Goal: Task Accomplishment & Management: Manage account settings

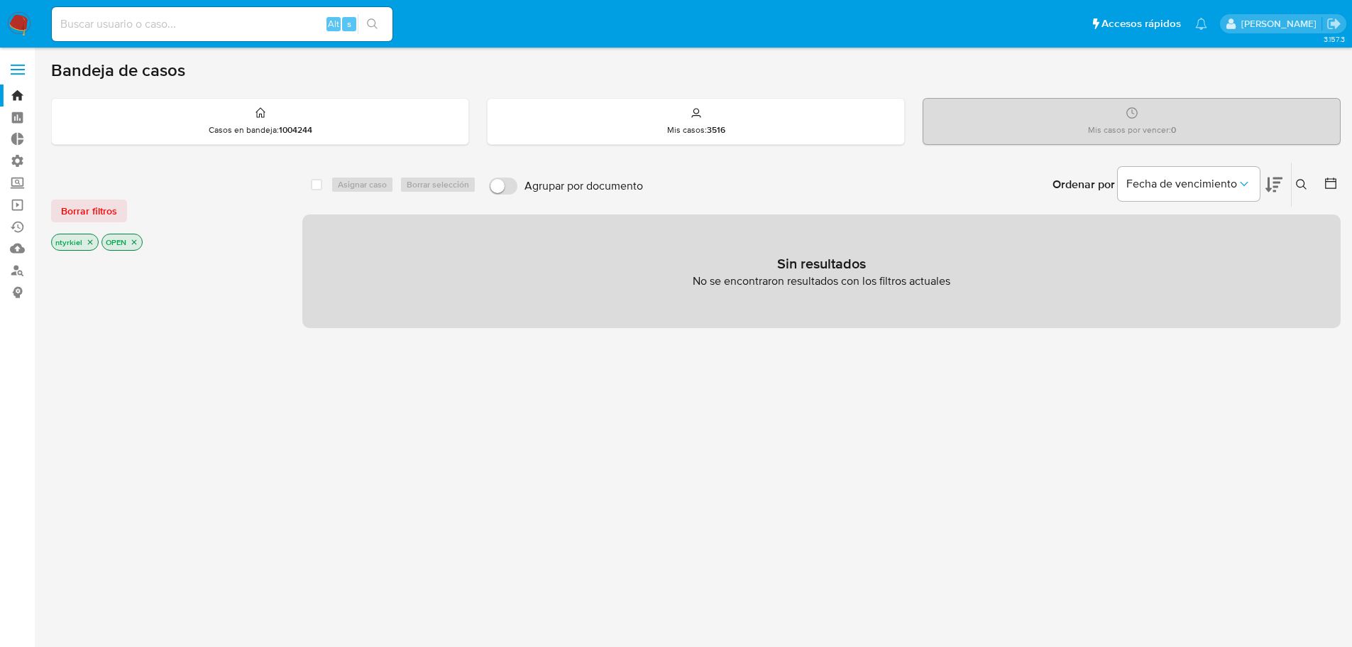
click at [18, 67] on label at bounding box center [17, 70] width 35 height 30
click at [0, 0] on input "checkbox" at bounding box center [0, 0] width 0 height 0
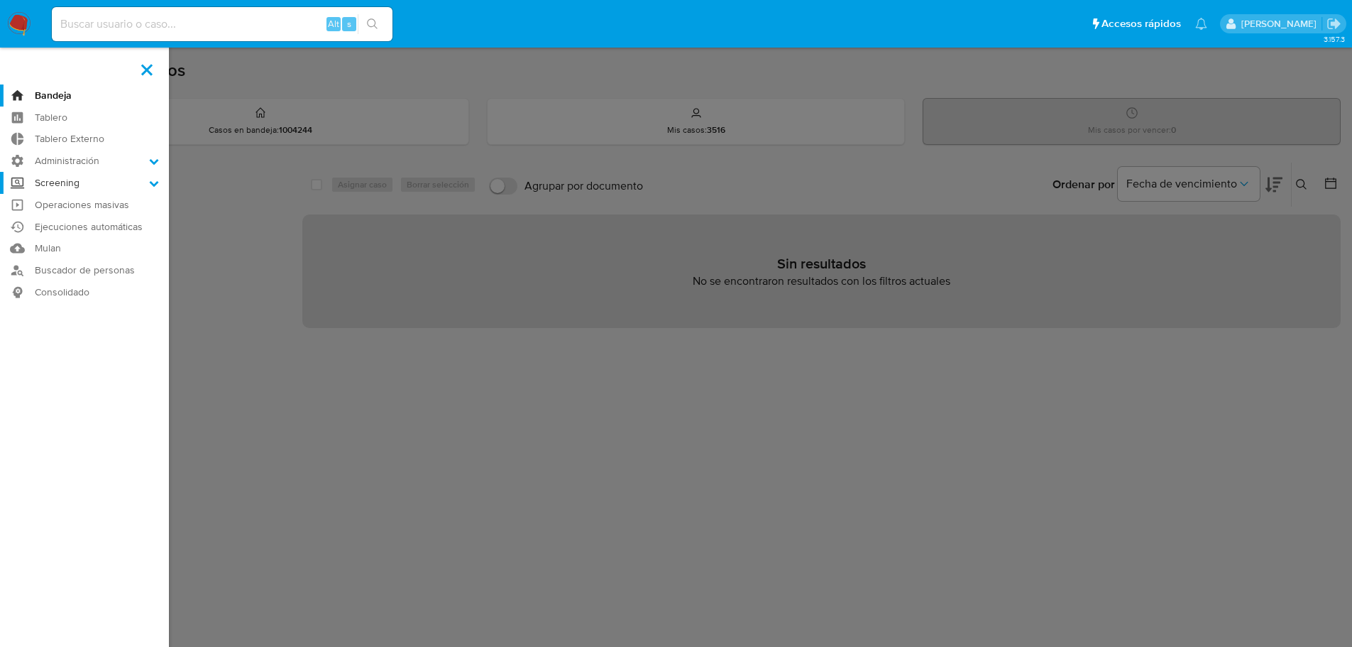
click at [69, 184] on label "Screening" at bounding box center [84, 183] width 169 height 22
click at [0, 0] on input "Screening" at bounding box center [0, 0] width 0 height 0
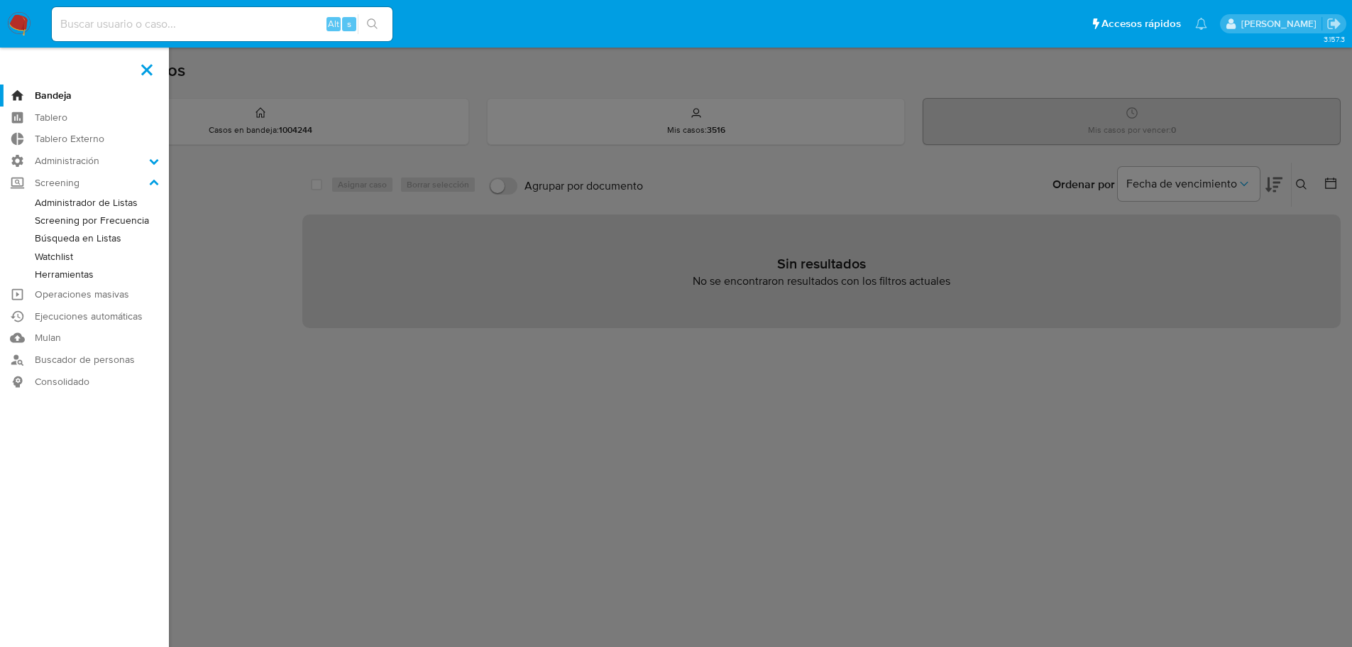
click at [57, 257] on link "Watchlist" at bounding box center [84, 257] width 169 height 18
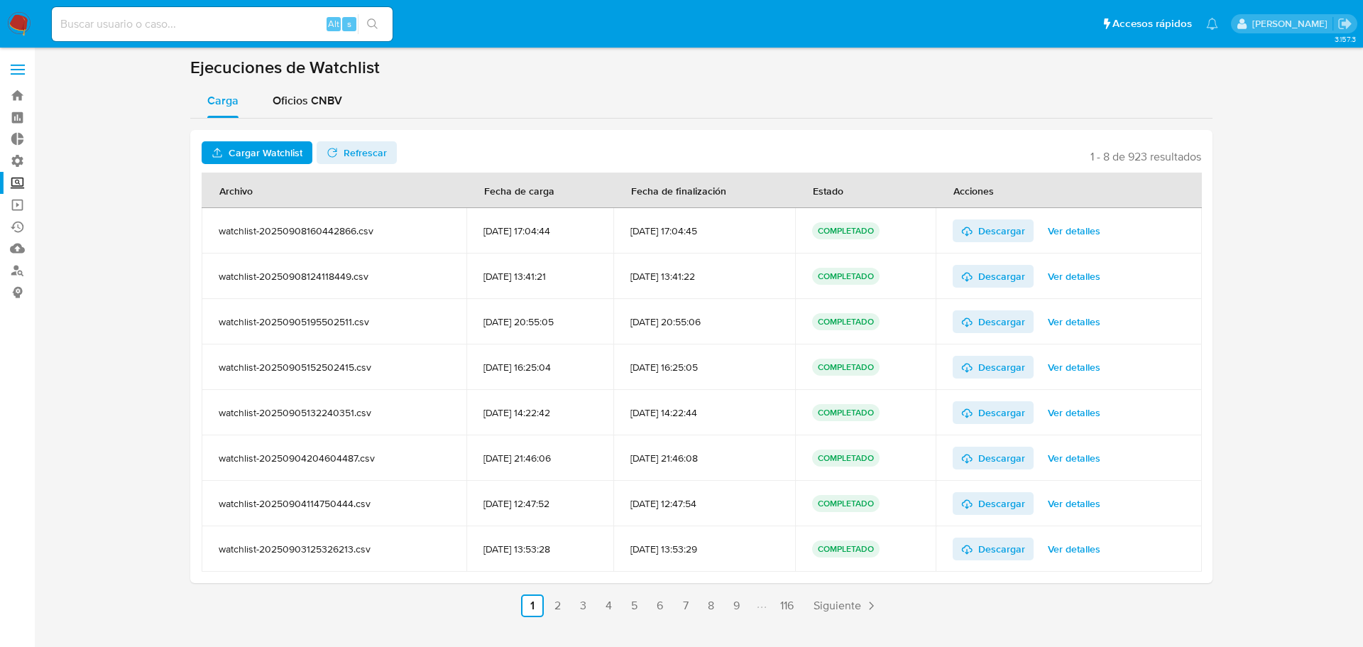
click at [16, 61] on label at bounding box center [17, 70] width 35 height 30
click at [0, 0] on input "checkbox" at bounding box center [0, 0] width 0 height 0
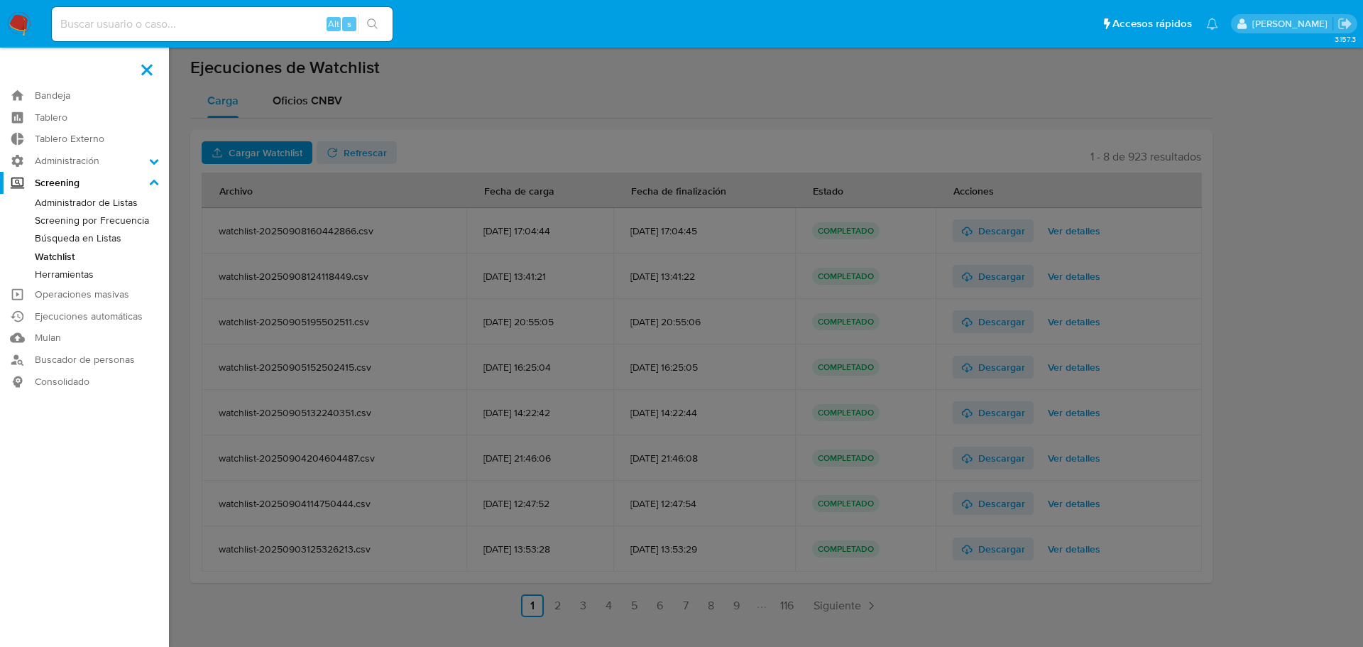
click at [99, 236] on link "Búsqueda en Listas" at bounding box center [84, 238] width 169 height 18
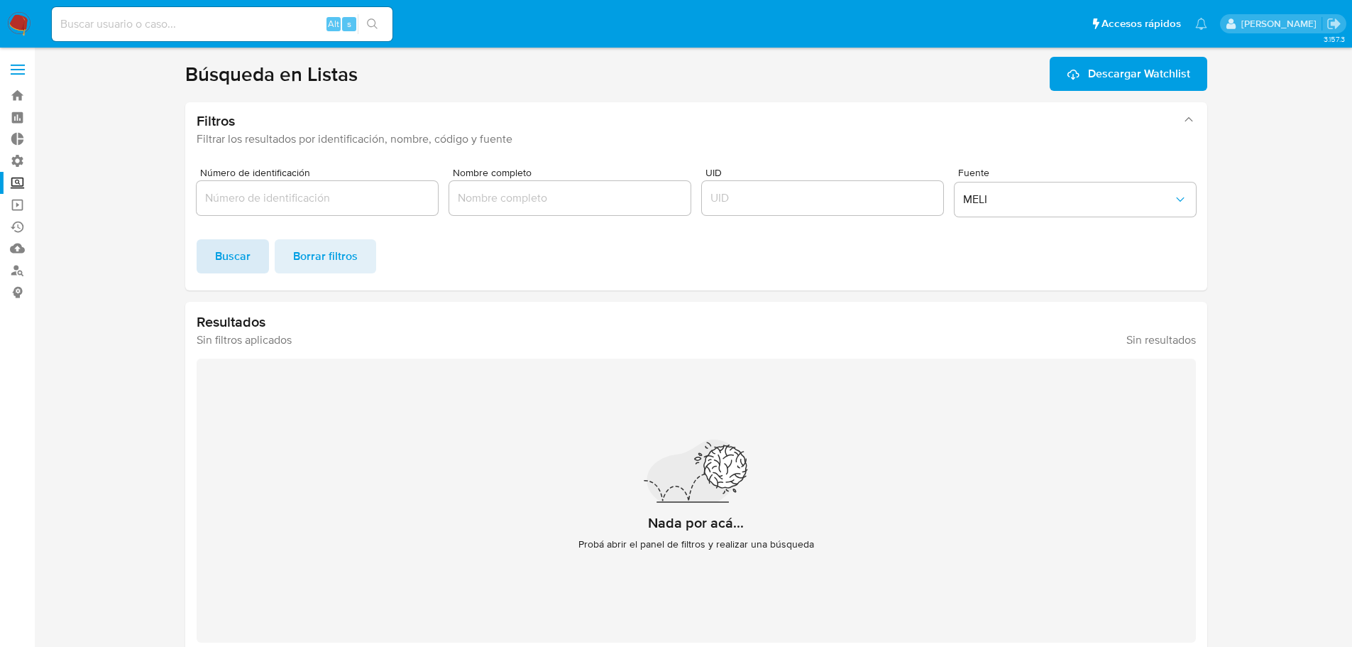
click at [226, 250] on span "Buscar" at bounding box center [232, 256] width 35 height 31
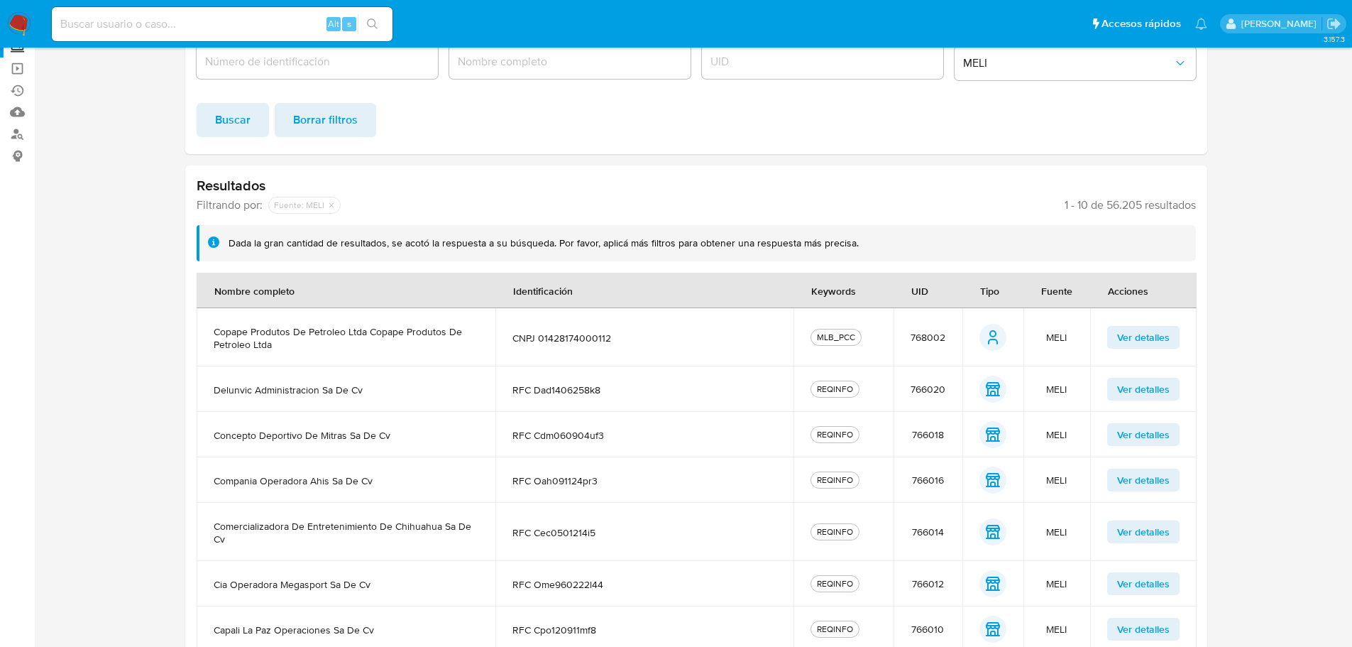
scroll to position [142, 0]
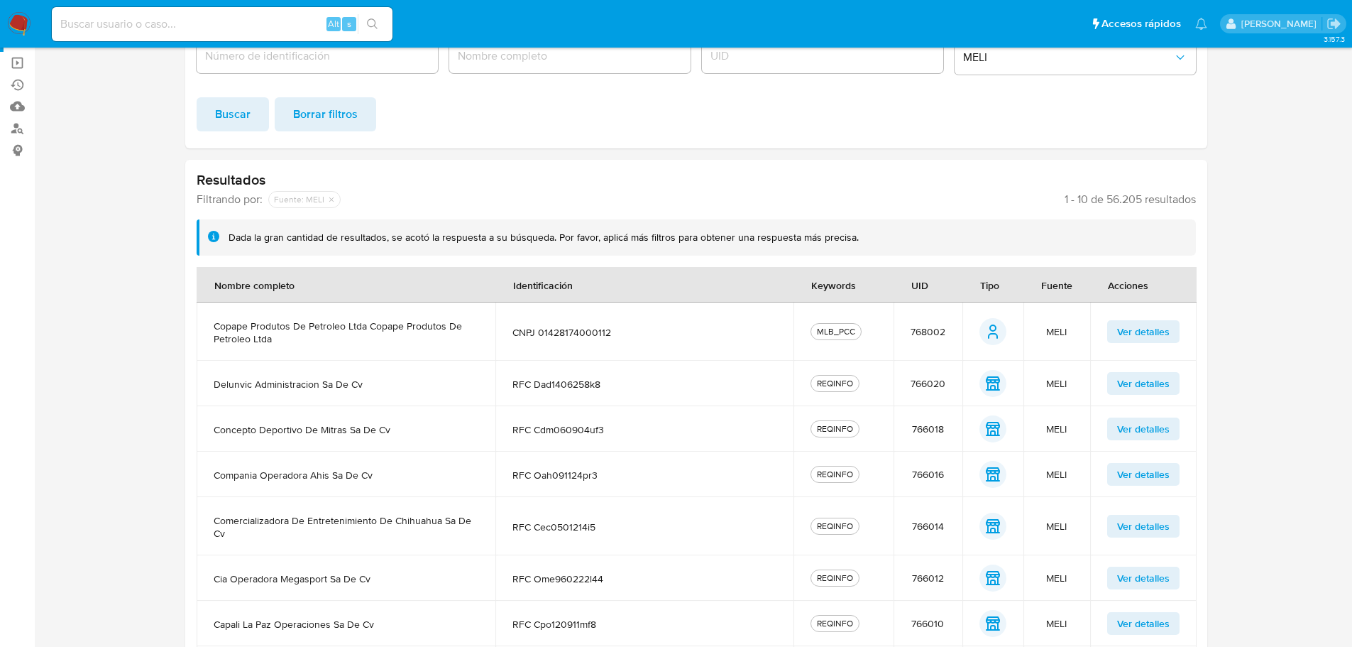
click at [1133, 339] on span "Ver detalles" at bounding box center [1143, 332] width 53 height 20
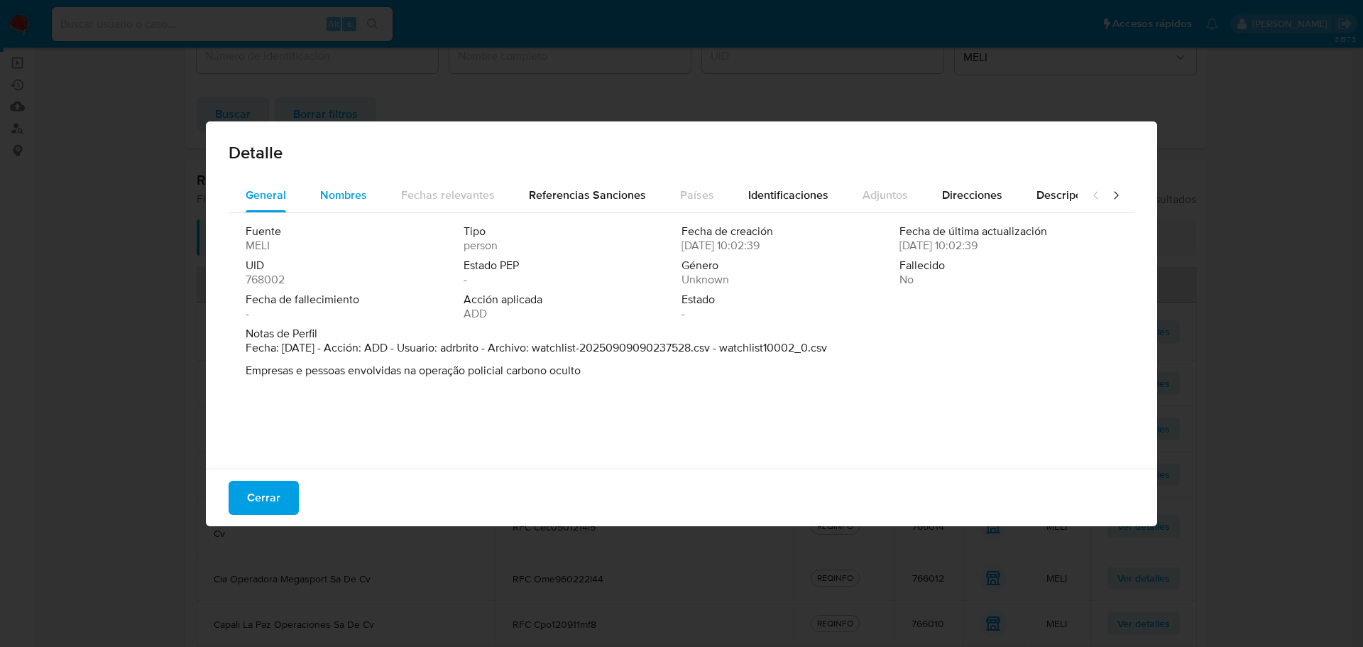
click at [345, 191] on span "Nombres" at bounding box center [343, 195] width 47 height 16
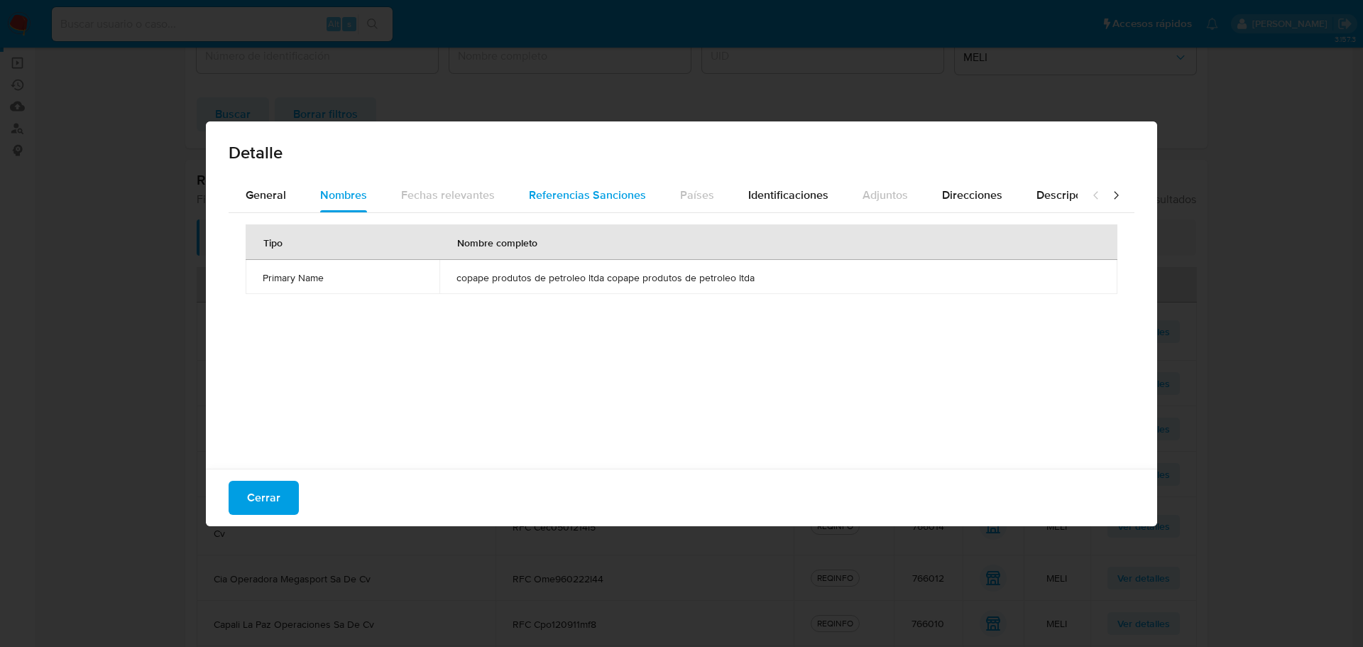
click at [571, 182] on div "Referencias Sanciones" at bounding box center [587, 195] width 117 height 34
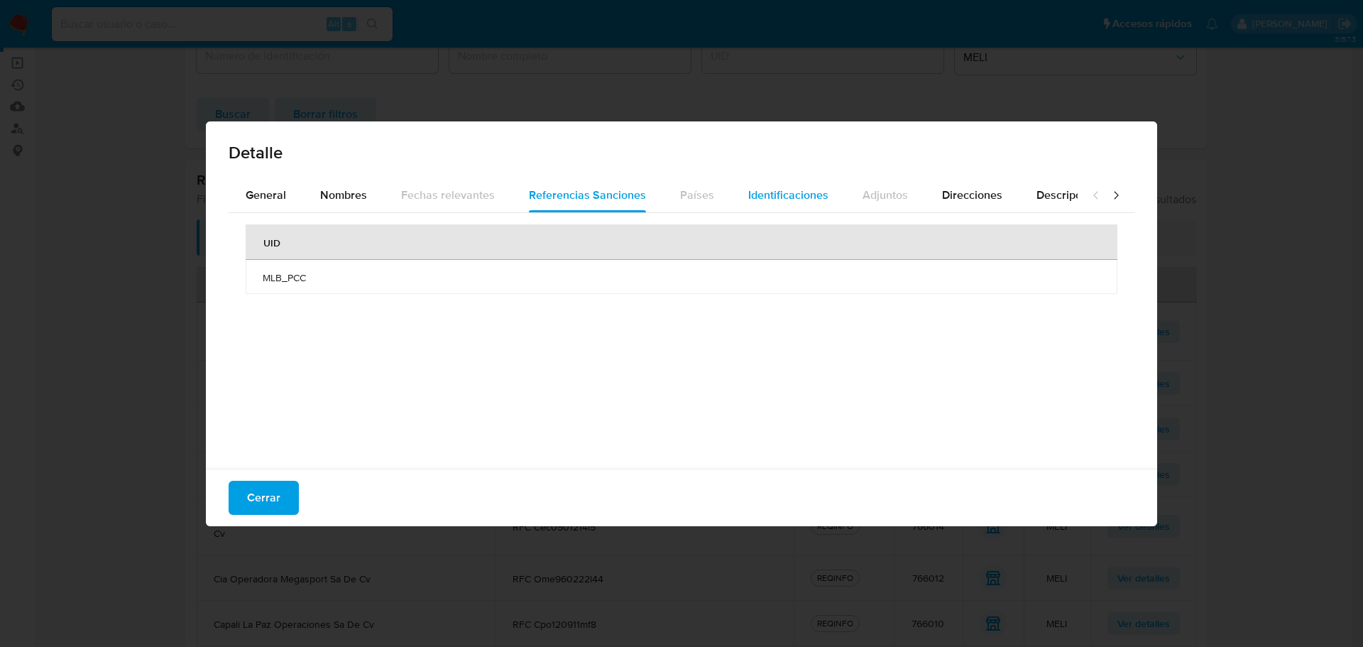
click at [798, 182] on div "Identificaciones" at bounding box center [788, 195] width 80 height 34
click at [600, 197] on span "Referencias Sanciones" at bounding box center [587, 195] width 117 height 16
drag, startPoint x: 308, startPoint y: 274, endPoint x: 287, endPoint y: 275, distance: 21.3
click at [290, 275] on span "MLB_PCC" at bounding box center [681, 277] width 837 height 13
click at [287, 275] on span "MLB_PCC" at bounding box center [681, 277] width 837 height 13
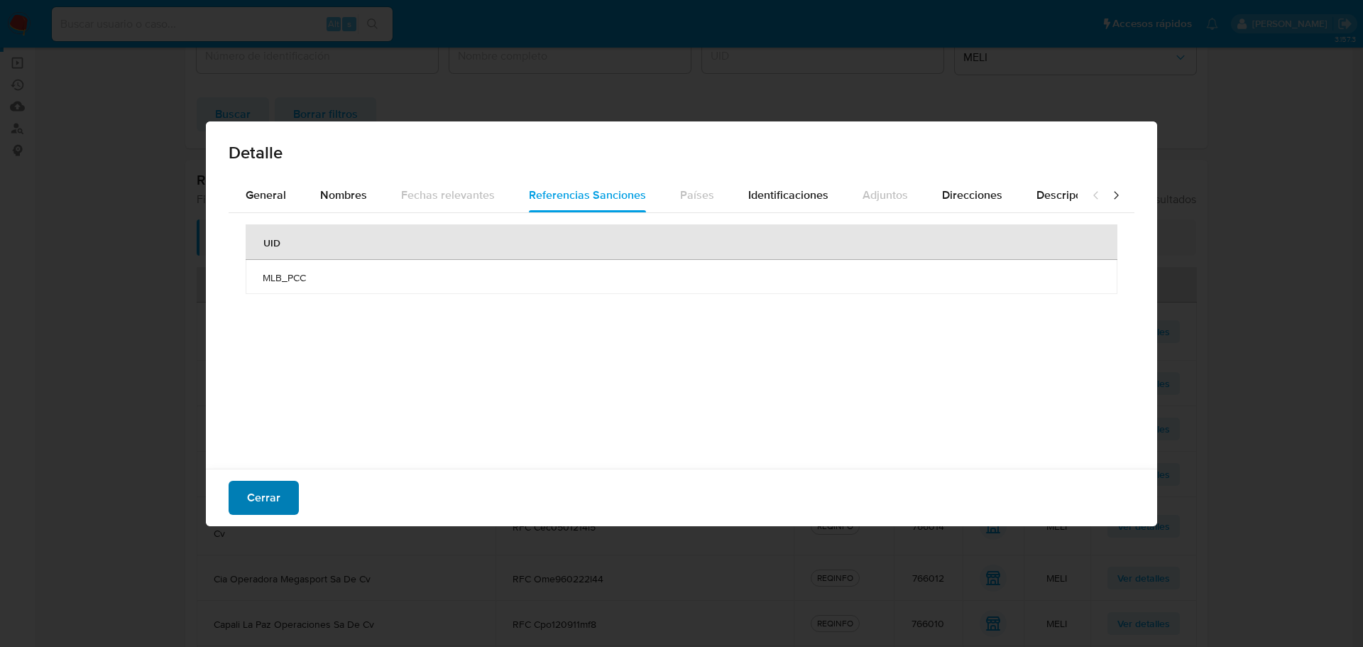
click at [265, 498] on span "Cerrar" at bounding box center [263, 497] width 33 height 31
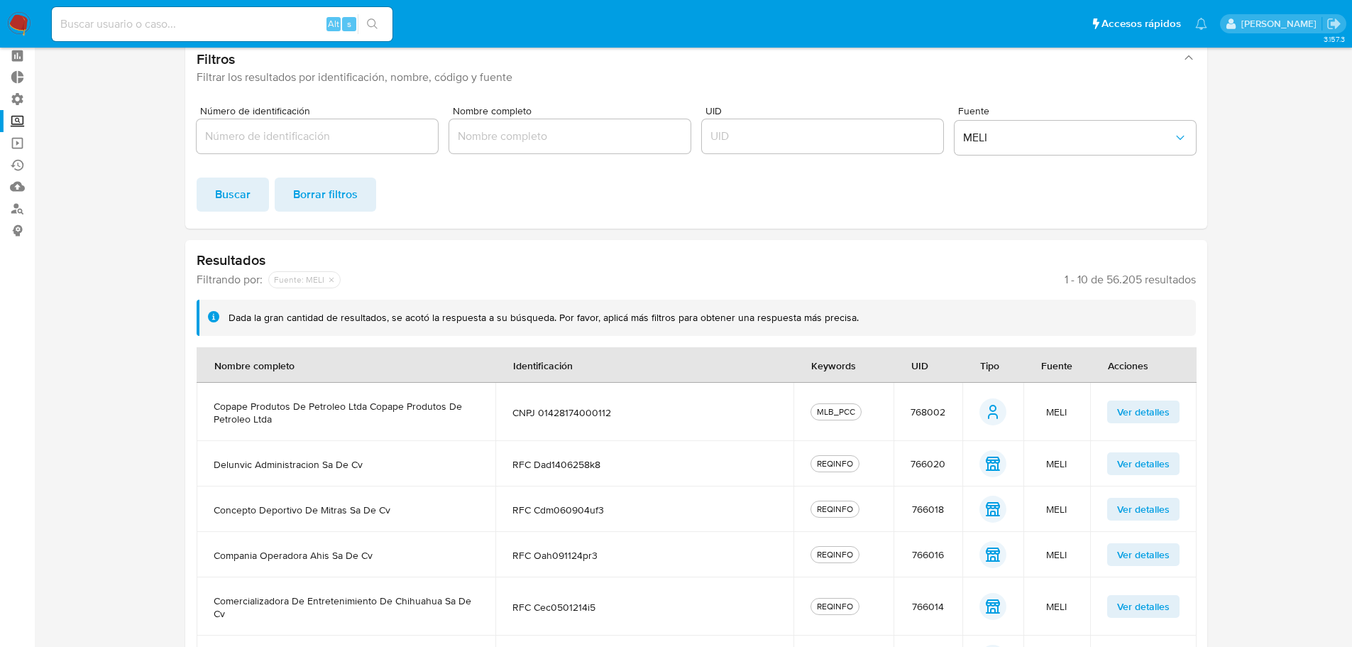
scroll to position [0, 0]
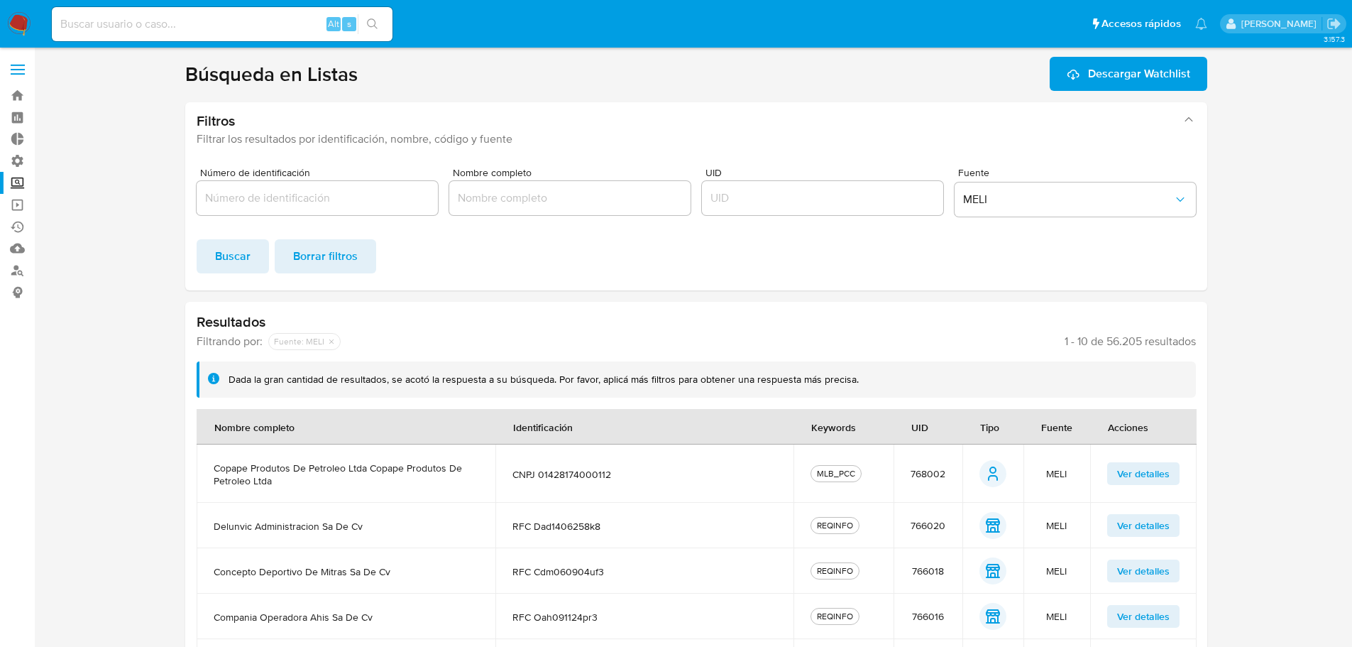
click at [15, 27] on img at bounding box center [19, 24] width 24 height 24
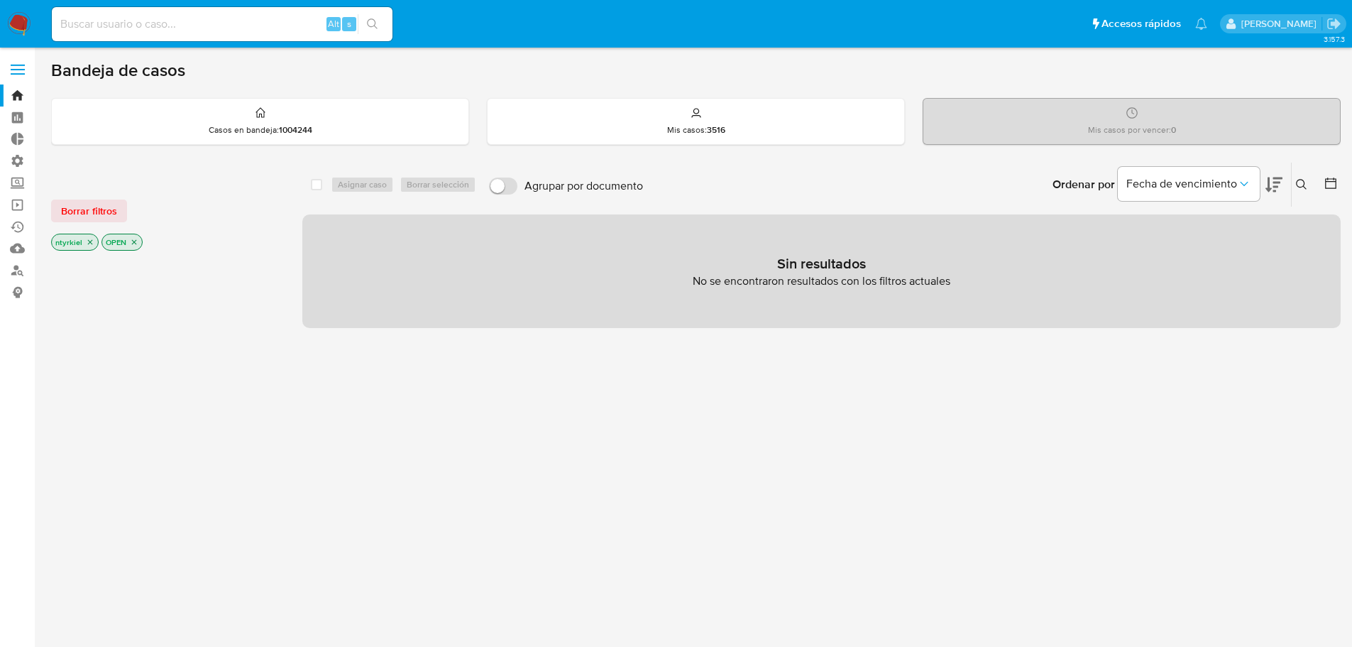
click at [18, 78] on label at bounding box center [17, 70] width 35 height 30
click at [0, 0] on input "checkbox" at bounding box center [0, 0] width 0 height 0
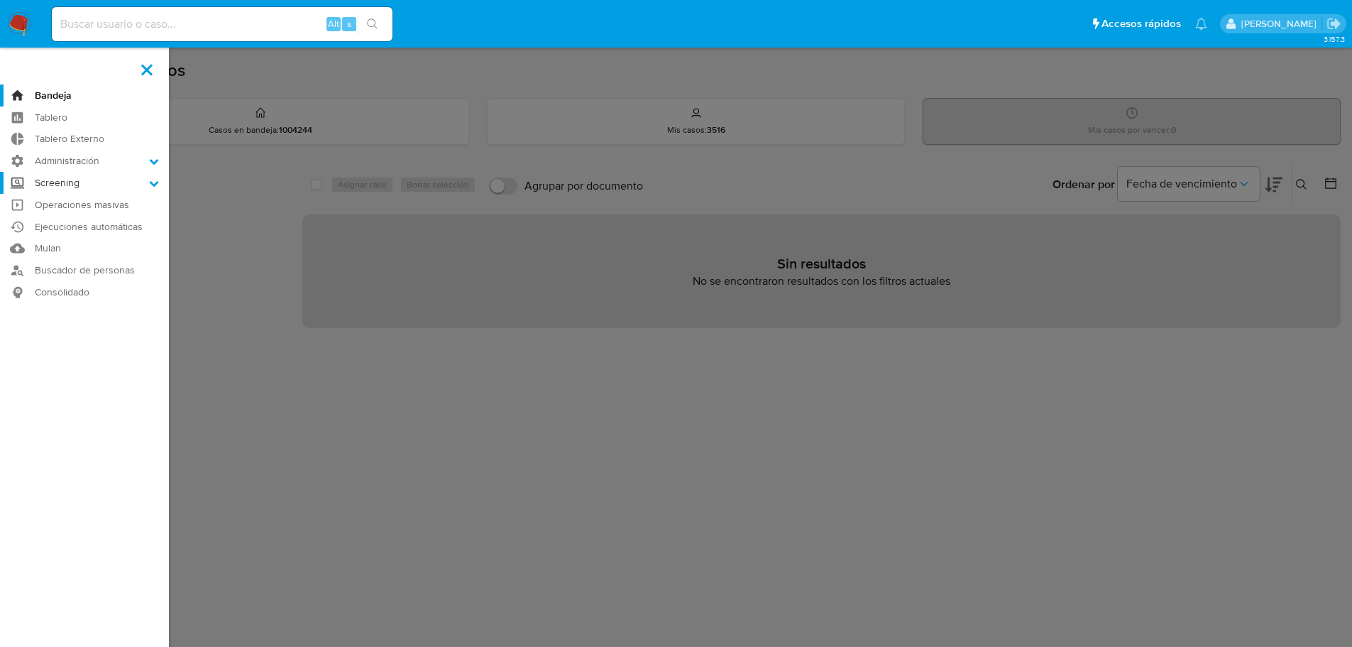
click at [76, 185] on label "Screening" at bounding box center [84, 183] width 169 height 22
click at [0, 0] on input "Screening" at bounding box center [0, 0] width 0 height 0
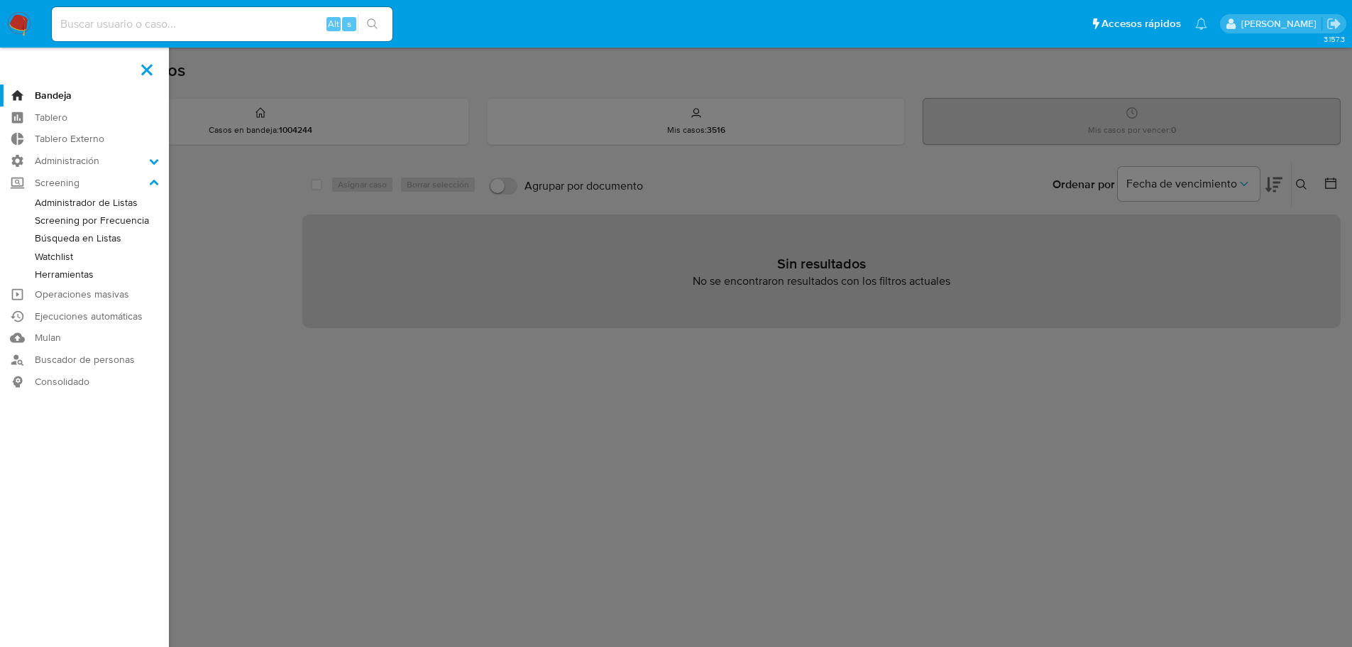
click at [84, 198] on link "Administrador de Listas" at bounding box center [84, 203] width 169 height 18
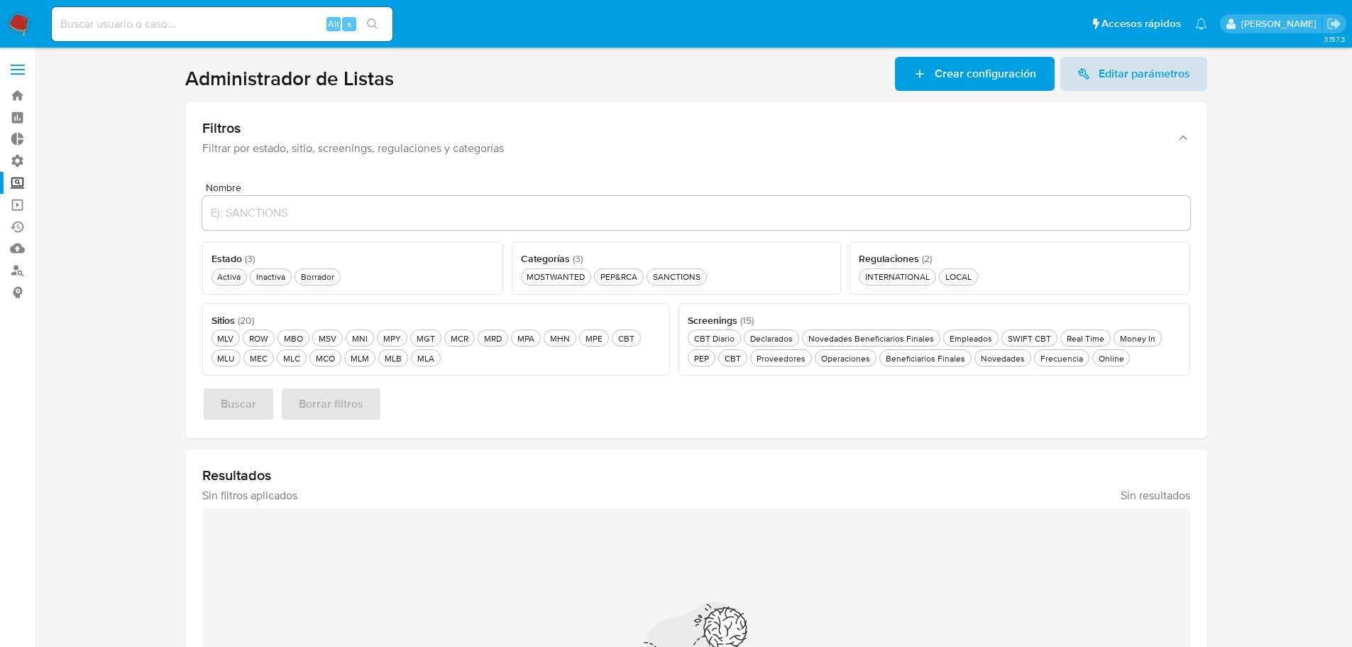
click at [1168, 85] on span "Editar parámetros" at bounding box center [1145, 74] width 92 height 34
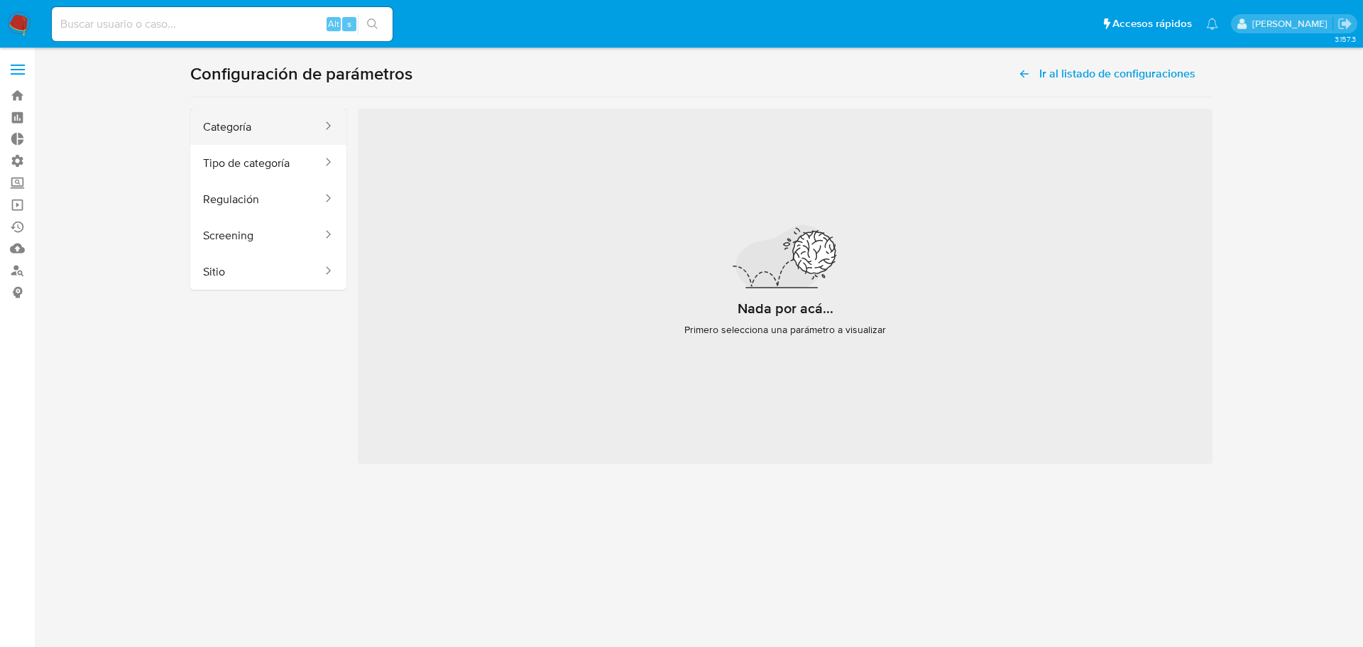
click at [280, 123] on button "Categoría" at bounding box center [256, 127] width 133 height 36
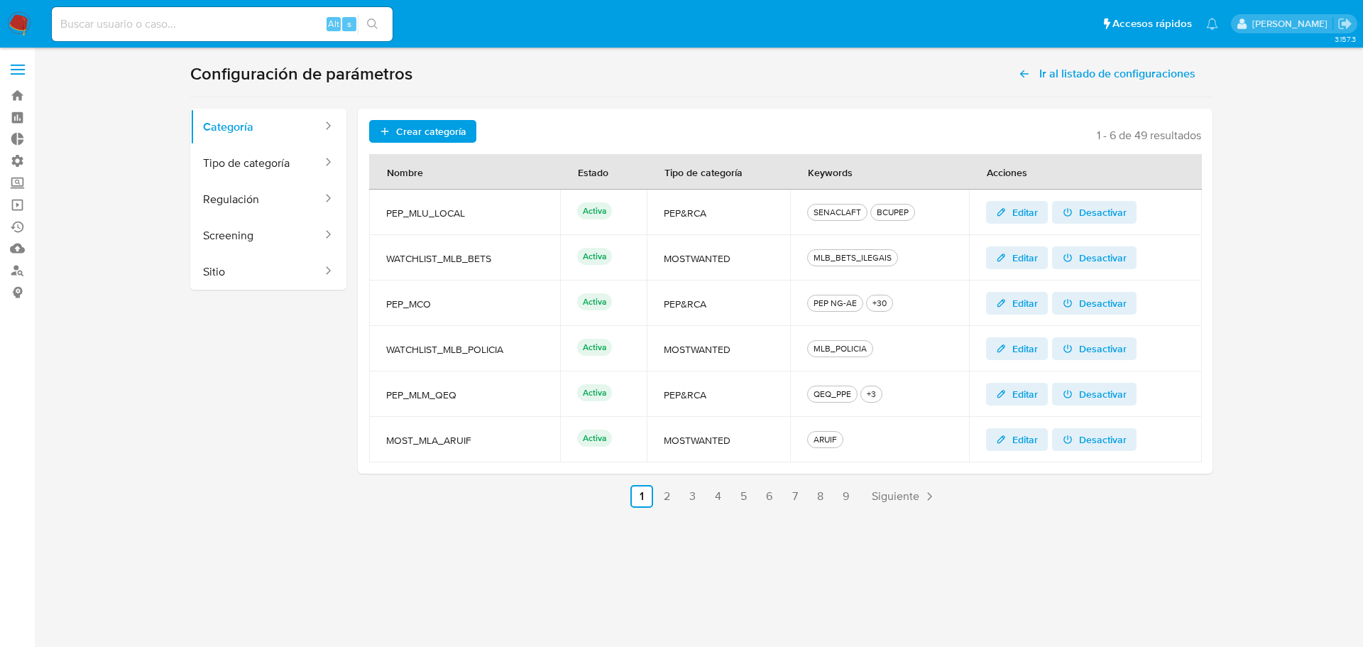
drag, startPoint x: 498, startPoint y: 260, endPoint x: 427, endPoint y: 255, distance: 71.1
click at [427, 255] on span "WATCHLIST_MLB_BETS" at bounding box center [464, 258] width 157 height 13
click at [509, 258] on span "WATCHLIST_MLB_BETS" at bounding box center [464, 258] width 157 height 13
click at [409, 129] on span "Crear categoría" at bounding box center [431, 131] width 70 height 23
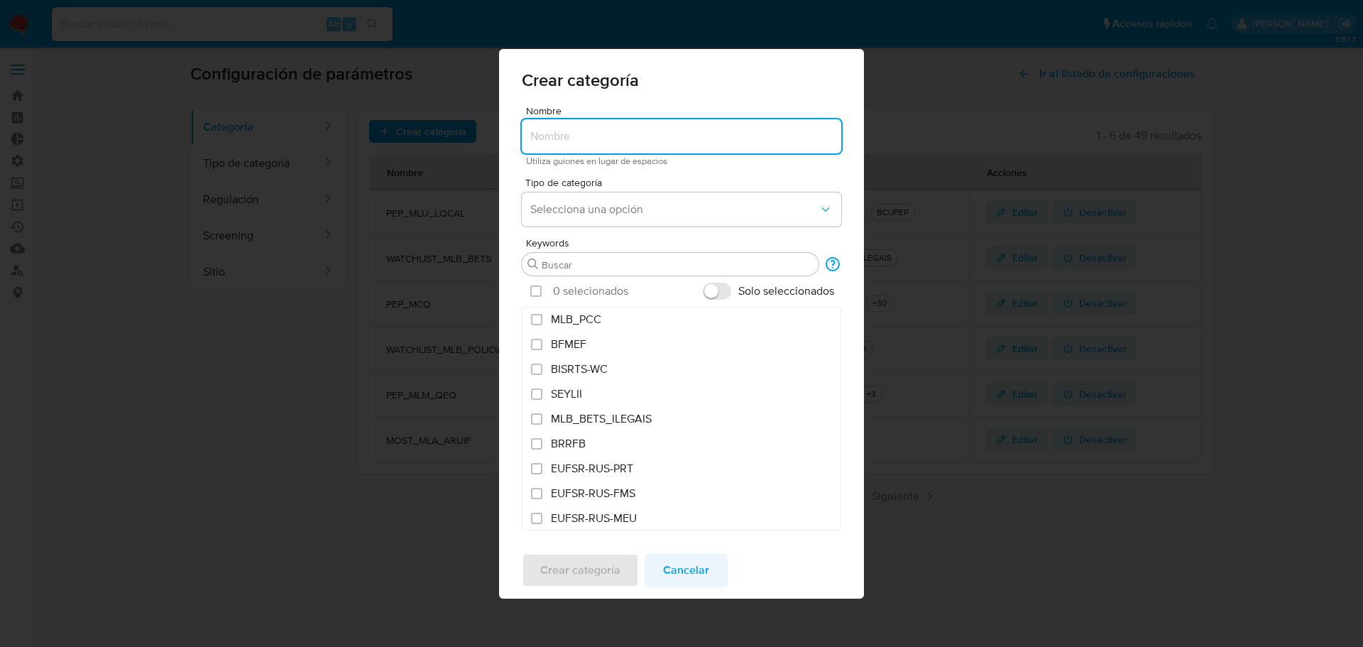
click at [700, 568] on span "Cancelar" at bounding box center [686, 569] width 46 height 31
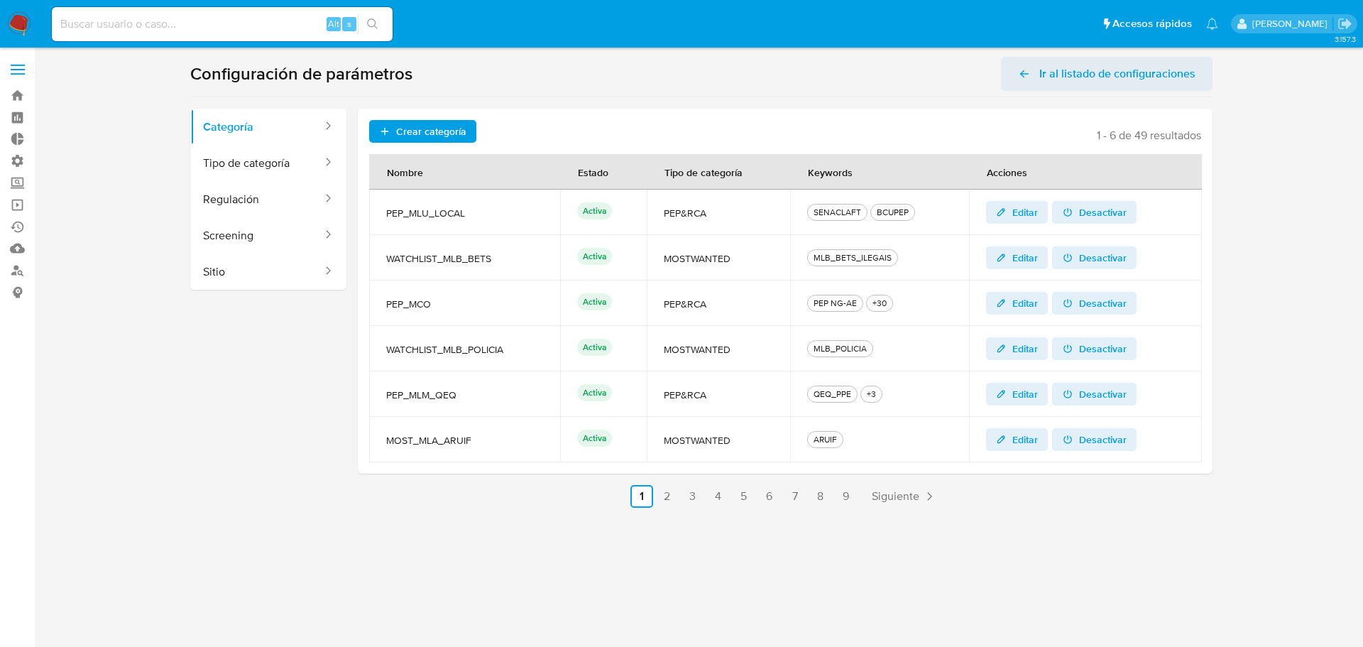
click at [1070, 67] on span "Ir al listado de configuraciones" at bounding box center [1117, 74] width 156 height 34
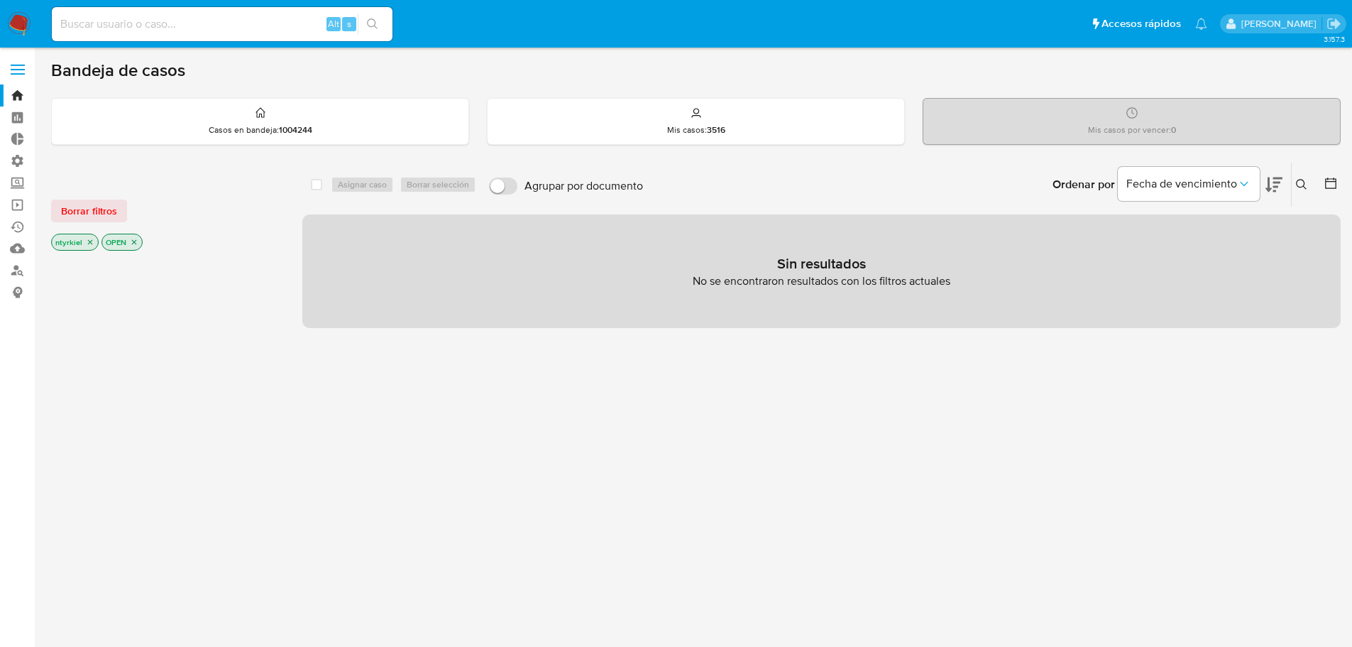
click at [15, 70] on span at bounding box center [18, 70] width 14 height 2
click at [0, 0] on input "checkbox" at bounding box center [0, 0] width 0 height 0
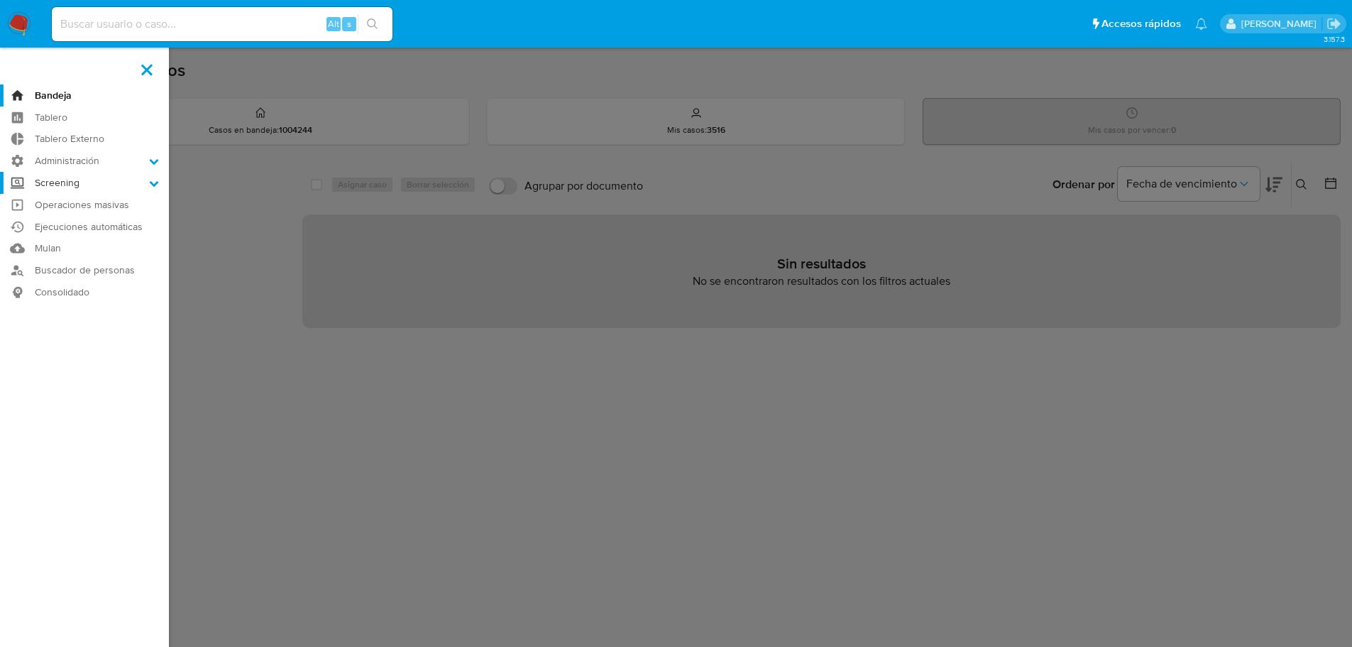
click at [81, 180] on label "Screening" at bounding box center [84, 183] width 169 height 22
click at [0, 0] on input "Screening" at bounding box center [0, 0] width 0 height 0
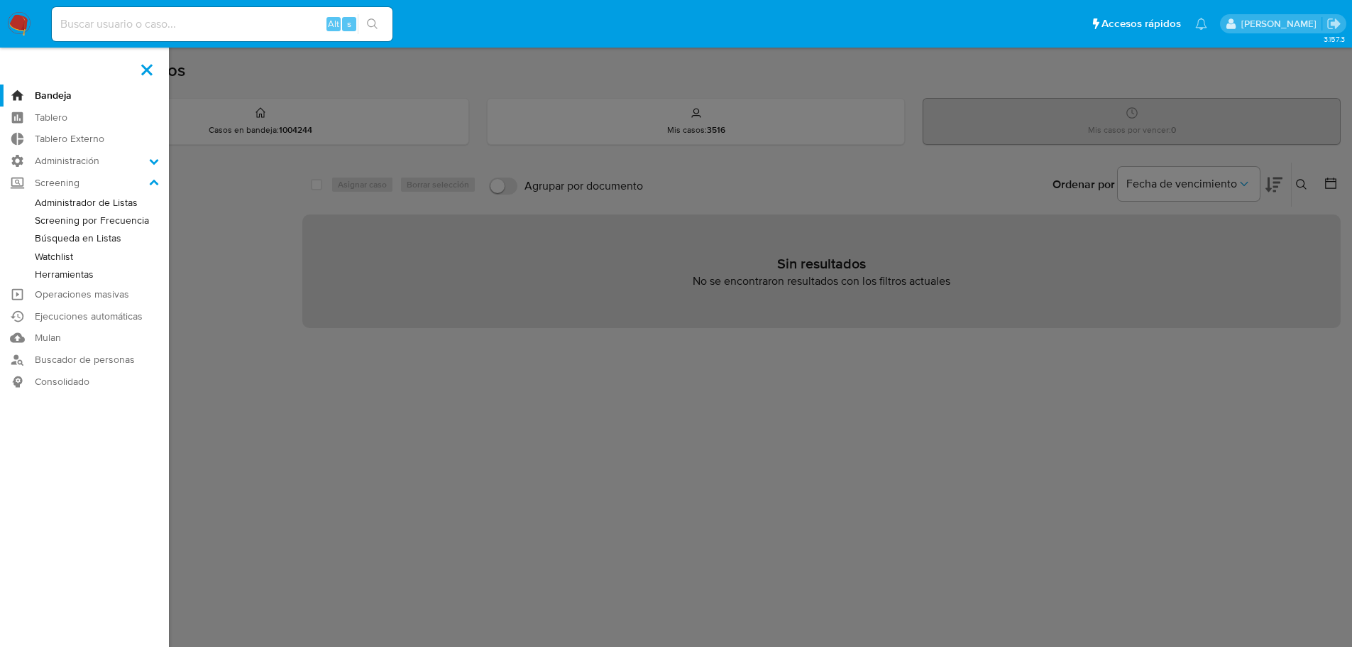
click at [89, 206] on link "Administrador de Listas" at bounding box center [84, 203] width 169 height 18
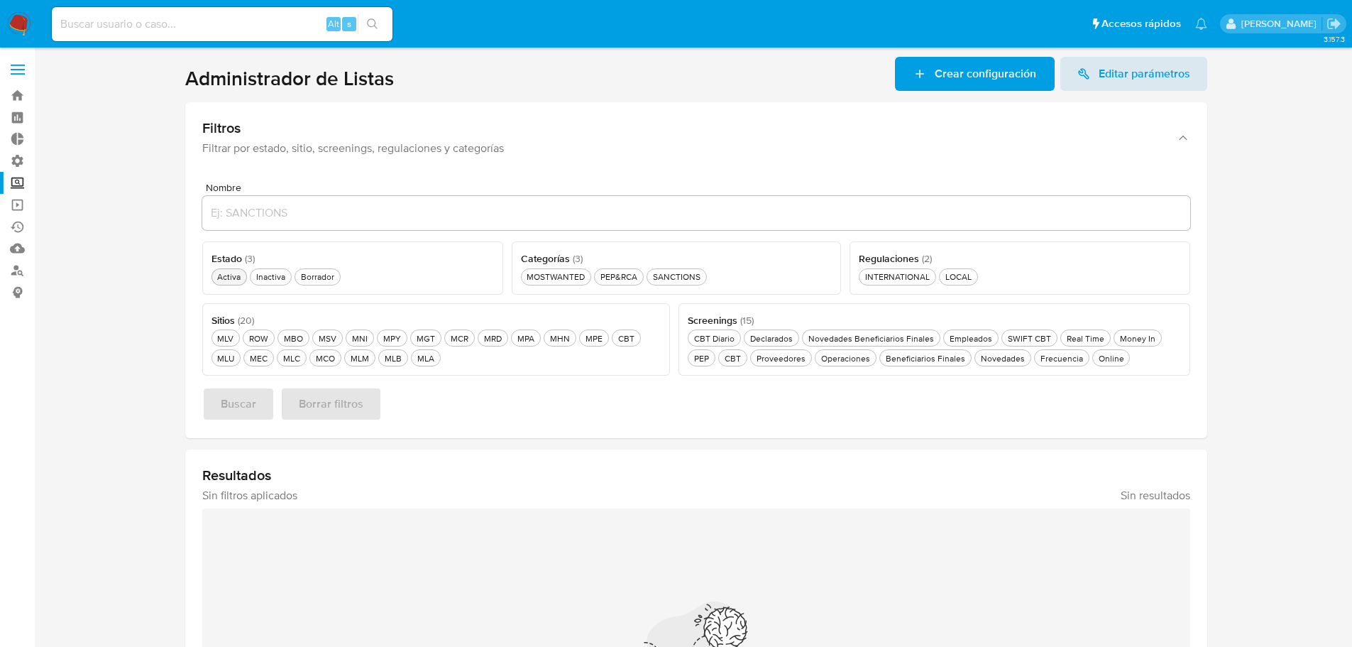
click at [227, 273] on div "Activa Activa" at bounding box center [228, 276] width 29 height 12
click at [621, 272] on div "PEP&RCA PEP&RCA" at bounding box center [619, 276] width 43 height 12
click at [856, 336] on div "Novedades Beneficiarios Finales Novedades Beneficiarios Finales" at bounding box center [871, 338] width 131 height 12
click at [991, 361] on div "Novedades Novedades" at bounding box center [999, 358] width 50 height 12
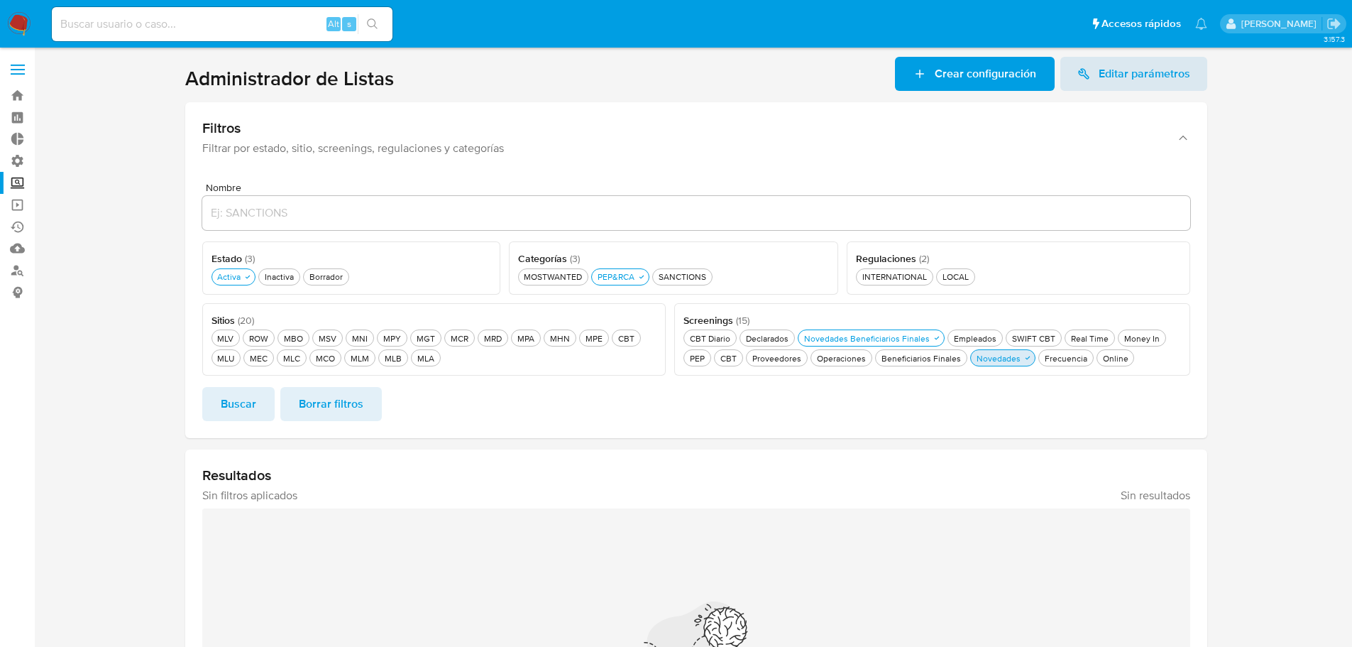
click at [991, 361] on div "Novedades Novedades" at bounding box center [999, 358] width 50 height 12
click at [386, 362] on div "MLB MLB" at bounding box center [393, 358] width 23 height 12
click at [432, 358] on div "MLA MLA" at bounding box center [434, 358] width 23 height 12
click at [248, 414] on span "Buscar" at bounding box center [238, 403] width 35 height 31
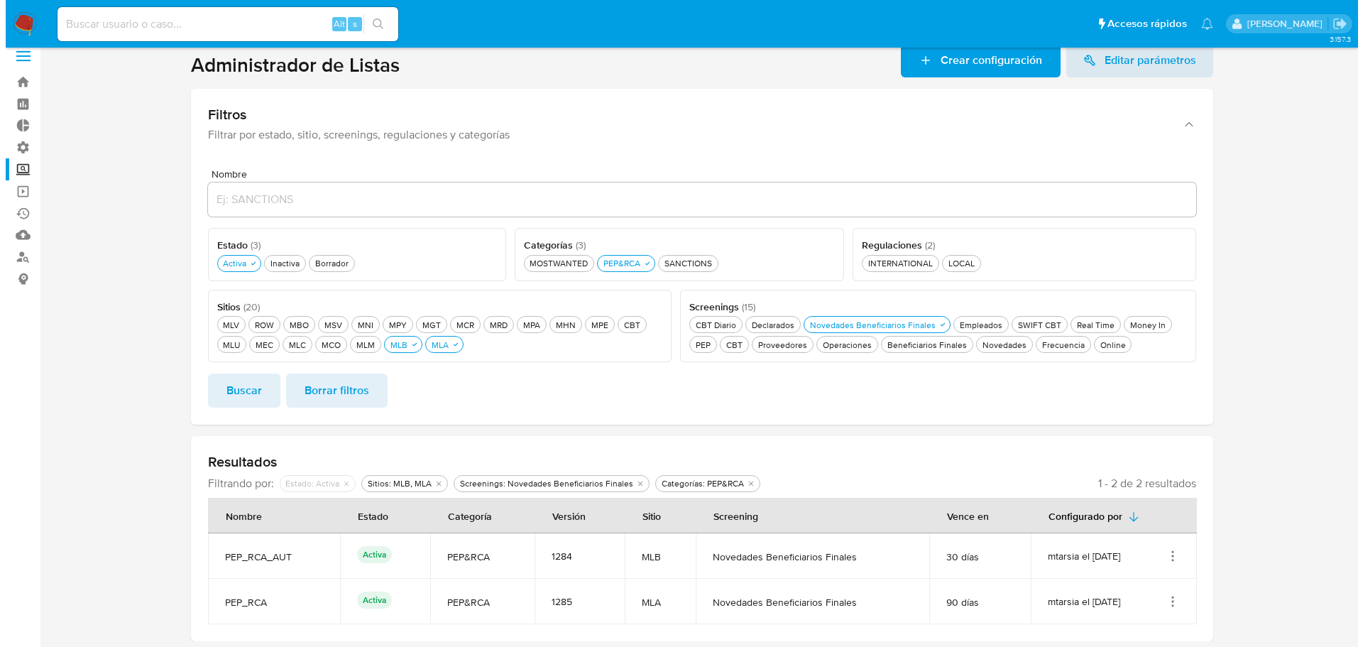
scroll to position [17, 0]
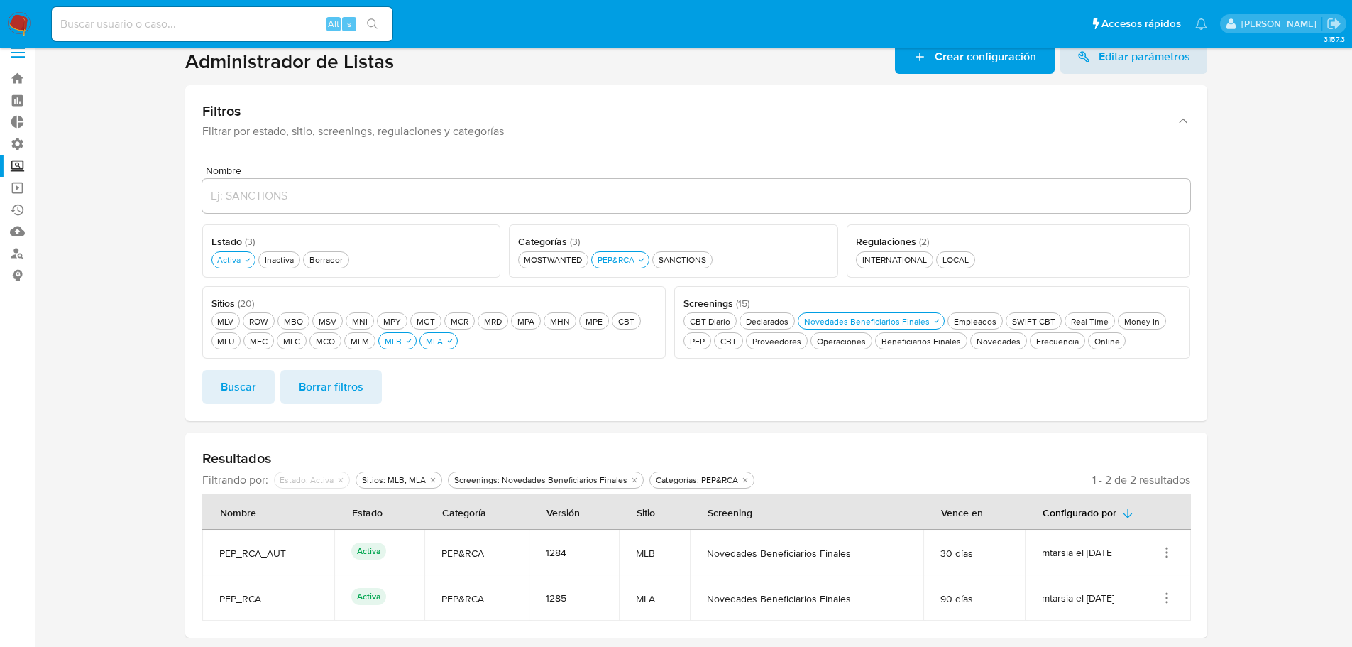
click at [1167, 554] on icon "Acciones" at bounding box center [1167, 552] width 14 height 14
click at [1134, 515] on button "Editar" at bounding box center [1110, 519] width 128 height 38
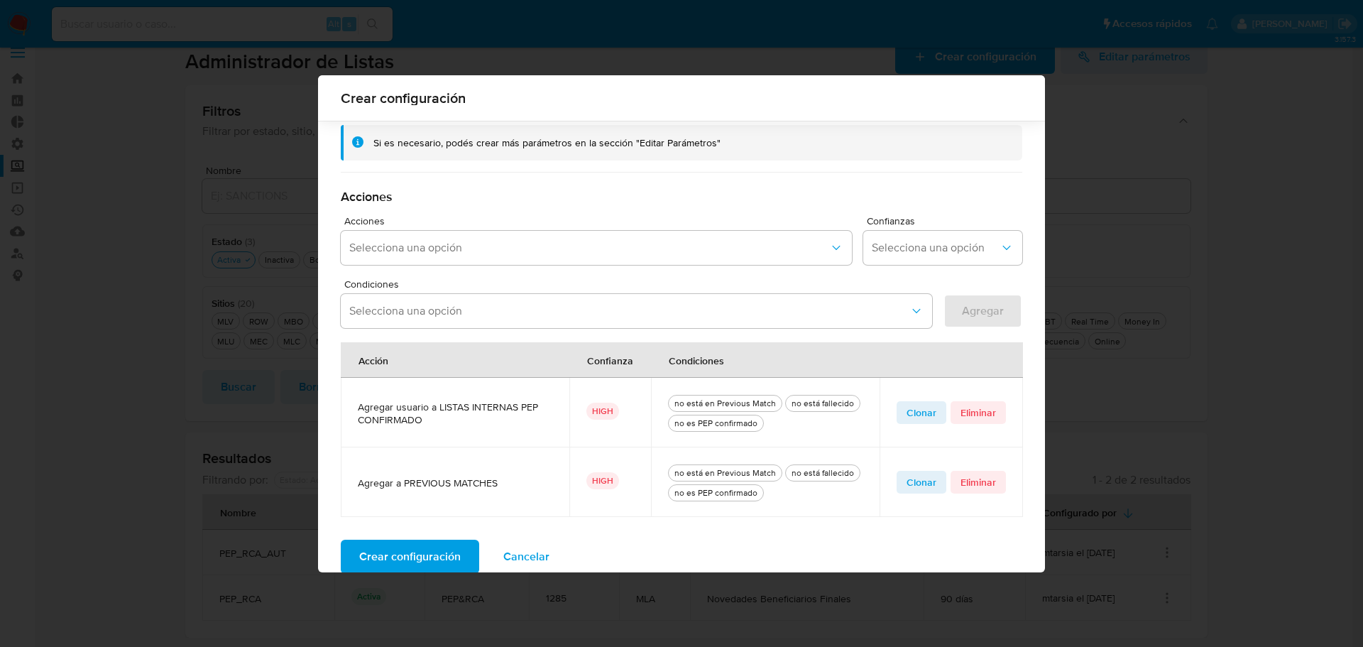
scroll to position [341, 0]
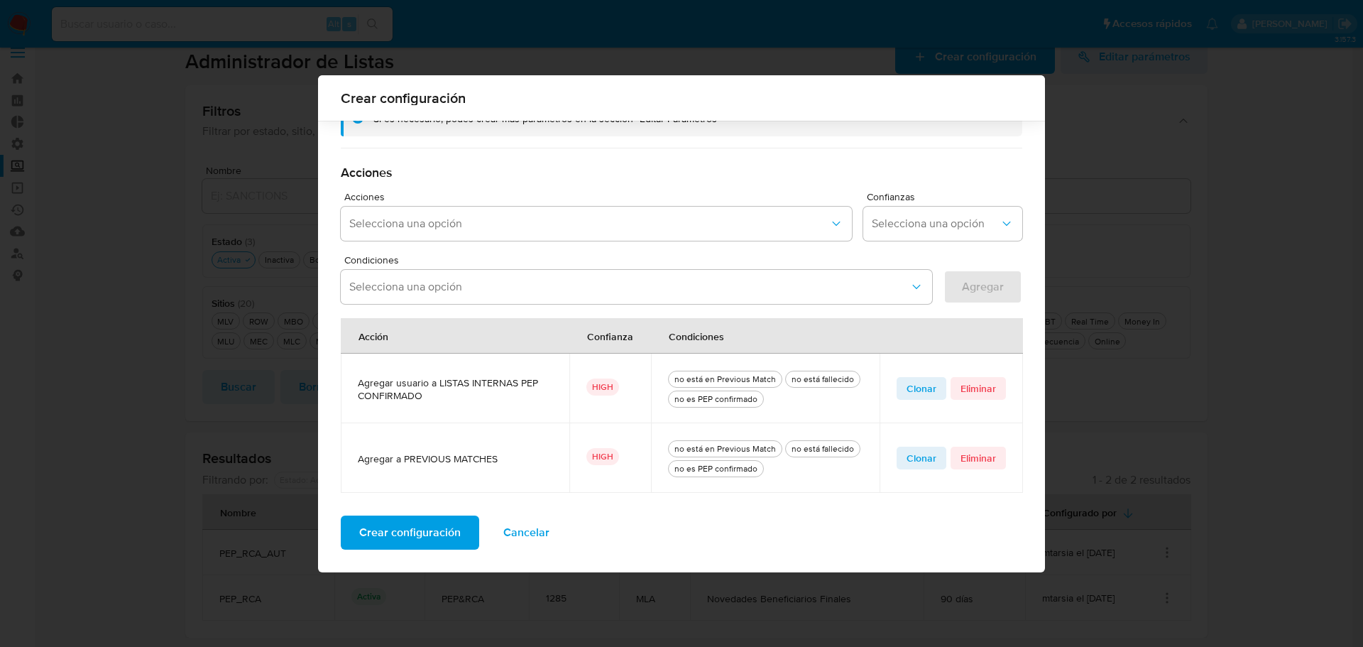
click at [907, 395] on span "Clonar" at bounding box center [921, 388] width 30 height 20
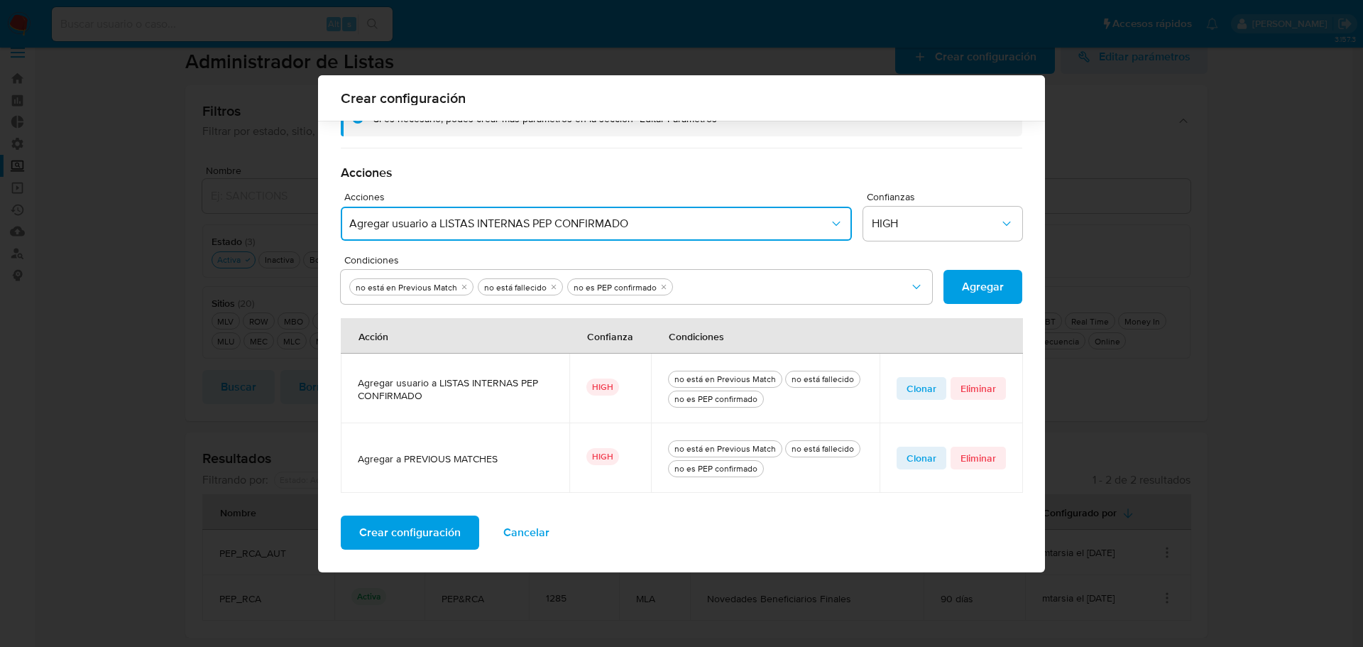
click at [829, 221] on icon "Acciones" at bounding box center [836, 223] width 14 height 14
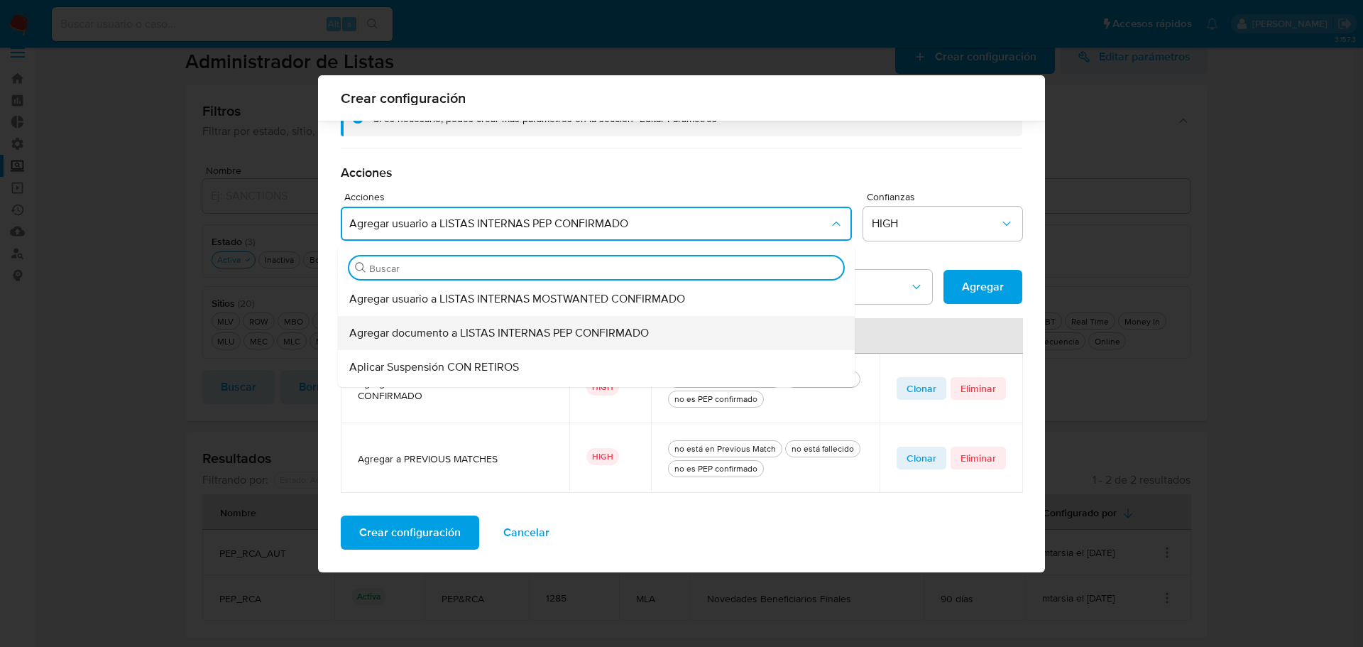
click at [651, 323] on div "Agregar documento a LISTAS INTERNAS PEP CONFIRMADO" at bounding box center [591, 333] width 485 height 34
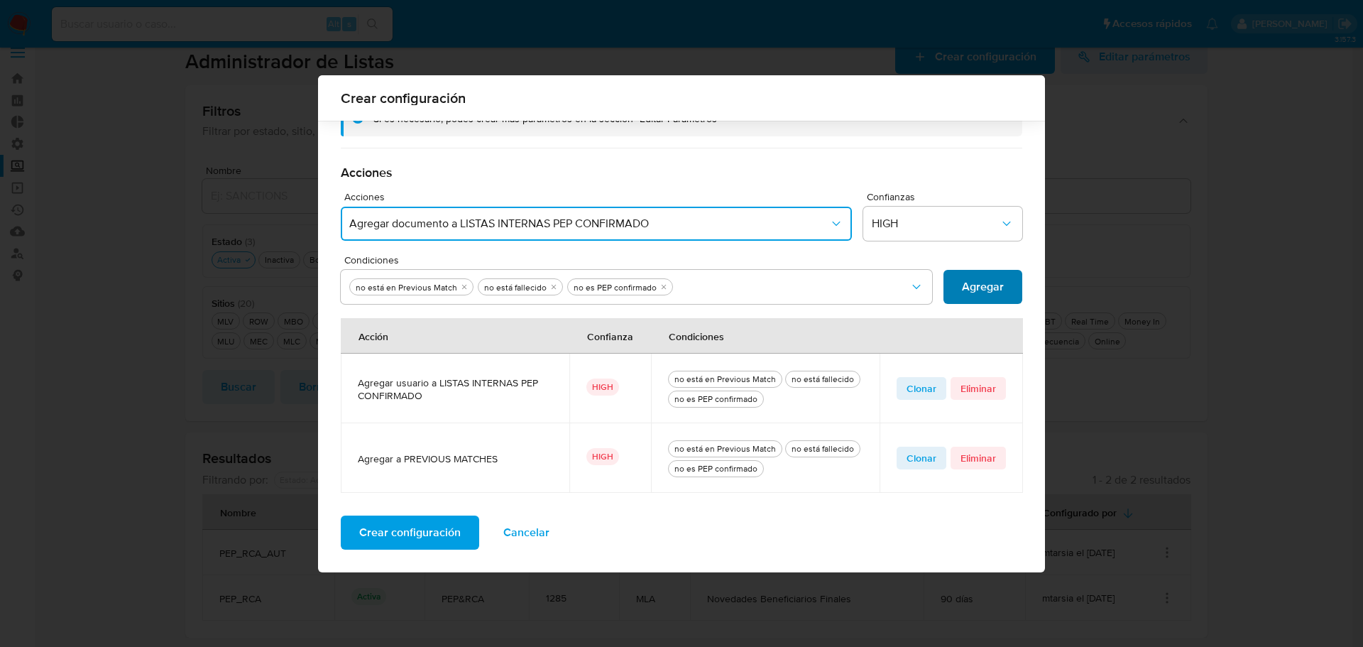
click at [987, 284] on span "Agregar" at bounding box center [983, 286] width 42 height 31
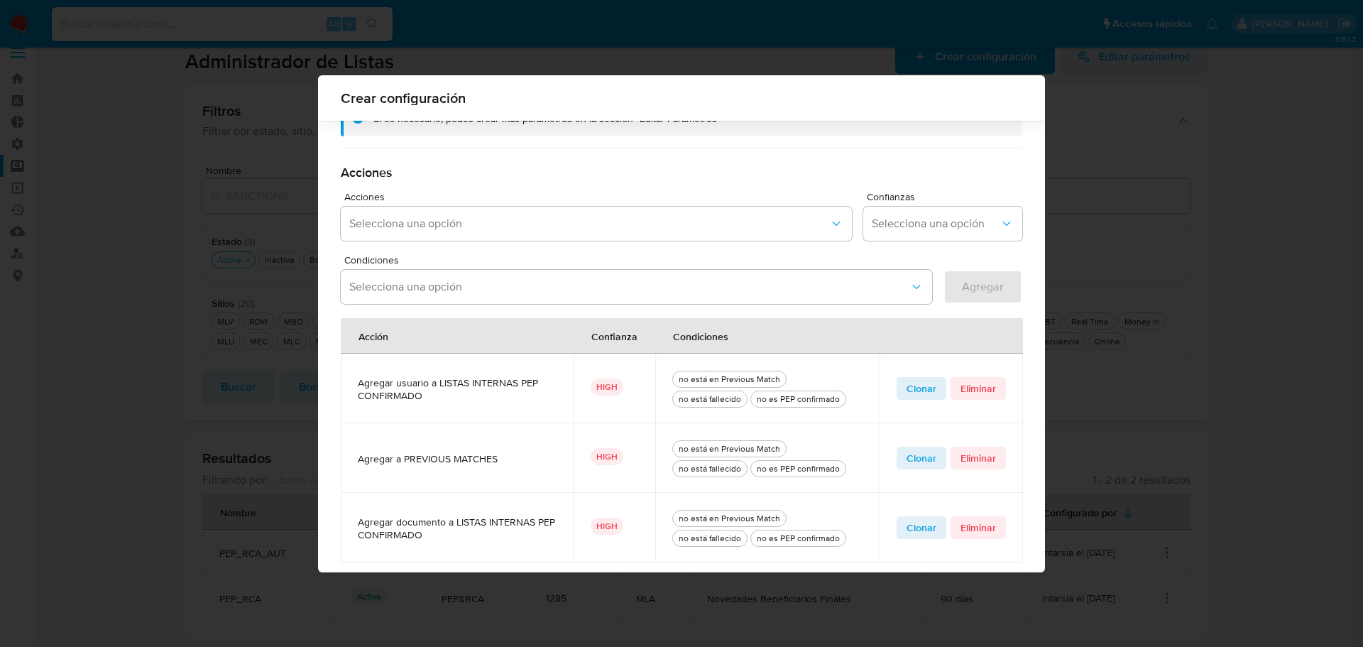
scroll to position [410, 0]
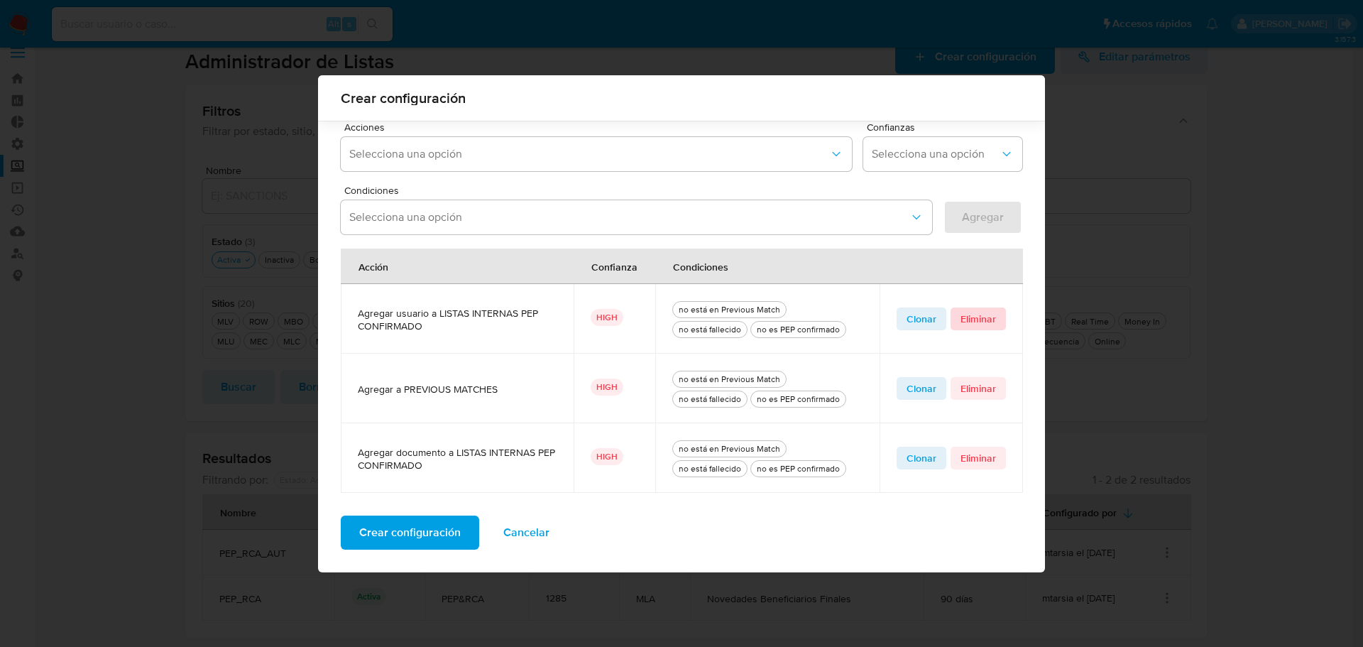
click at [979, 324] on span "Eliminar" at bounding box center [977, 319] width 35 height 20
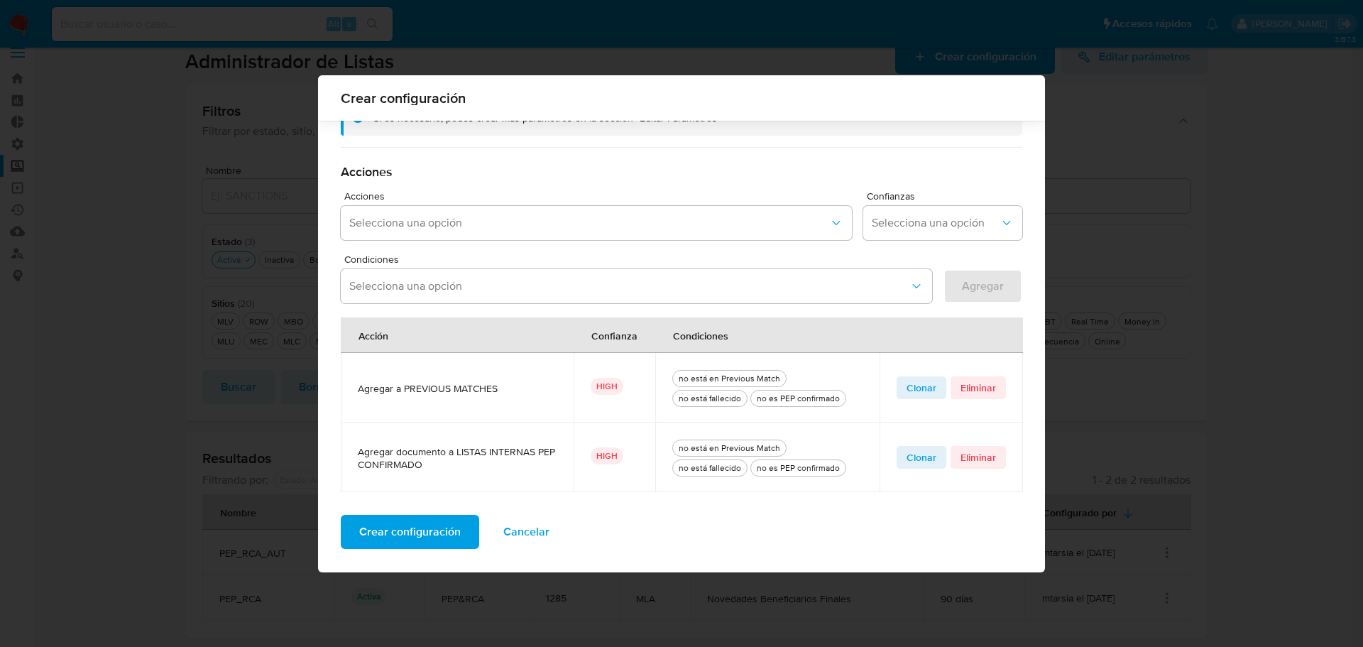
click at [395, 535] on span "Crear configuración" at bounding box center [409, 531] width 101 height 31
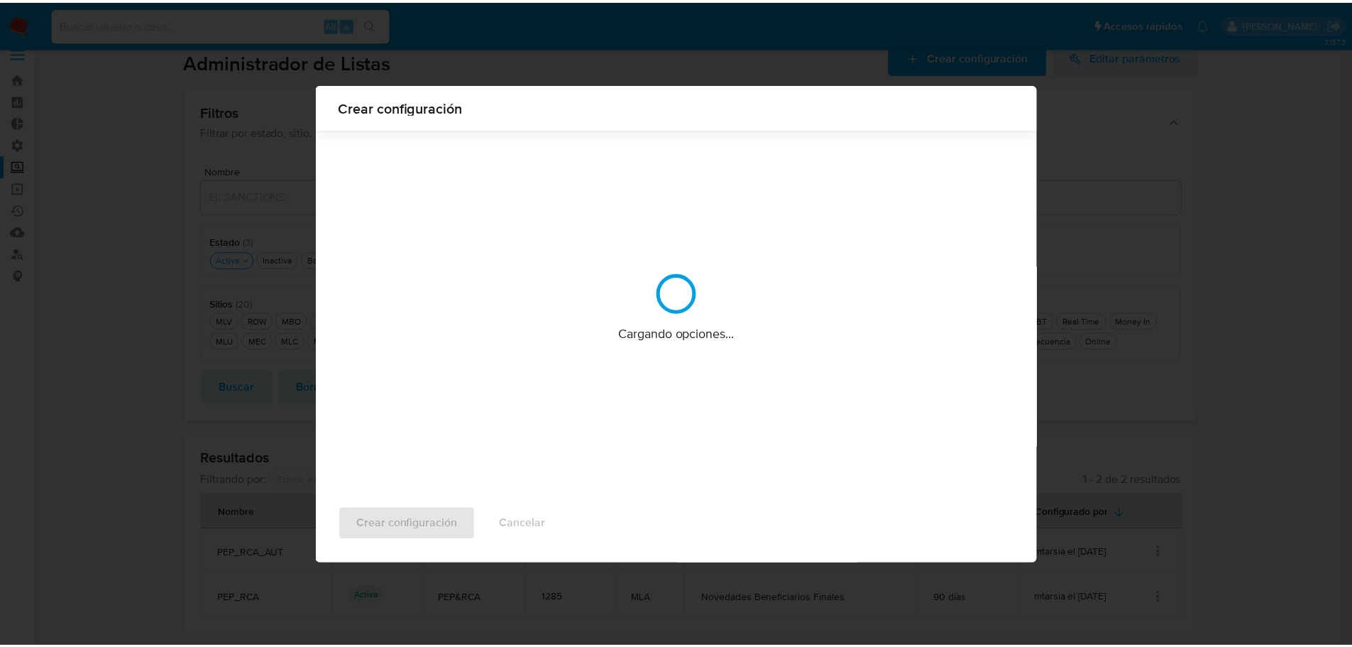
scroll to position [0, 0]
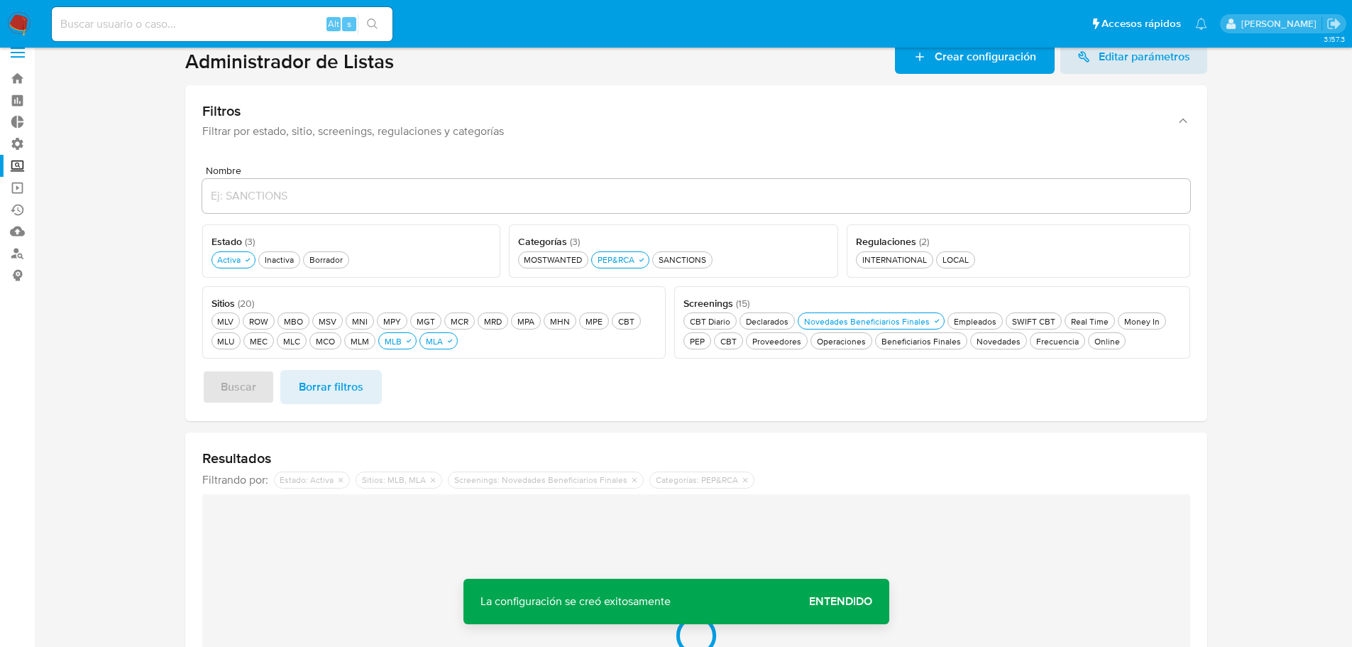
click at [857, 601] on span "Entendido" at bounding box center [840, 601] width 63 height 0
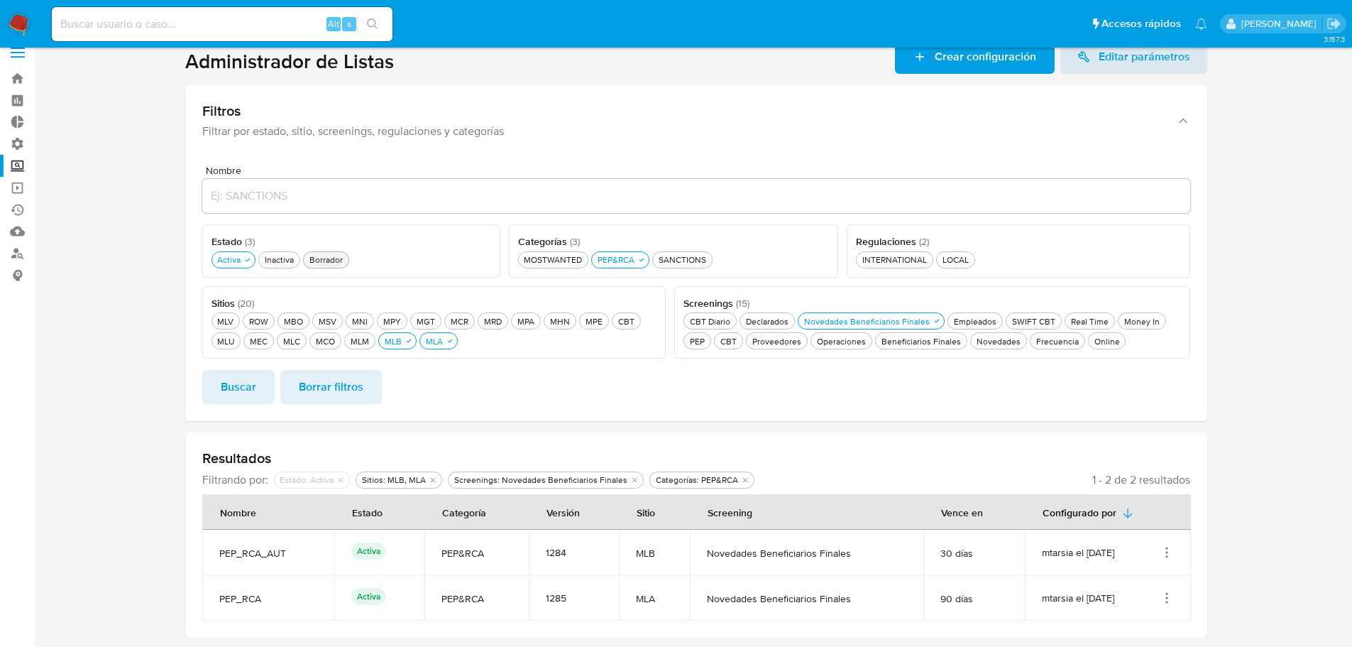
click at [331, 262] on div "Borrador Borrador" at bounding box center [326, 259] width 39 height 12
click at [243, 391] on span "Buscar" at bounding box center [238, 386] width 35 height 31
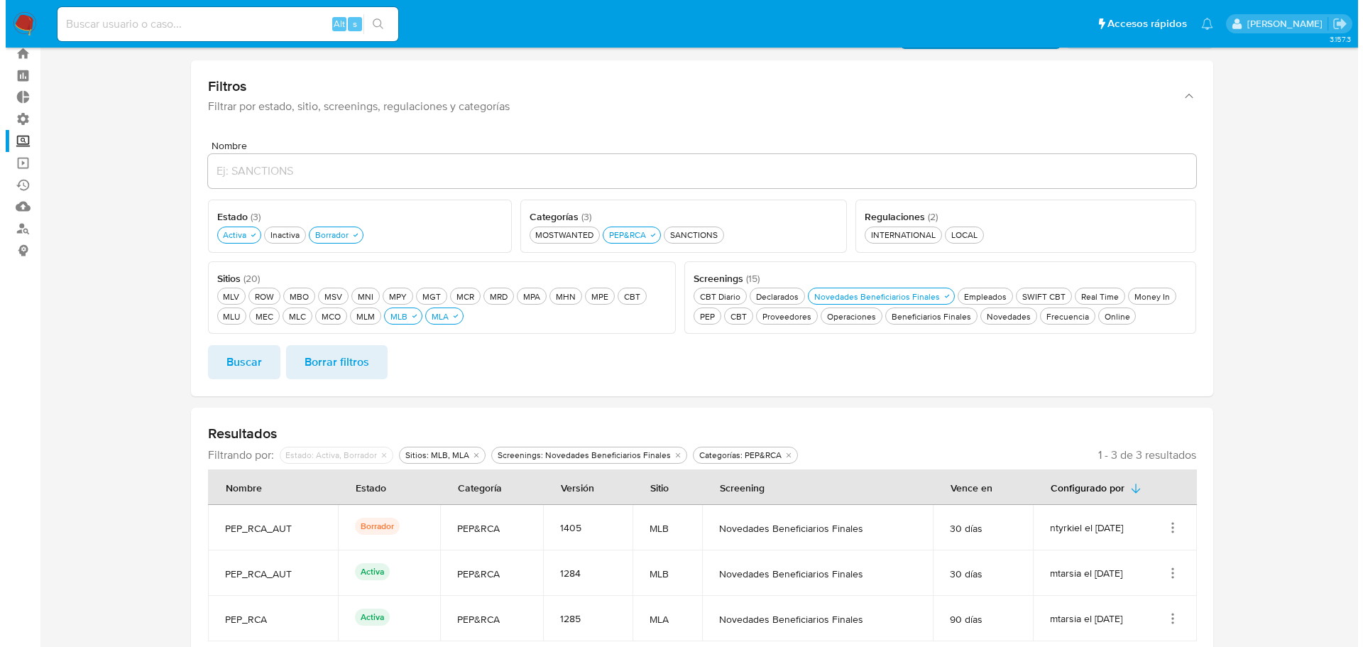
scroll to position [62, 0]
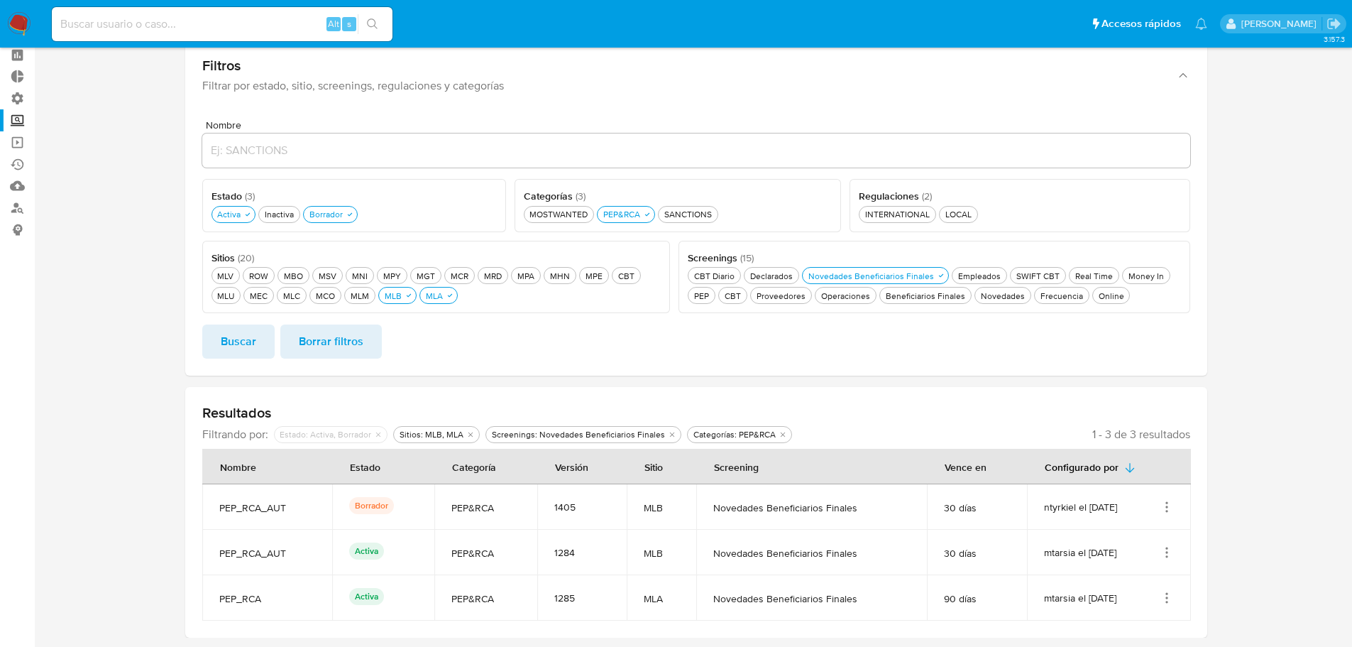
click at [1169, 603] on icon "Acciones" at bounding box center [1167, 597] width 14 height 14
click at [1115, 563] on button "Editar" at bounding box center [1110, 565] width 128 height 38
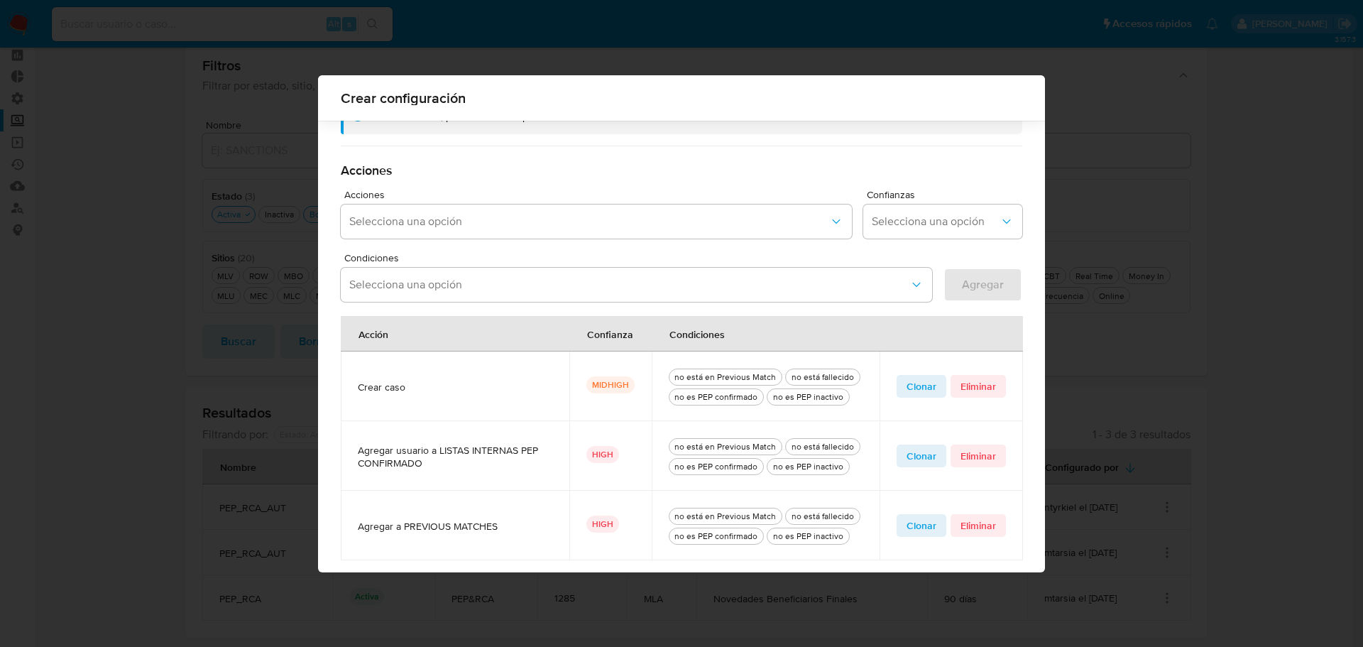
scroll to position [410, 0]
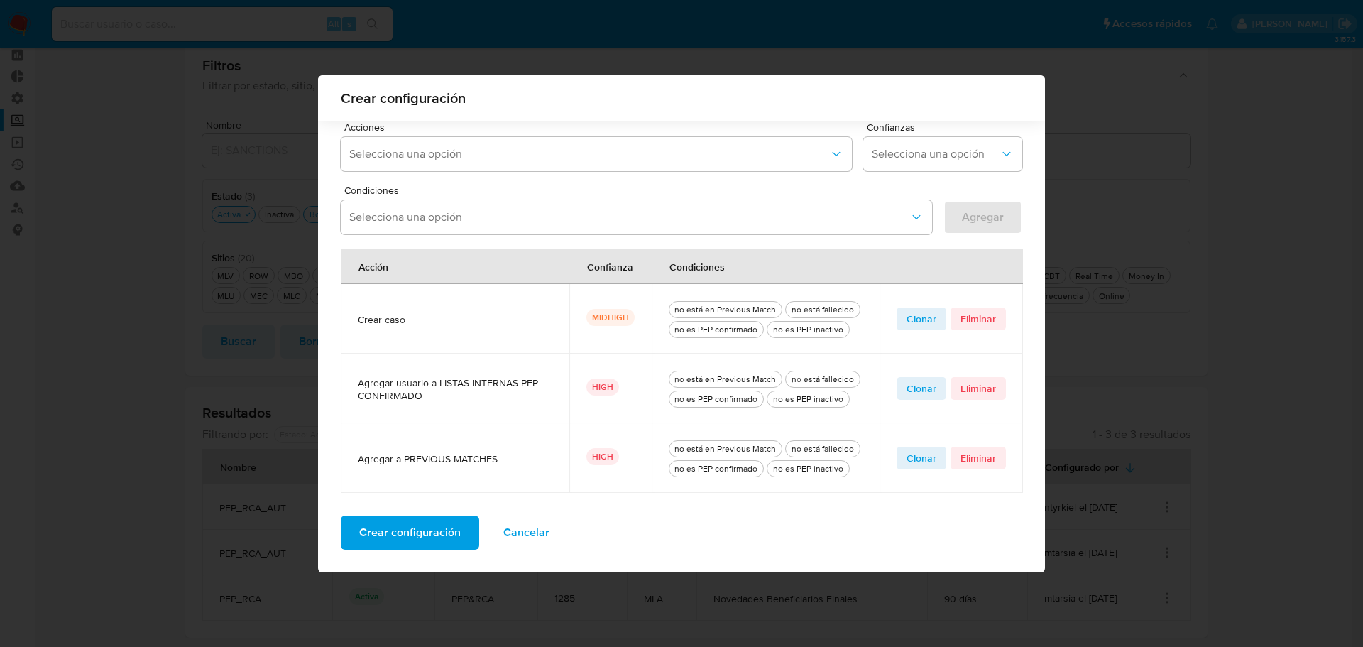
click at [916, 385] on span "Clonar" at bounding box center [921, 388] width 30 height 20
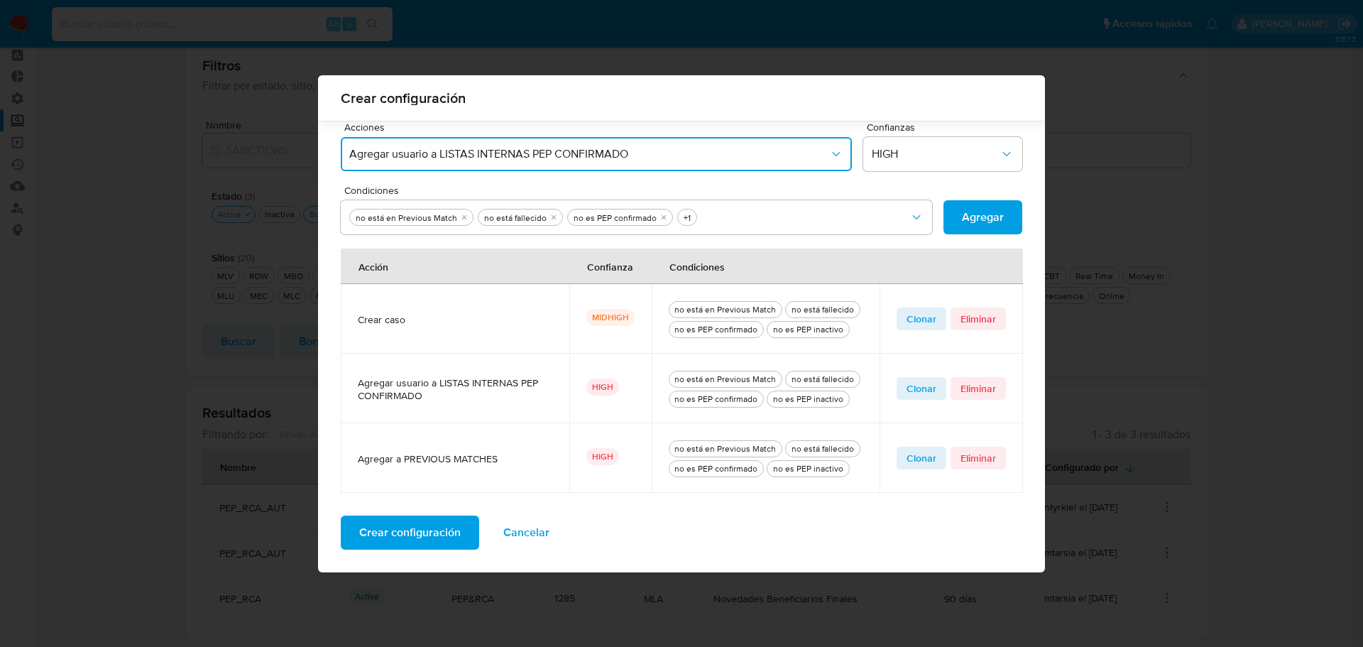
click at [833, 158] on icon "Acciones" at bounding box center [836, 154] width 14 height 14
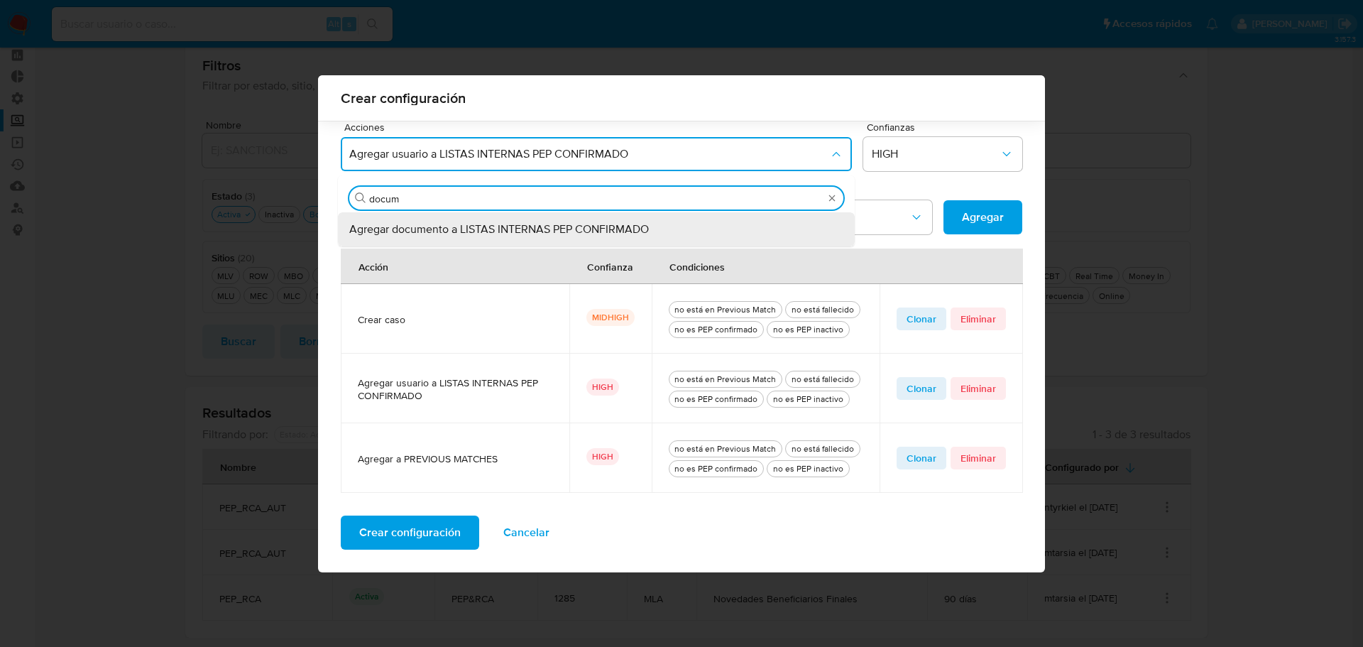
type input "docume"
click at [602, 232] on span "Agregar documento a LISTAS INTERNAS PEP CONFIRMADO" at bounding box center [499, 229] width 300 height 14
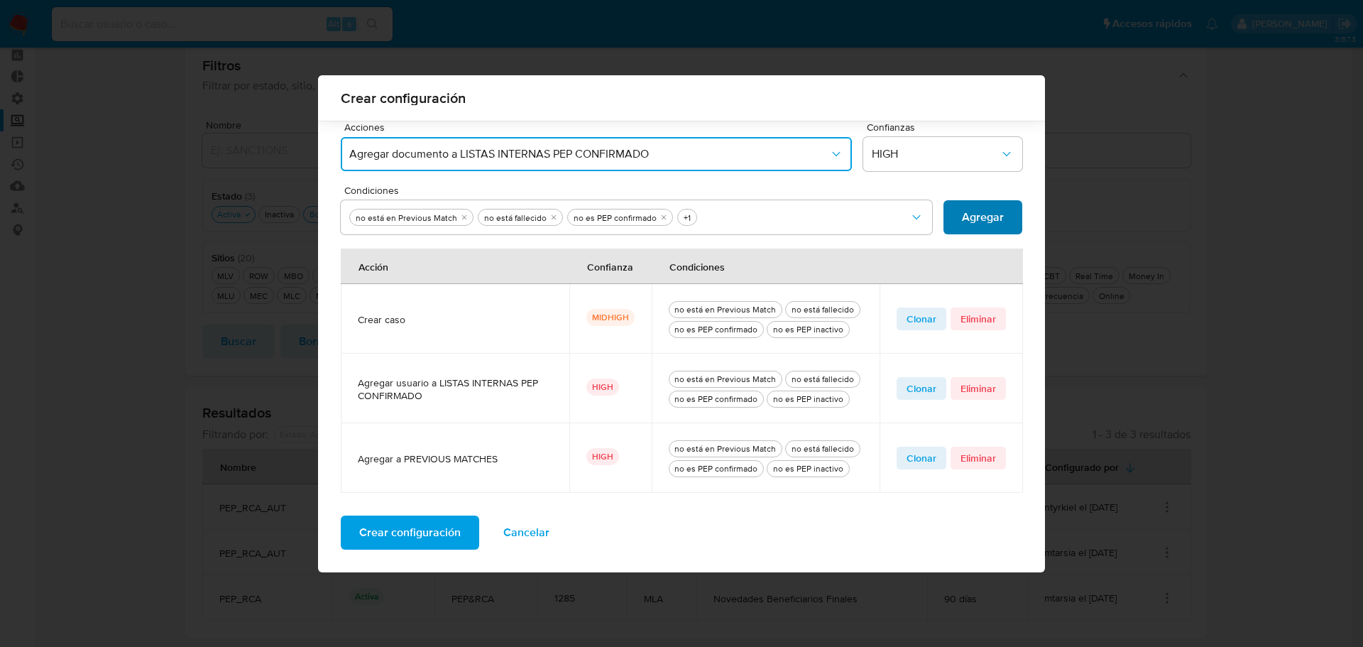
click at [971, 214] on span "Agregar" at bounding box center [983, 217] width 42 height 31
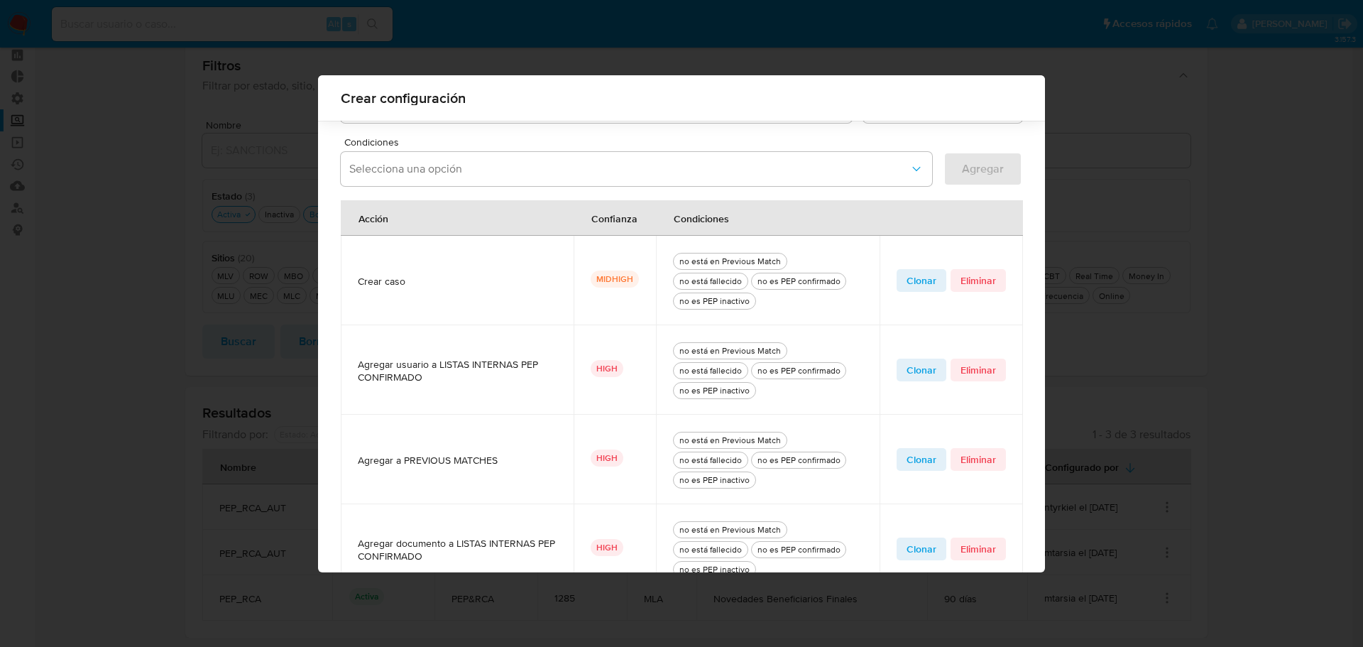
scroll to position [480, 0]
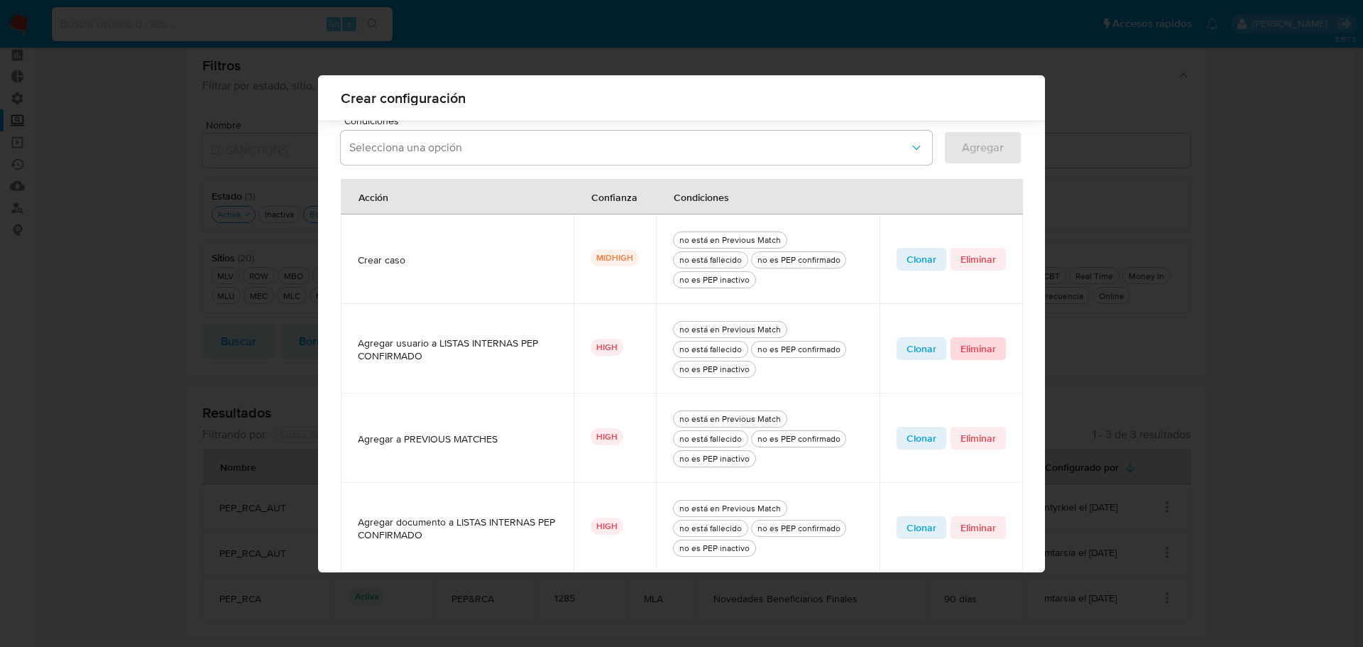
click at [977, 339] on span "Eliminar" at bounding box center [977, 349] width 35 height 20
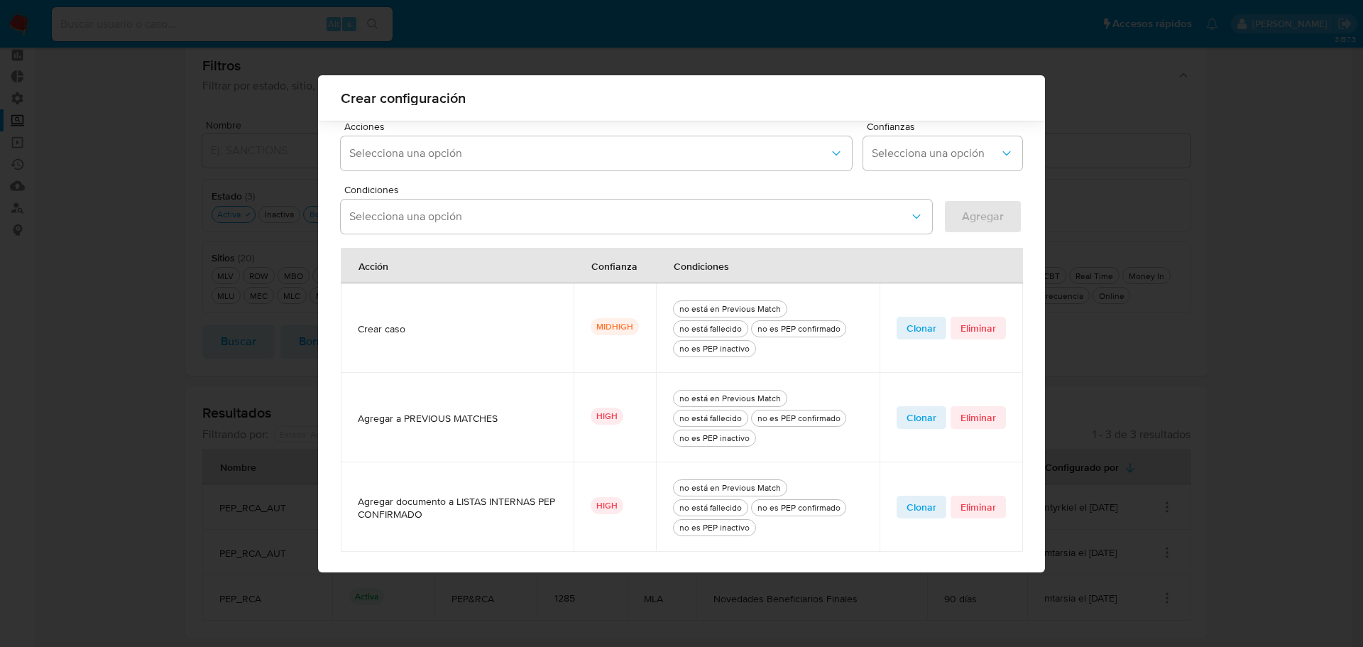
click at [417, 576] on span "Crear configuración" at bounding box center [409, 591] width 101 height 31
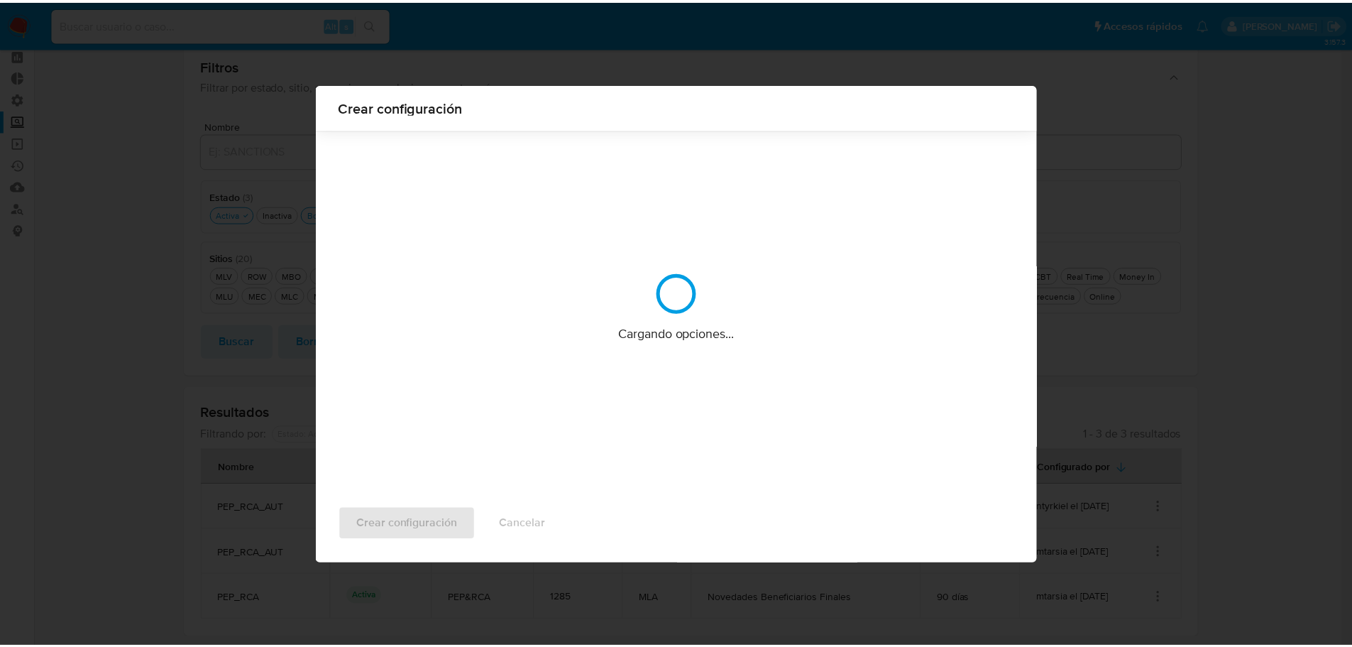
scroll to position [0, 0]
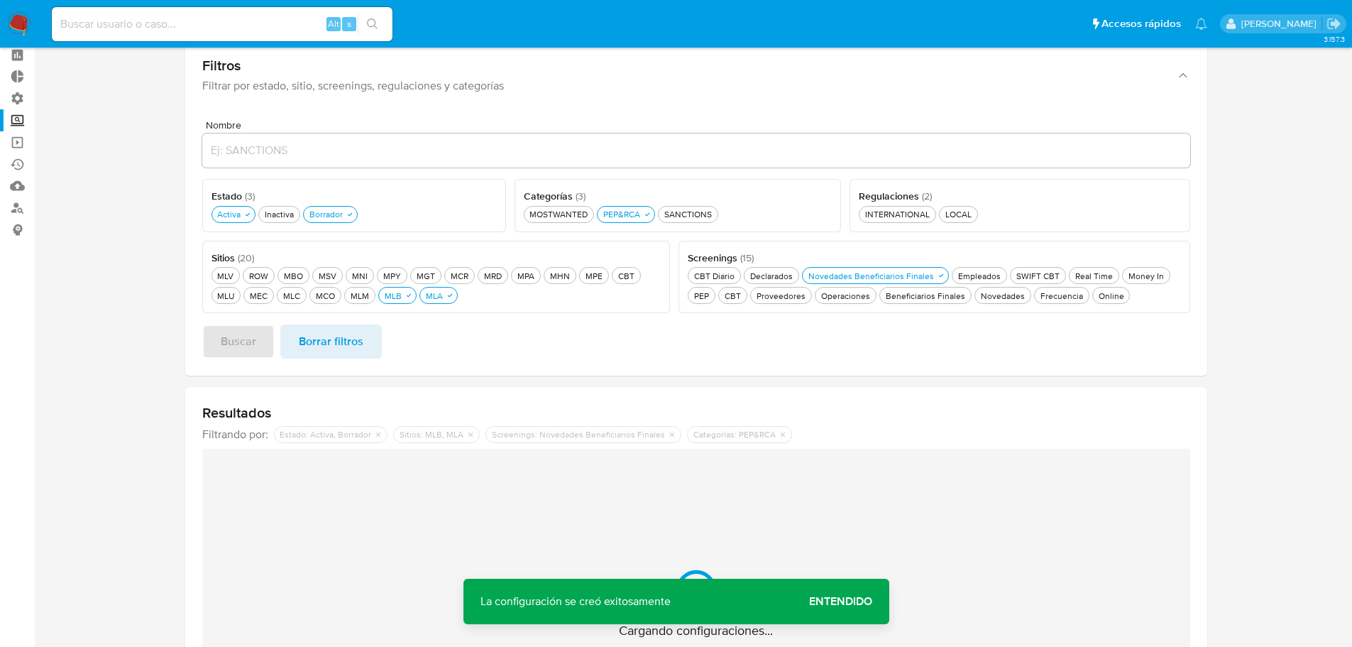
click at [860, 601] on span "Entendido" at bounding box center [840, 601] width 63 height 0
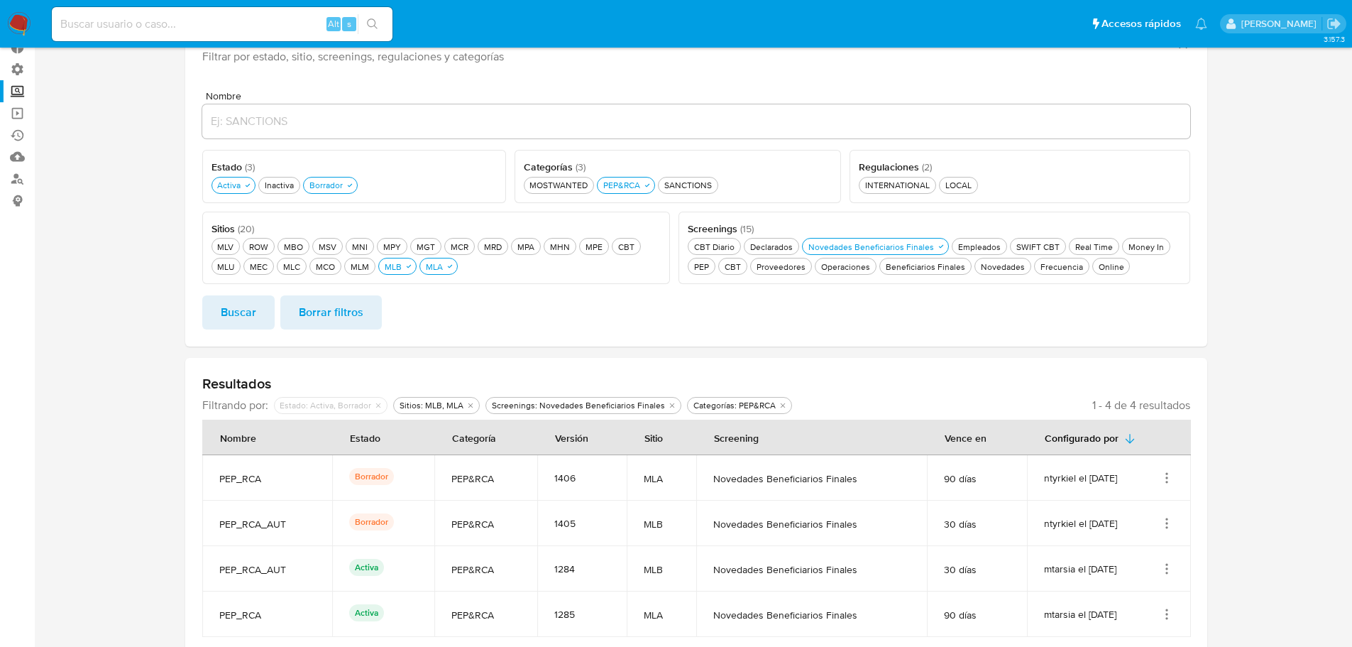
scroll to position [108, 0]
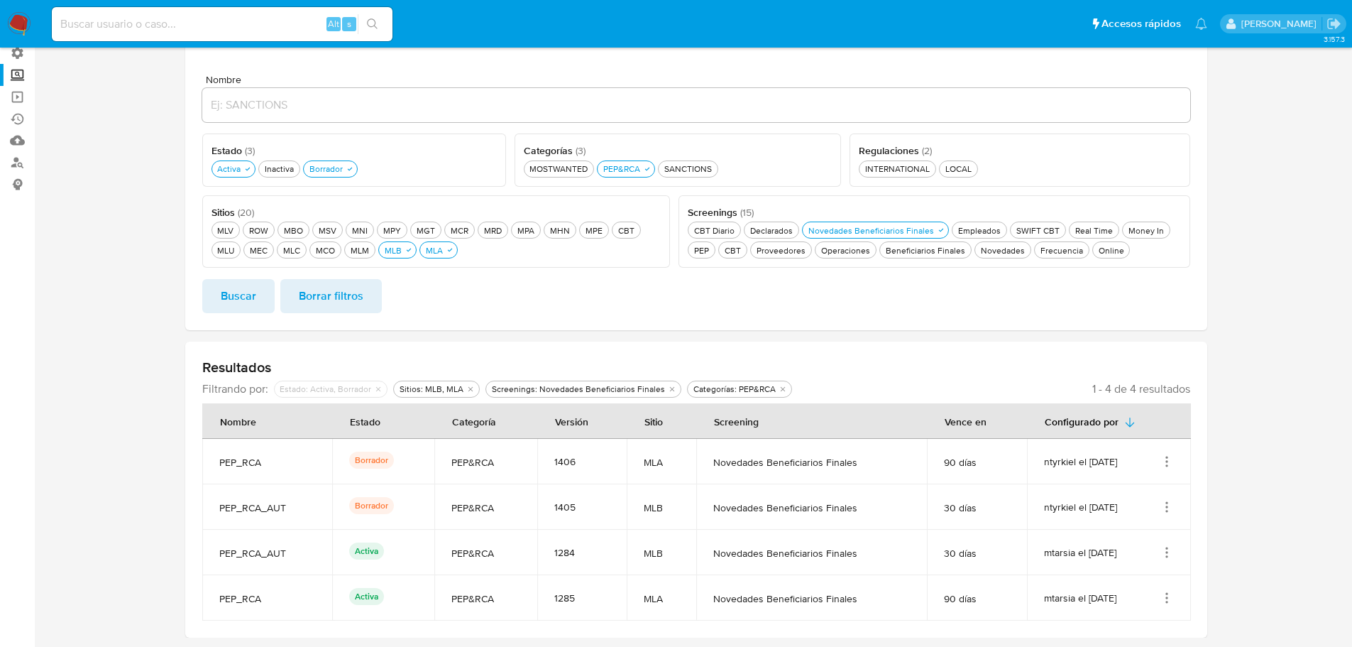
click at [1168, 554] on icon "Acciones" at bounding box center [1167, 552] width 14 height 14
click at [1125, 480] on button "Ver detalles" at bounding box center [1110, 482] width 128 height 38
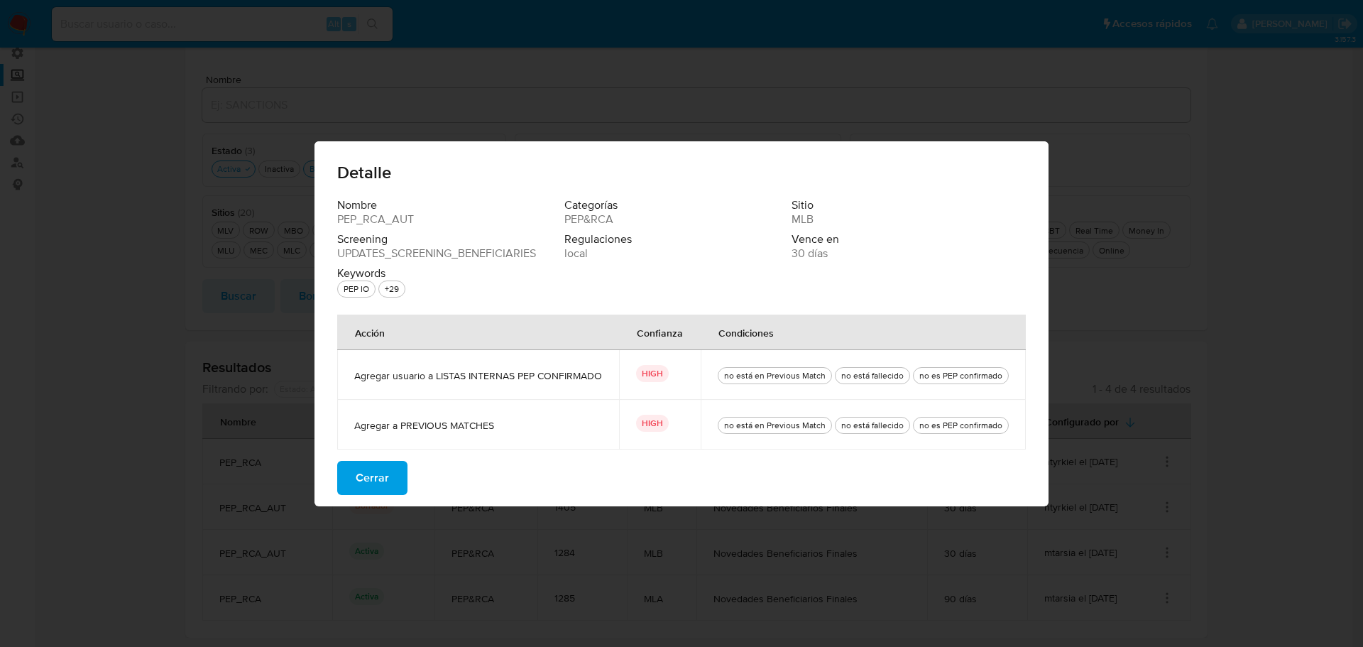
click at [376, 471] on span "Cerrar" at bounding box center [372, 477] width 33 height 31
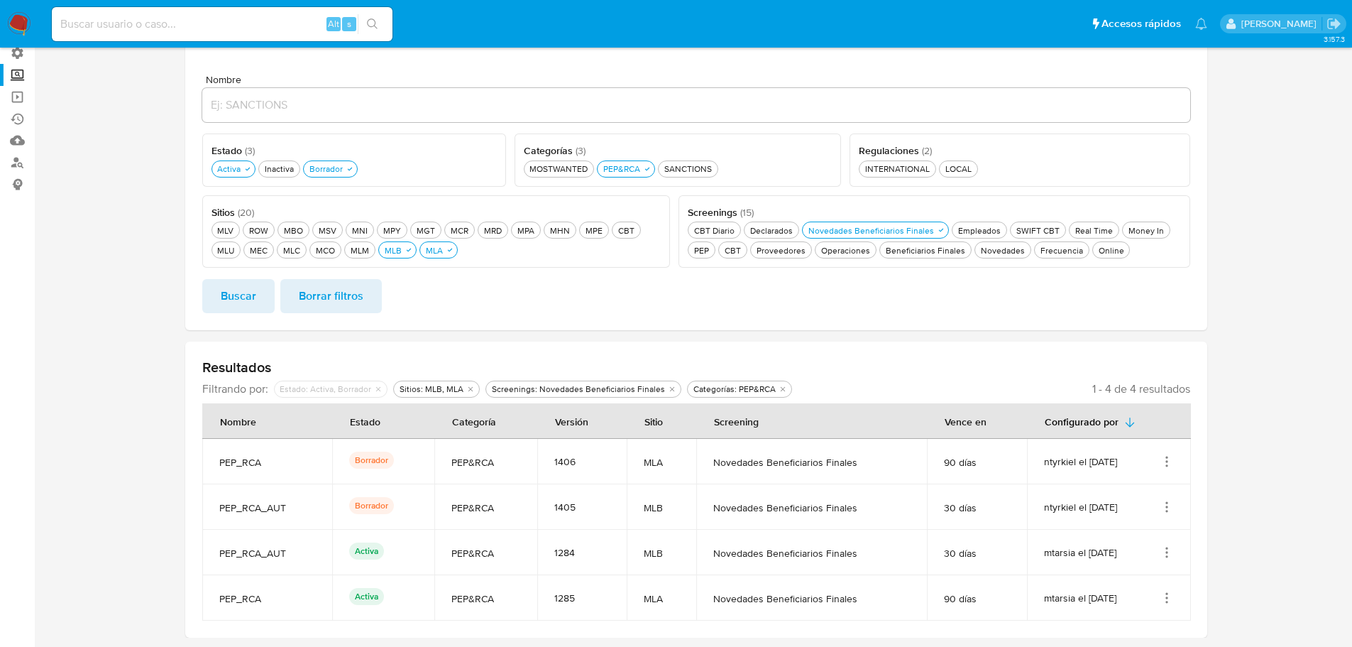
click at [1160, 596] on icon "Acciones" at bounding box center [1167, 597] width 14 height 14
click at [1121, 526] on button "Ver detalles" at bounding box center [1110, 527] width 128 height 38
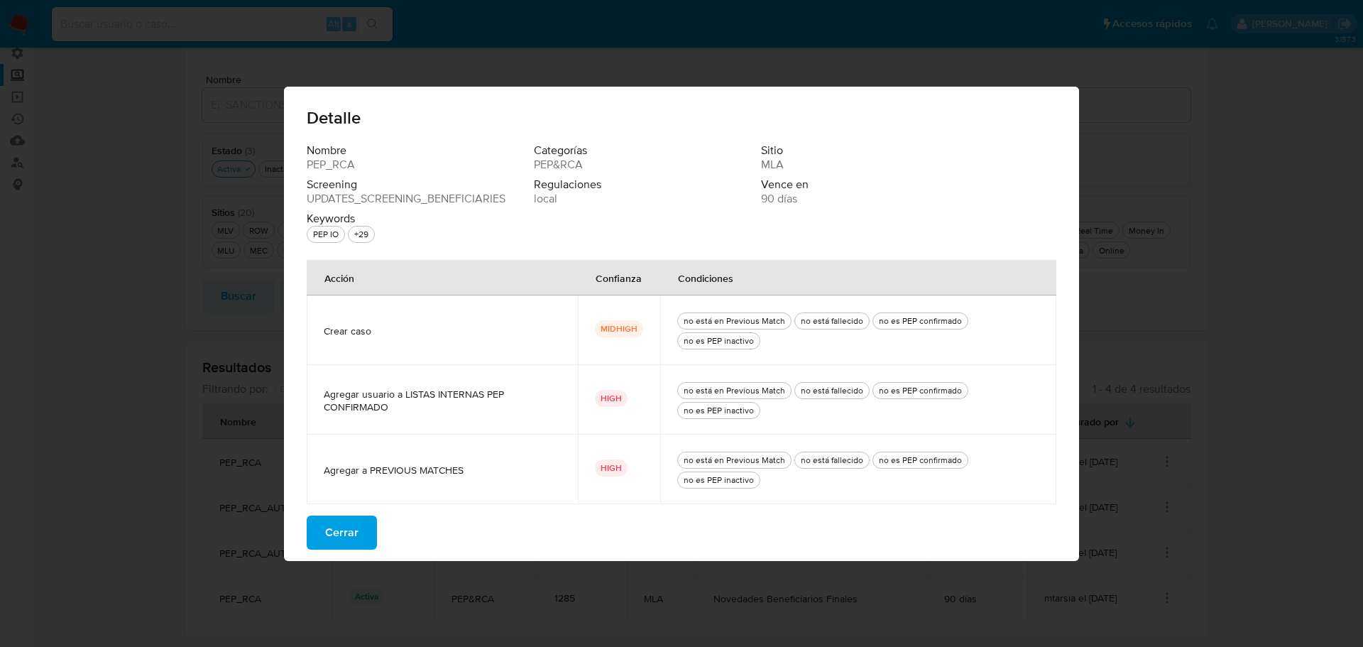
click at [352, 532] on span "Cerrar" at bounding box center [341, 532] width 33 height 31
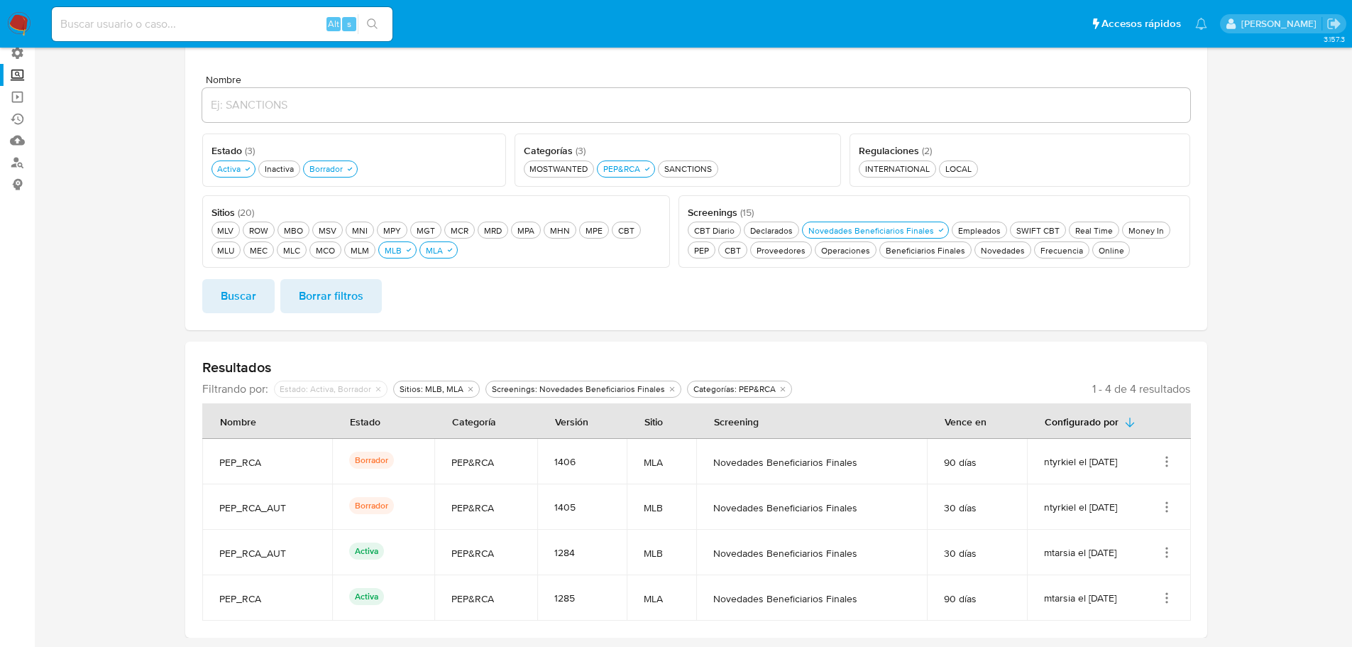
click at [1160, 508] on icon "Acciones" at bounding box center [1167, 507] width 14 height 14
click at [1104, 539] on button "Ver detalles" at bounding box center [1110, 540] width 128 height 38
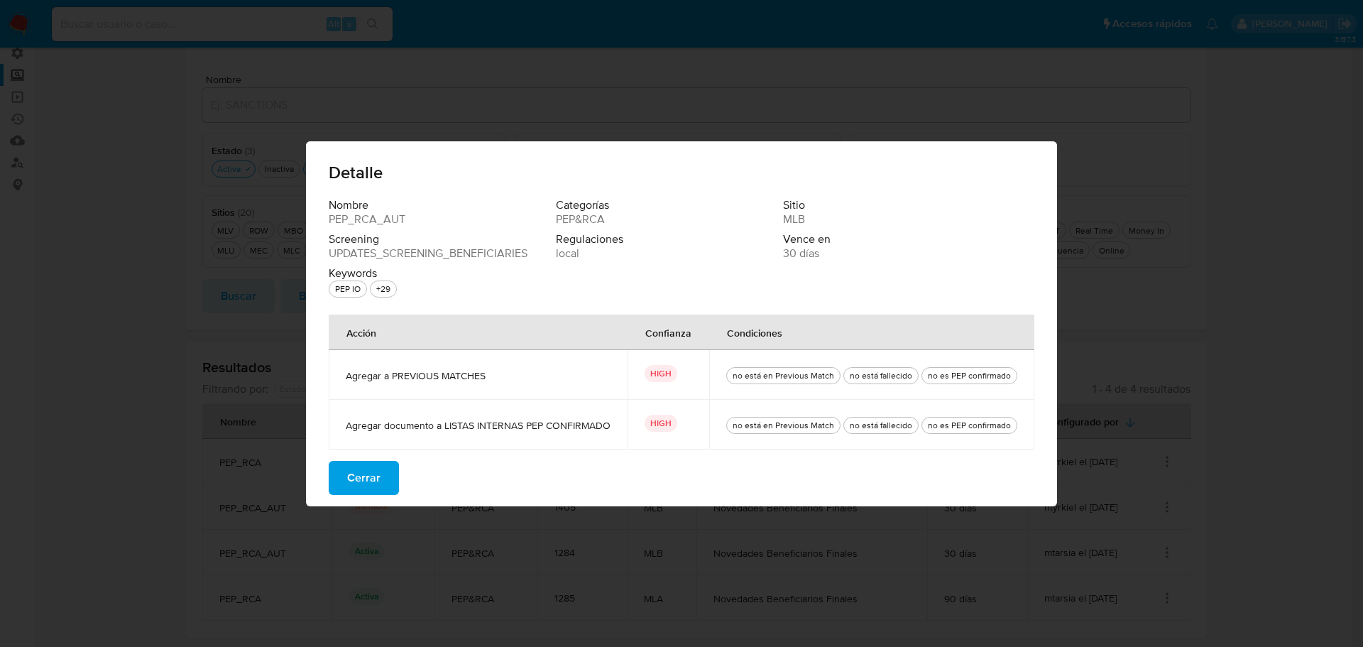
click at [374, 473] on span "Cerrar" at bounding box center [363, 477] width 33 height 31
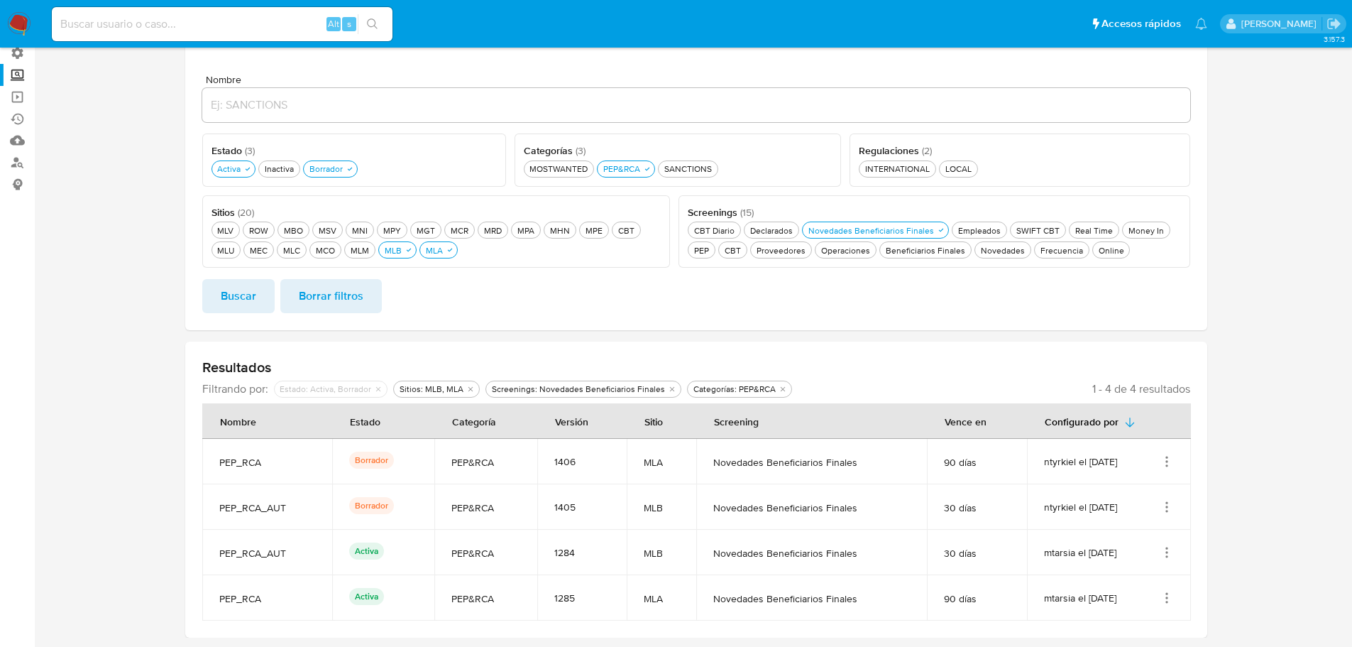
click at [1160, 454] on icon "Acciones" at bounding box center [1167, 461] width 14 height 14
click at [1119, 488] on button "Ver detalles" at bounding box center [1110, 495] width 128 height 38
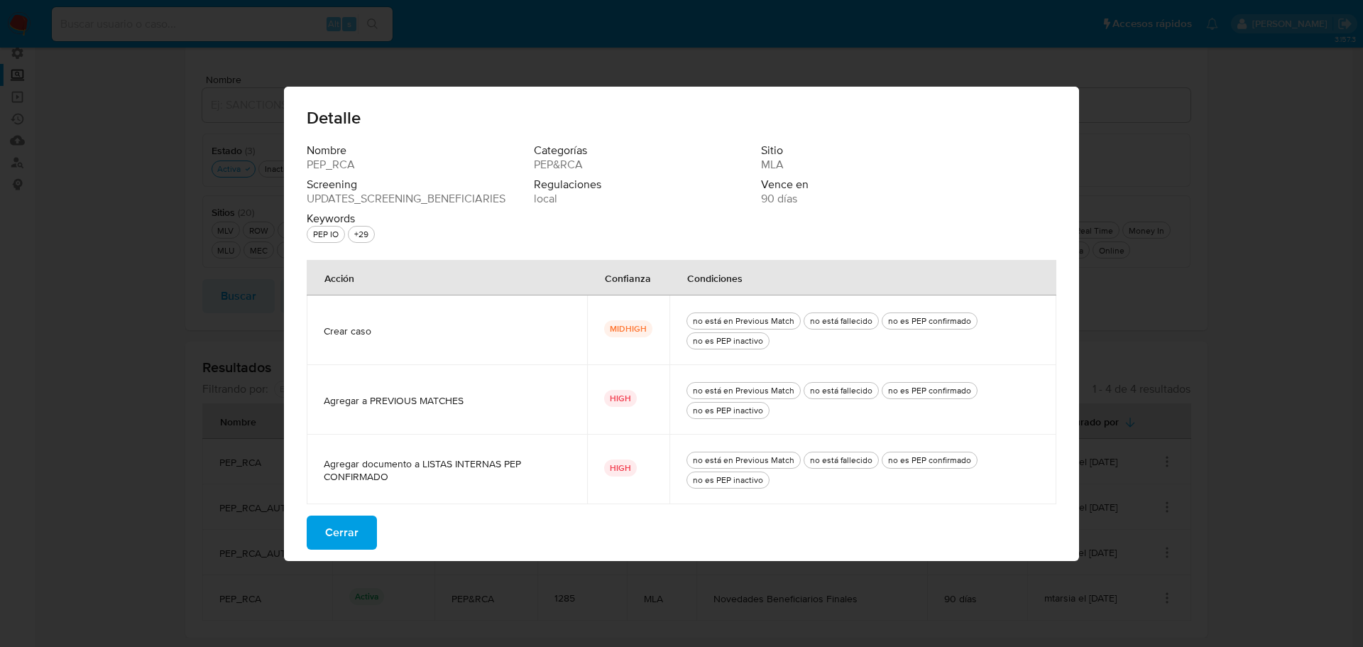
click at [350, 533] on span "Cerrar" at bounding box center [341, 532] width 33 height 31
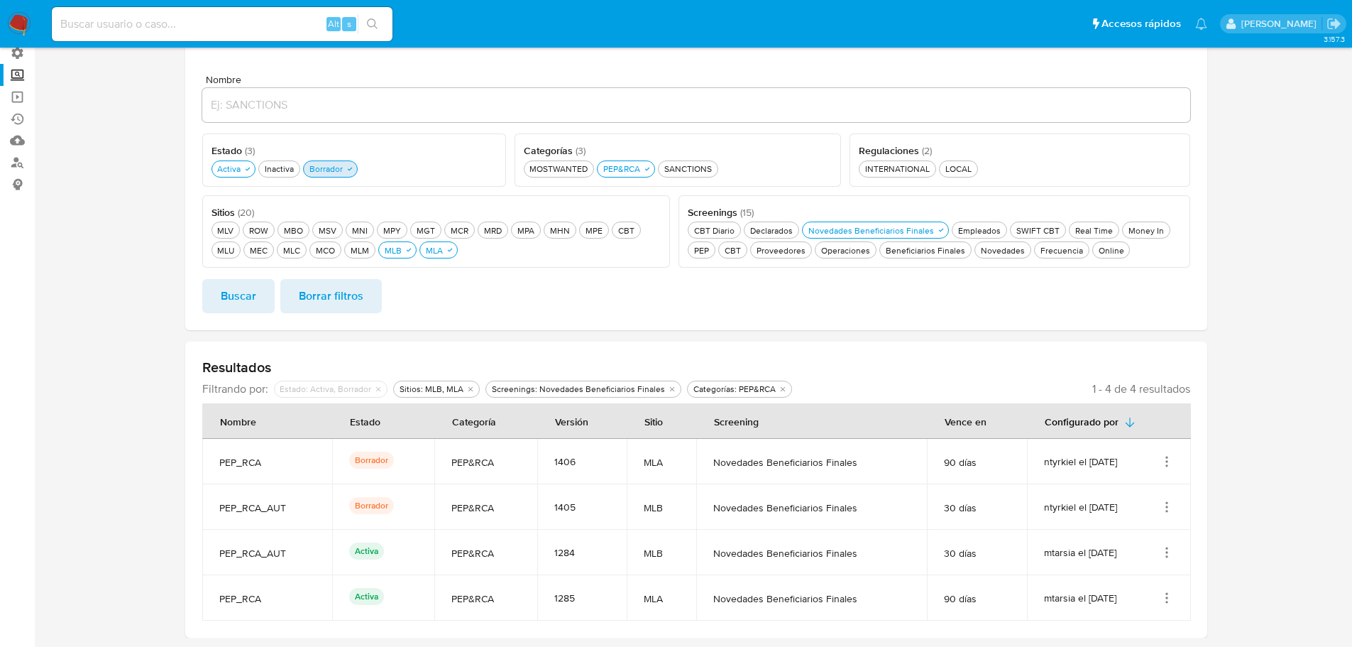
click at [334, 165] on div "Borrador Borrador" at bounding box center [326, 169] width 39 height 12
click at [244, 295] on span "Buscar" at bounding box center [238, 295] width 35 height 31
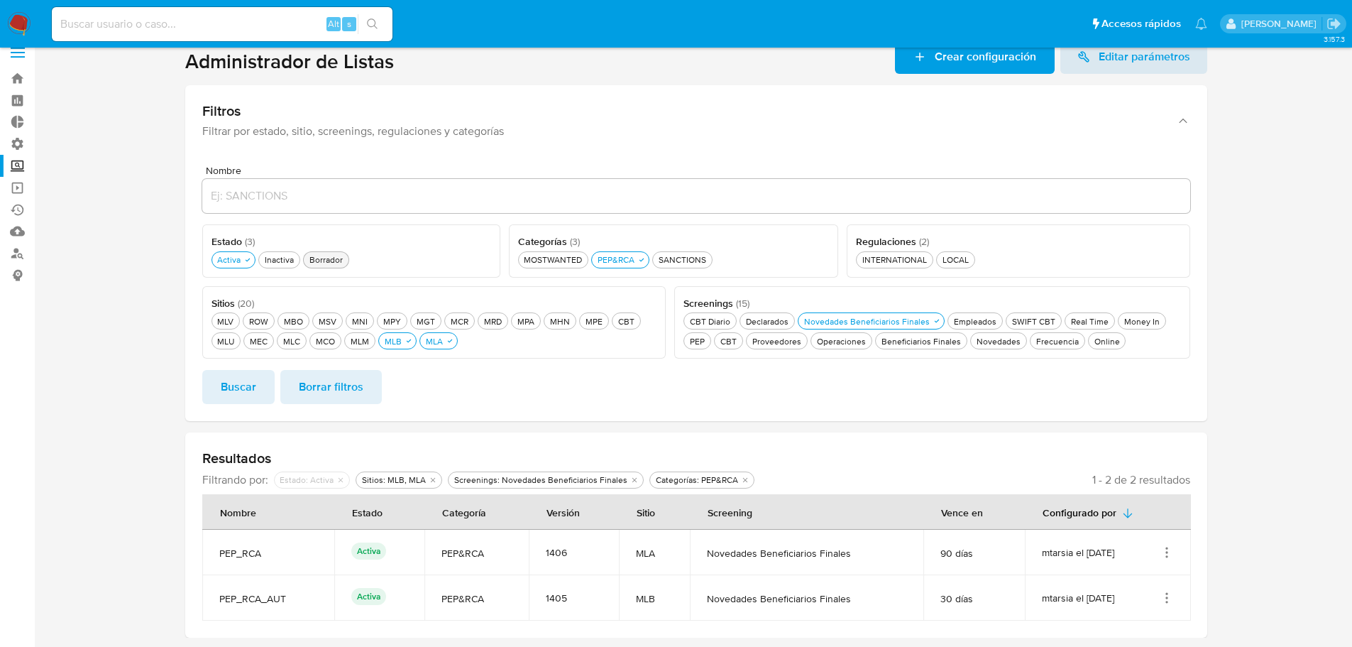
scroll to position [17, 0]
click at [280, 265] on div "Inactiva Inactiva" at bounding box center [279, 259] width 35 height 12
click at [267, 383] on button "Buscar" at bounding box center [238, 387] width 72 height 34
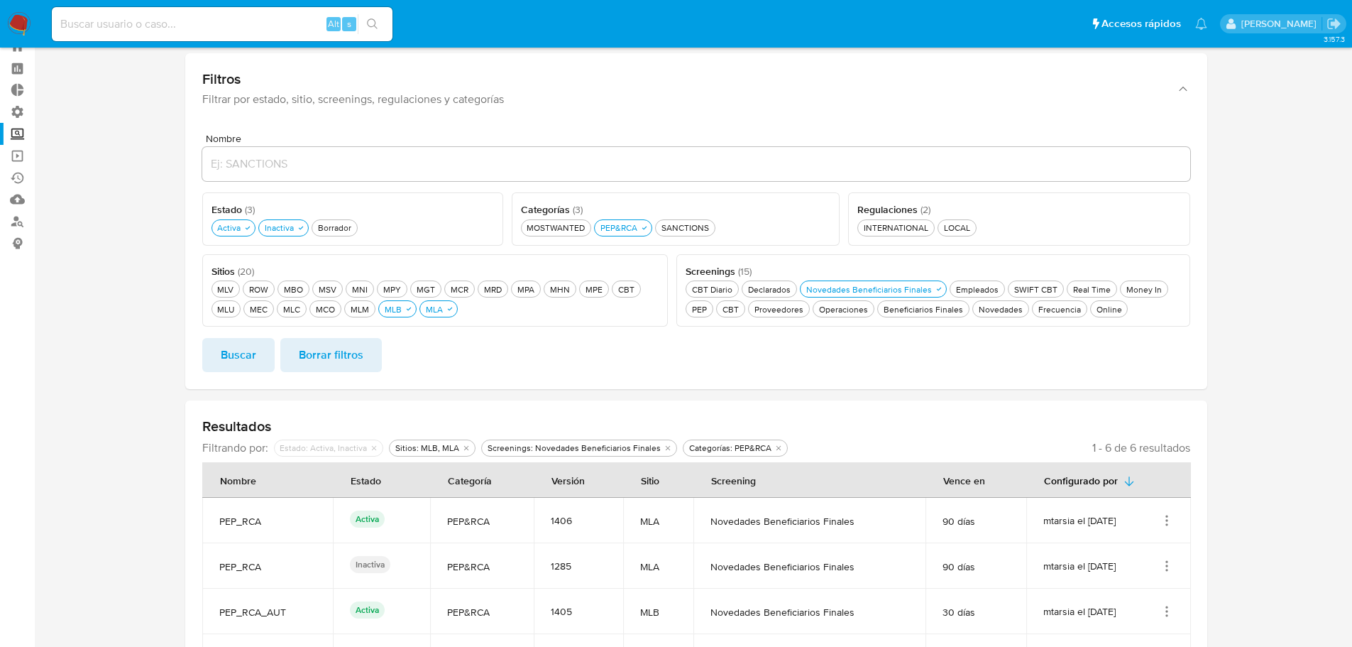
scroll to position [0, 0]
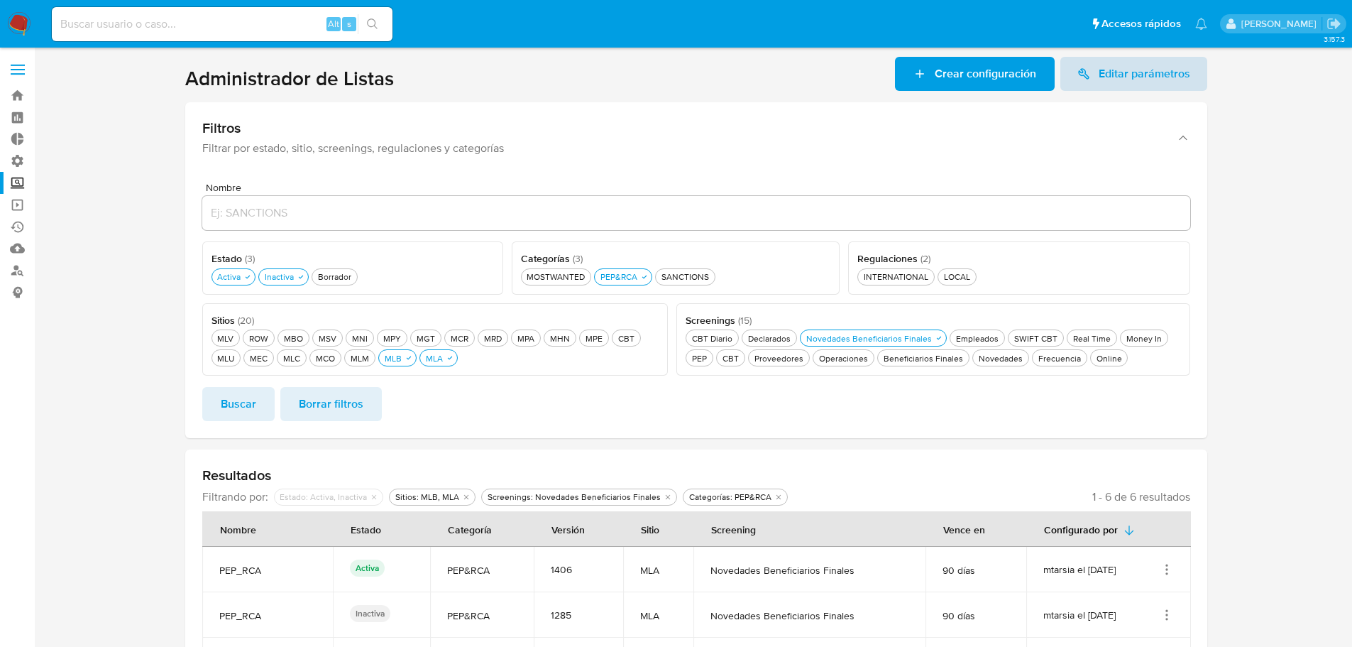
click at [1121, 82] on span "Editar parámetros" at bounding box center [1145, 74] width 92 height 34
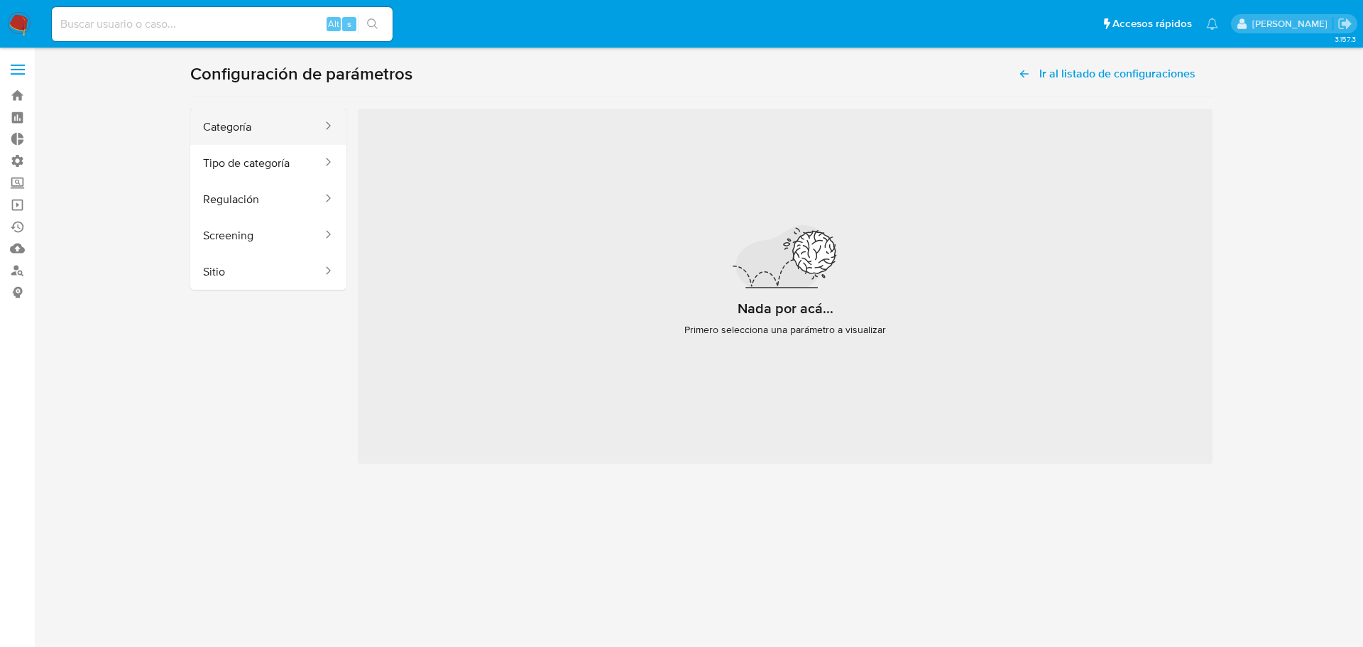
click at [279, 117] on button "Categoría" at bounding box center [256, 127] width 133 height 36
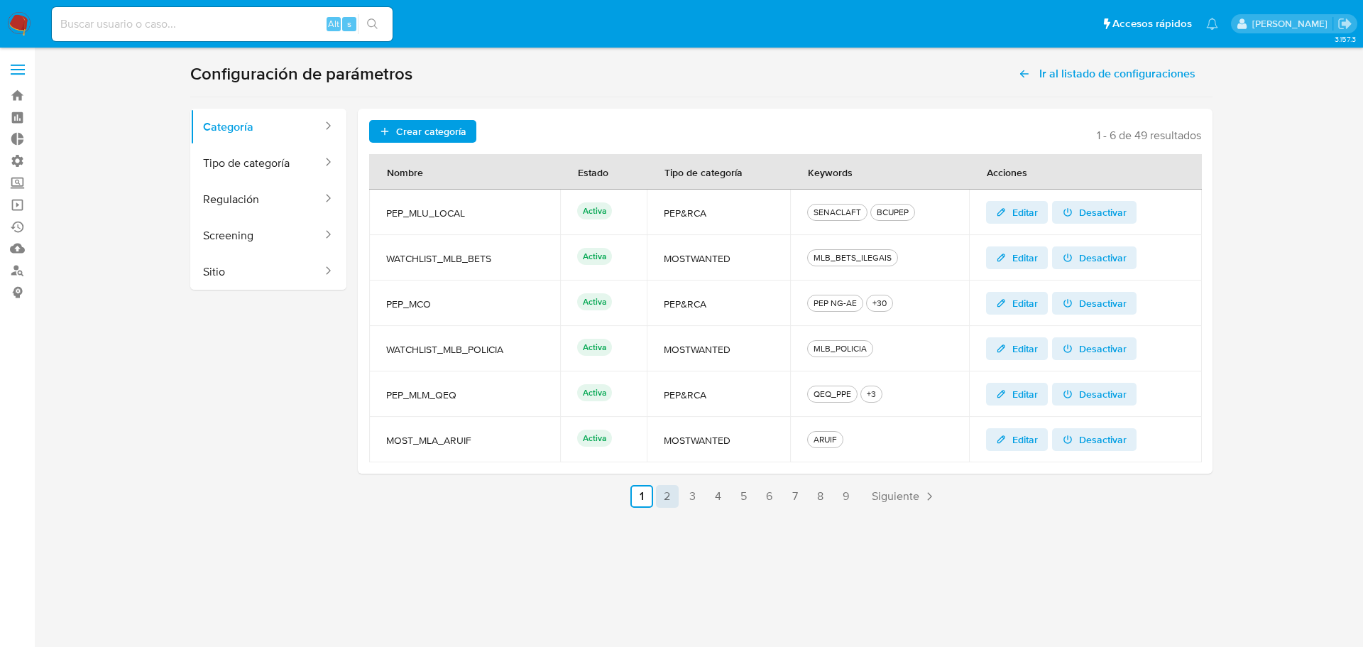
click at [671, 493] on link "2" at bounding box center [667, 496] width 23 height 23
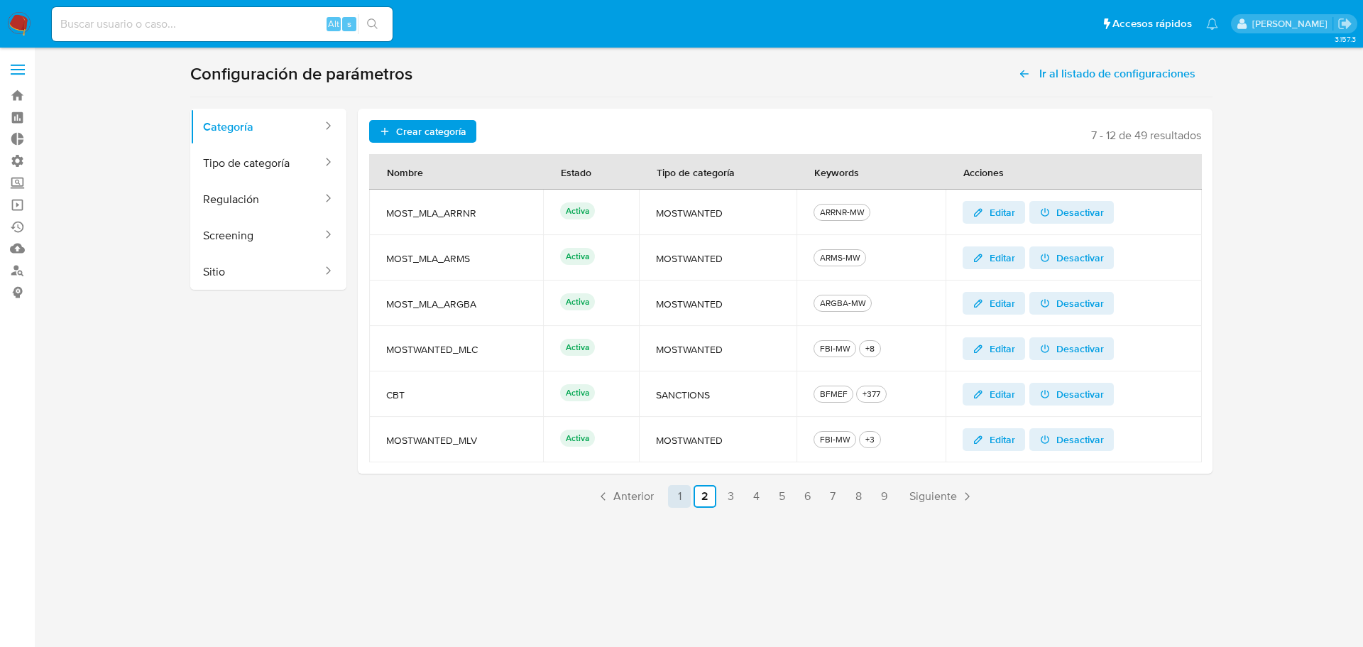
click at [675, 495] on link "1" at bounding box center [679, 496] width 23 height 23
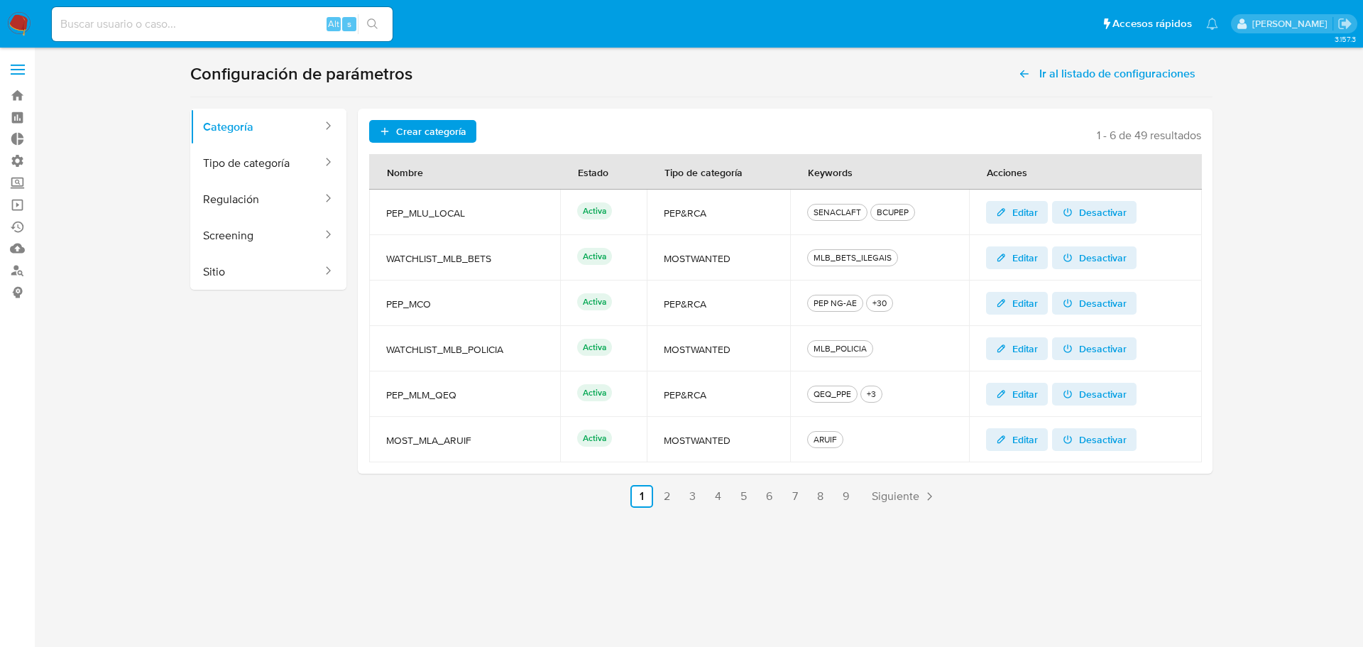
drag, startPoint x: 512, startPoint y: 355, endPoint x: 389, endPoint y: 350, distance: 122.9
click at [389, 350] on span "WATCHLIST_MLB_POLICIA" at bounding box center [464, 349] width 157 height 13
click at [478, 348] on span "WATCHLIST_MLB_POLICIA" at bounding box center [464, 349] width 157 height 13
click at [412, 128] on span "Crear categoría" at bounding box center [431, 131] width 70 height 23
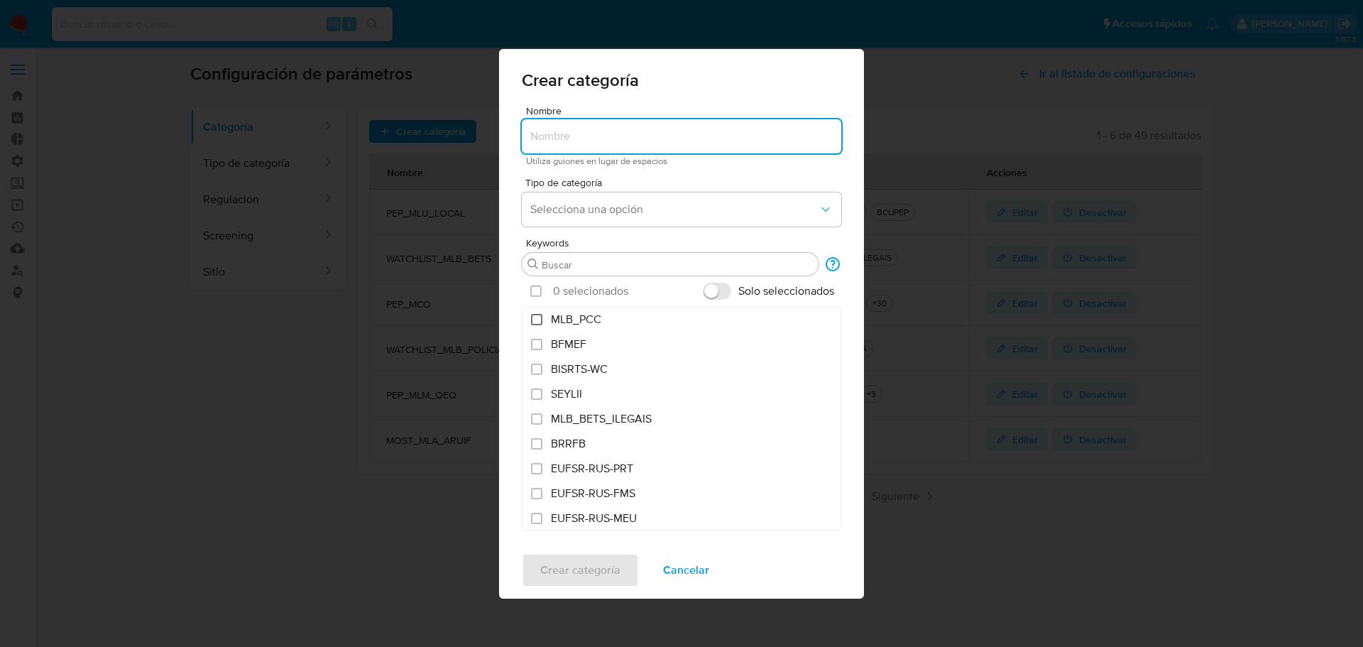
click at [534, 323] on input "MLB_PCC" at bounding box center [536, 319] width 11 height 11
checkbox input "true"
click at [643, 134] on input "Nombre" at bounding box center [681, 136] width 319 height 18
type input "WATCHLIST_MLB_PCC"
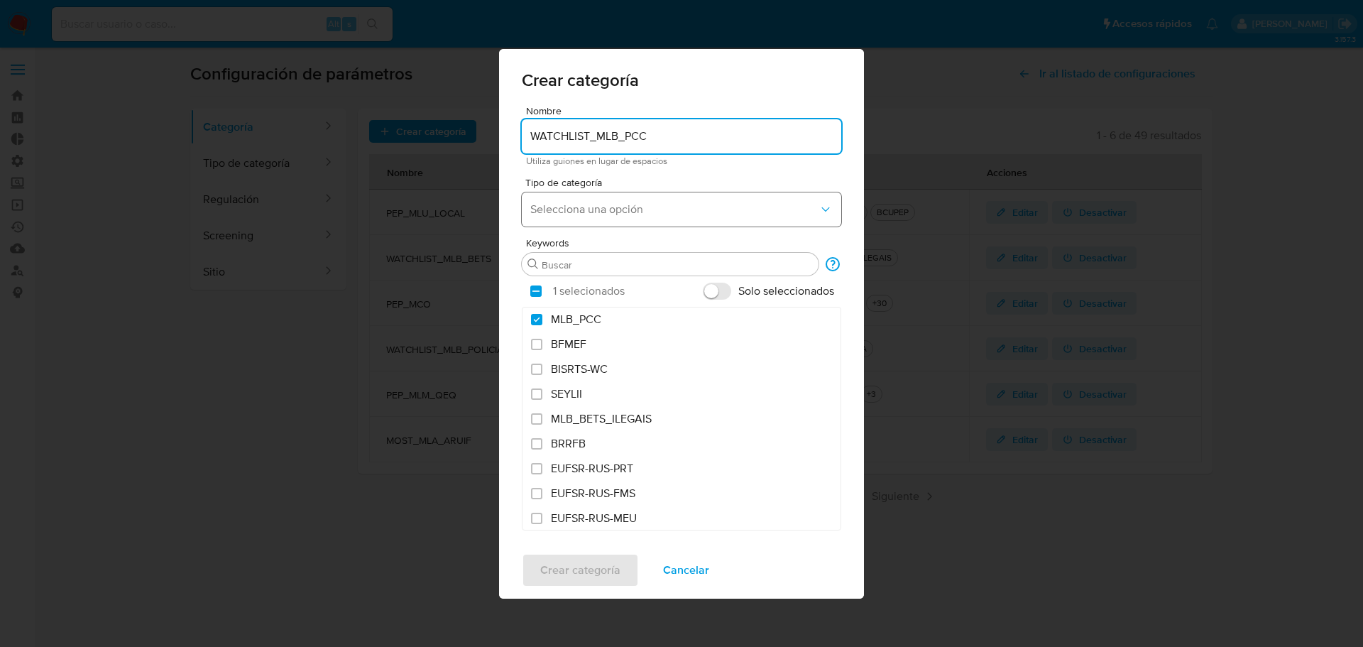
click at [617, 212] on span "Selecciona una opción" at bounding box center [674, 209] width 288 height 14
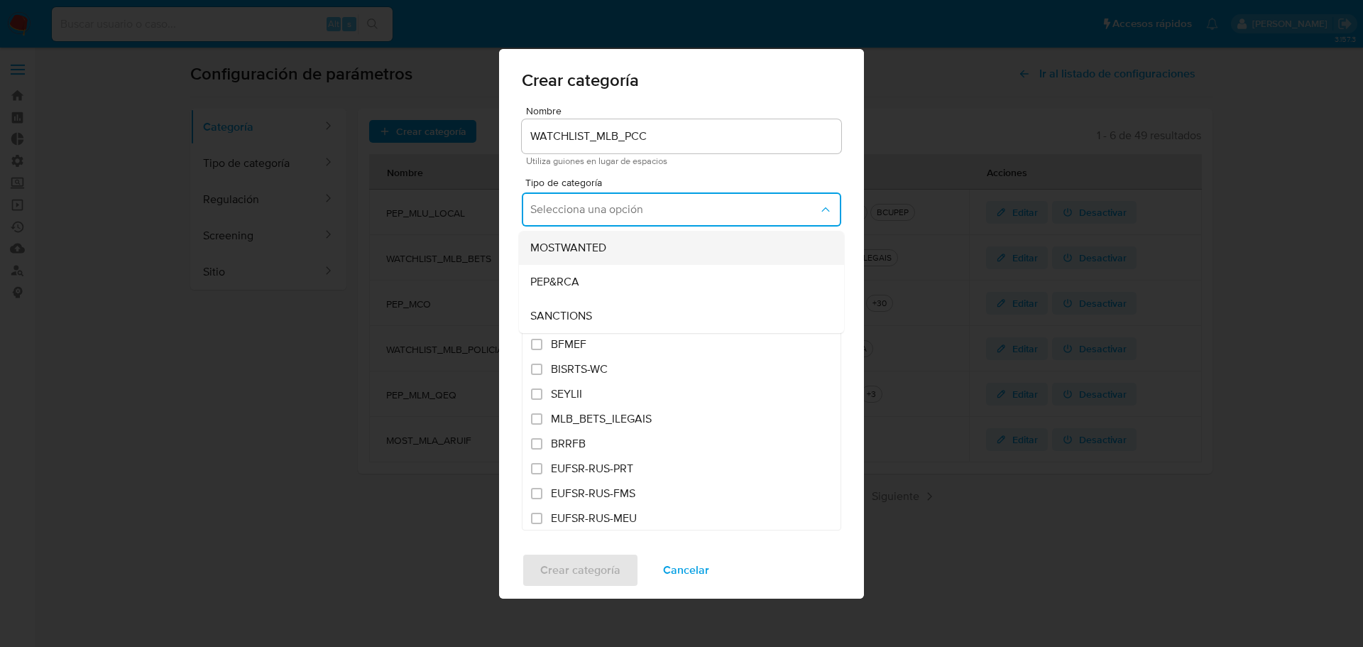
click at [613, 242] on div "MOSTWANTED" at bounding box center [677, 248] width 294 height 34
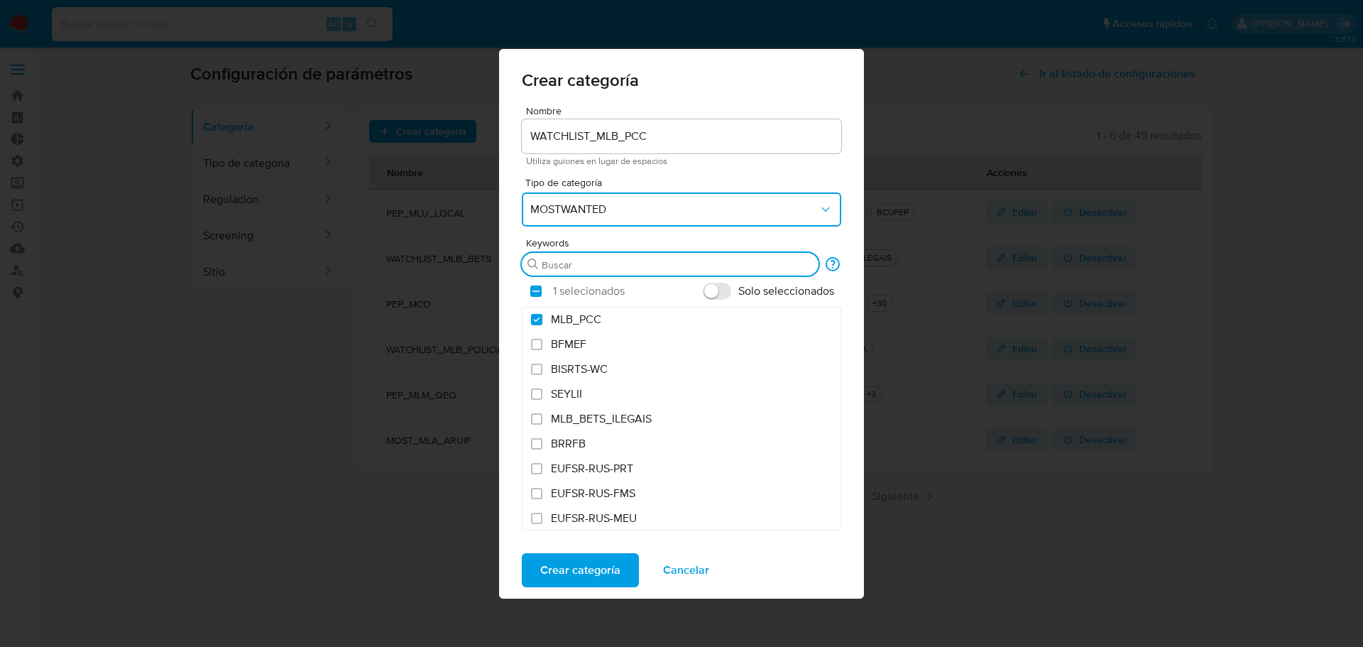
click at [607, 262] on input "Buscar" at bounding box center [677, 264] width 271 height 13
click at [603, 571] on span "Crear categoría" at bounding box center [580, 569] width 80 height 31
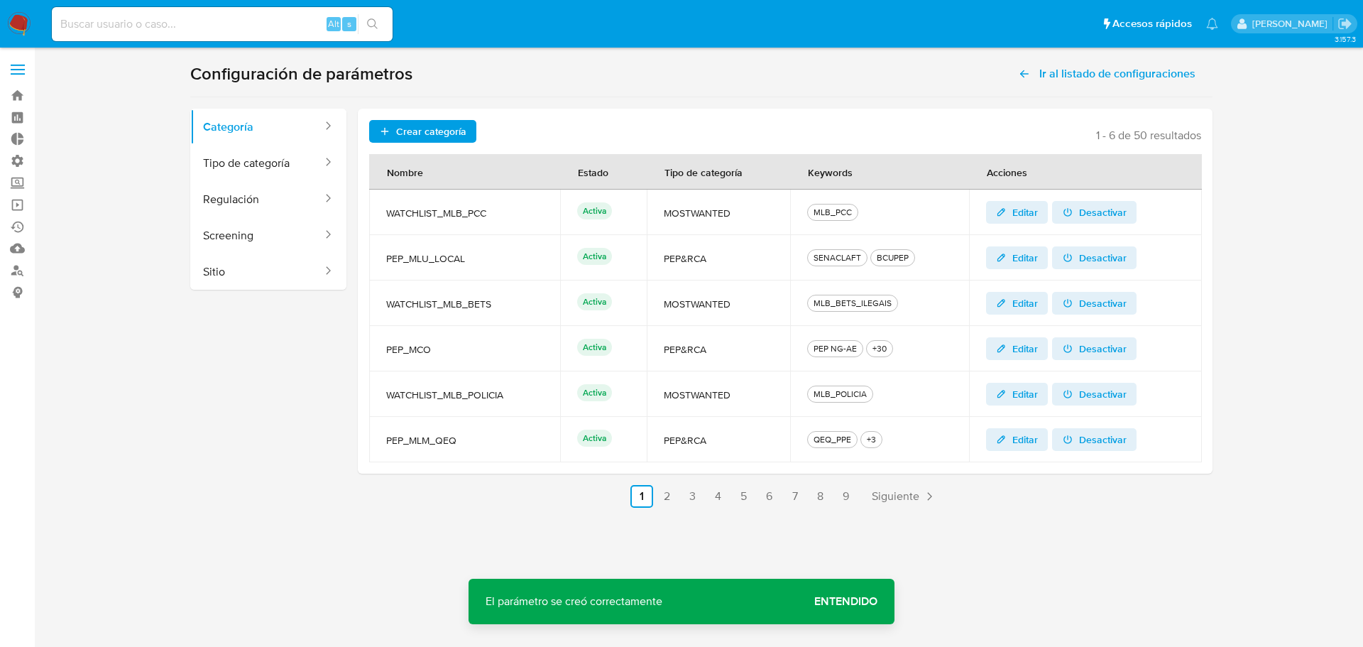
click at [867, 601] on span "Entendido" at bounding box center [845, 601] width 63 height 0
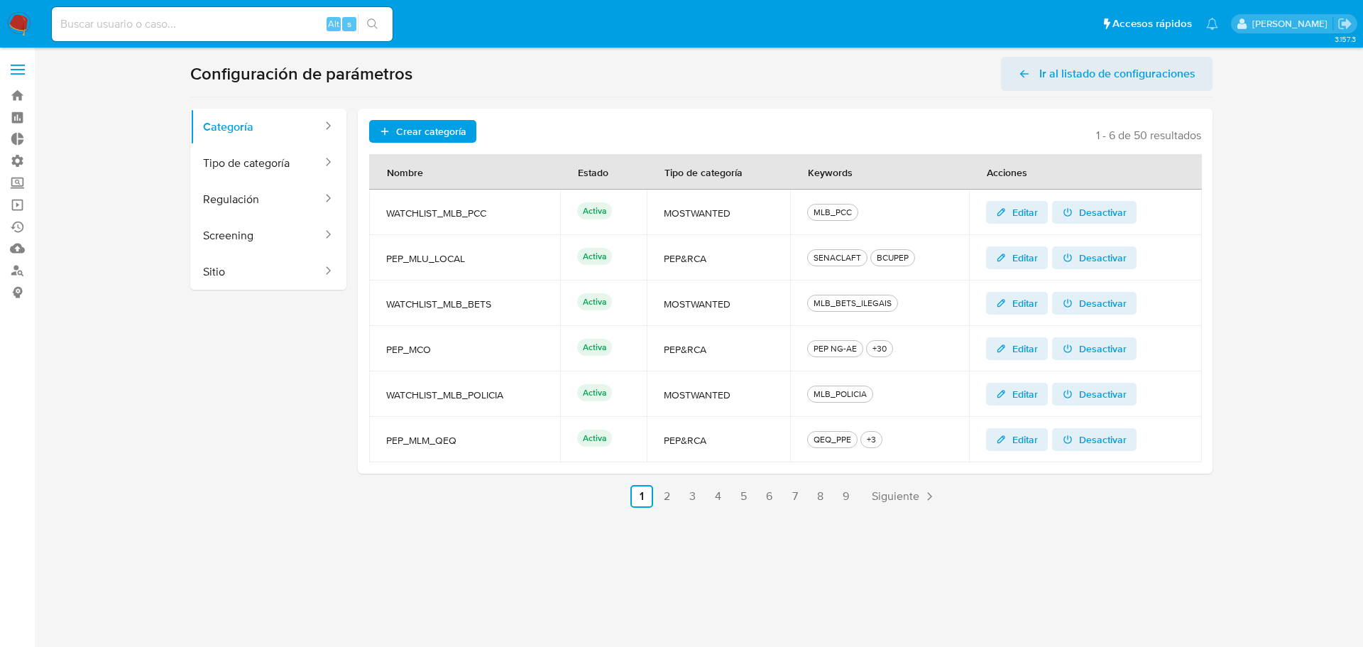
click at [1118, 81] on span "Ir al listado de configuraciones" at bounding box center [1117, 74] width 156 height 34
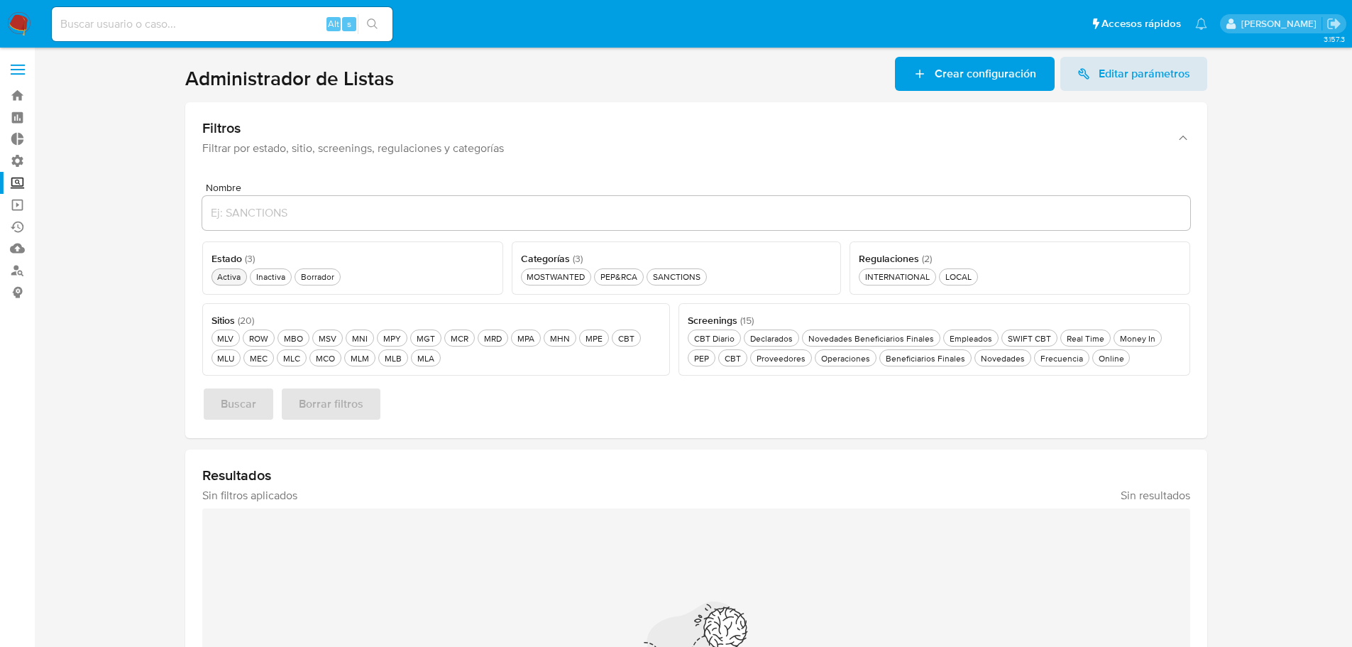
click at [226, 280] on div "Activa Activa" at bounding box center [228, 276] width 29 height 12
click at [385, 364] on button "MLB MLB" at bounding box center [393, 357] width 30 height 17
click at [545, 280] on div "MOSTWANTED MOSTWANTED" at bounding box center [556, 276] width 64 height 12
click at [215, 414] on button "Buscar" at bounding box center [238, 404] width 72 height 34
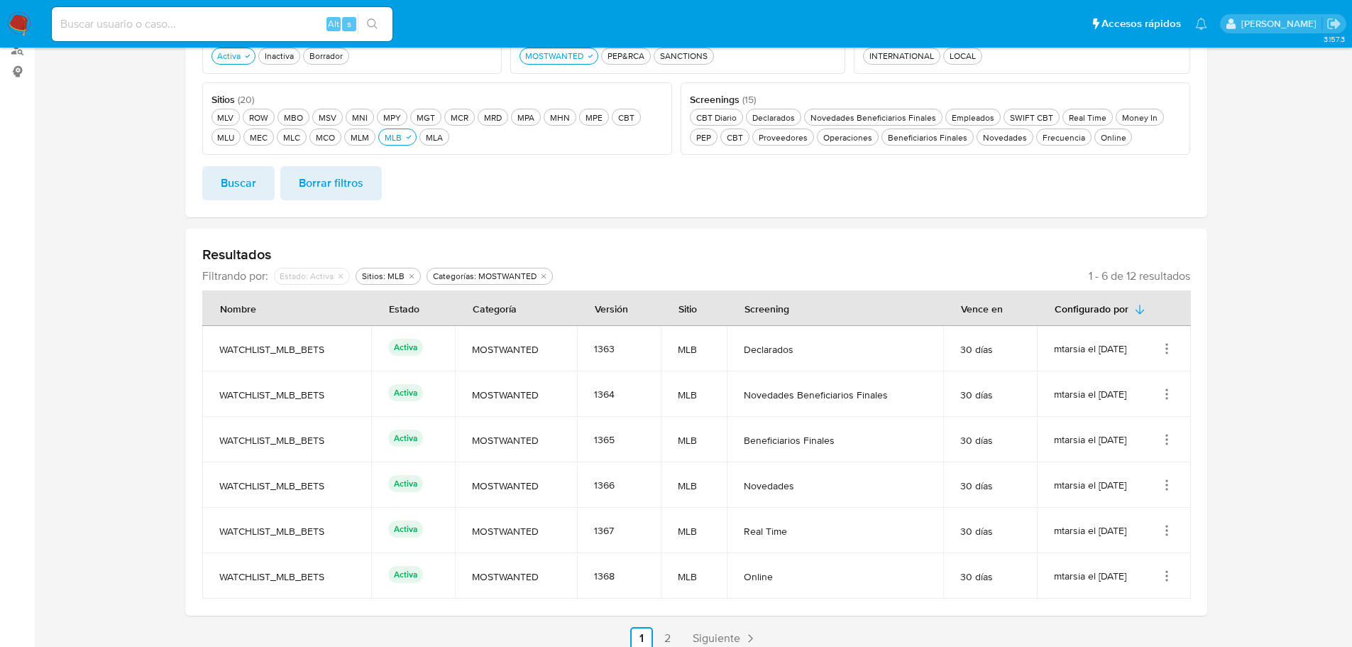
scroll to position [233, 0]
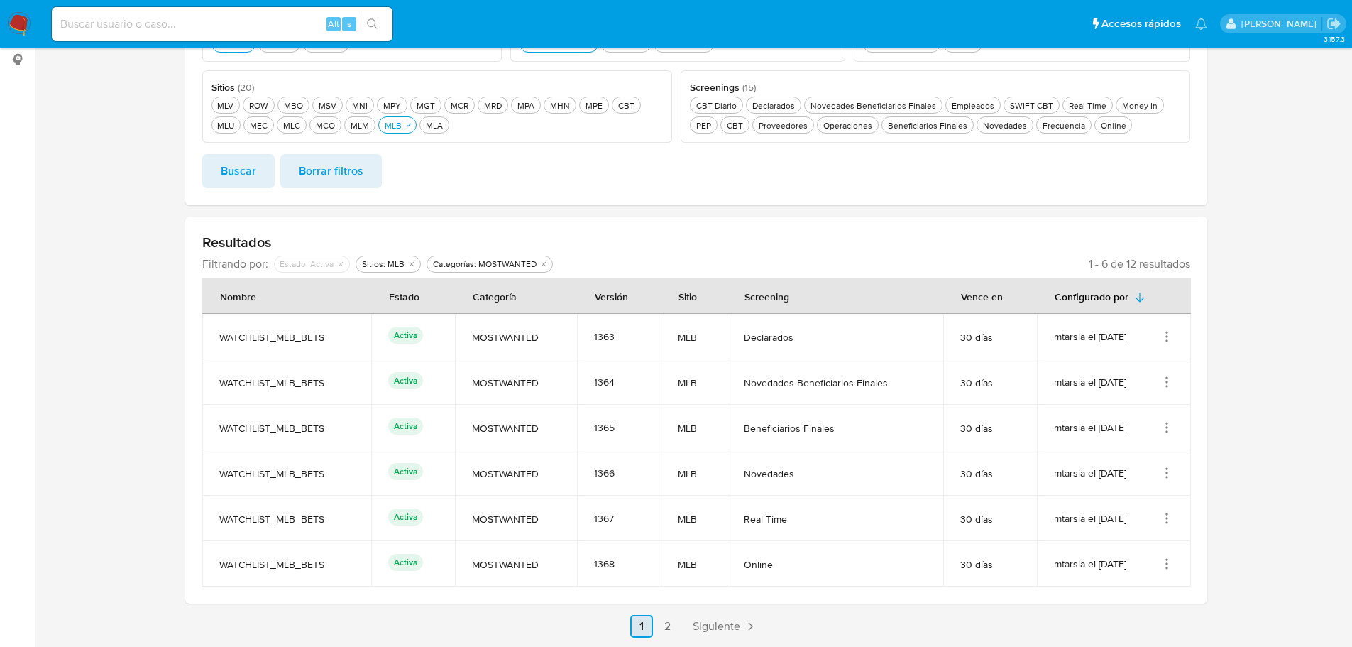
click at [732, 637] on link "Siguiente" at bounding box center [725, 626] width 76 height 23
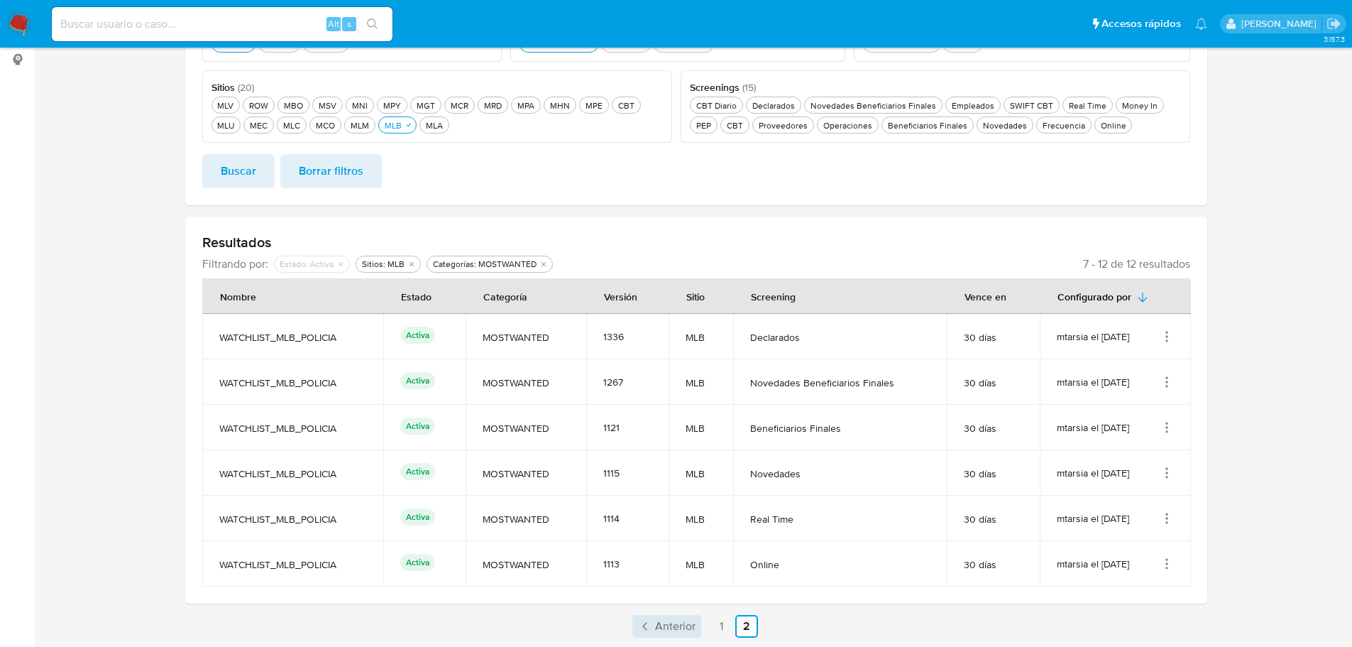
click at [683, 624] on span "Anterior" at bounding box center [675, 625] width 40 height 11
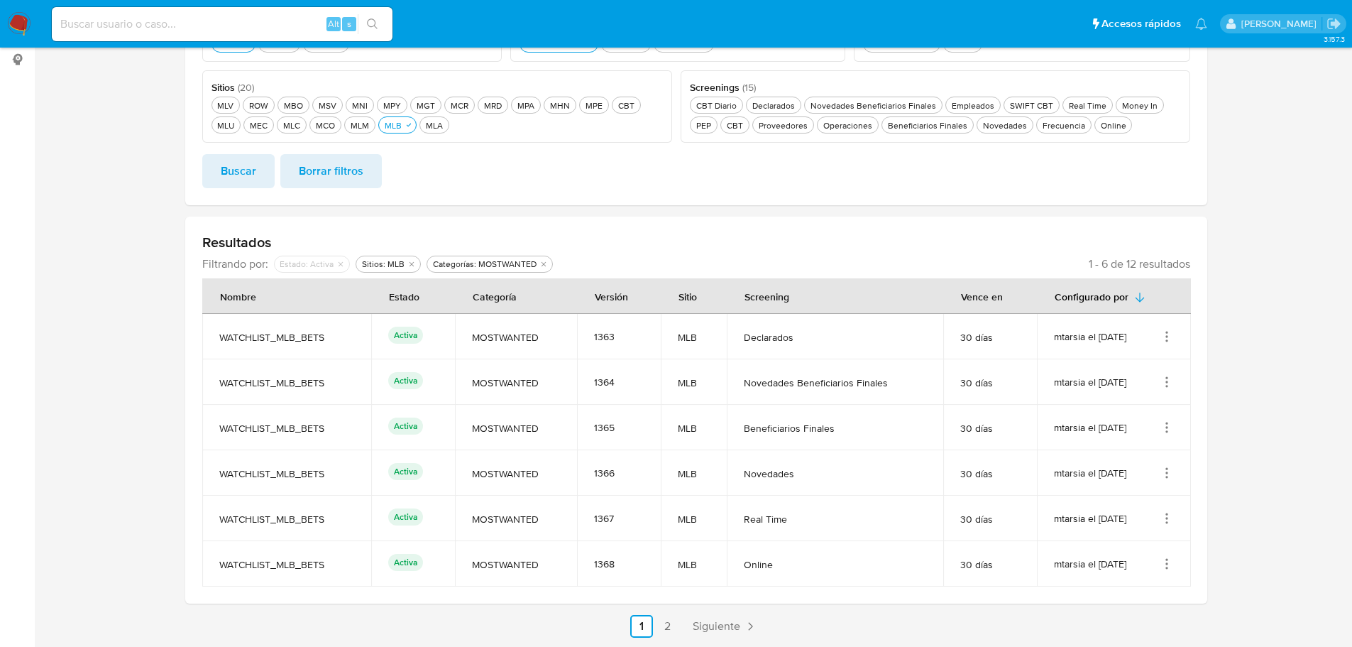
click at [1165, 338] on icon "Acciones" at bounding box center [1167, 336] width 14 height 14
click at [1263, 273] on section at bounding box center [696, 230] width 1290 height 813
click at [1165, 339] on icon "Acciones" at bounding box center [1167, 336] width 14 height 14
click at [1106, 403] on button "Editar" at bounding box center [1110, 407] width 128 height 38
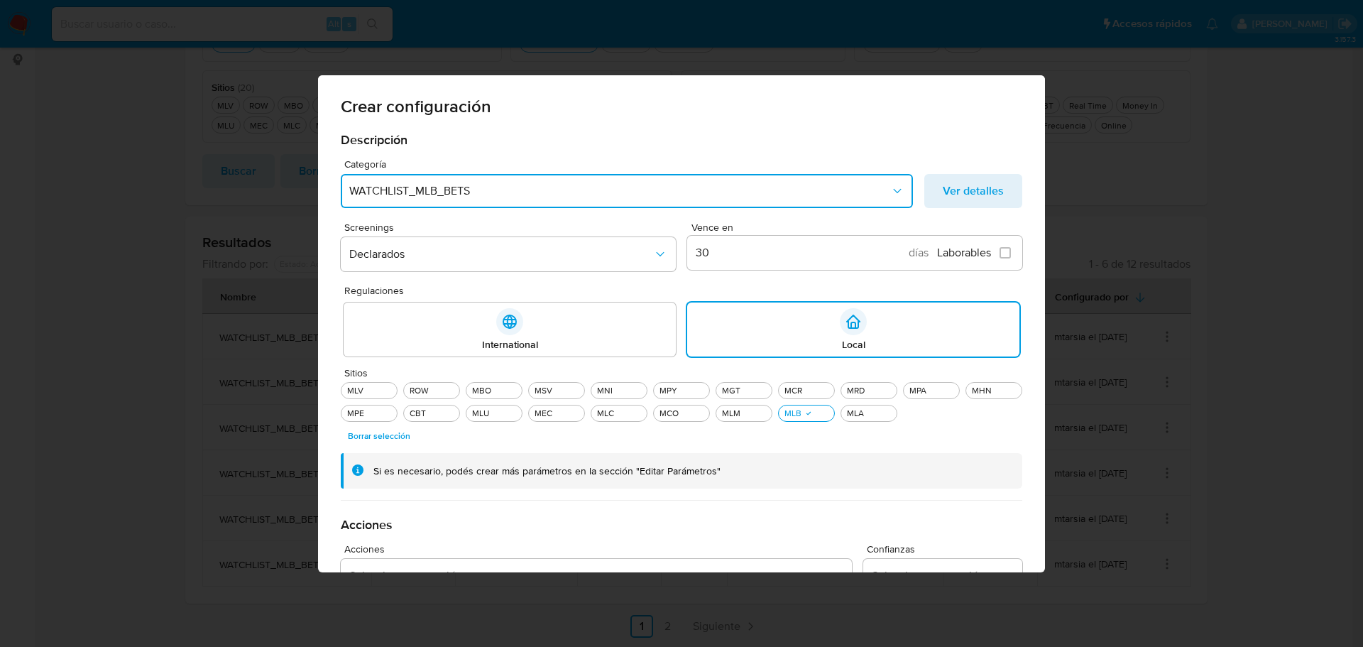
click at [893, 193] on icon "Categoría" at bounding box center [897, 191] width 14 height 14
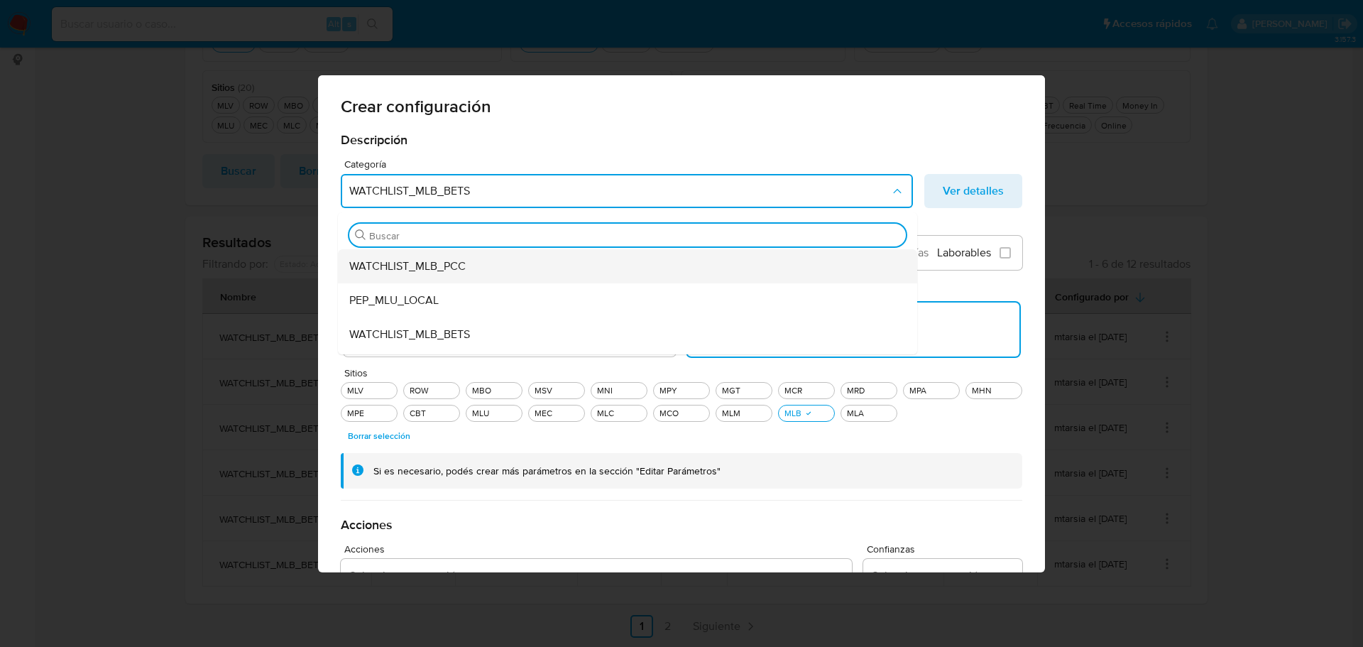
click at [432, 263] on span "WATCHLIST_MLB_PCC" at bounding box center [407, 266] width 116 height 14
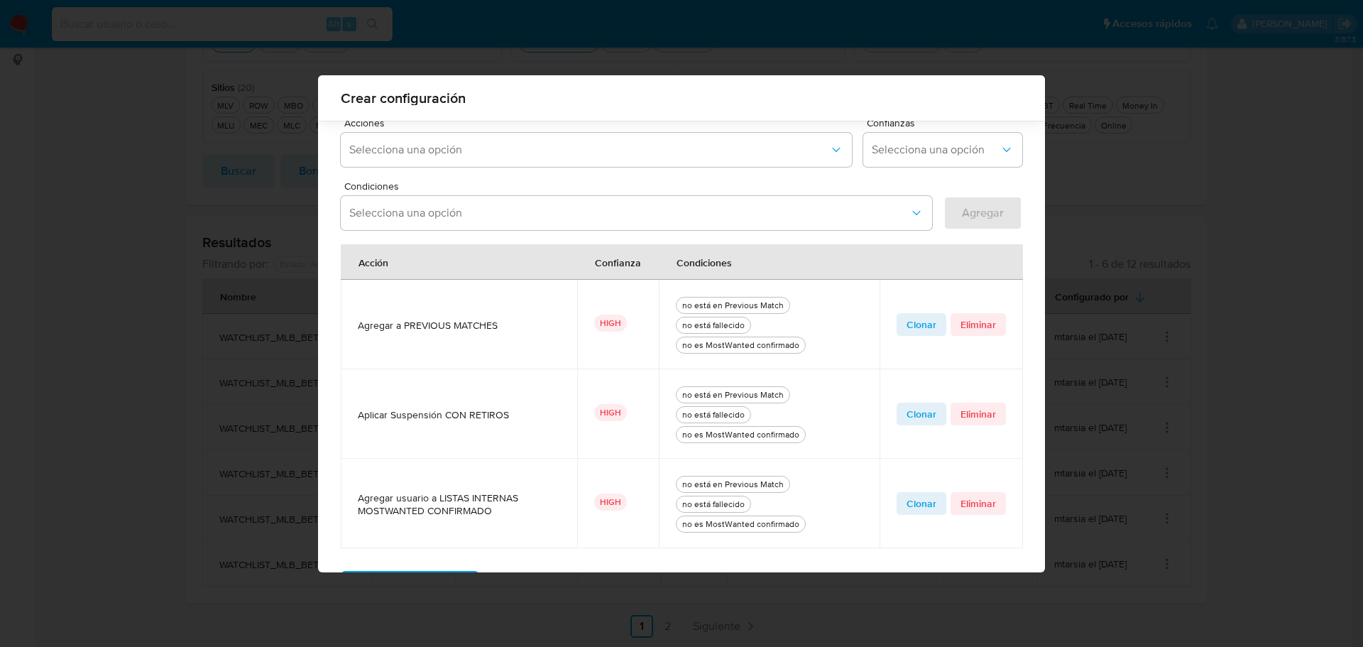
scroll to position [470, 0]
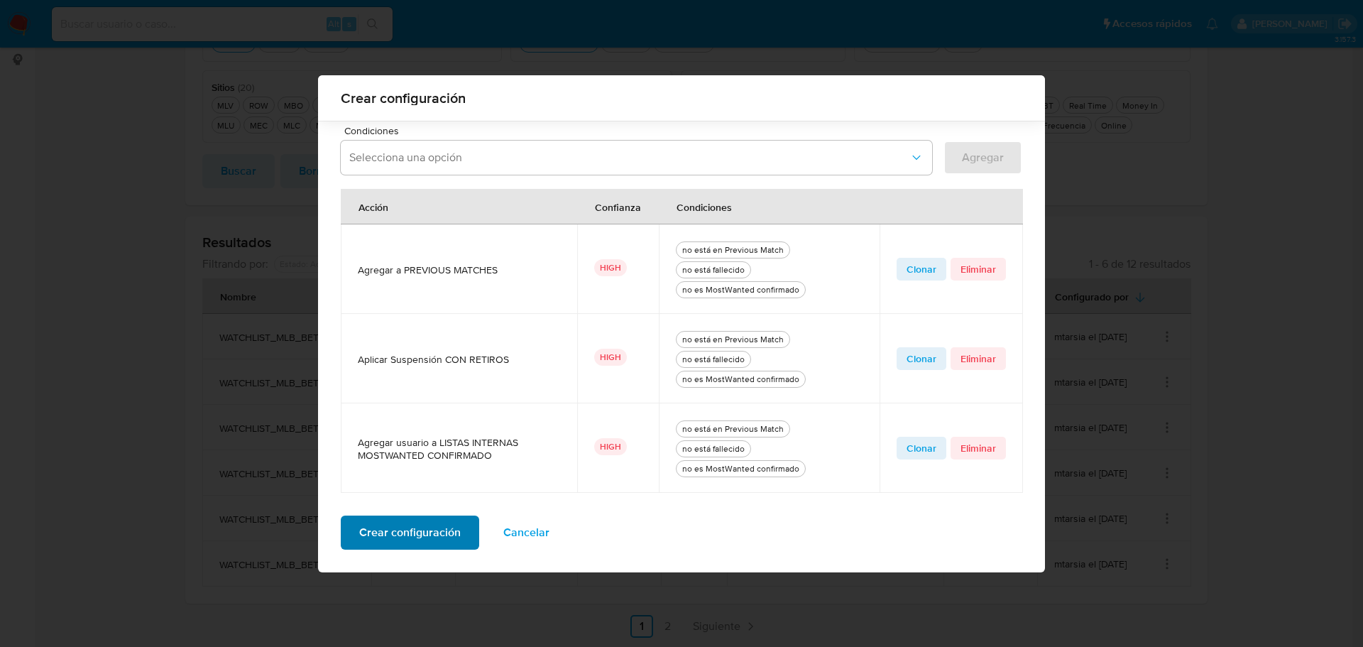
click at [391, 532] on span "Crear configuración" at bounding box center [409, 532] width 101 height 31
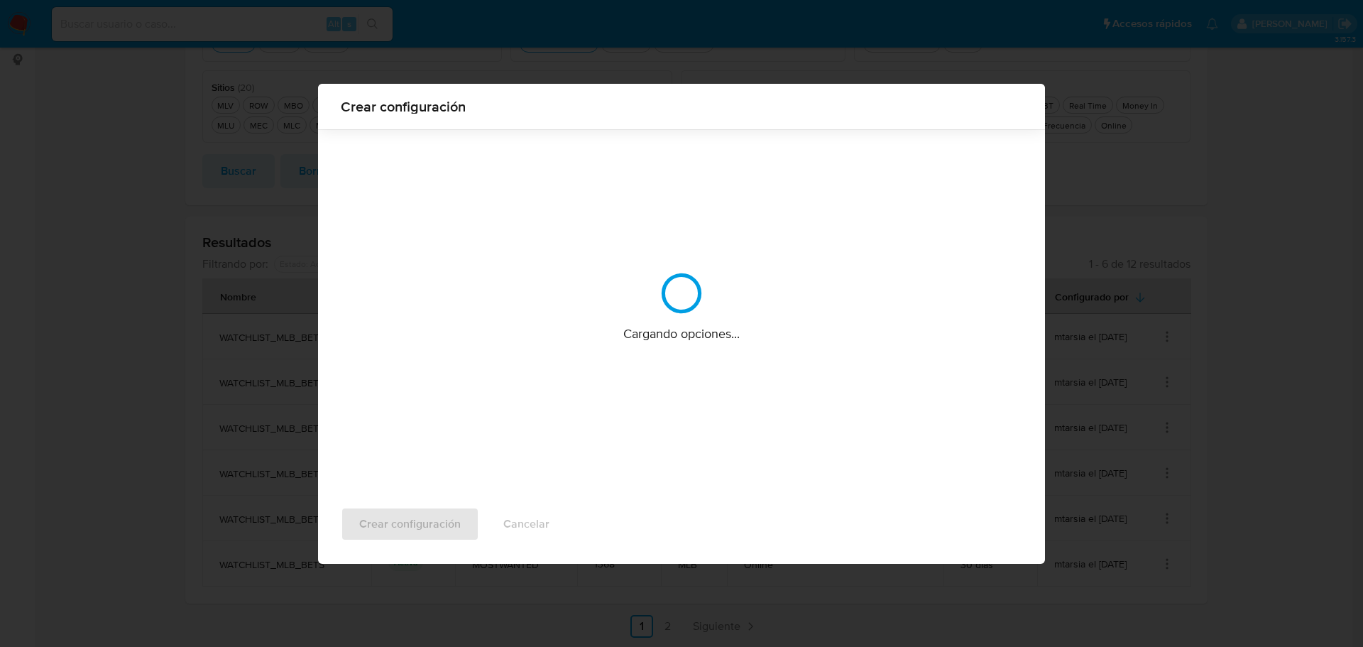
scroll to position [0, 0]
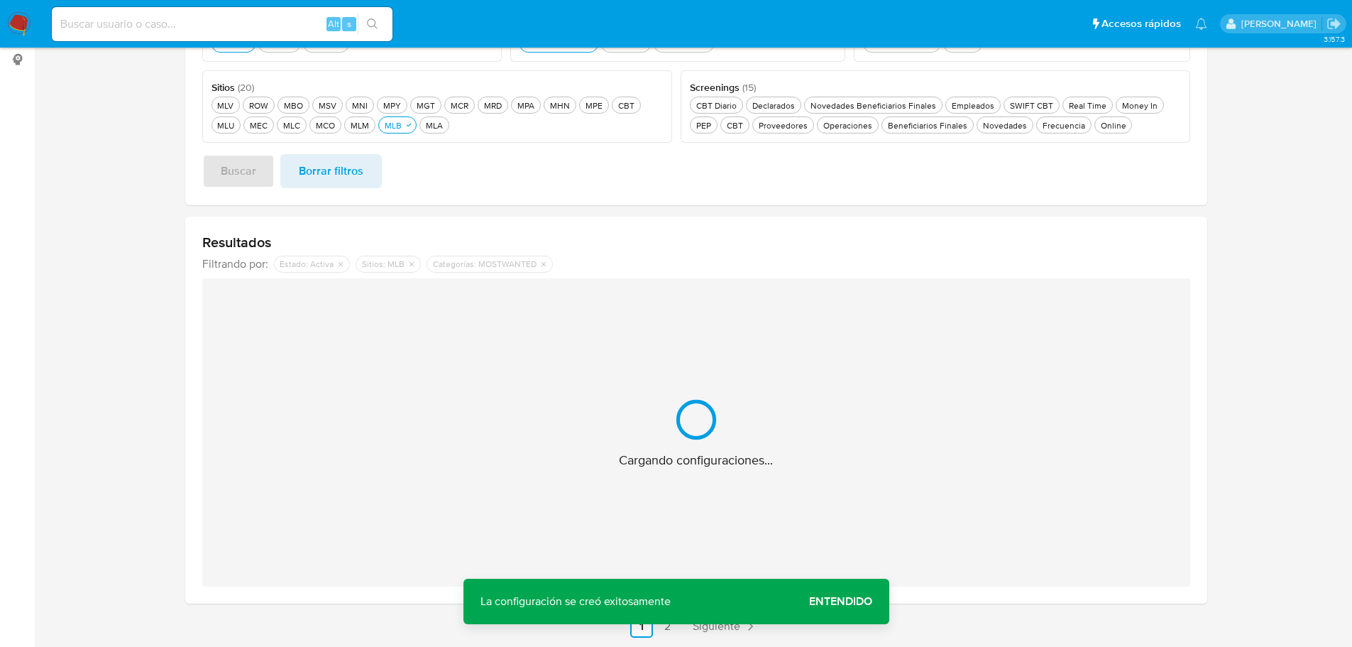
click at [855, 601] on span "Entendido" at bounding box center [840, 601] width 63 height 0
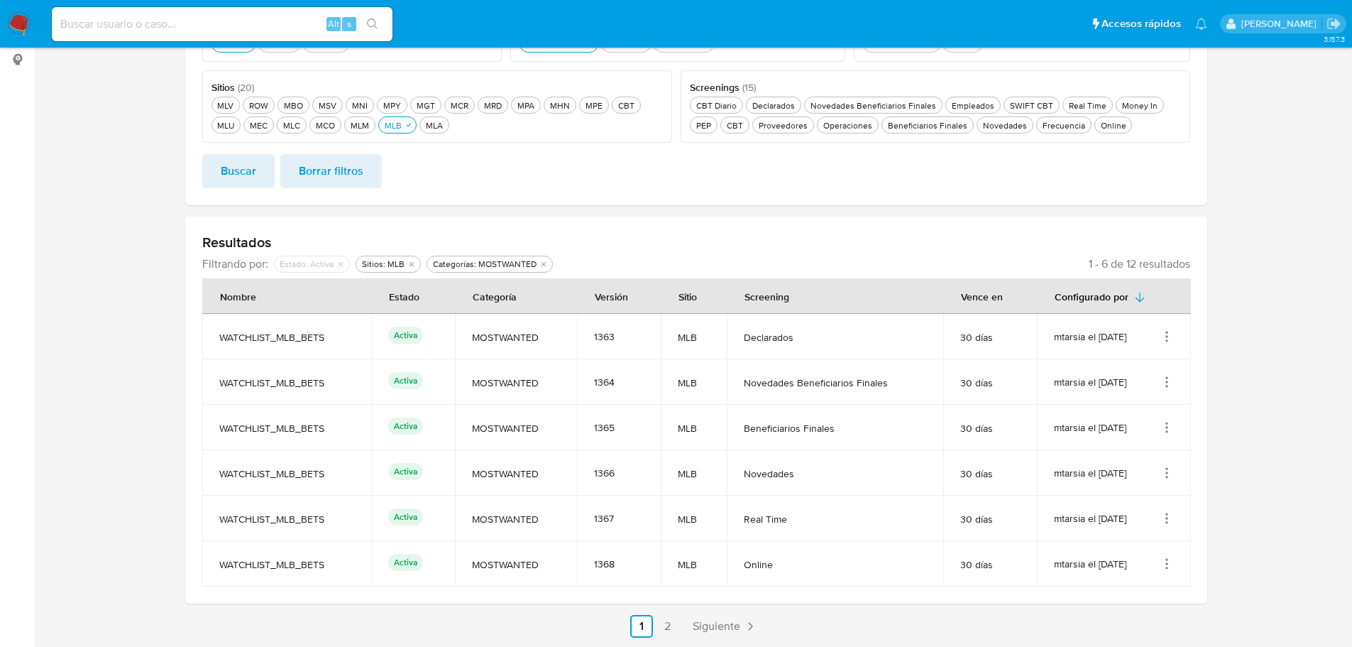
click at [1170, 380] on icon "Acciones" at bounding box center [1167, 382] width 14 height 14
click at [1114, 451] on button "Editar" at bounding box center [1110, 453] width 128 height 38
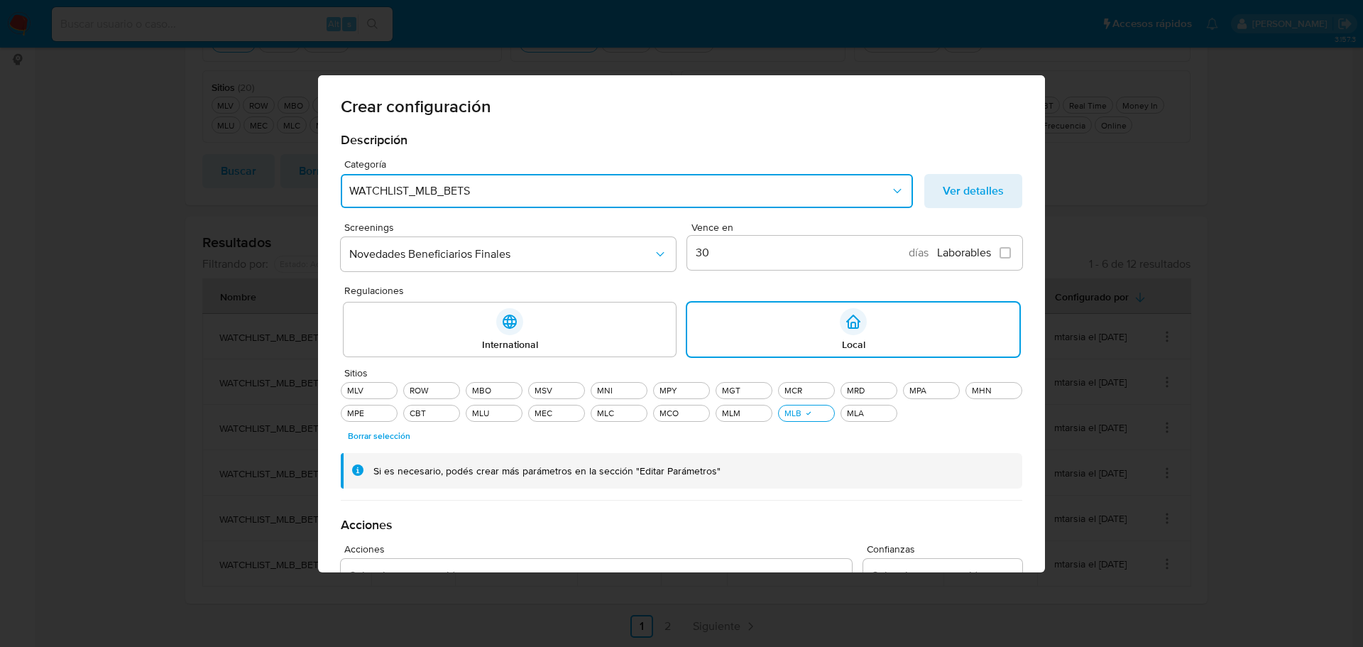
click at [577, 192] on span "WATCHLIST_MLB_BETS" at bounding box center [619, 191] width 541 height 14
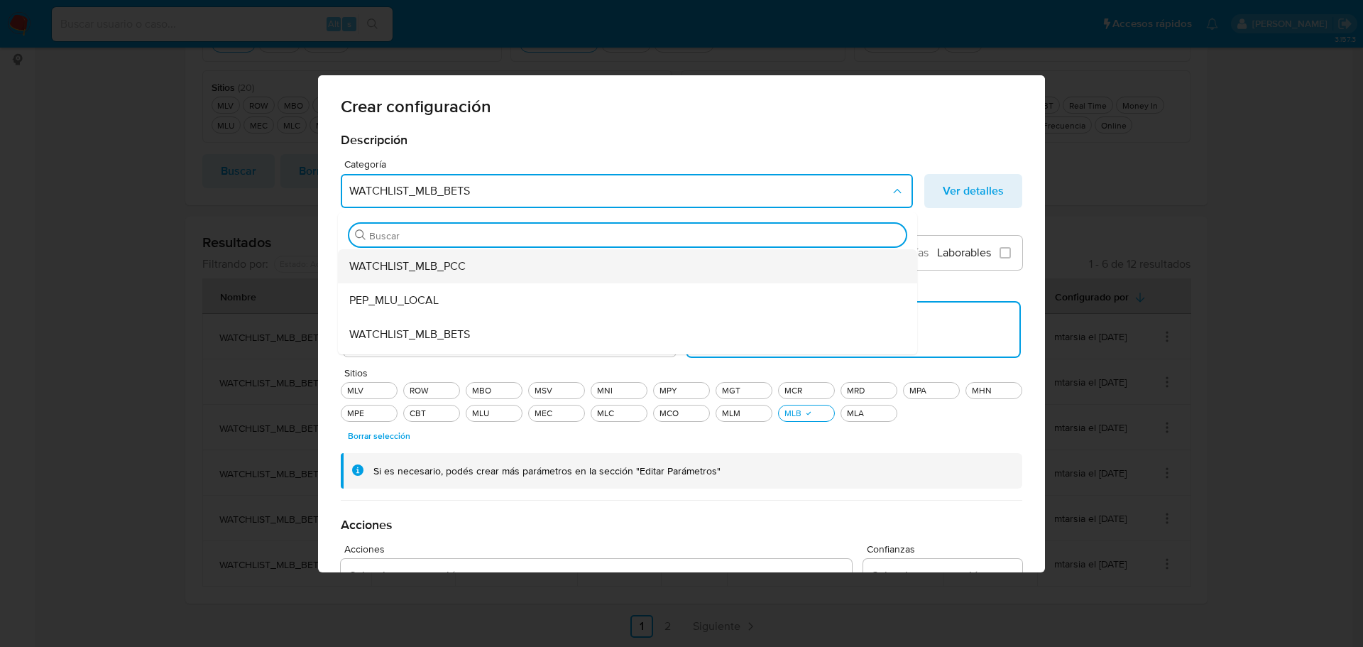
click at [466, 262] on div "WATCHLIST_MLB_PCC" at bounding box center [623, 266] width 548 height 34
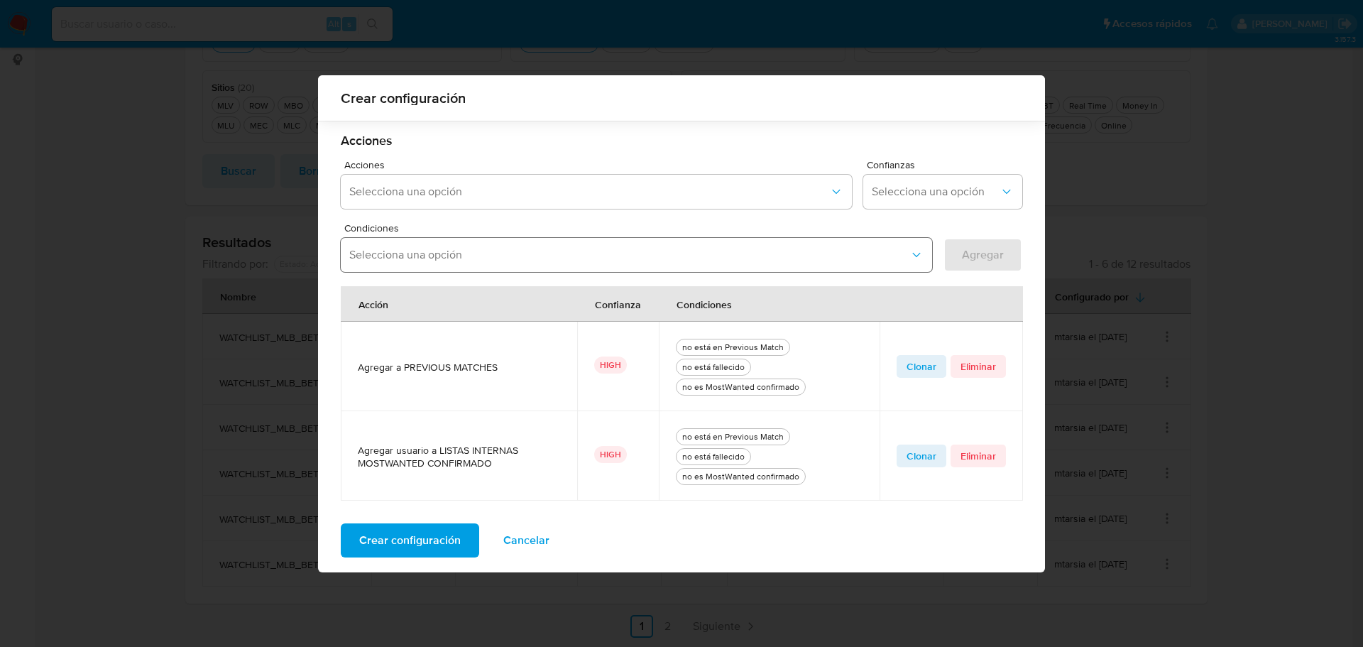
scroll to position [380, 0]
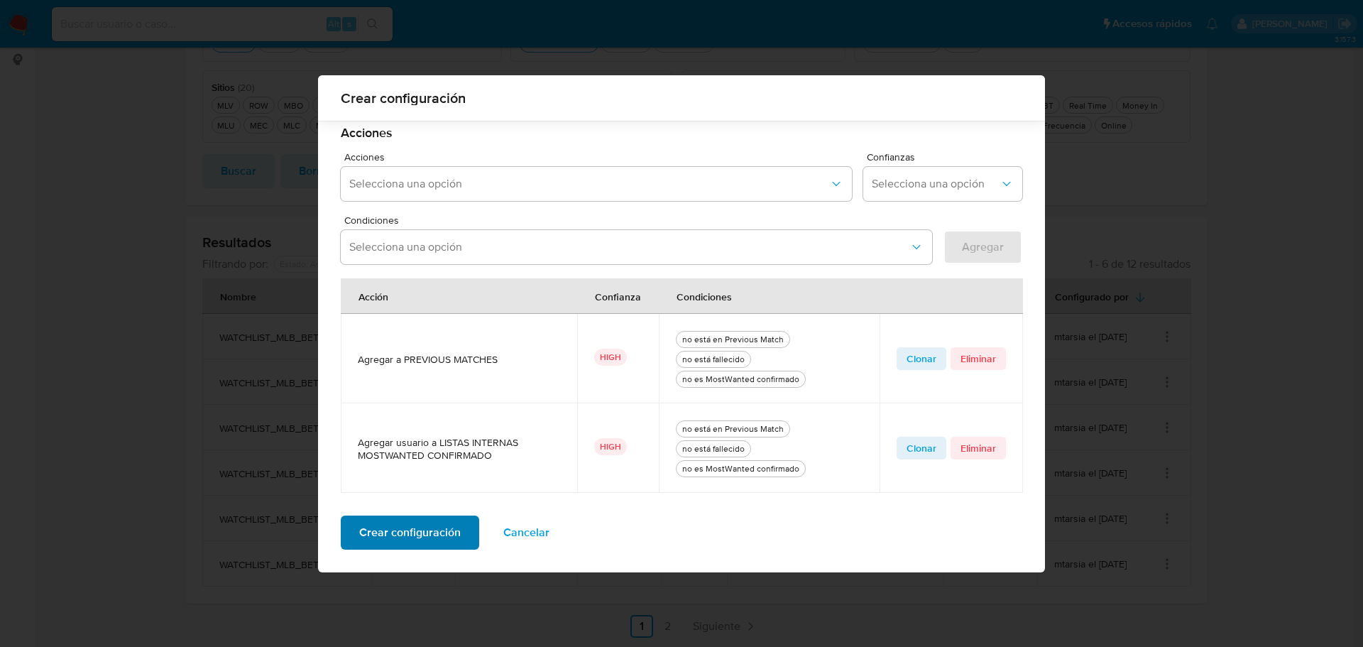
click at [426, 537] on span "Crear configuración" at bounding box center [409, 532] width 101 height 31
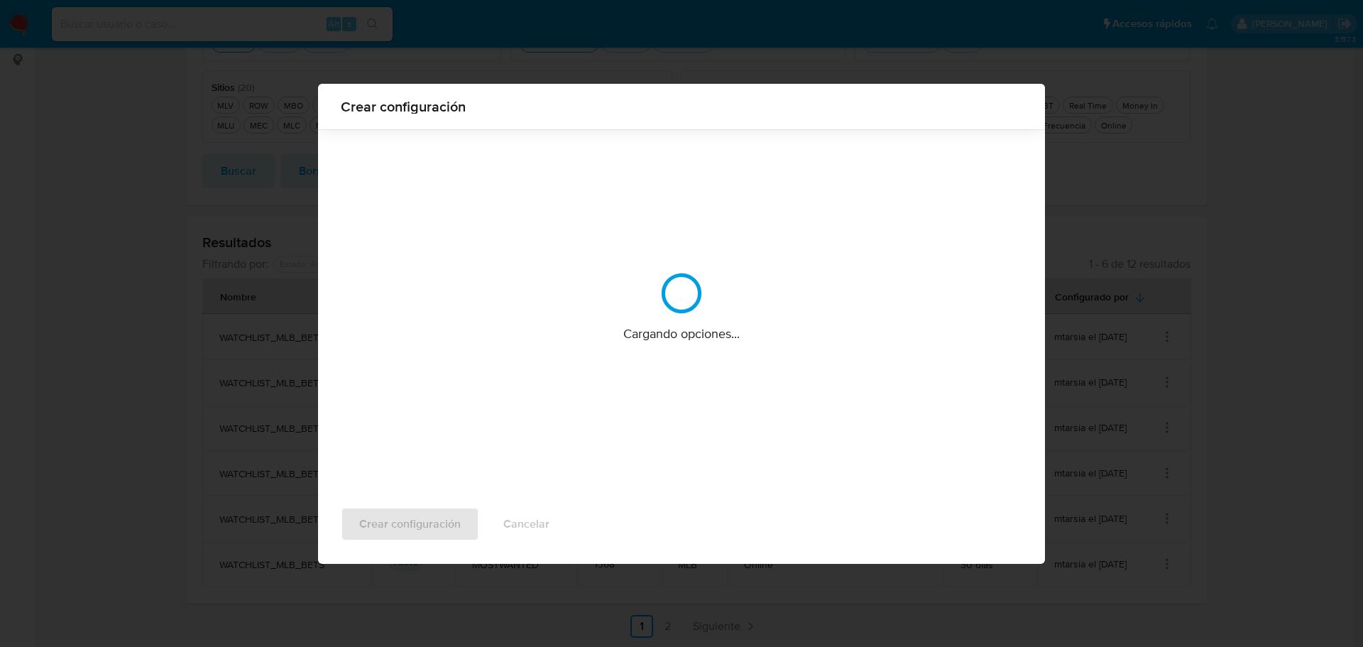
scroll to position [0, 0]
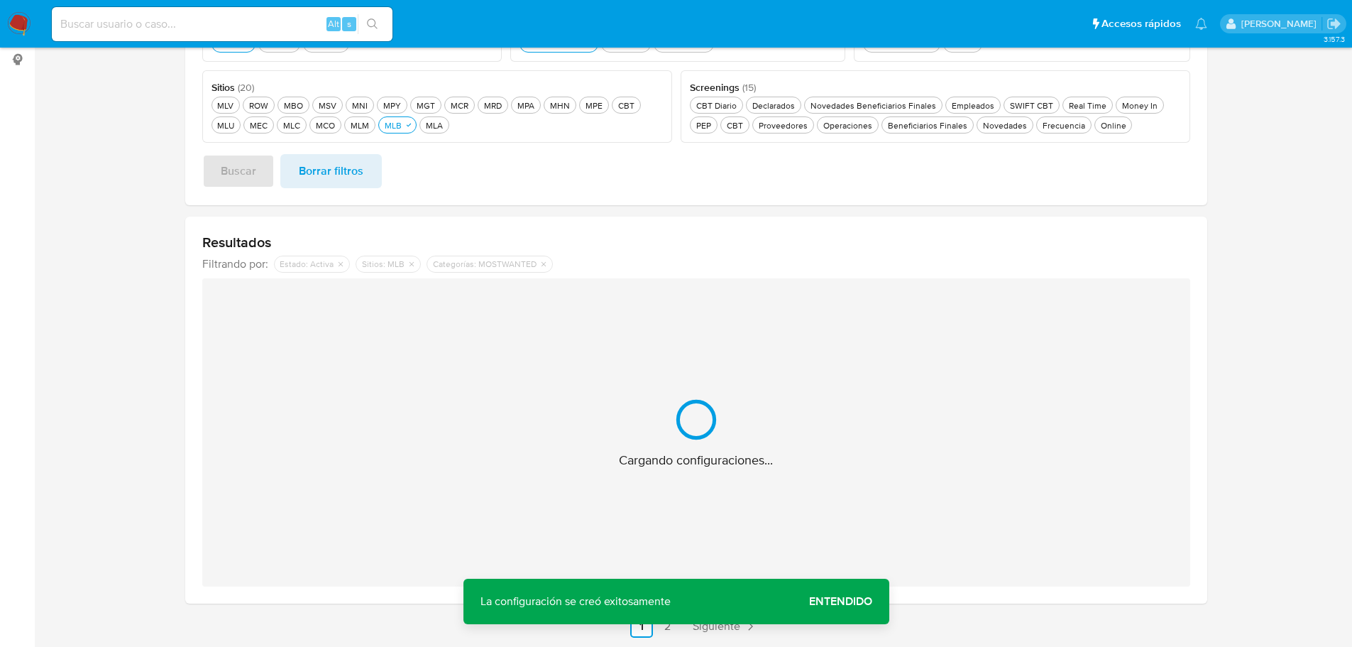
click at [862, 601] on span "Entendido" at bounding box center [840, 601] width 63 height 0
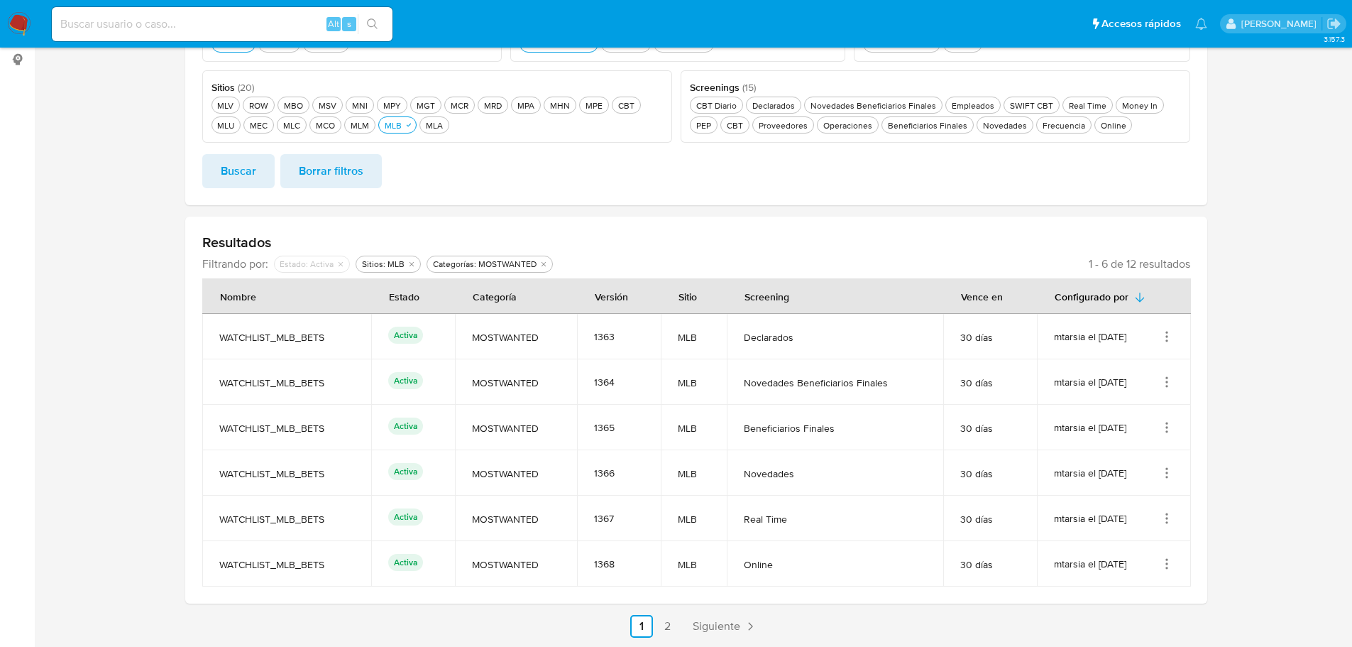
click at [1164, 427] on icon "Acciones" at bounding box center [1167, 427] width 14 height 14
click at [1107, 493] on button "Editar" at bounding box center [1110, 498] width 128 height 38
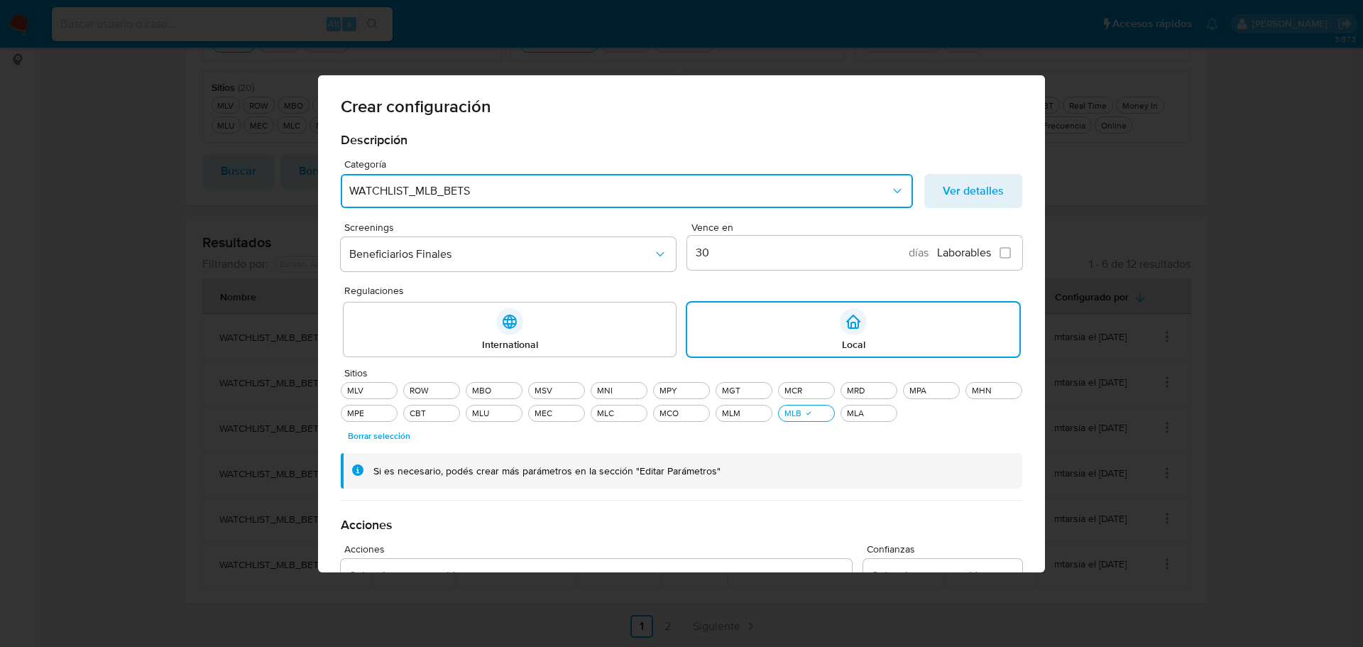
click at [514, 195] on span "WATCHLIST_MLB_BETS" at bounding box center [619, 191] width 541 height 14
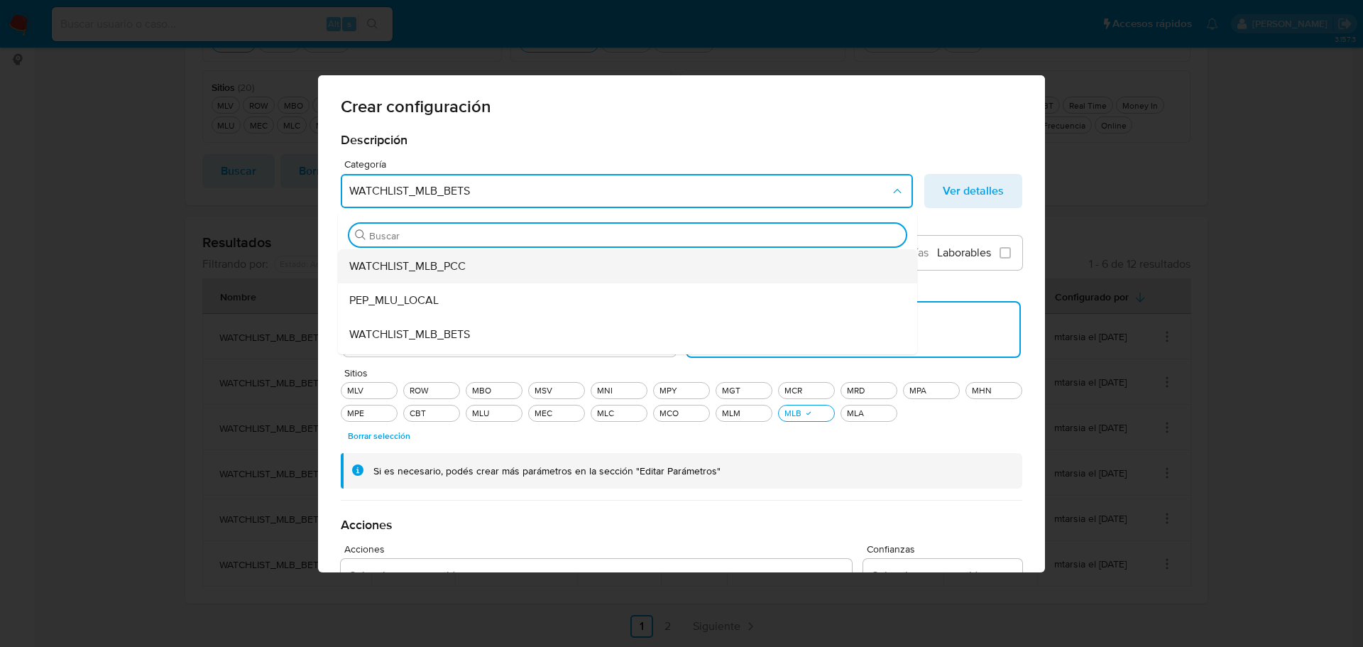
click at [444, 263] on span "WATCHLIST_MLB_PCC" at bounding box center [407, 266] width 116 height 14
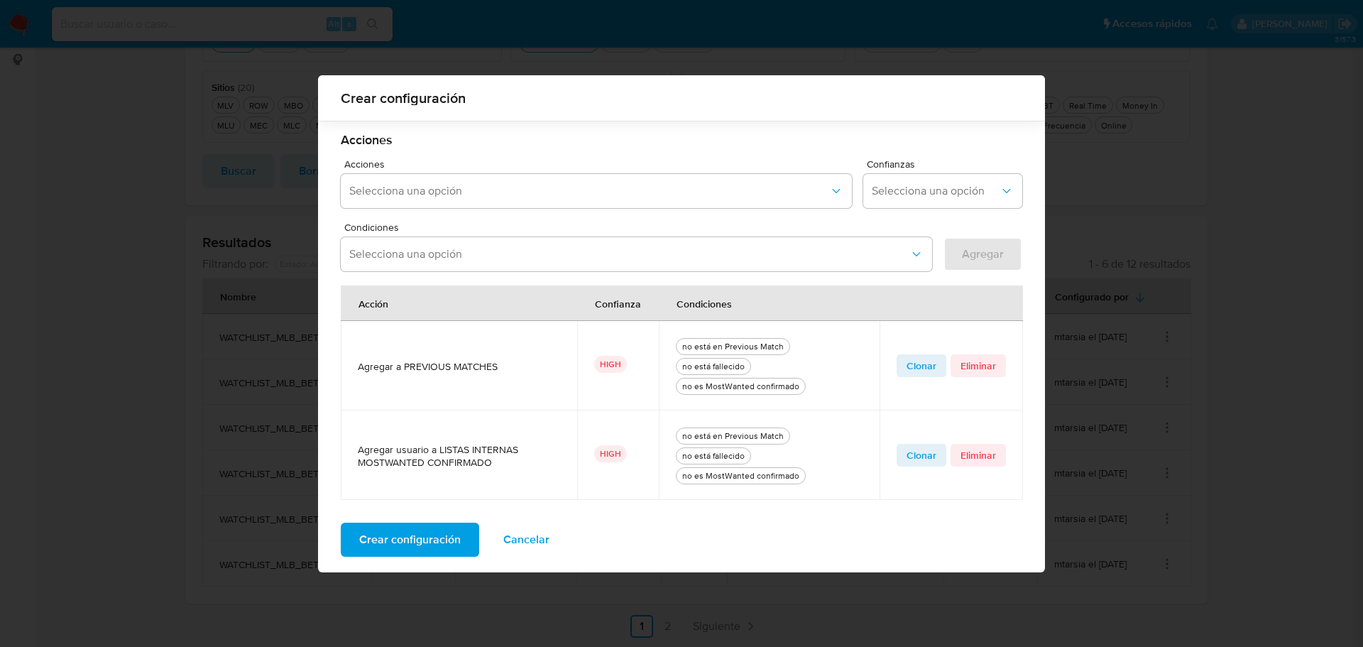
scroll to position [380, 0]
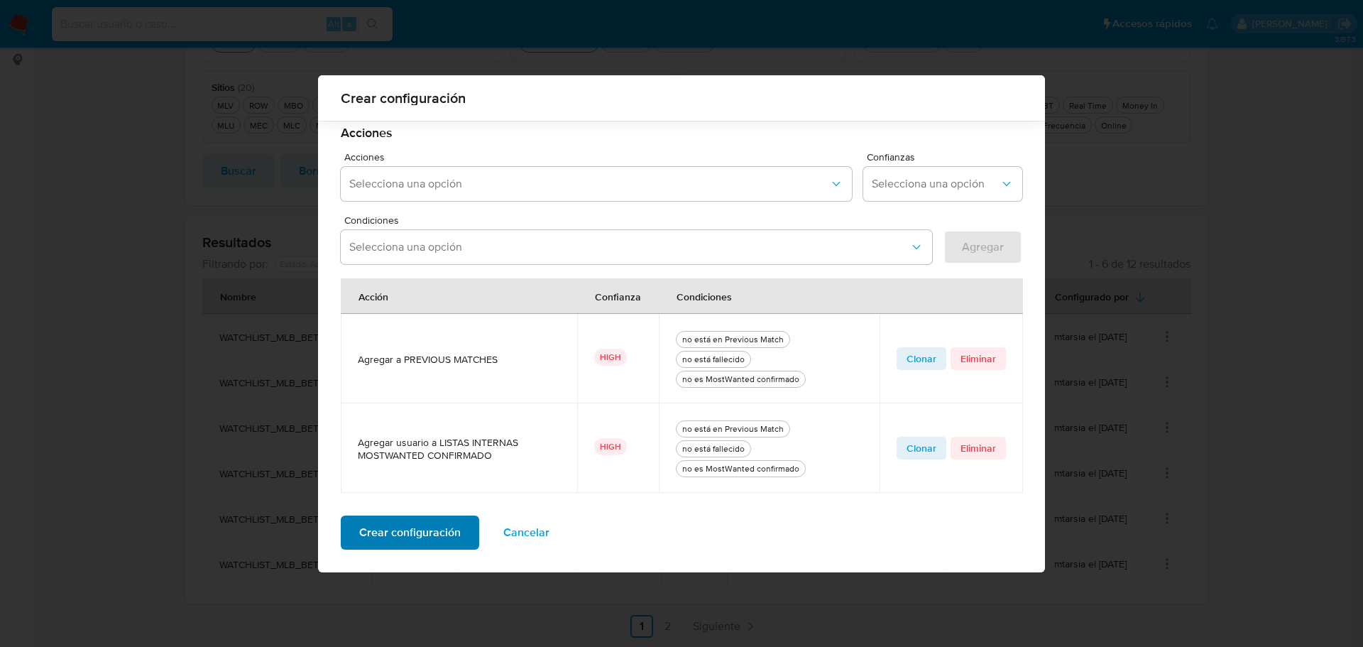
click at [424, 532] on span "Crear configuración" at bounding box center [409, 532] width 101 height 31
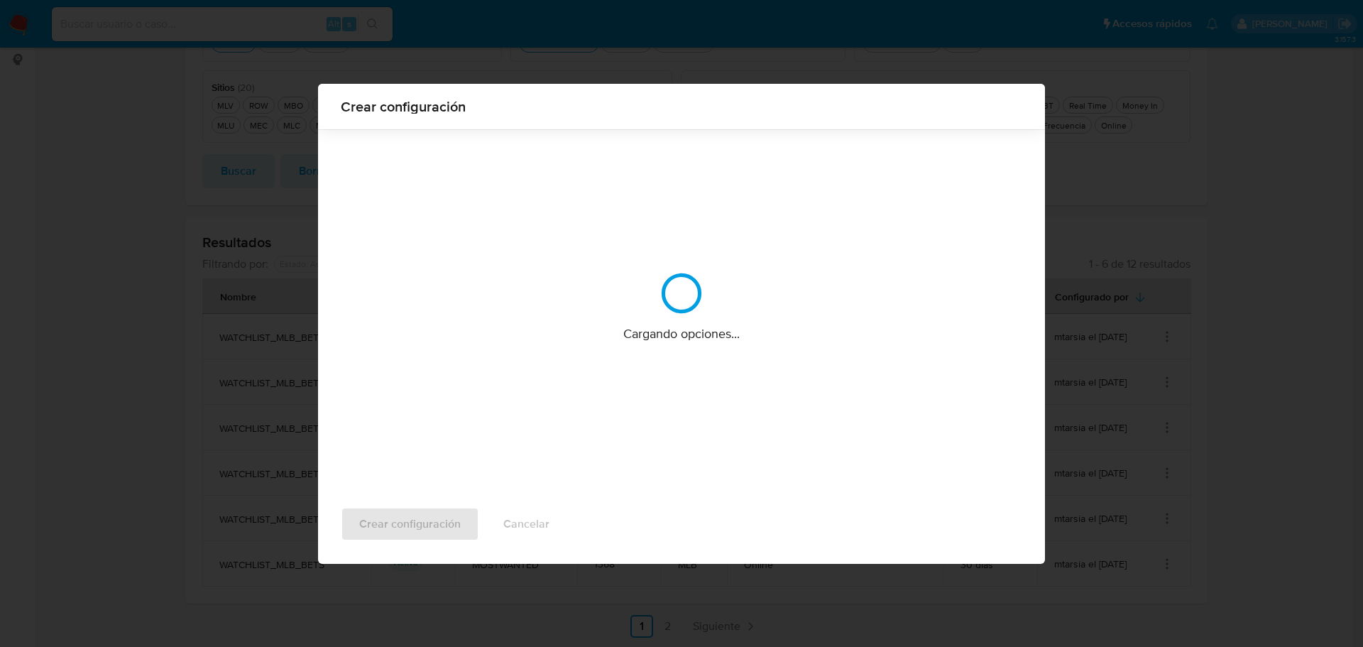
scroll to position [0, 0]
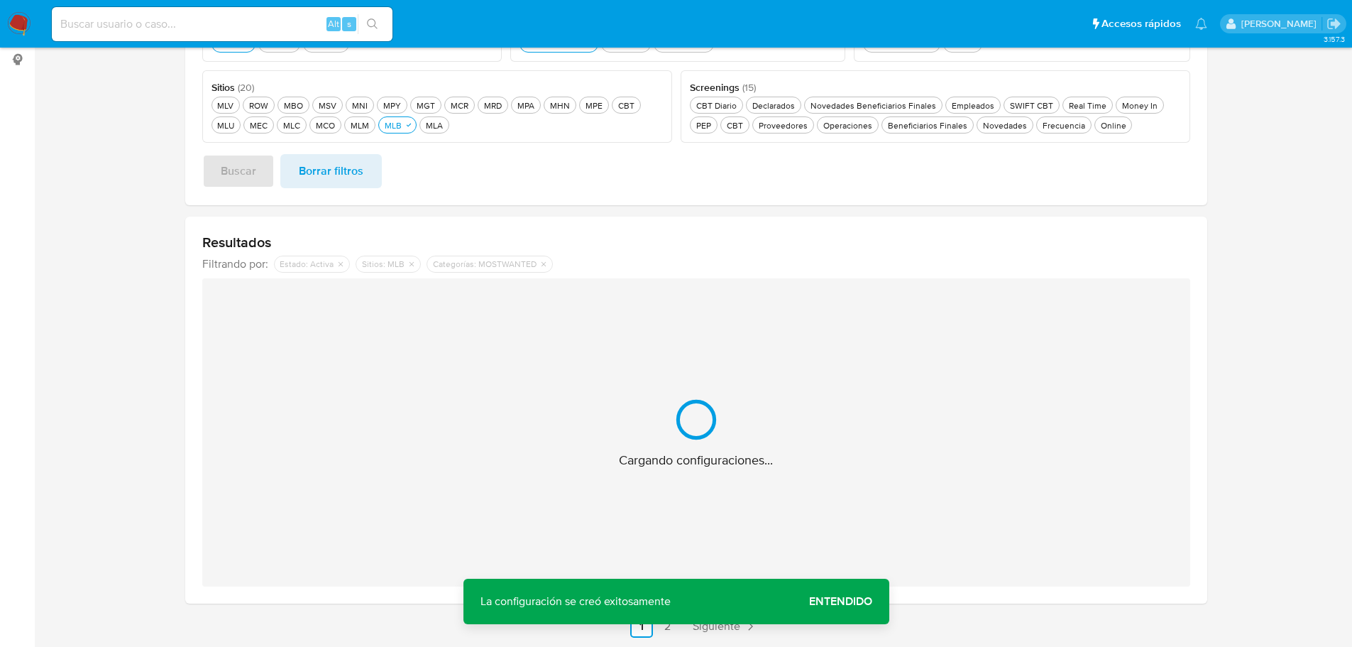
click at [828, 601] on span "Entendido" at bounding box center [840, 601] width 63 height 0
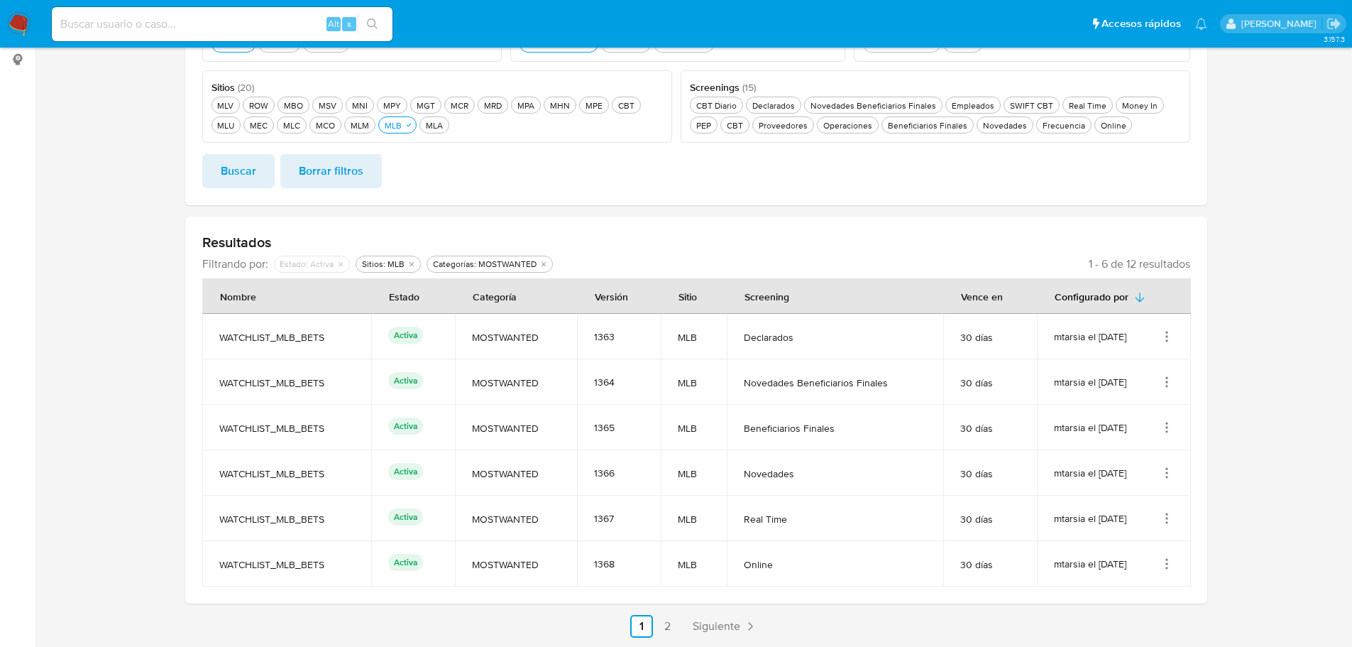
click at [1168, 471] on icon "Acciones" at bounding box center [1167, 473] width 14 height 14
click at [1102, 539] on button "Editar" at bounding box center [1110, 543] width 128 height 38
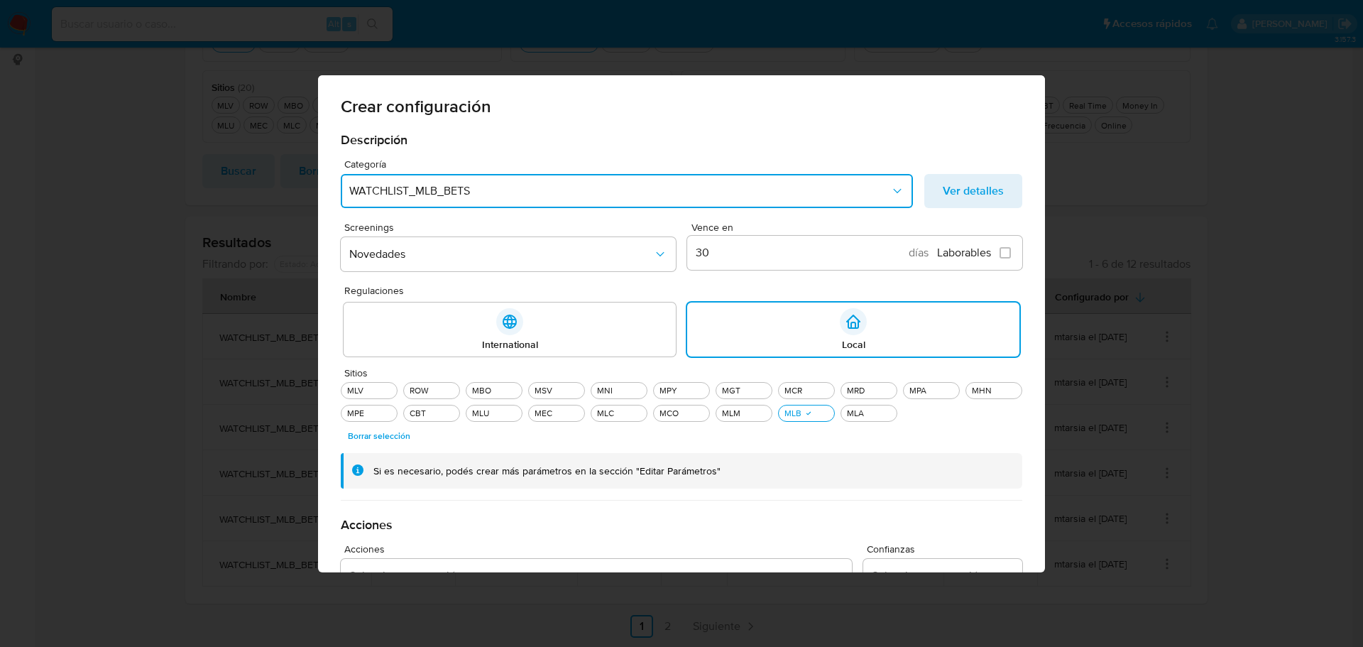
click at [476, 185] on span "WATCHLIST_MLB_BETS" at bounding box center [619, 191] width 541 height 14
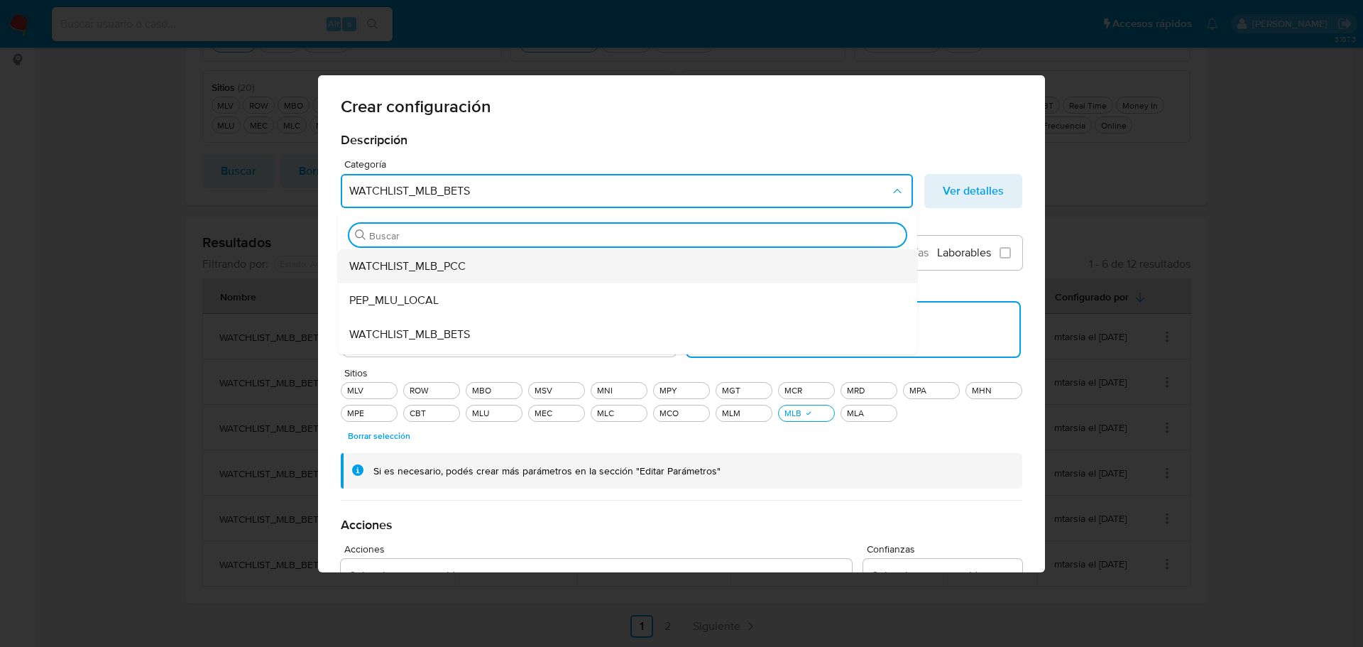
click at [461, 264] on div "WATCHLIST_MLB_PCC" at bounding box center [623, 266] width 548 height 34
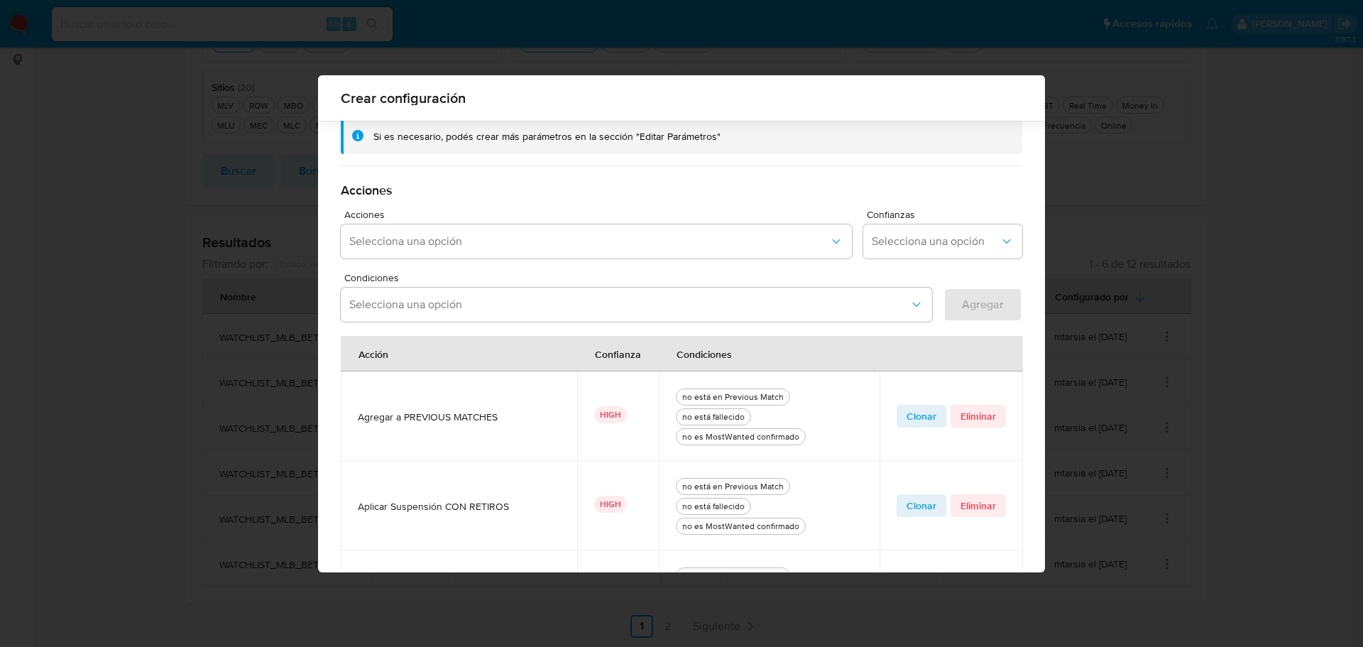
scroll to position [470, 0]
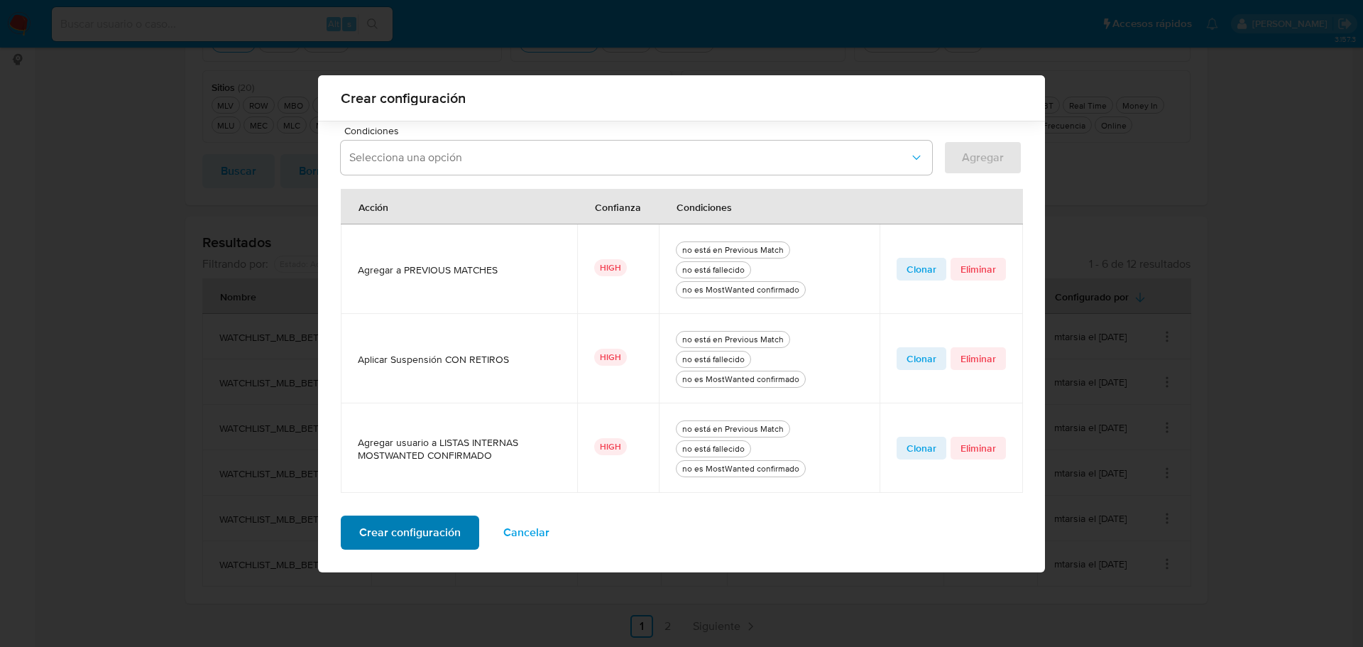
click at [438, 534] on span "Crear configuración" at bounding box center [409, 532] width 101 height 31
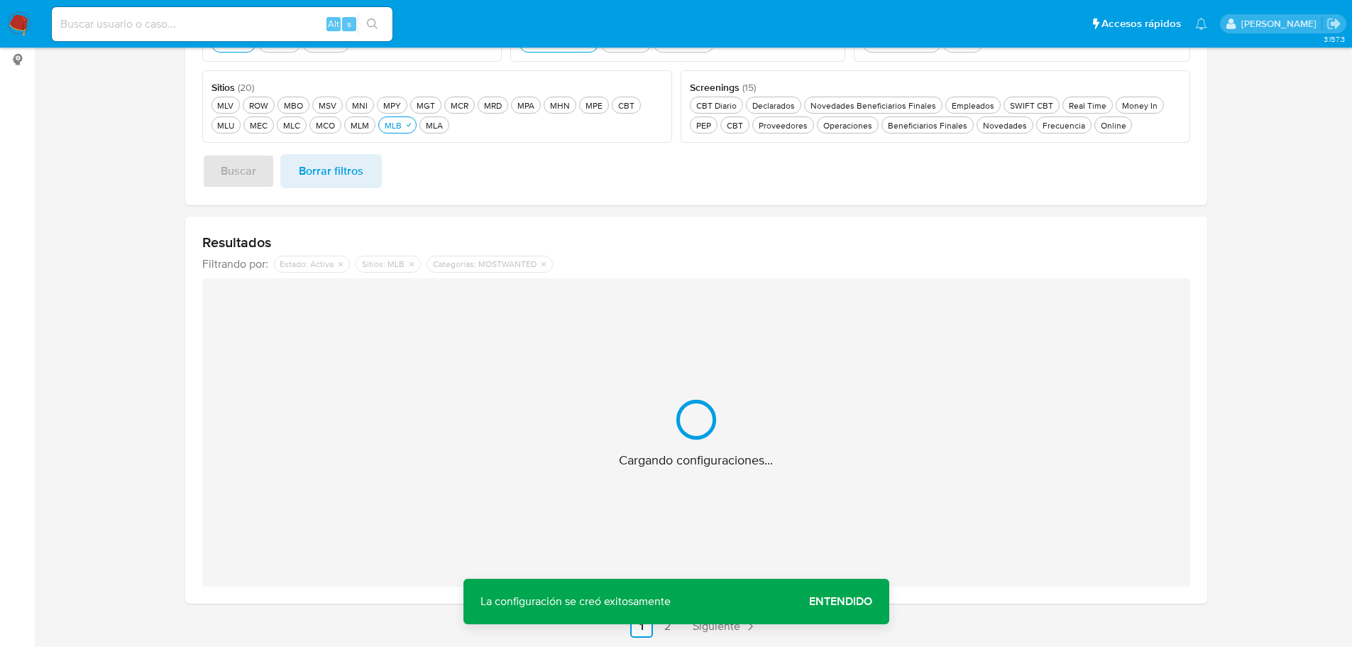
click at [842, 601] on span "Entendido" at bounding box center [840, 601] width 63 height 0
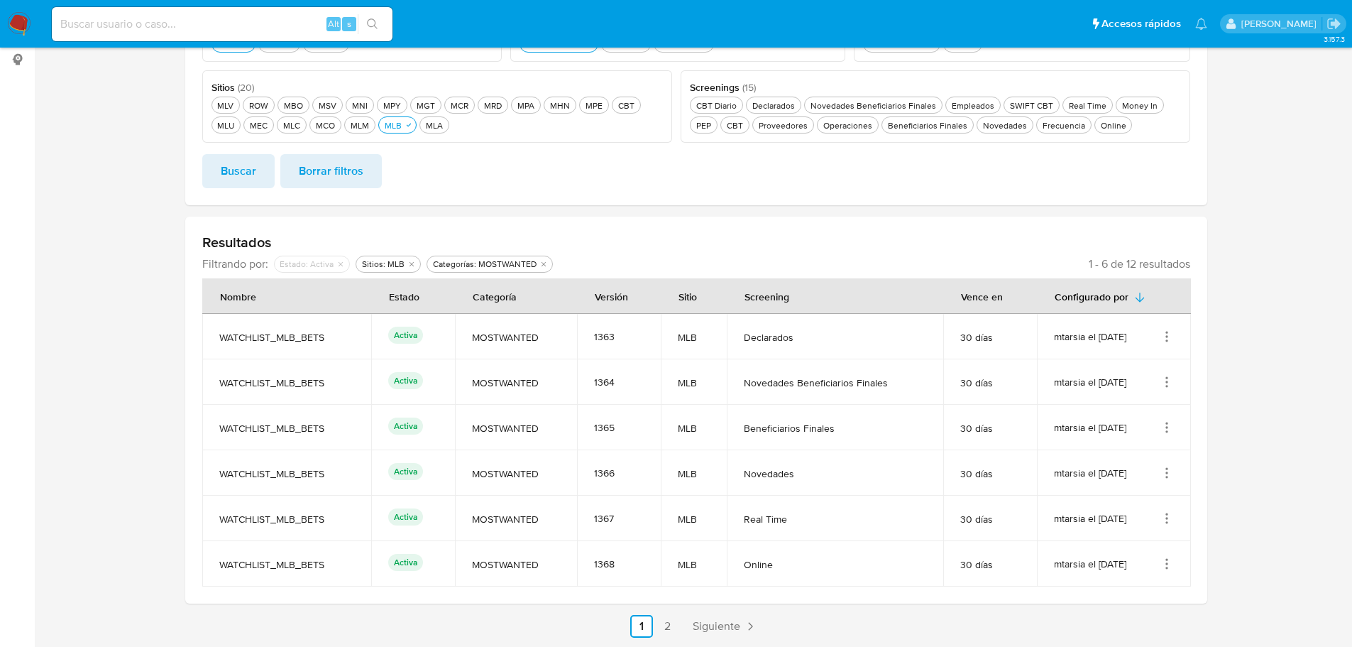
click at [1163, 521] on icon "Acciones" at bounding box center [1167, 518] width 14 height 14
click at [1124, 582] on button "Editar" at bounding box center [1110, 589] width 128 height 38
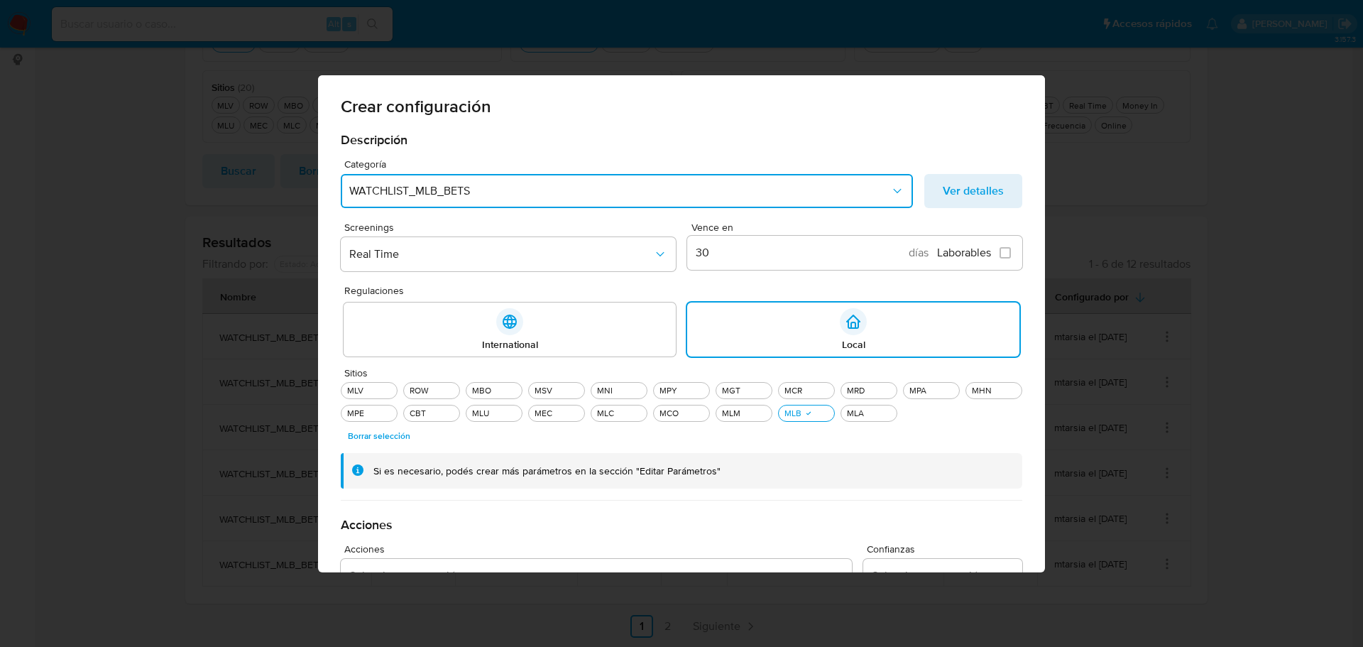
click at [509, 189] on span "WATCHLIST_MLB_BETS" at bounding box center [619, 191] width 541 height 14
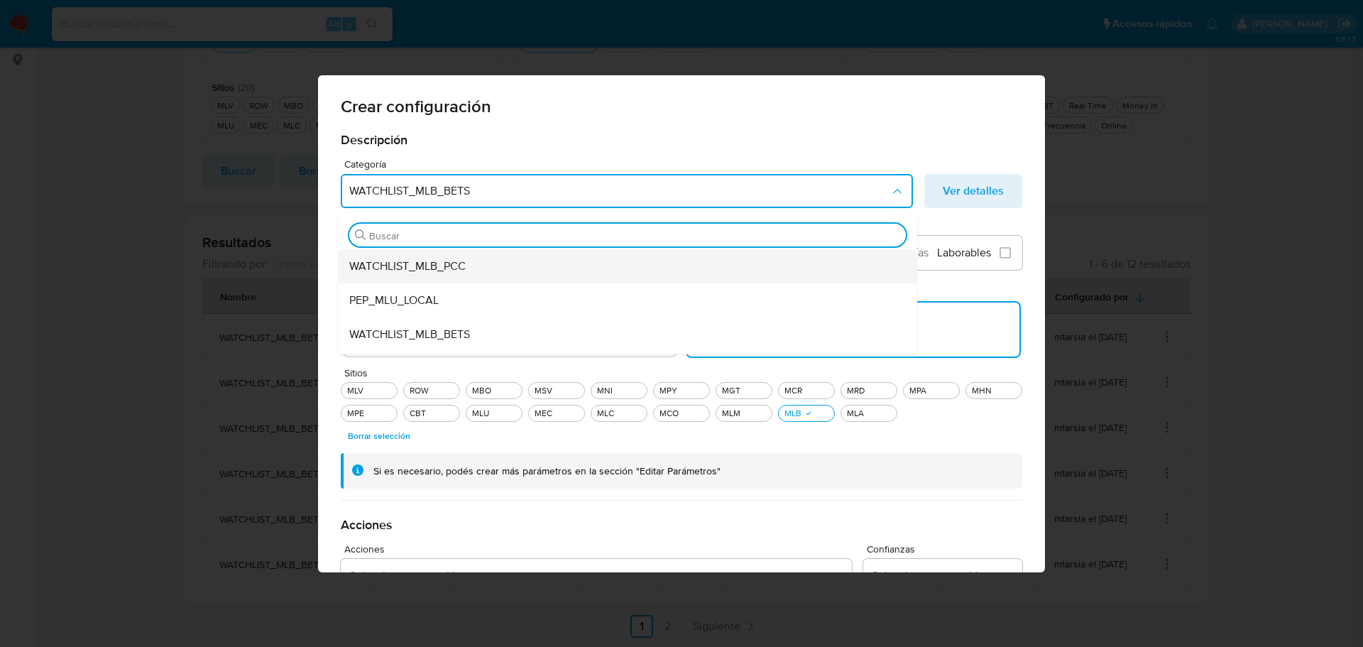
click at [445, 262] on span "WATCHLIST_MLB_PCC" at bounding box center [407, 266] width 116 height 14
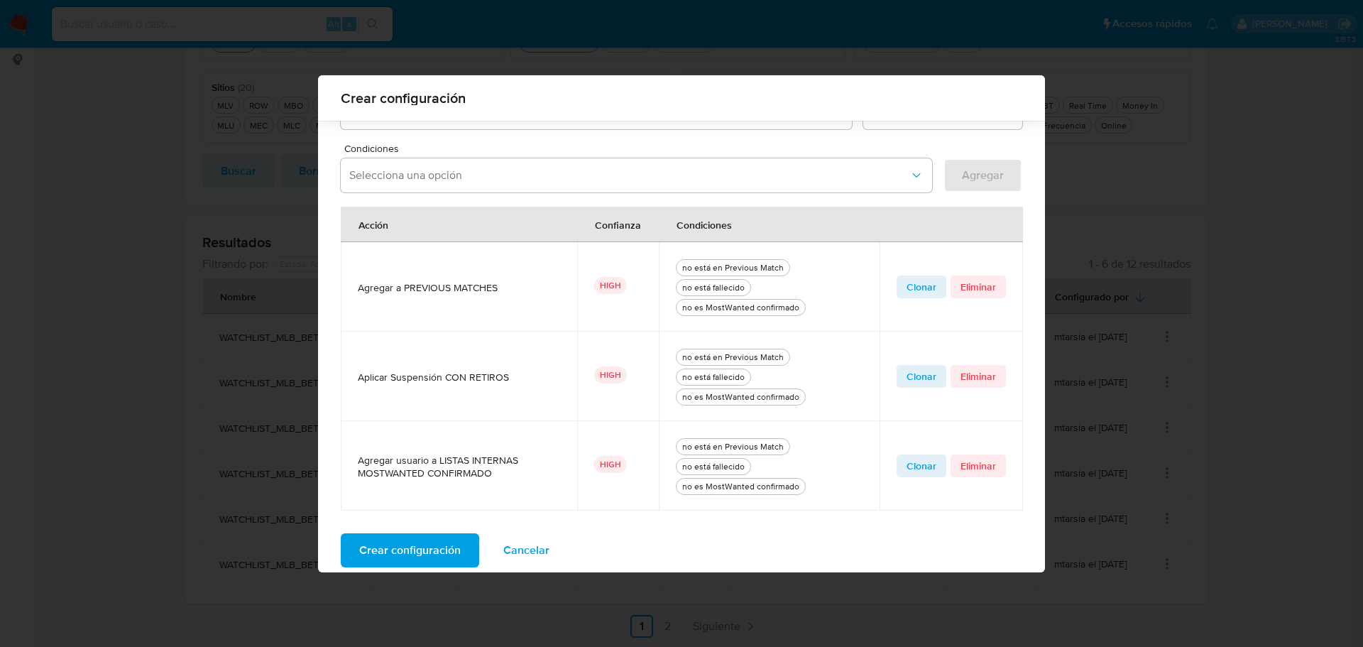
scroll to position [470, 0]
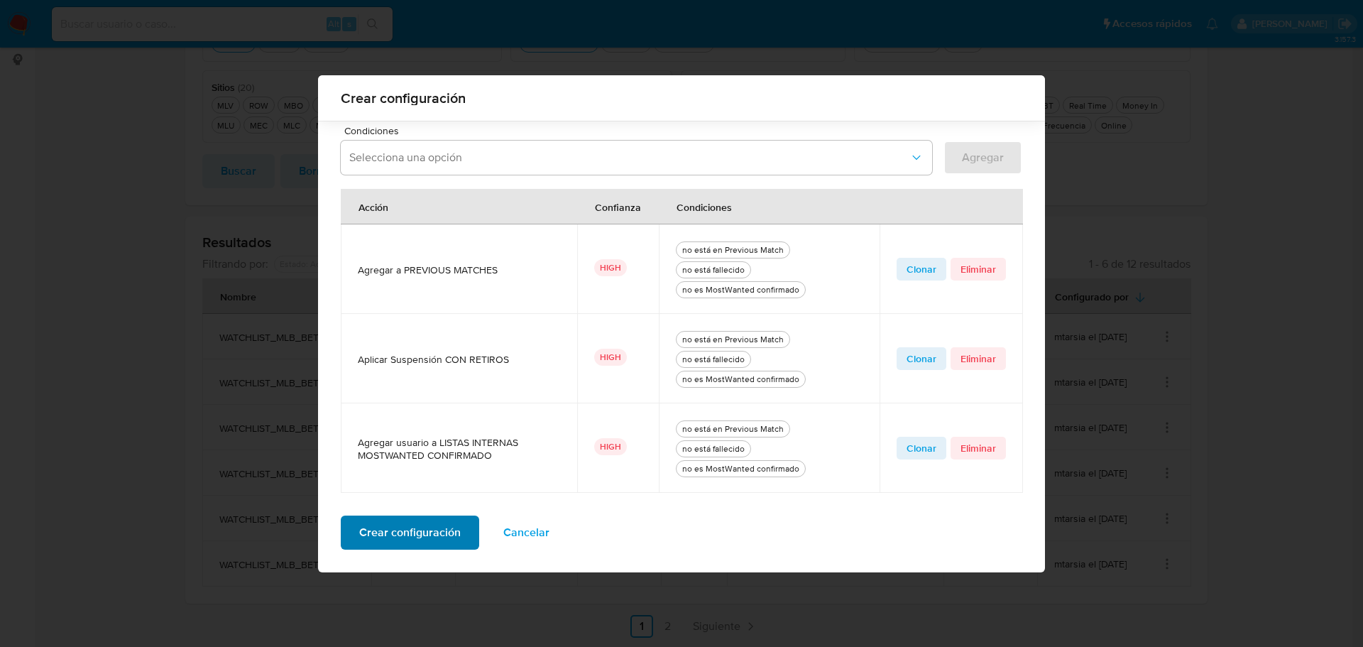
click at [434, 541] on span "Crear configuración" at bounding box center [409, 532] width 101 height 31
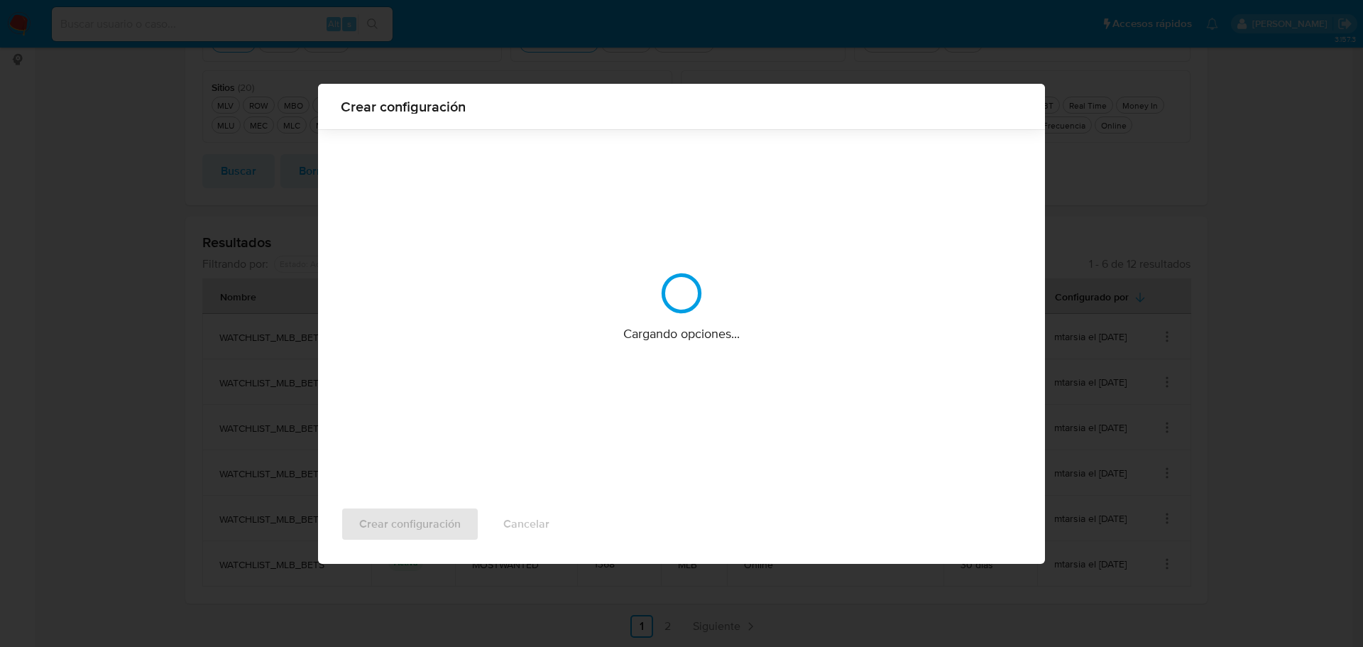
scroll to position [0, 0]
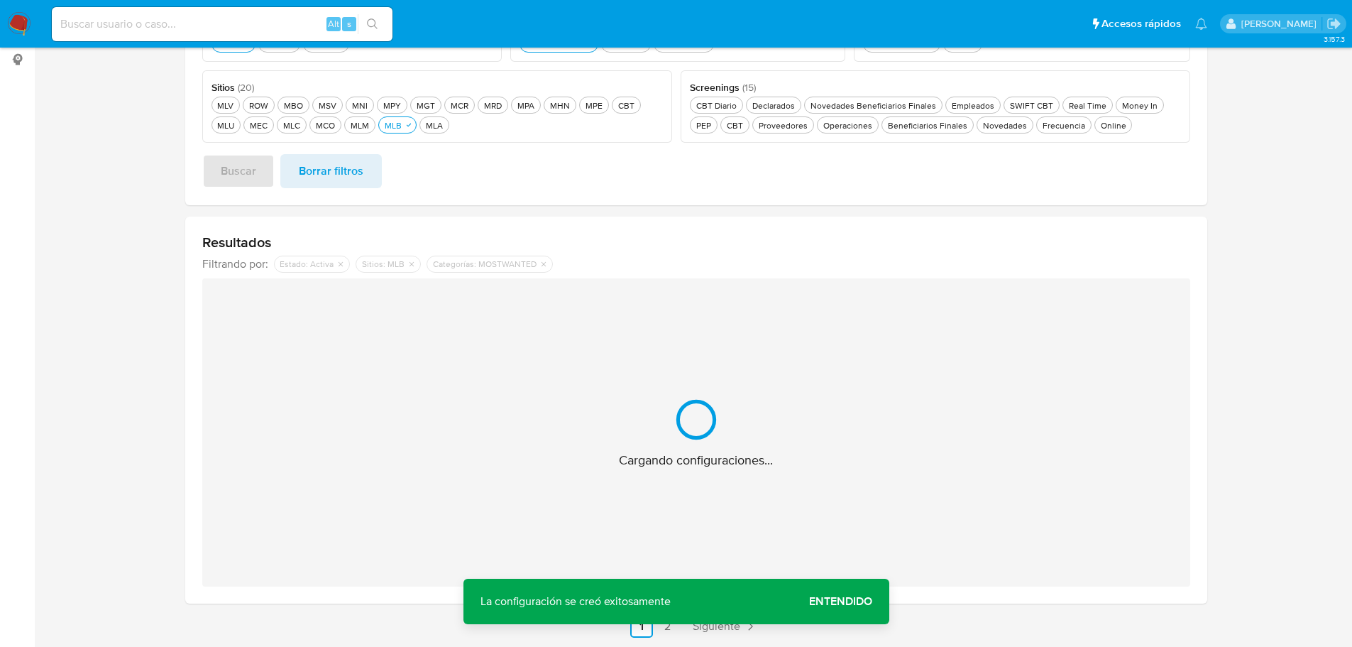
click at [856, 601] on span "Entendido" at bounding box center [840, 601] width 63 height 0
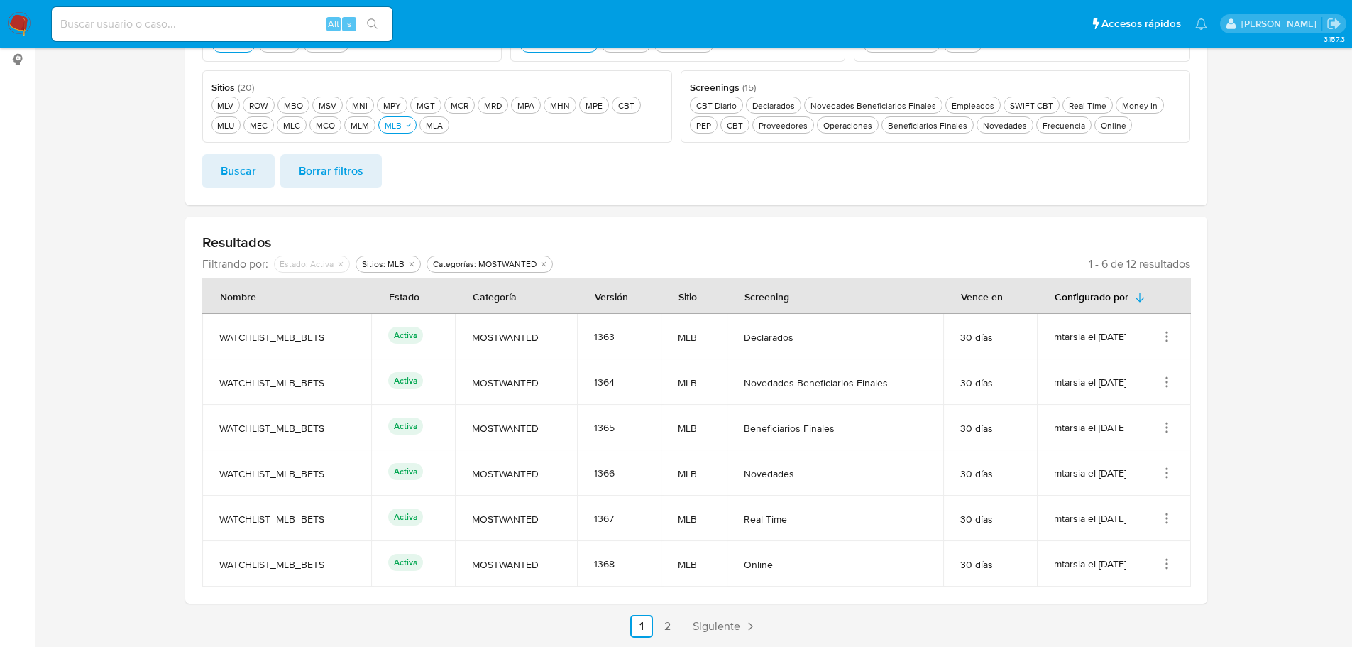
click at [1168, 563] on icon "Acciones" at bounding box center [1167, 563] width 14 height 14
click at [1119, 534] on button "Editar" at bounding box center [1110, 531] width 128 height 38
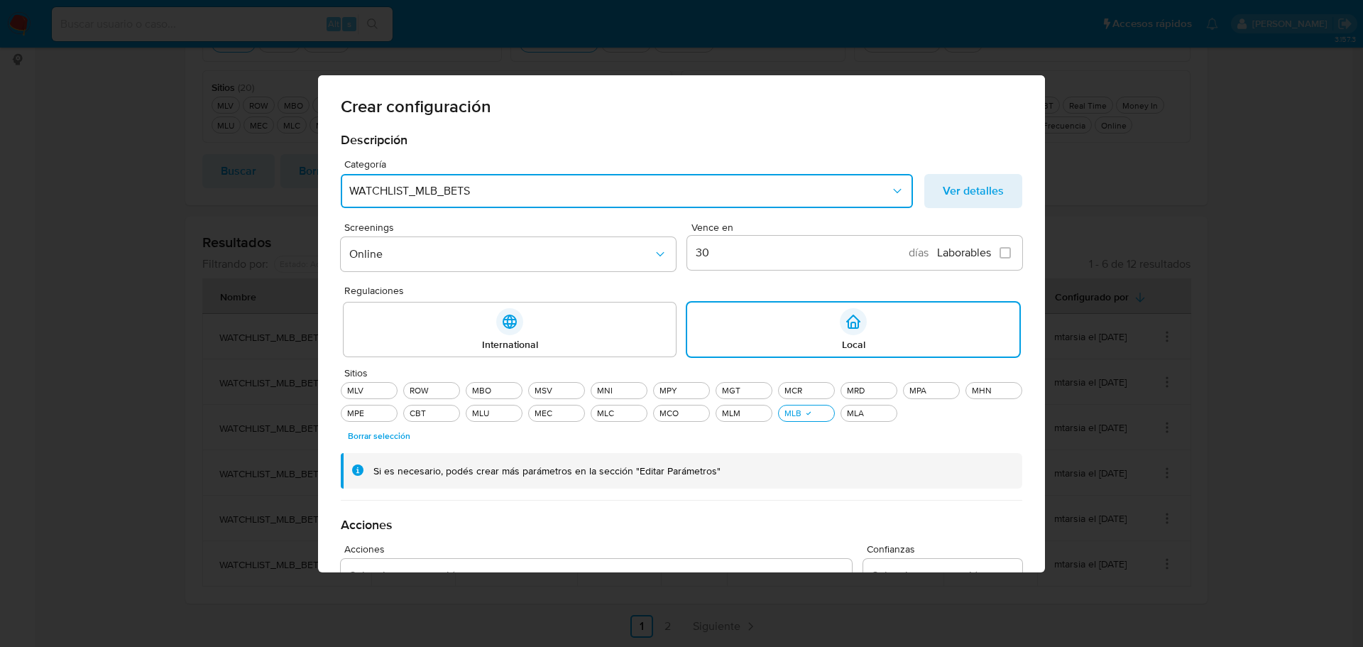
click at [471, 187] on span "WATCHLIST_MLB_BETS" at bounding box center [619, 191] width 541 height 14
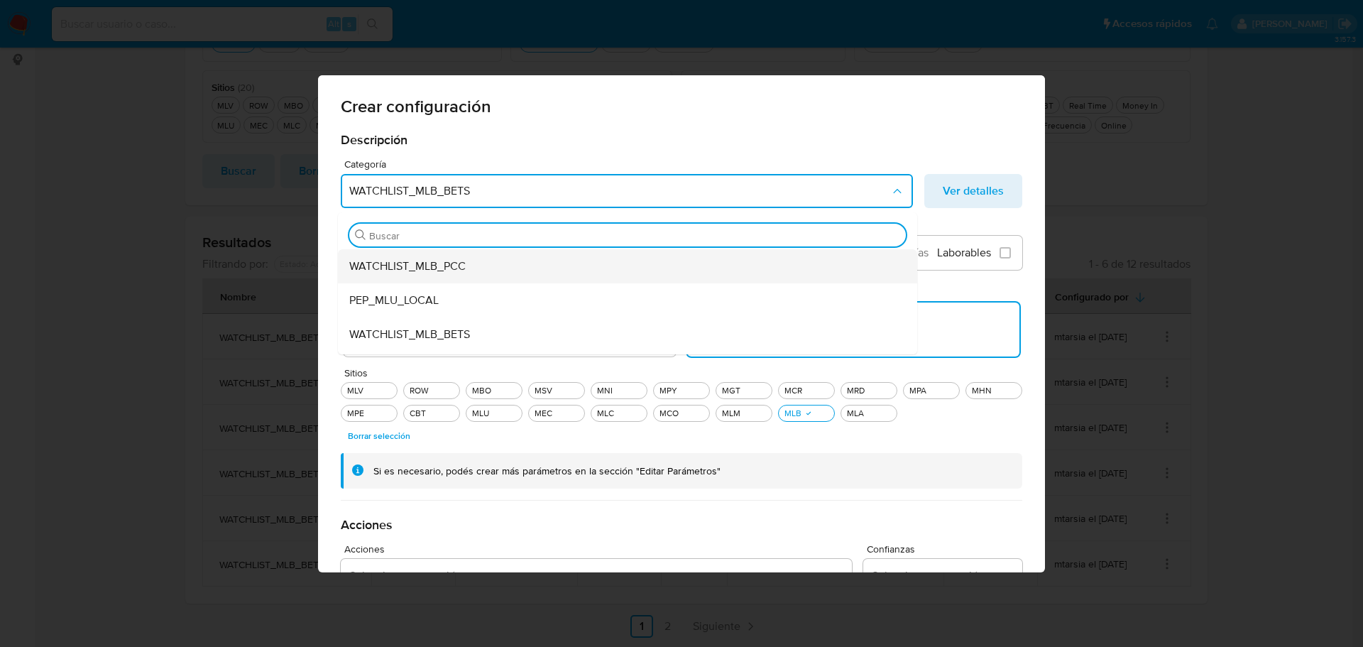
click at [438, 265] on span "WATCHLIST_MLB_PCC" at bounding box center [407, 266] width 116 height 14
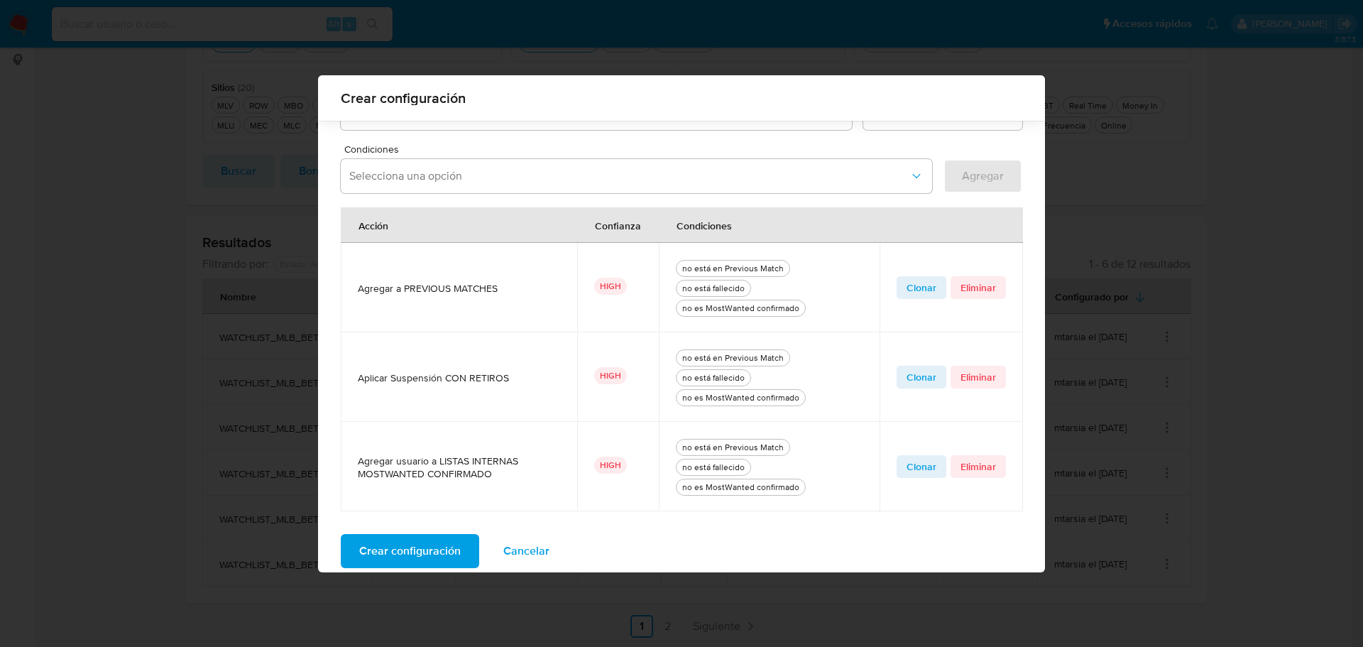
scroll to position [470, 0]
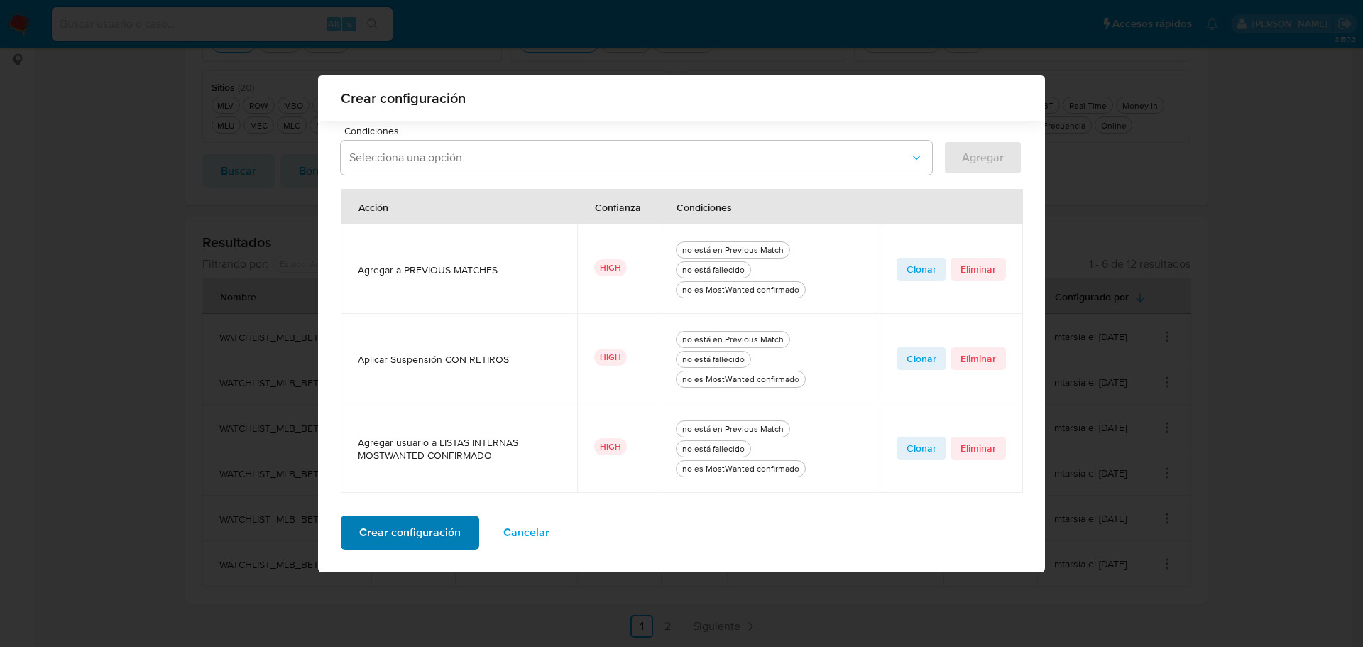
click at [419, 539] on span "Crear configuración" at bounding box center [409, 532] width 101 height 31
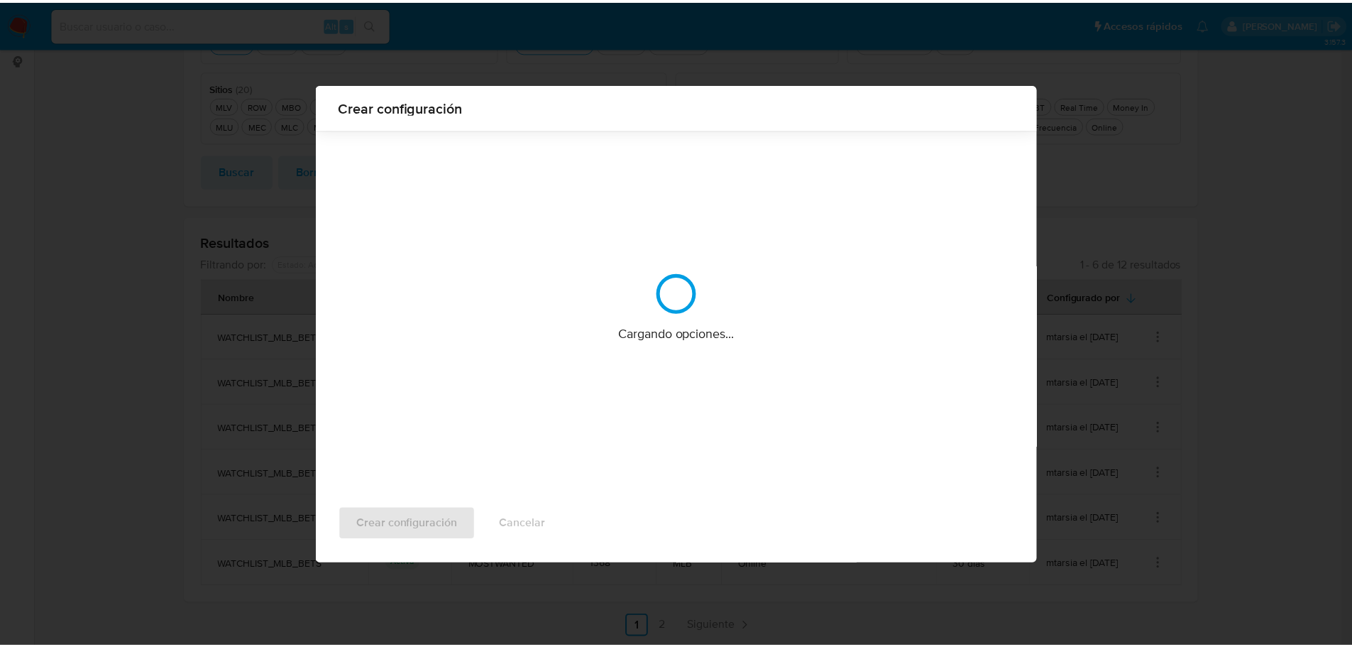
scroll to position [0, 0]
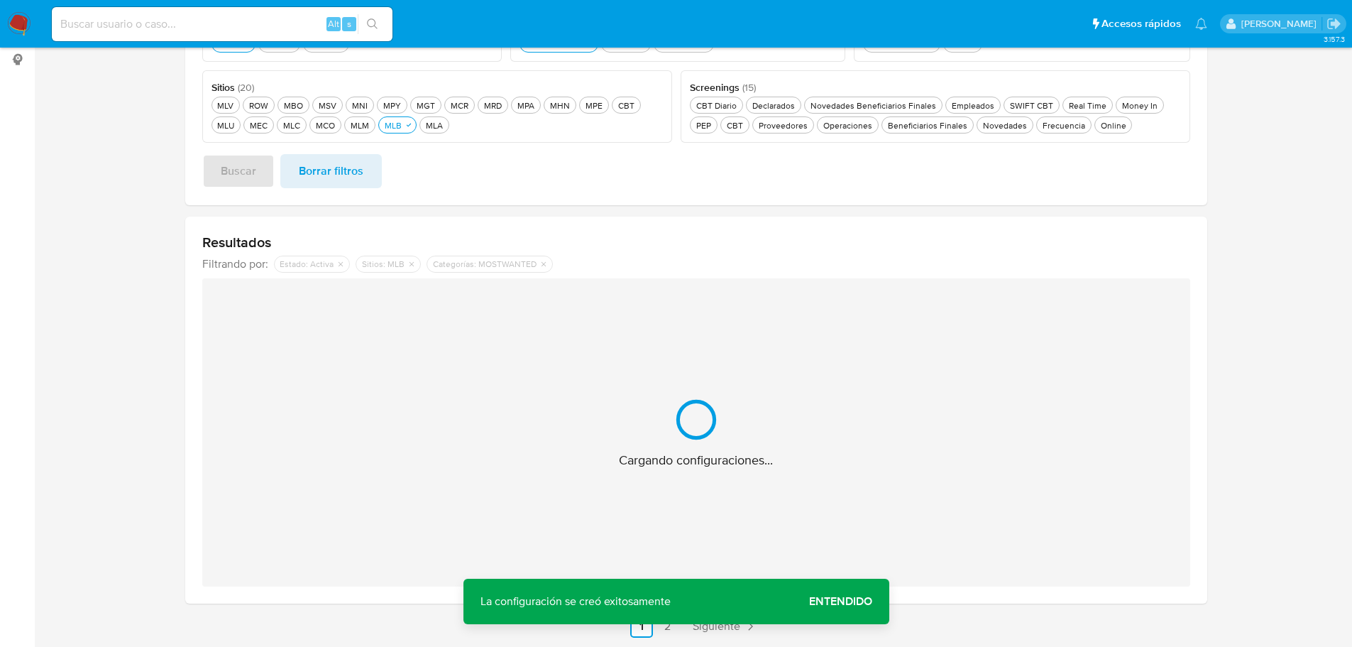
click at [840, 601] on span "Entendido" at bounding box center [840, 601] width 63 height 0
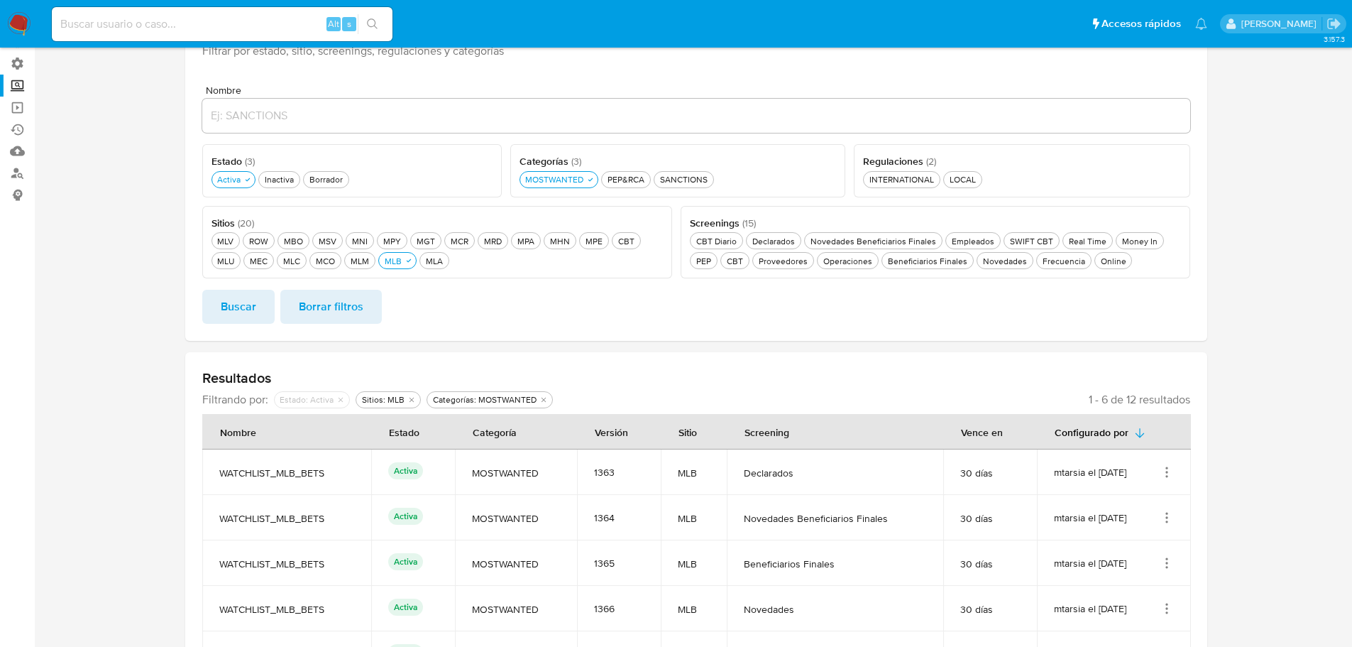
scroll to position [91, 0]
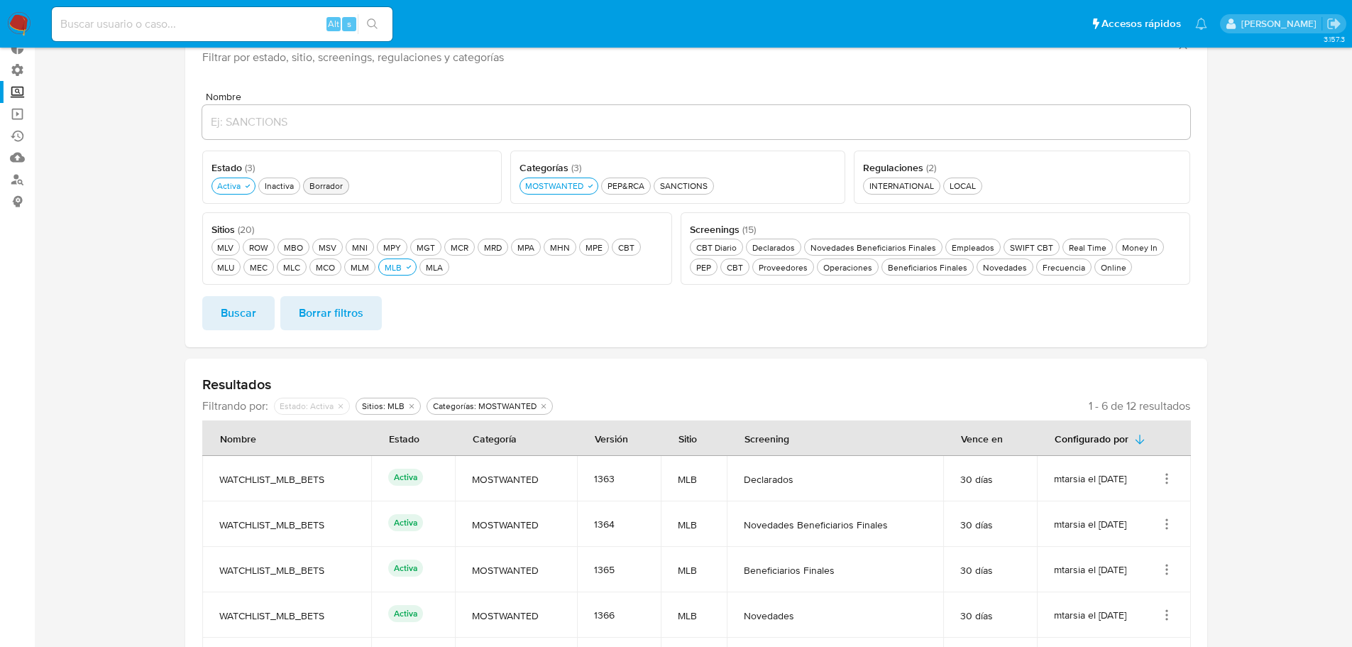
click at [330, 187] on div "Borrador Borrador" at bounding box center [326, 186] width 39 height 12
click at [239, 313] on span "Buscar" at bounding box center [238, 312] width 35 height 31
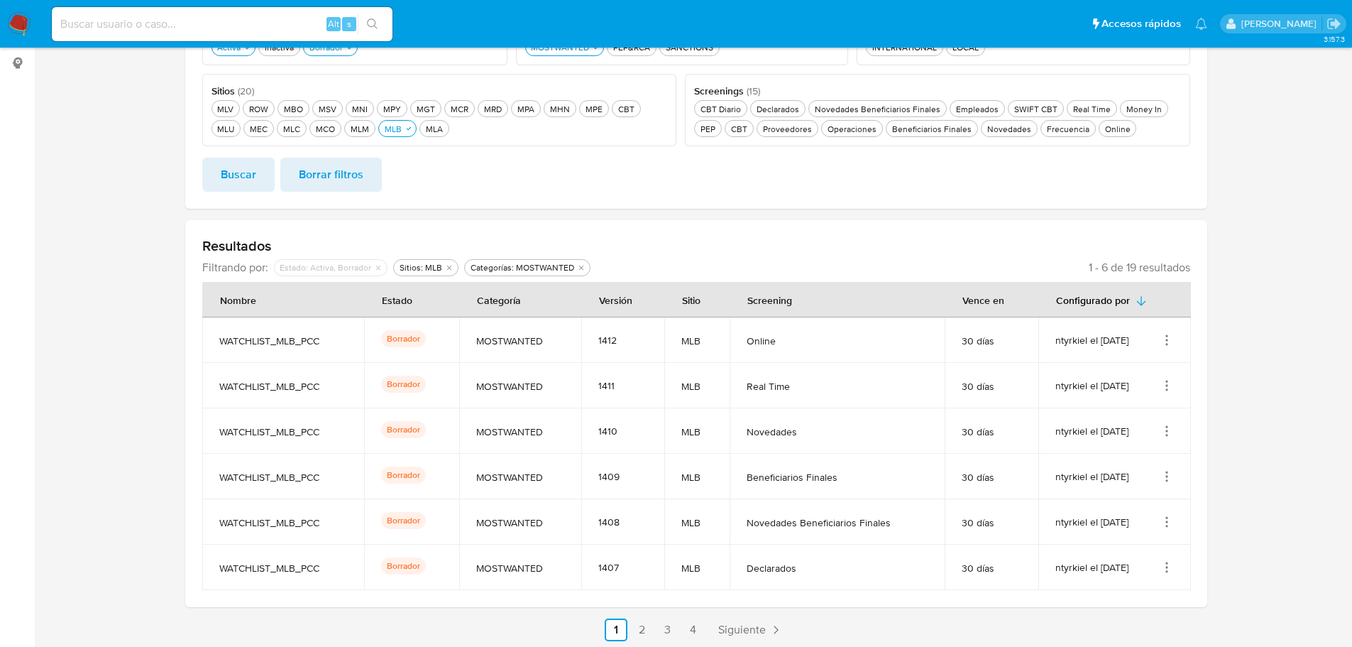
scroll to position [233, 0]
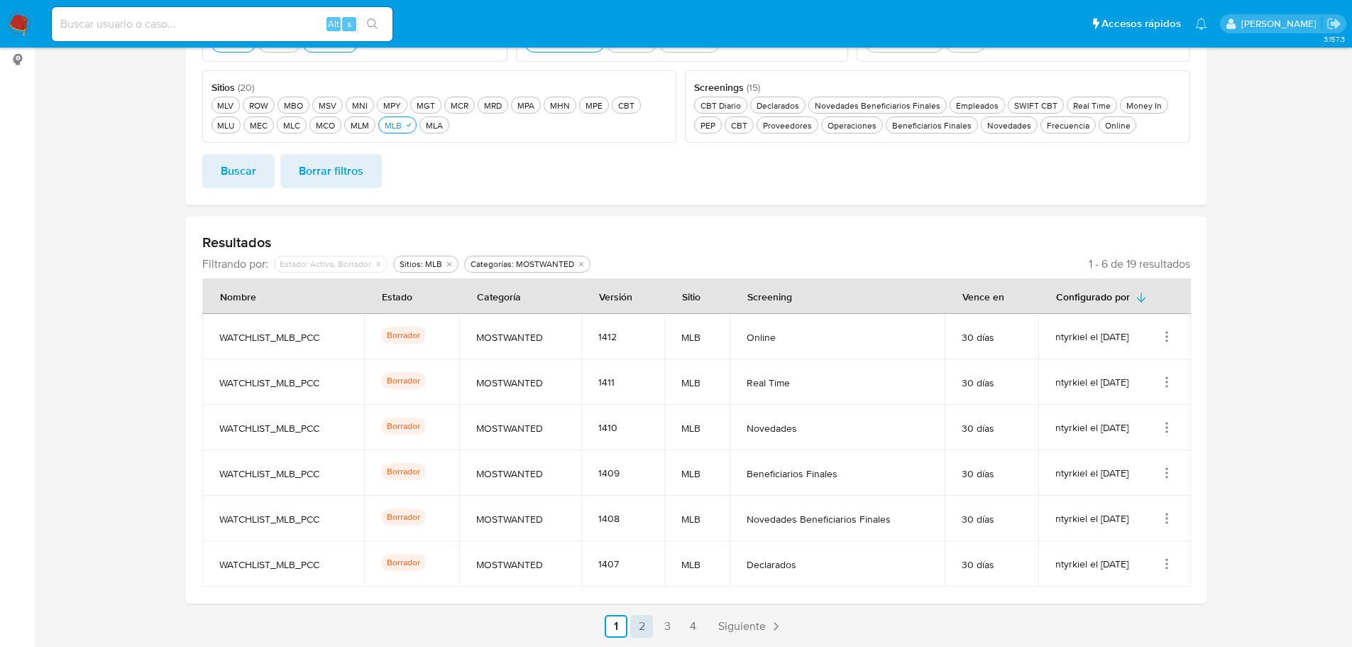
click at [635, 628] on link "2" at bounding box center [641, 626] width 23 height 23
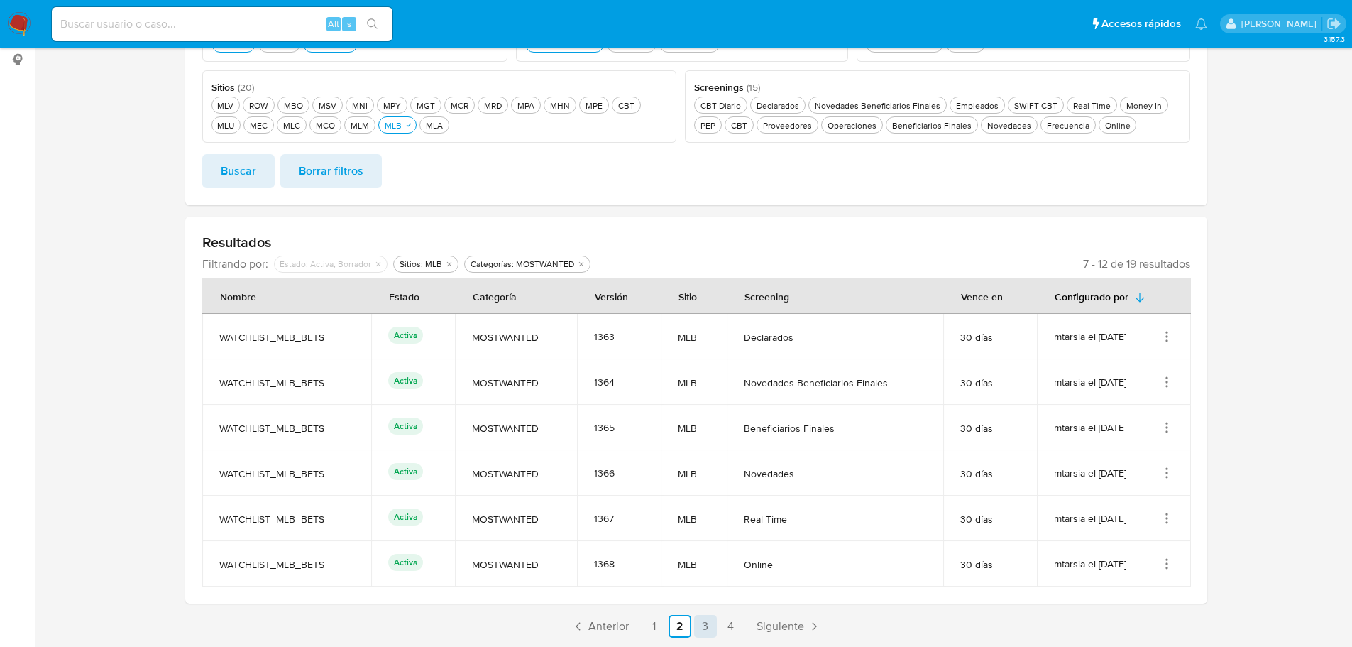
click at [704, 622] on link "3" at bounding box center [705, 626] width 23 height 23
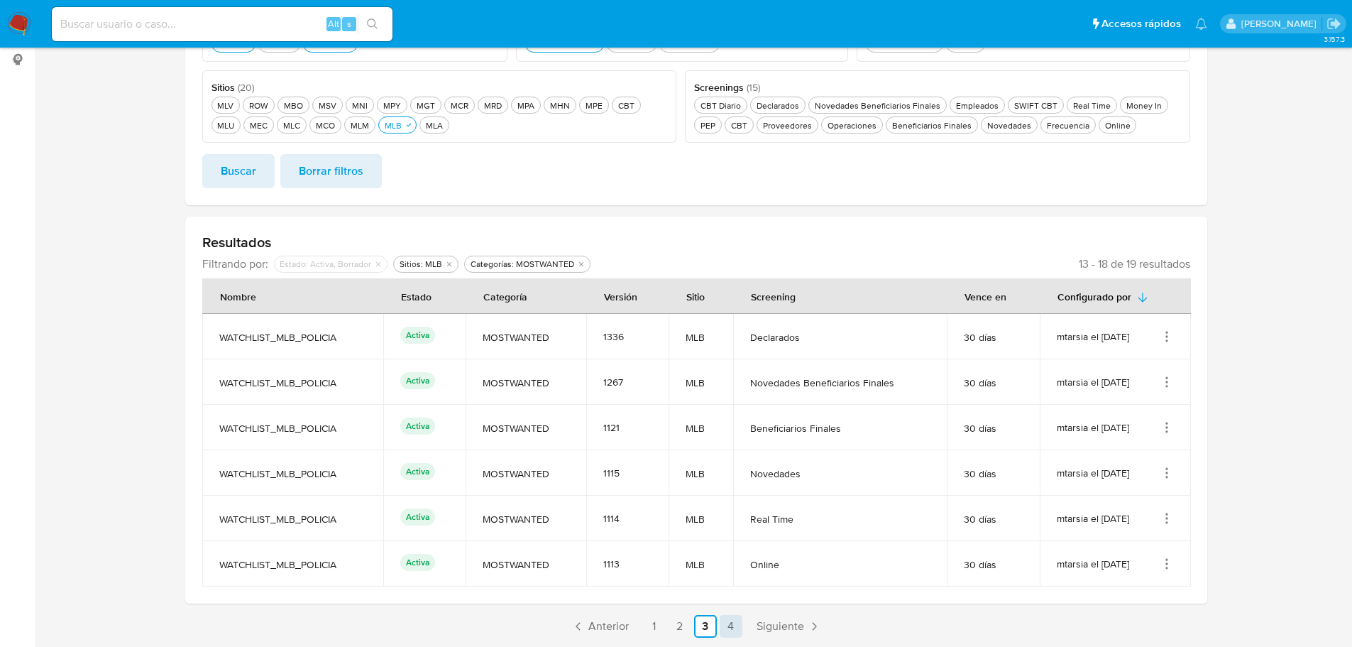
click at [734, 627] on link "4" at bounding box center [731, 626] width 23 height 23
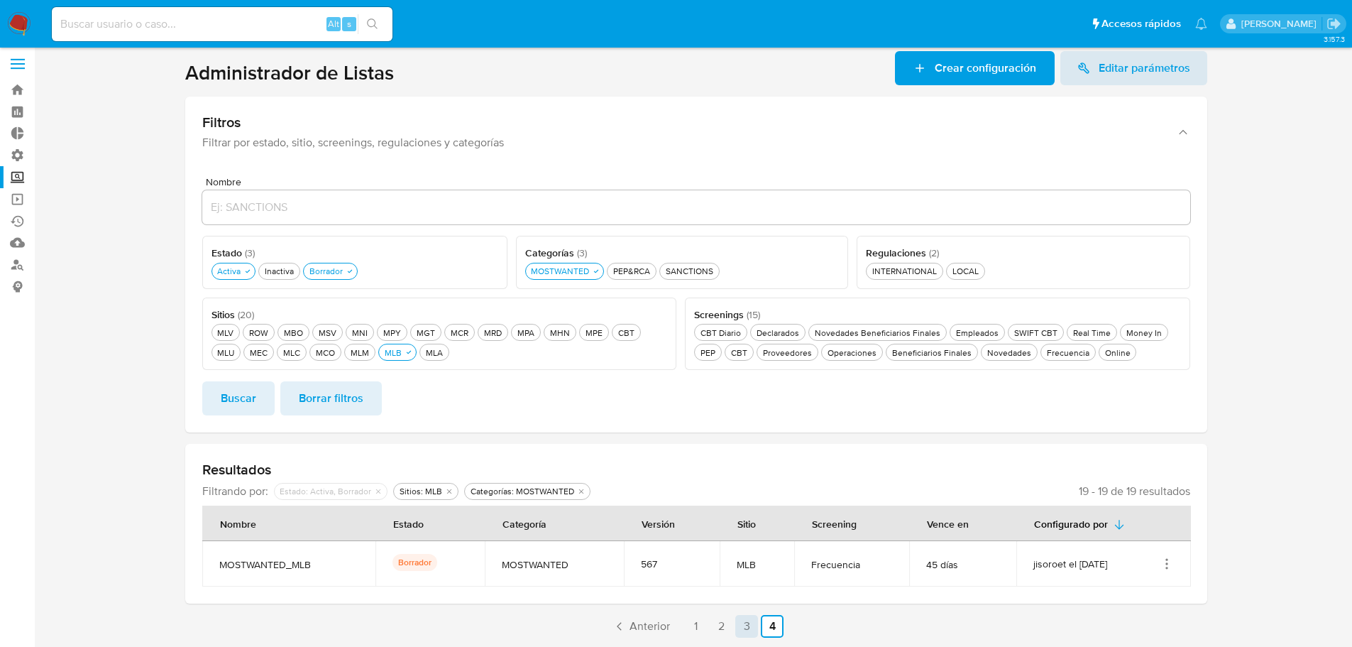
click at [749, 630] on link "3" at bounding box center [746, 626] width 23 height 23
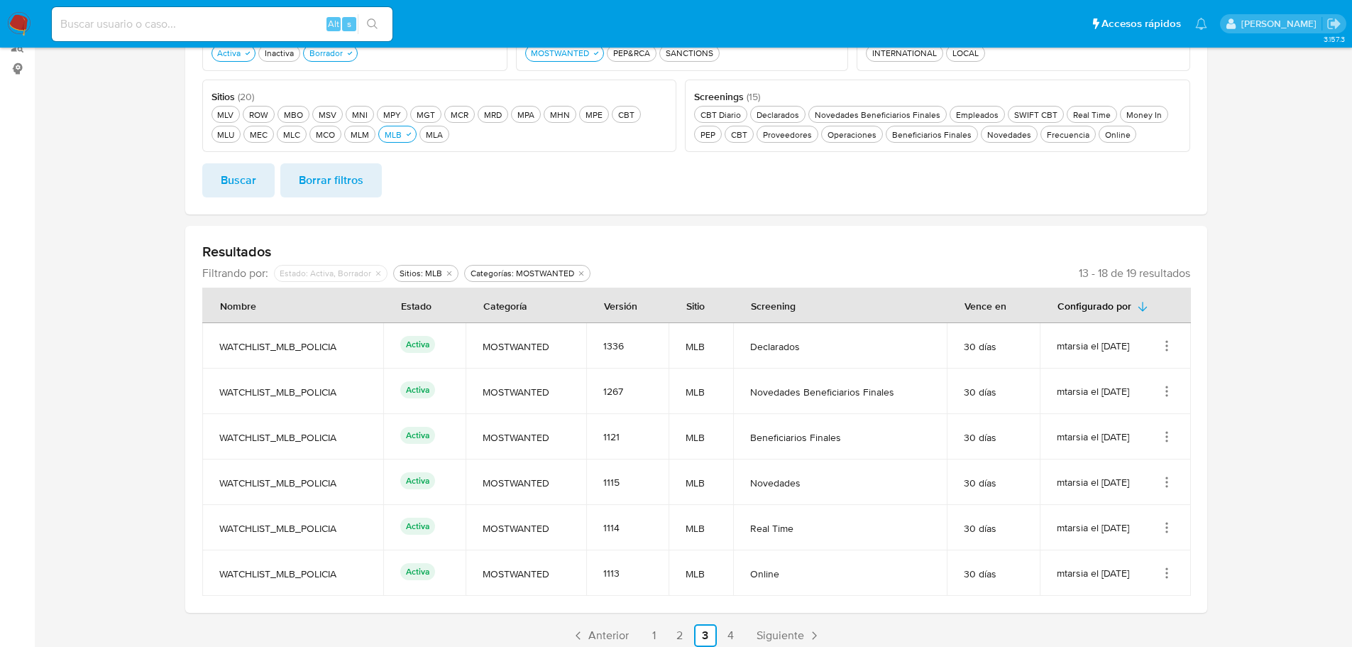
scroll to position [233, 0]
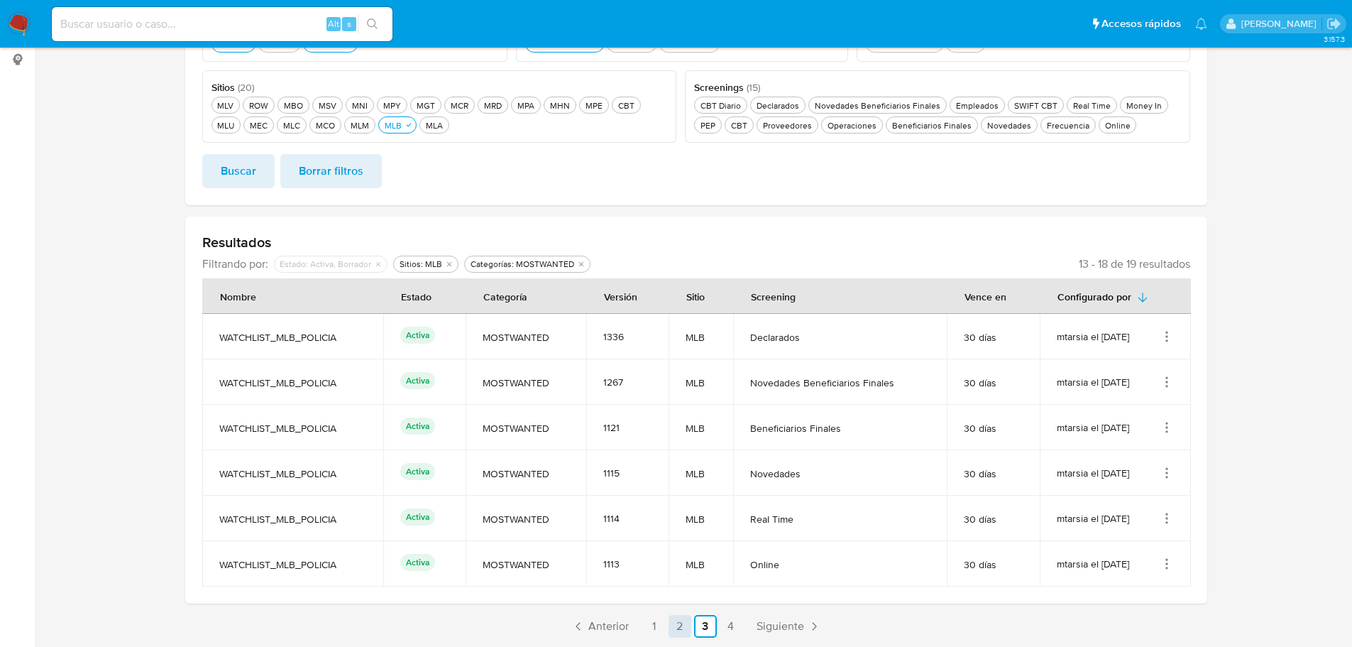
click at [681, 627] on link "2" at bounding box center [680, 626] width 23 height 23
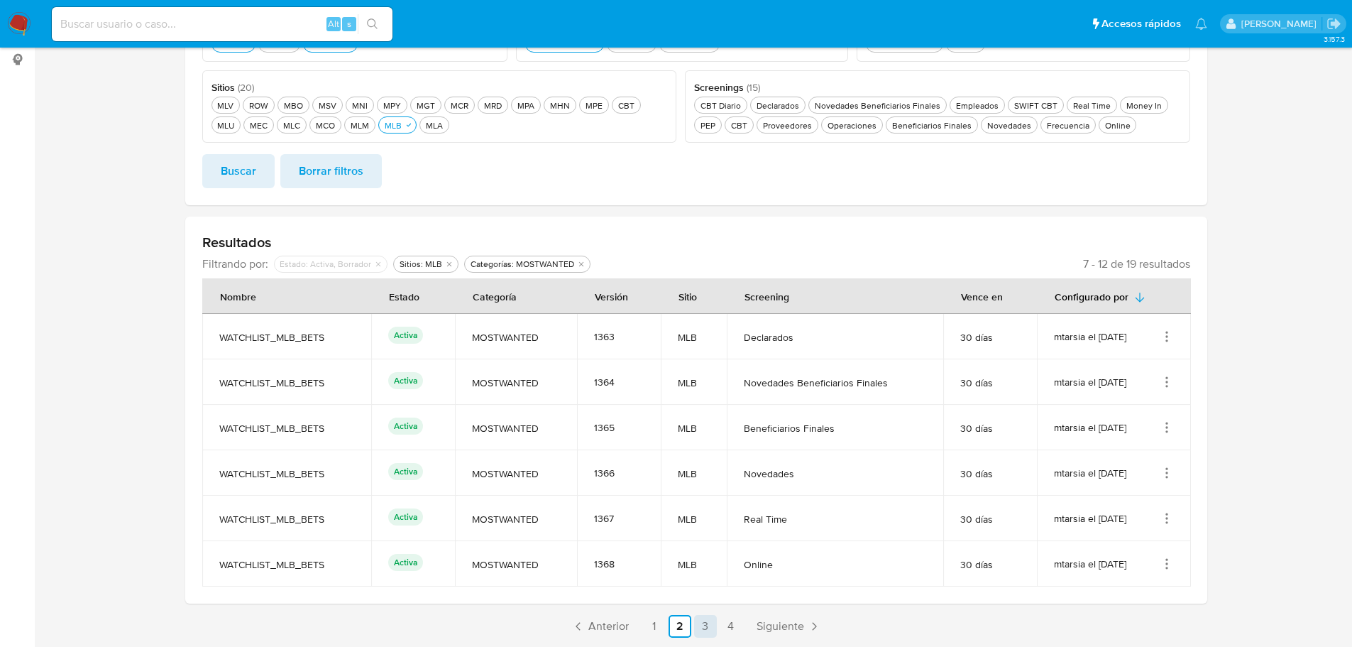
click at [698, 627] on link "3" at bounding box center [705, 626] width 23 height 23
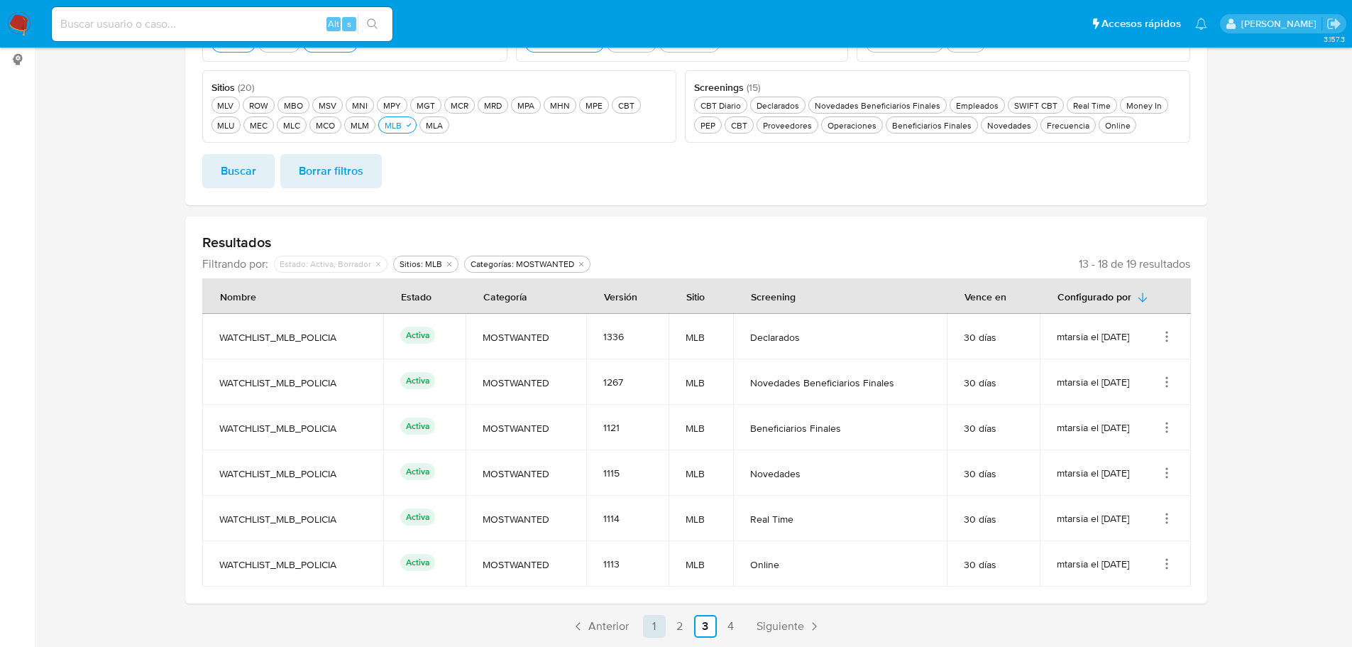
click at [657, 627] on link "1" at bounding box center [654, 626] width 23 height 23
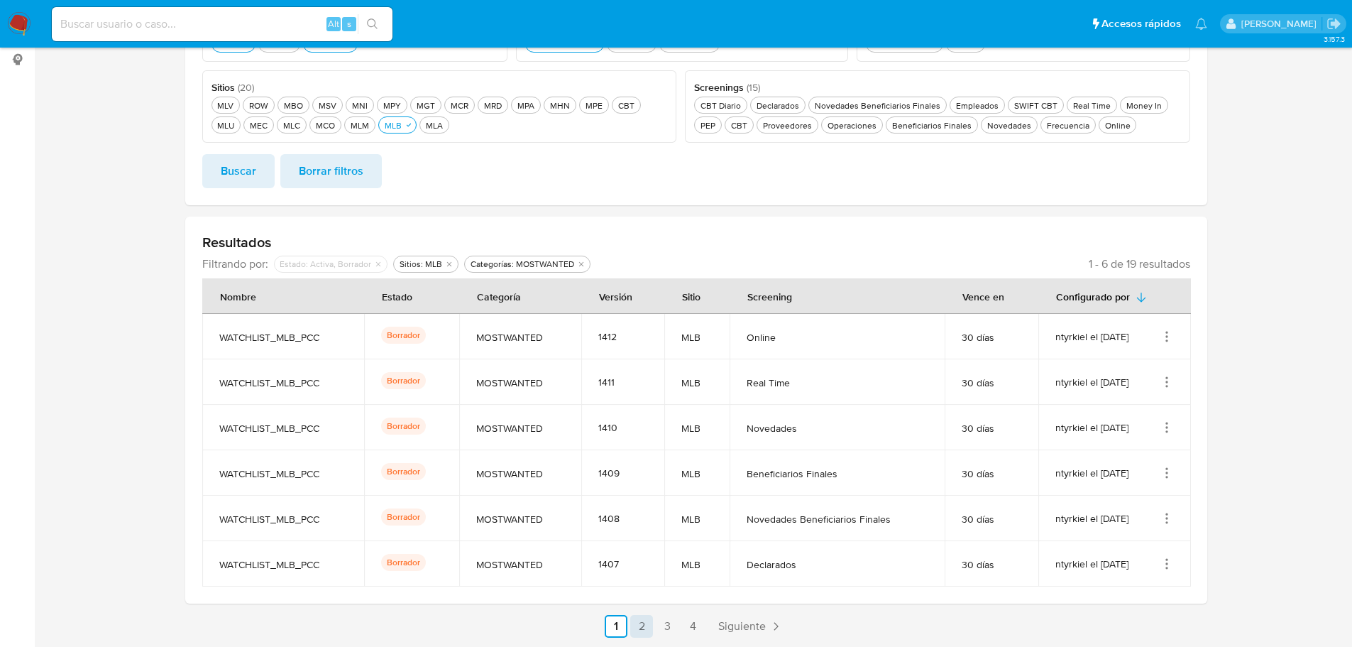
click at [640, 625] on link "2" at bounding box center [641, 626] width 23 height 23
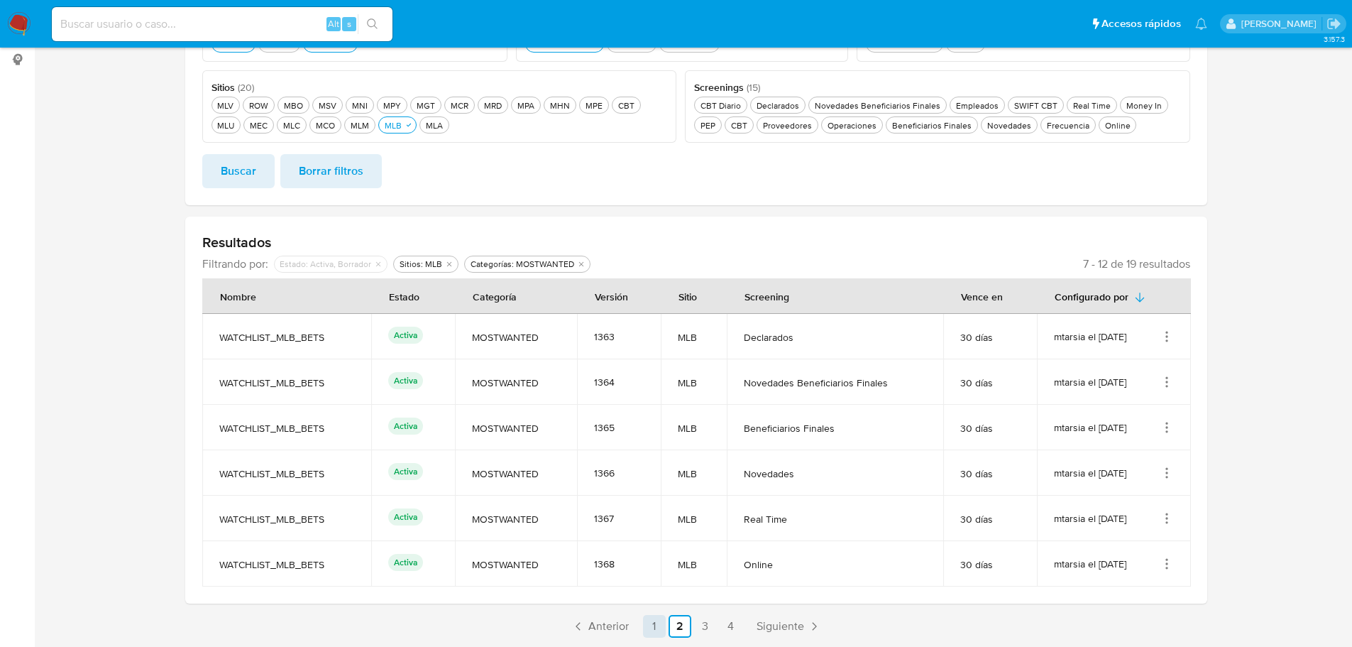
click at [654, 623] on link "1" at bounding box center [654, 626] width 23 height 23
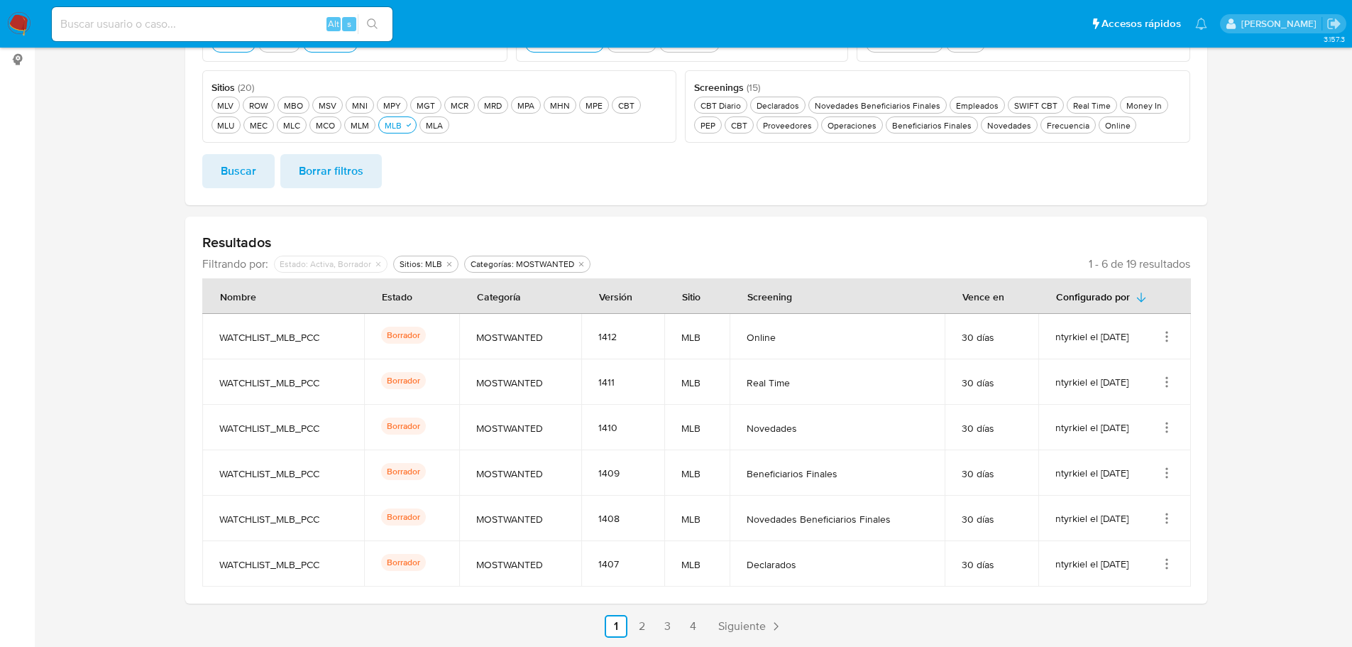
click at [1170, 336] on icon "Acciones" at bounding box center [1167, 336] width 14 height 14
click at [1138, 364] on button "Ver detalles" at bounding box center [1110, 370] width 128 height 38
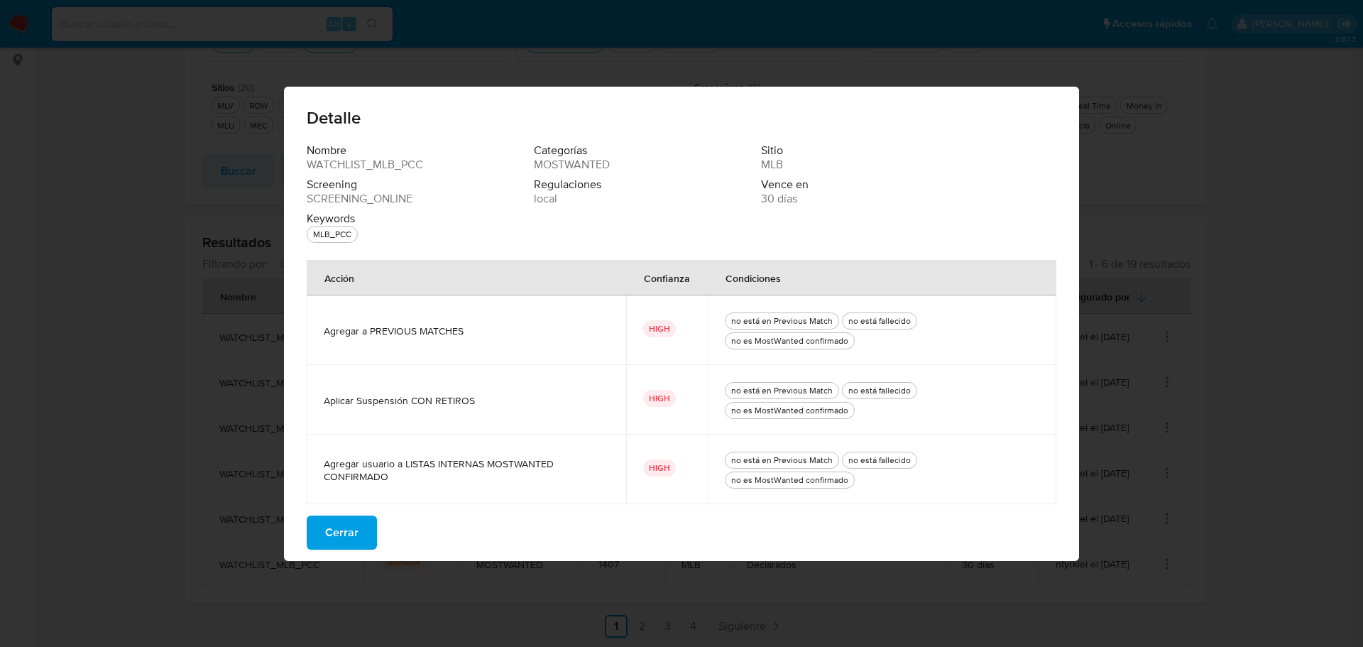
click at [353, 530] on span "Cerrar" at bounding box center [341, 532] width 33 height 31
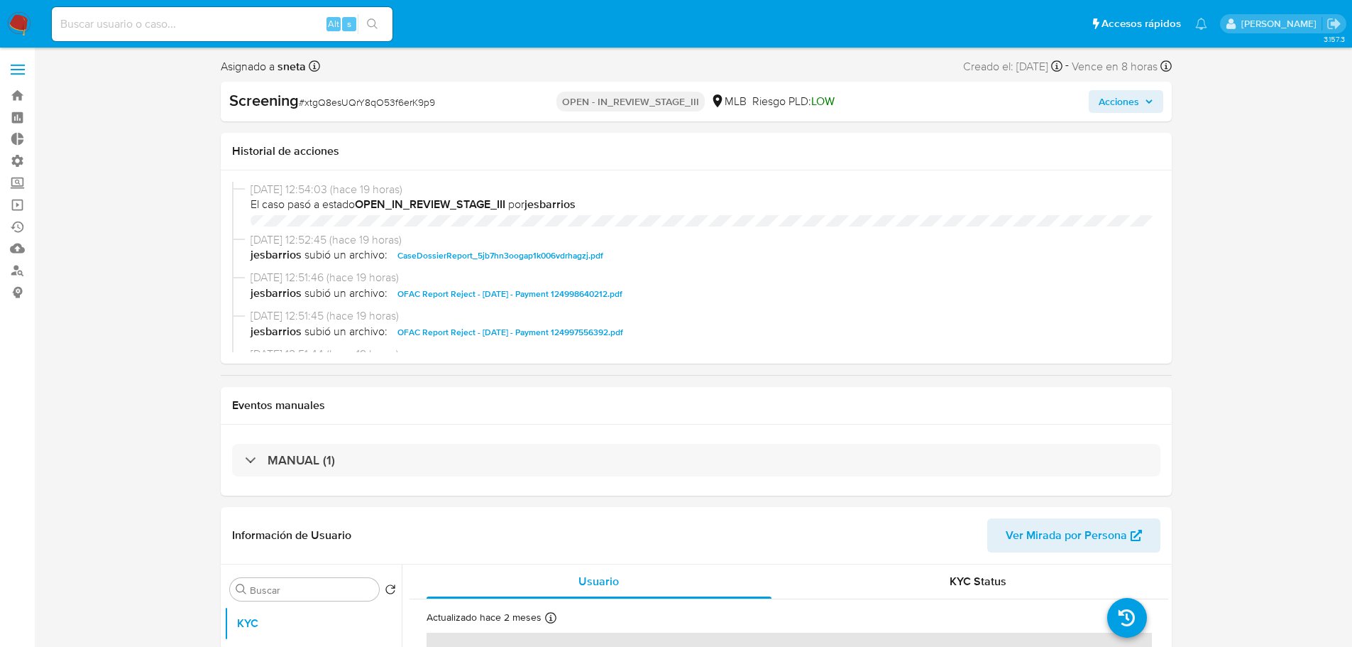
select select "10"
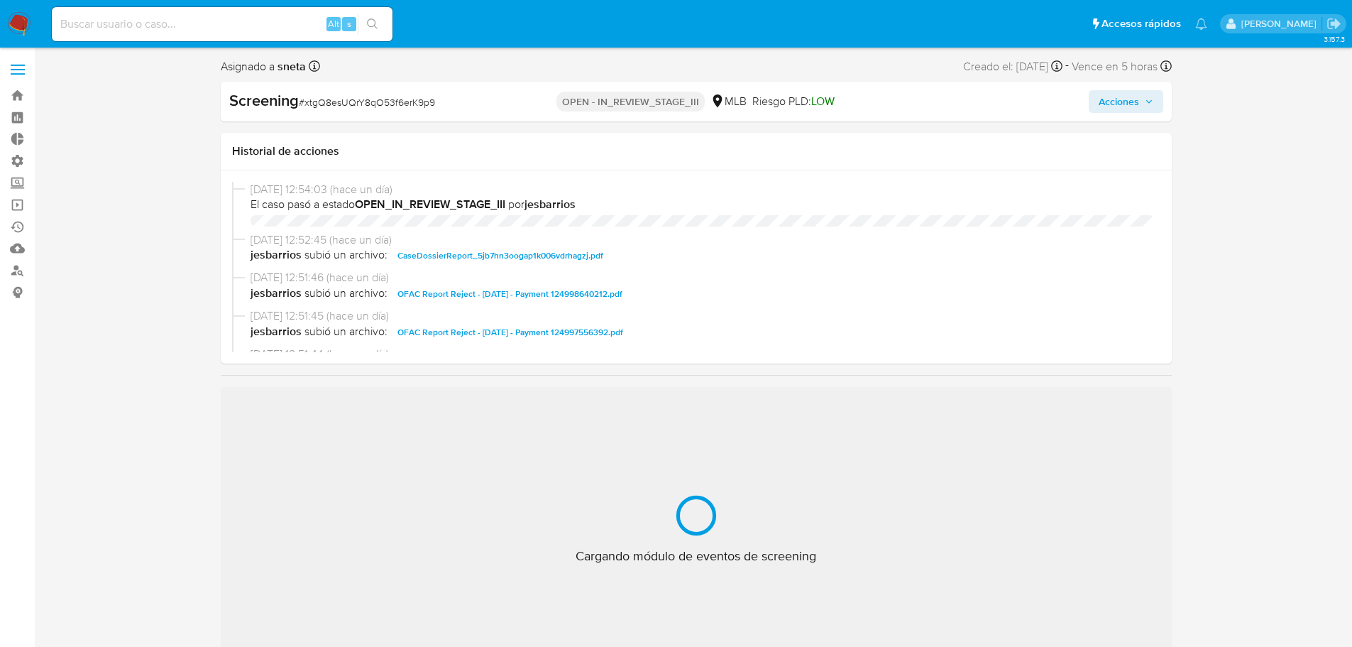
select select "10"
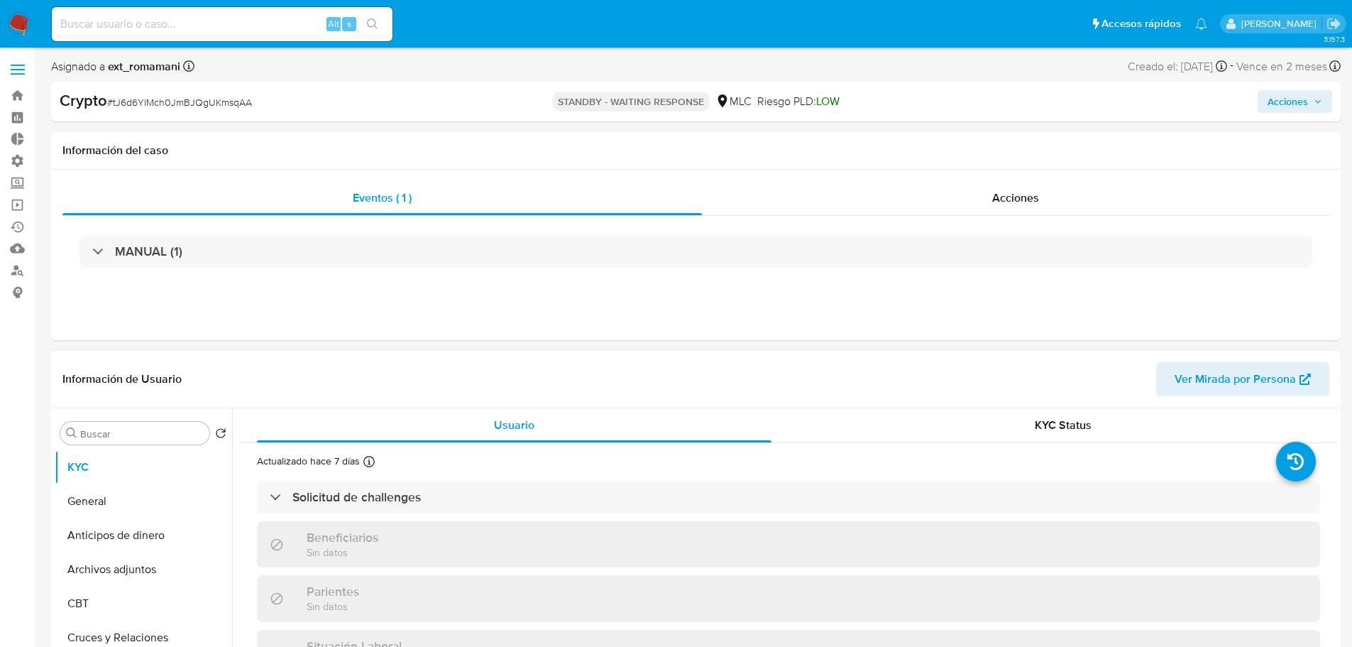
select select "10"
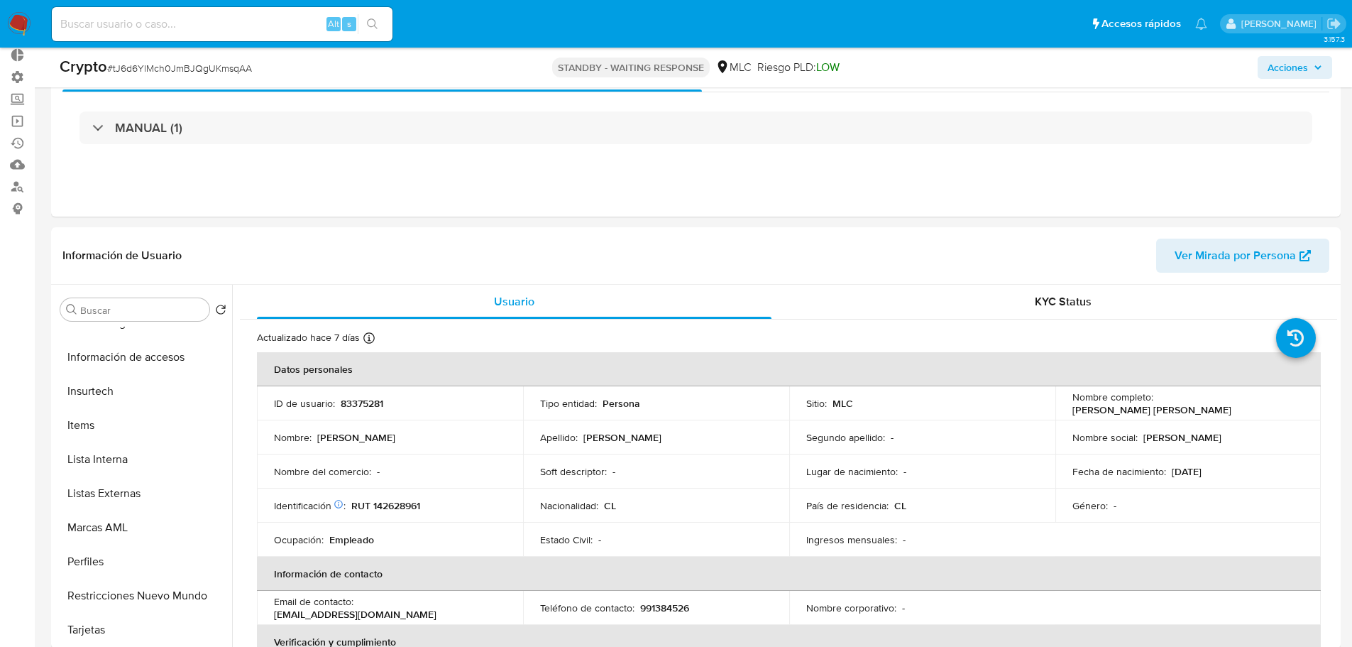
scroll to position [213, 0]
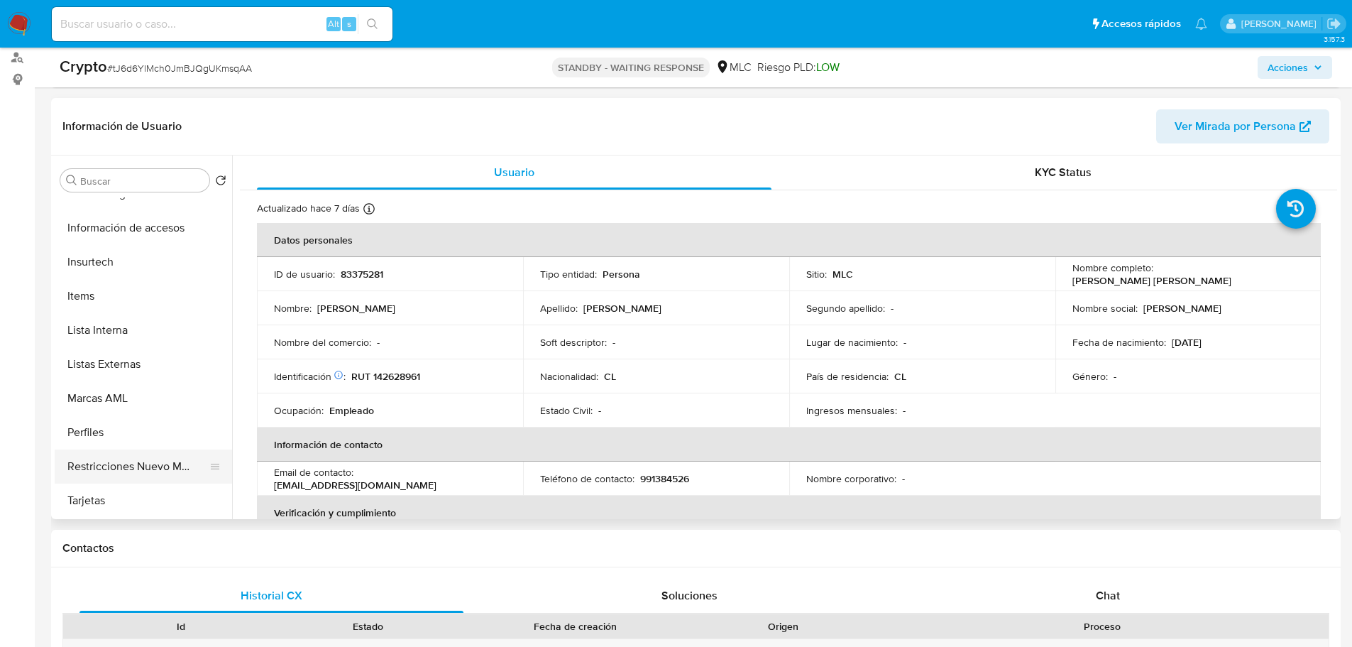
click at [147, 469] on button "Restricciones Nuevo Mundo" at bounding box center [138, 466] width 166 height 34
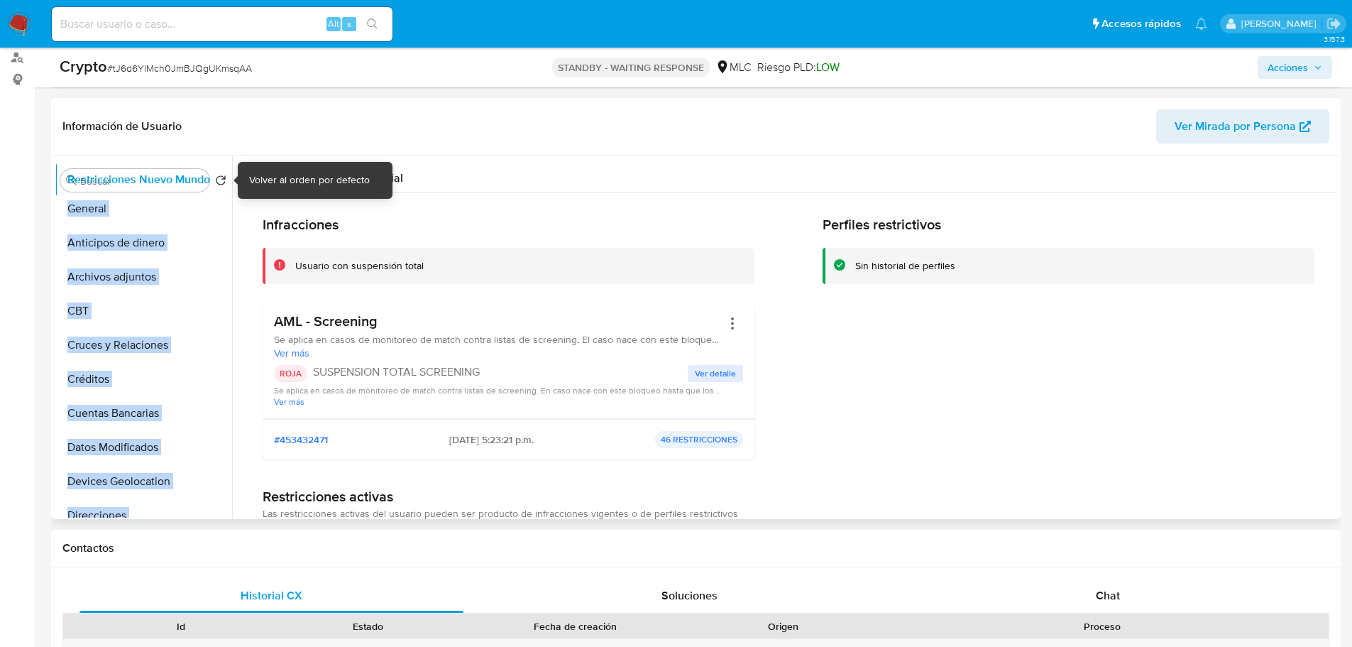
scroll to position [0, 0]
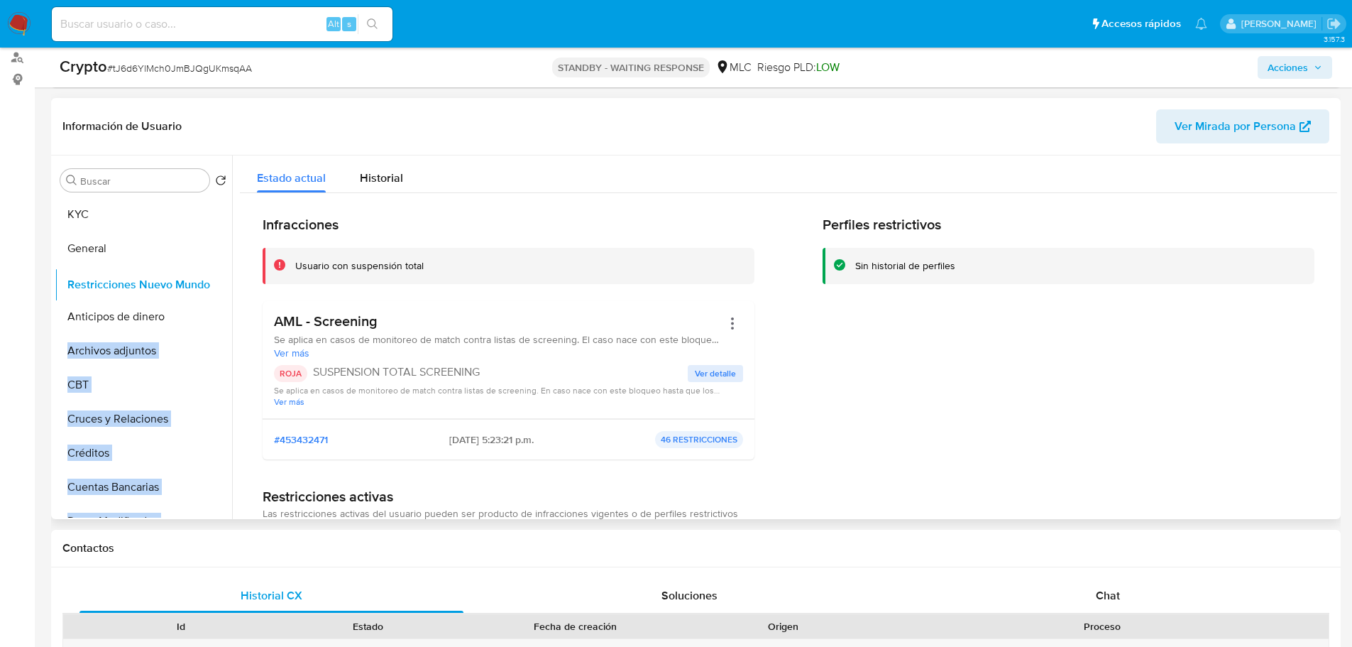
drag, startPoint x: 212, startPoint y: 467, endPoint x: 231, endPoint y: 285, distance: 182.7
click at [231, 285] on ul "KYC General Anticipos de dinero Archivos adjuntos CBT Cruces y Relaciones Crédi…" at bounding box center [143, 357] width 177 height 320
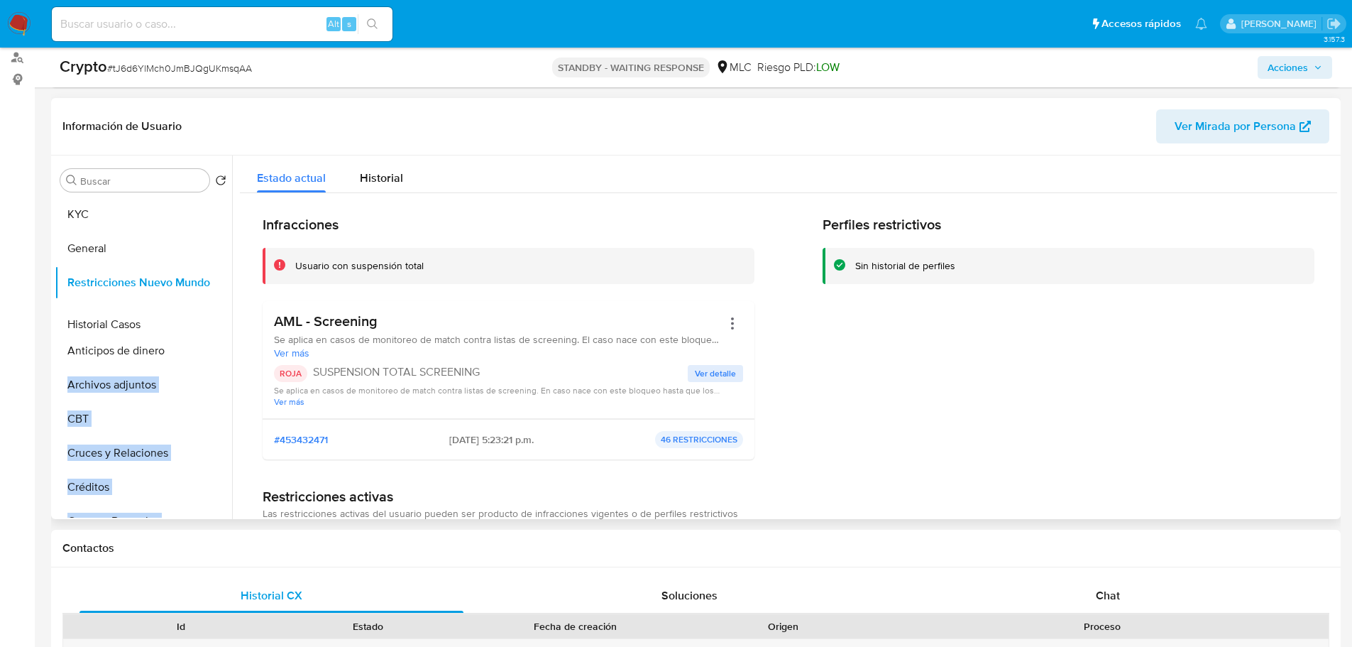
drag, startPoint x: 217, startPoint y: 332, endPoint x: 203, endPoint y: 324, distance: 16.6
click at [203, 324] on ul "KYC General Restricciones Nuevo Mundo Anticipos de dinero Archivos adjuntos CBT…" at bounding box center [143, 357] width 177 height 320
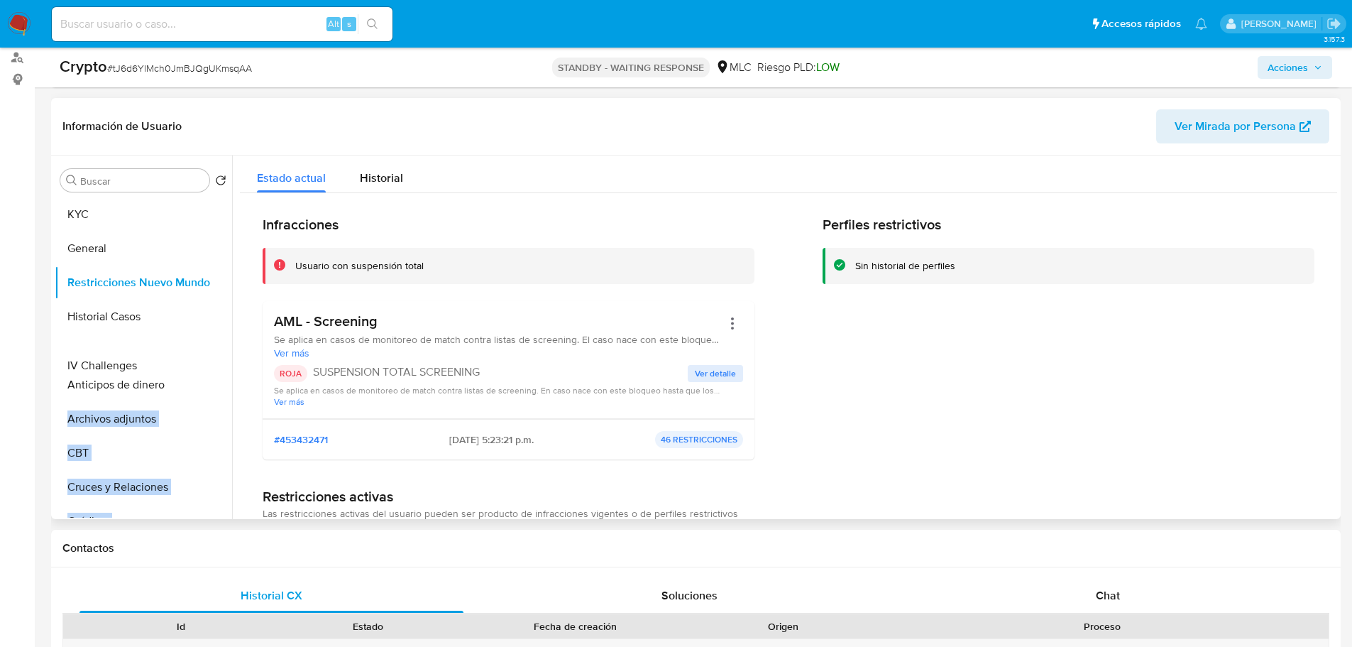
drag, startPoint x: 207, startPoint y: 223, endPoint x: 217, endPoint y: 360, distance: 137.3
click at [217, 360] on ul "KYC General Restricciones Nuevo Mundo Historial Casos Anticipos de dinero Archi…" at bounding box center [143, 357] width 177 height 320
drag, startPoint x: 209, startPoint y: 396, endPoint x: 225, endPoint y: 359, distance: 40.4
click at [225, 359] on ul "KYC General Restricciones Nuevo Mundo Historial Casos IV Challenges Anticipos d…" at bounding box center [143, 357] width 177 height 320
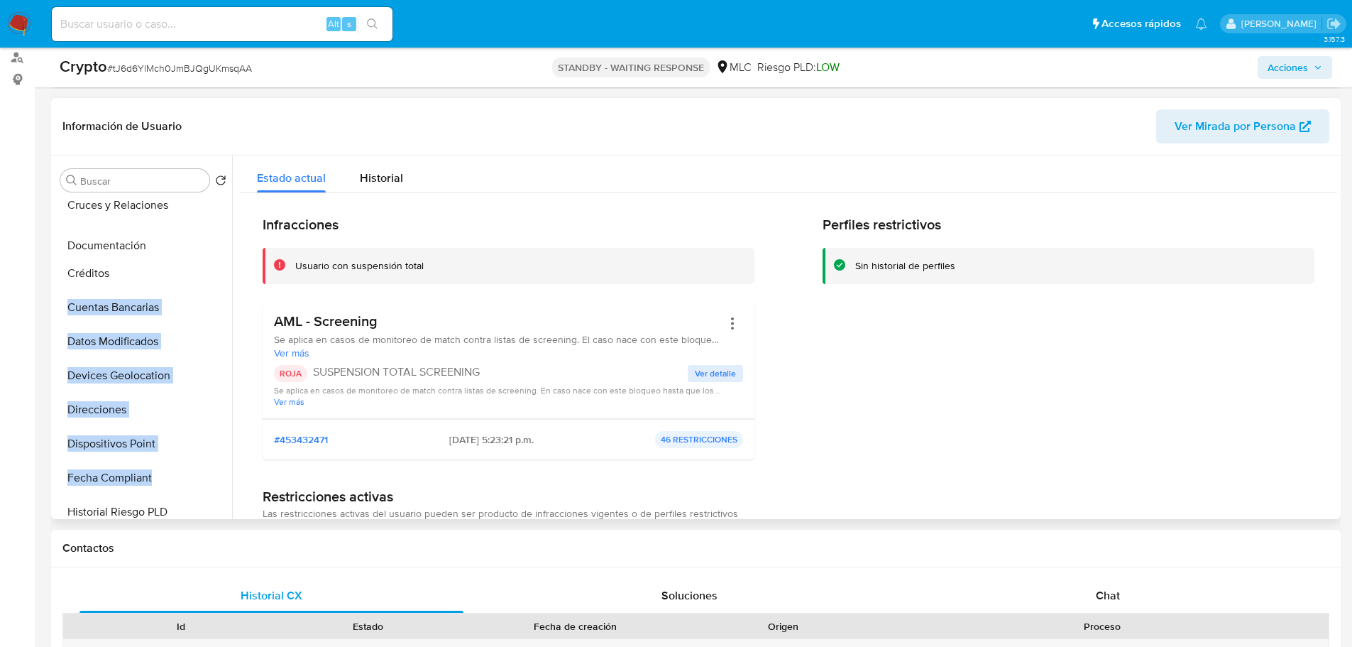
drag, startPoint x: 208, startPoint y: 447, endPoint x: 220, endPoint y: 249, distance: 198.4
click at [220, 249] on ul "KYC General Restricciones Nuevo Mundo Historial Casos Lista Interna IV Challeng…" at bounding box center [143, 357] width 177 height 320
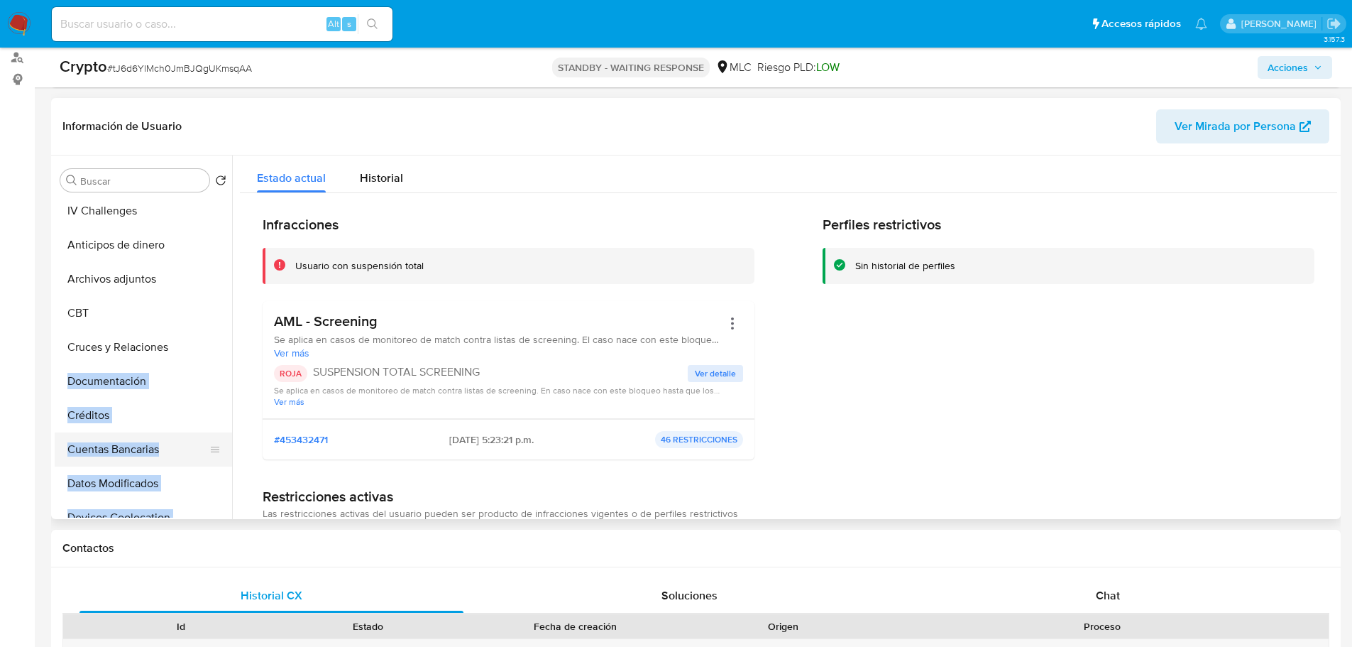
scroll to position [103, 0]
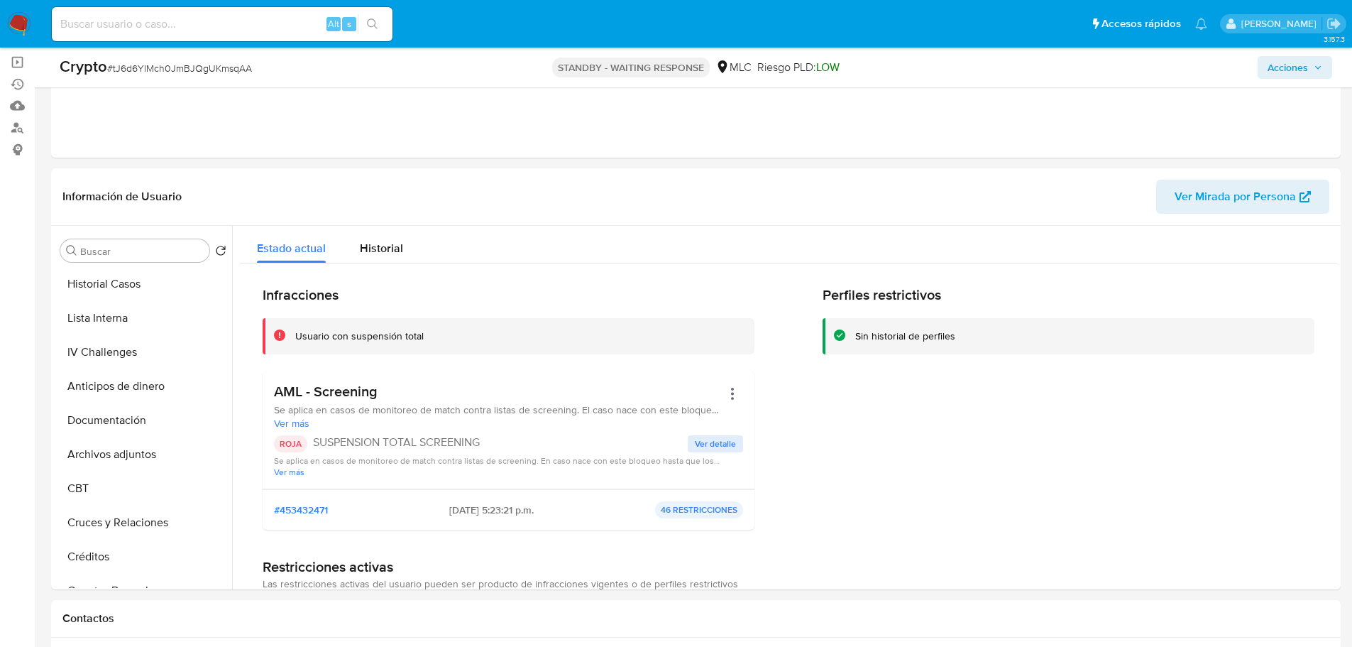
scroll to position [142, 0]
drag, startPoint x: 205, startPoint y: 414, endPoint x: 212, endPoint y: 383, distance: 31.9
click at [212, 383] on ul "KYC General Restricciones Nuevo Mundo Historial Casos Lista Interna IV Challeng…" at bounding box center [143, 428] width 177 height 320
drag, startPoint x: 212, startPoint y: 454, endPoint x: 208, endPoint y: 419, distance: 35.7
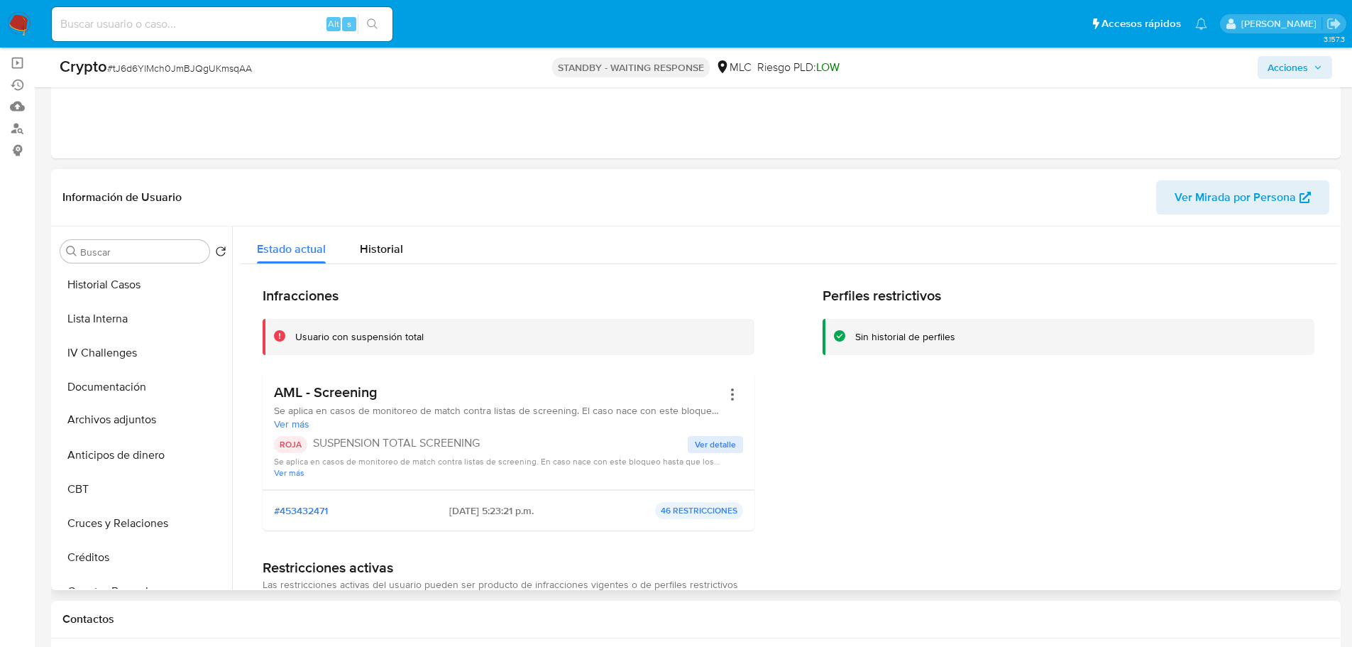
click at [208, 419] on ul "KYC General Restricciones Nuevo Mundo Historial Casos Lista Interna IV Challeng…" at bounding box center [143, 428] width 177 height 320
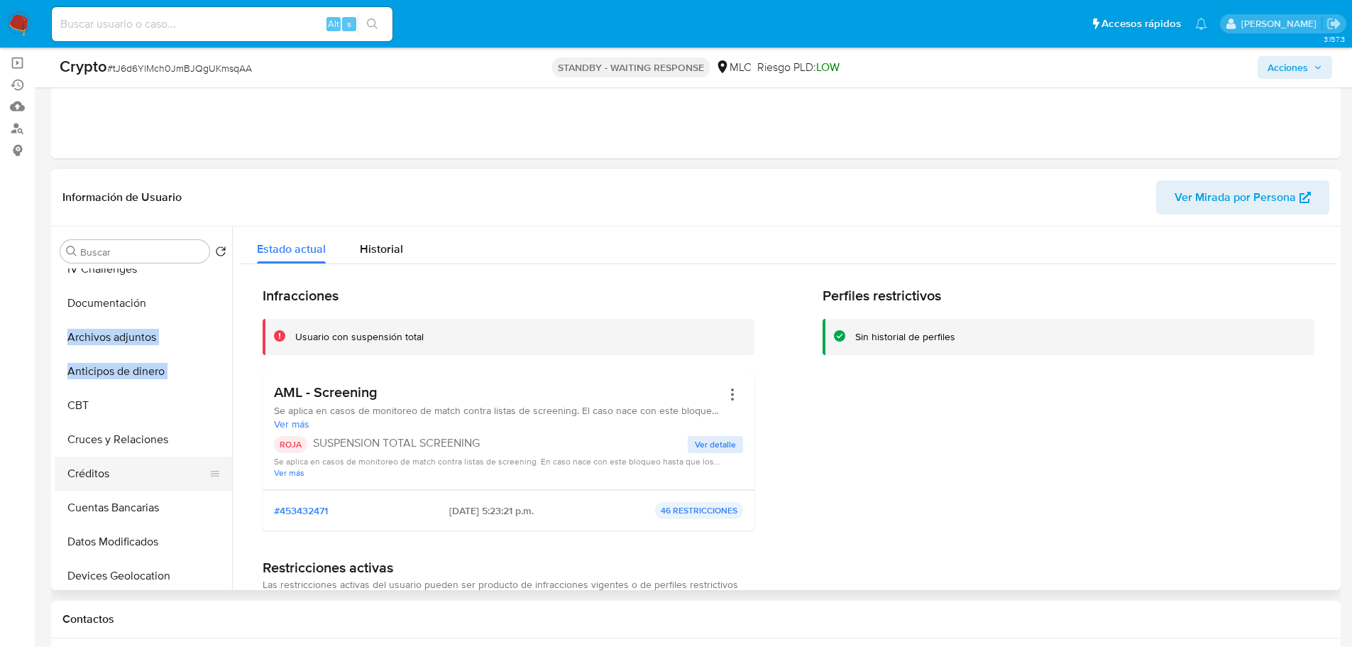
scroll to position [174, 0]
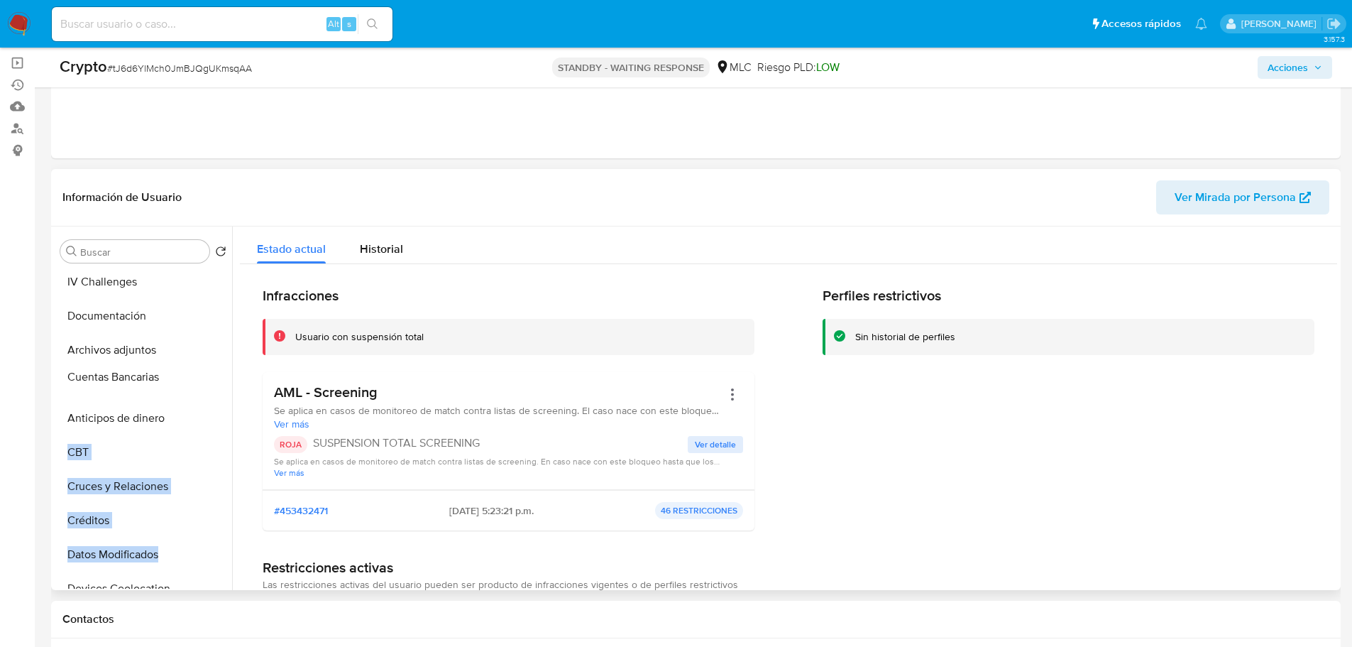
drag, startPoint x: 212, startPoint y: 517, endPoint x: 209, endPoint y: 374, distance: 143.4
click at [209, 374] on ul "KYC General Restricciones Nuevo Mundo Historial Casos Lista Interna IV Challeng…" at bounding box center [143, 428] width 177 height 320
drag, startPoint x: 208, startPoint y: 556, endPoint x: 192, endPoint y: 380, distance: 176.7
click at [192, 380] on ul "KYC General Restricciones Nuevo Mundo Historial Casos Lista Interna IV Challeng…" at bounding box center [143, 428] width 177 height 320
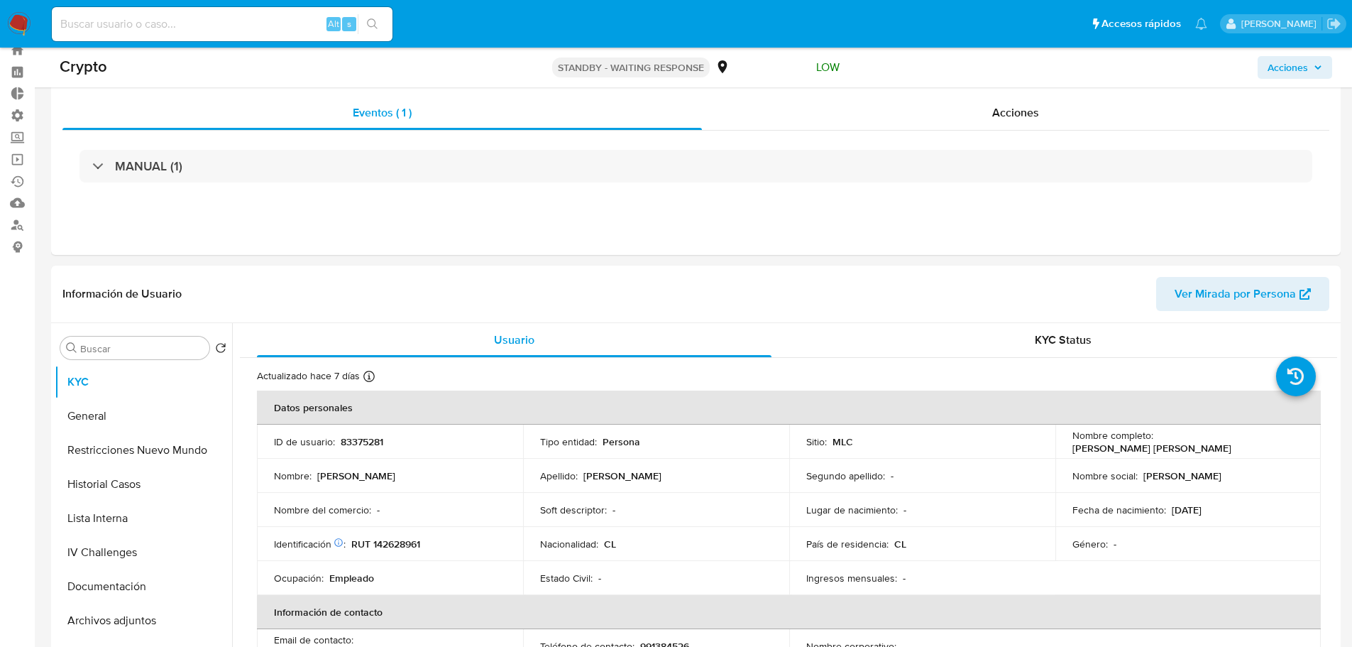
scroll to position [71, 0]
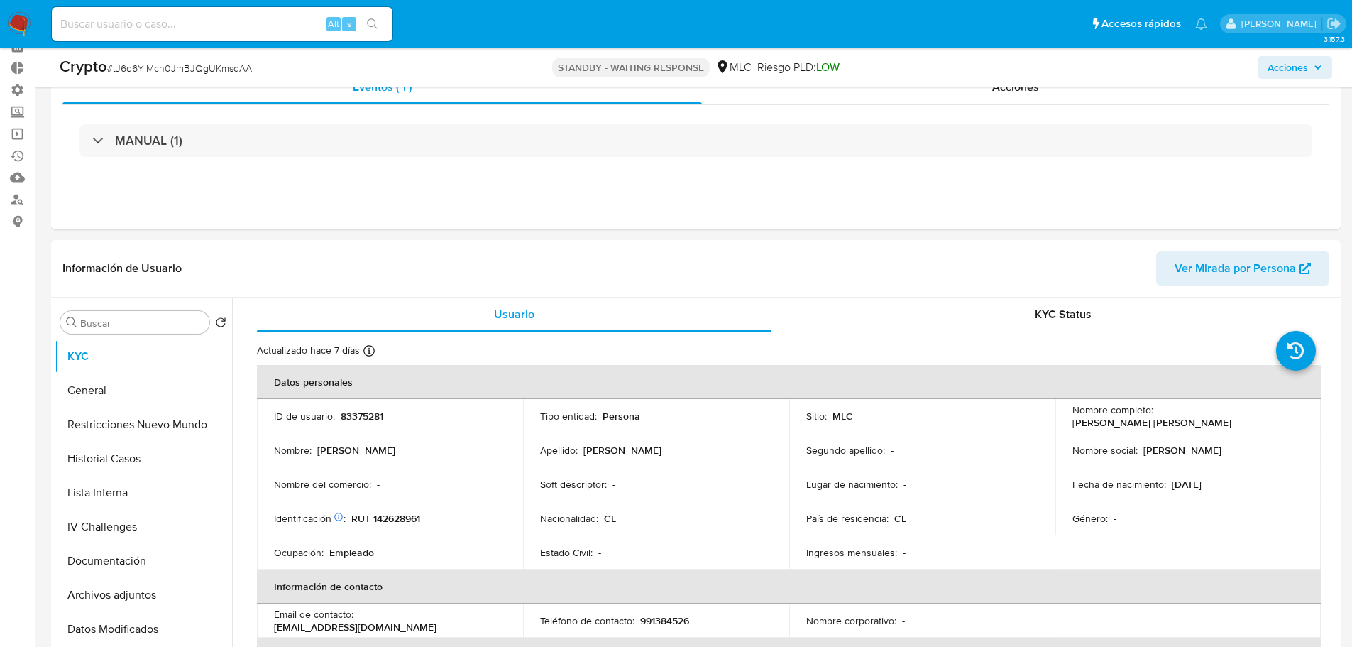
select select "10"
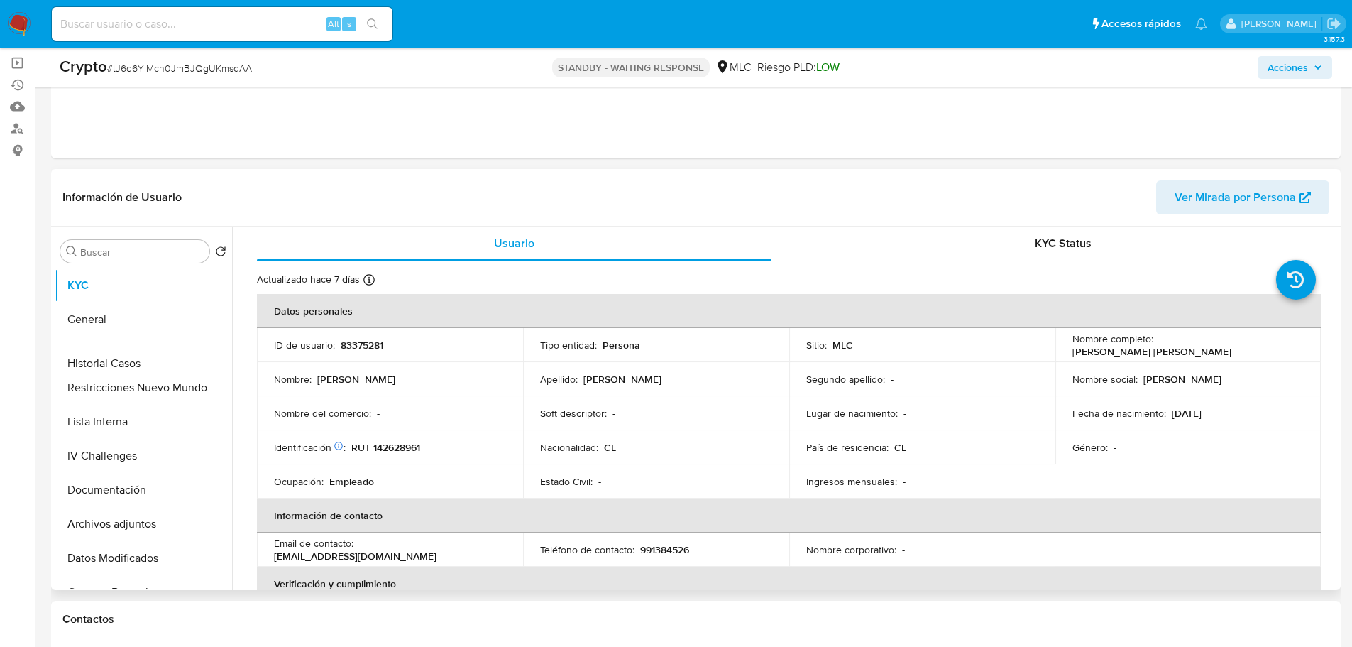
drag, startPoint x: 208, startPoint y: 387, endPoint x: 209, endPoint y: 363, distance: 24.1
click at [209, 363] on ul "KYC General Restricciones Nuevo Mundo Historial Casos Lista Interna IV Challeng…" at bounding box center [143, 428] width 177 height 320
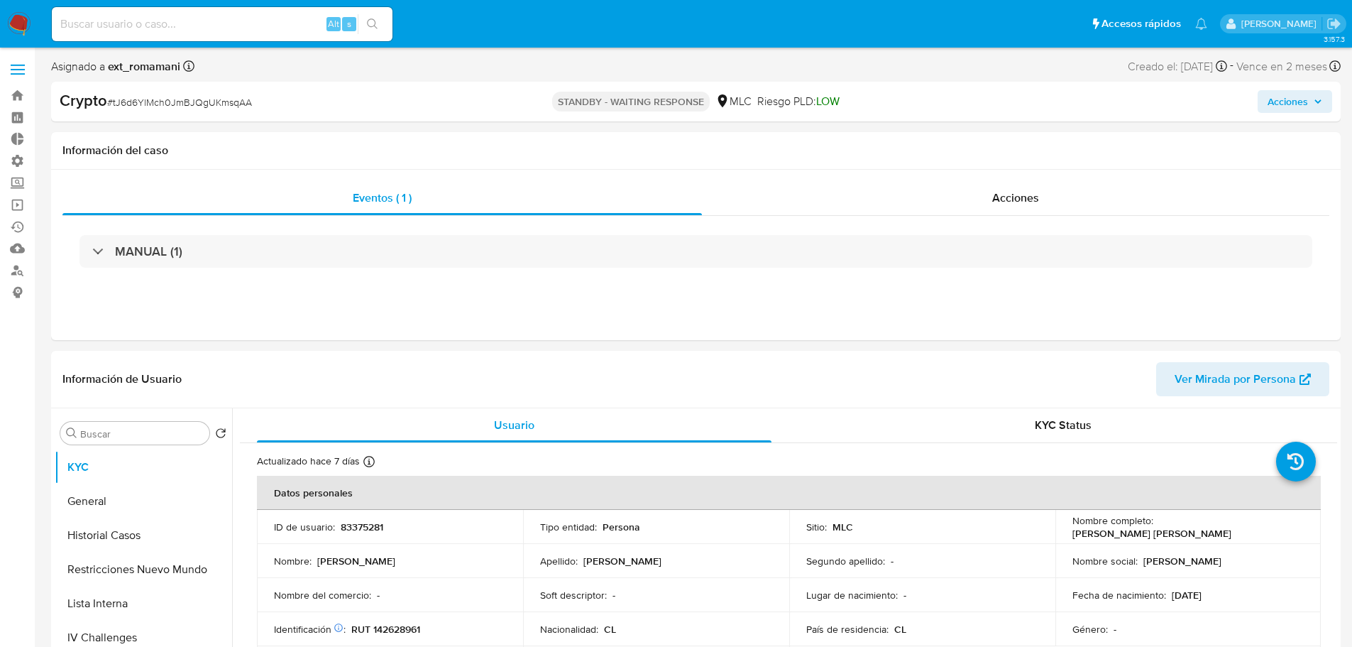
select select "10"
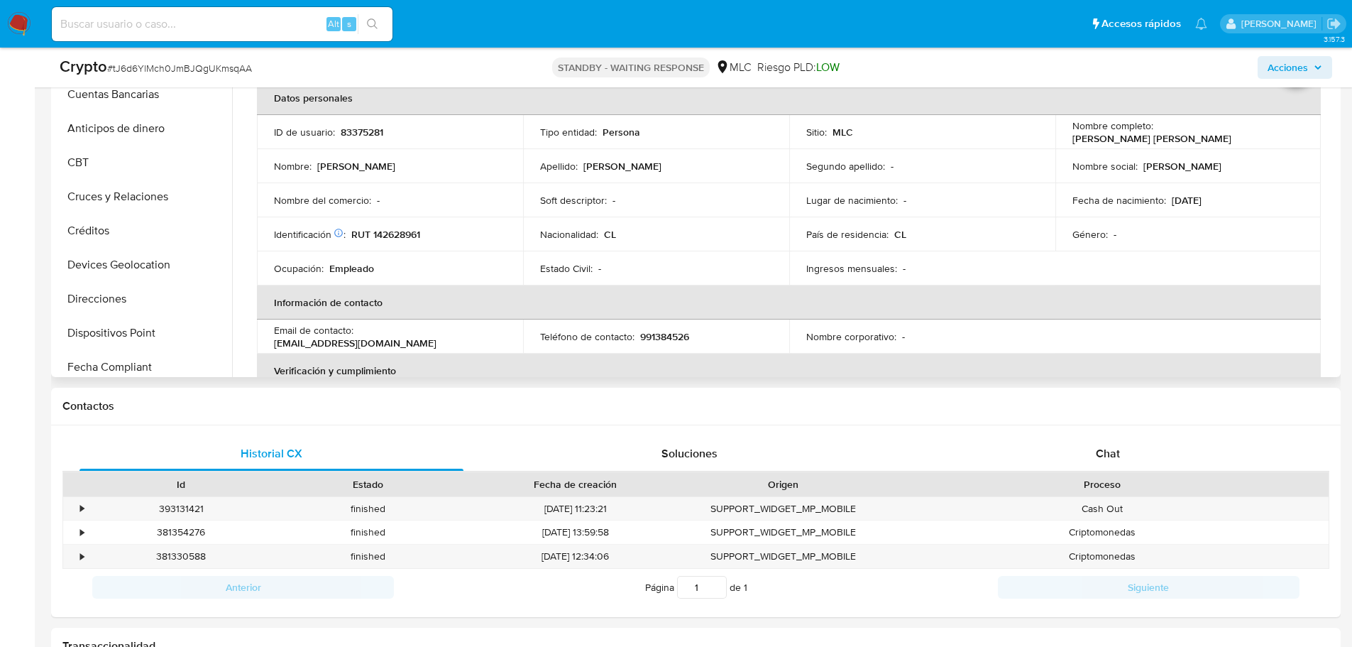
scroll to position [497, 0]
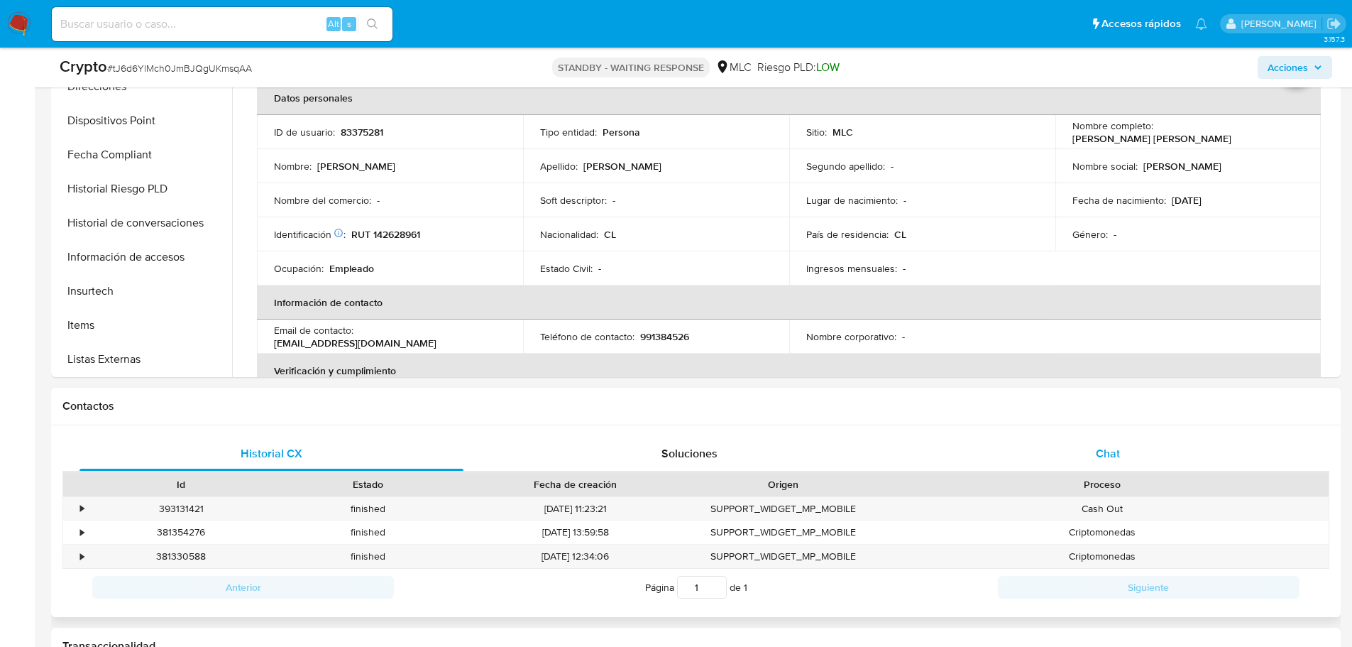
click at [1092, 446] on div "Chat" at bounding box center [1108, 453] width 384 height 34
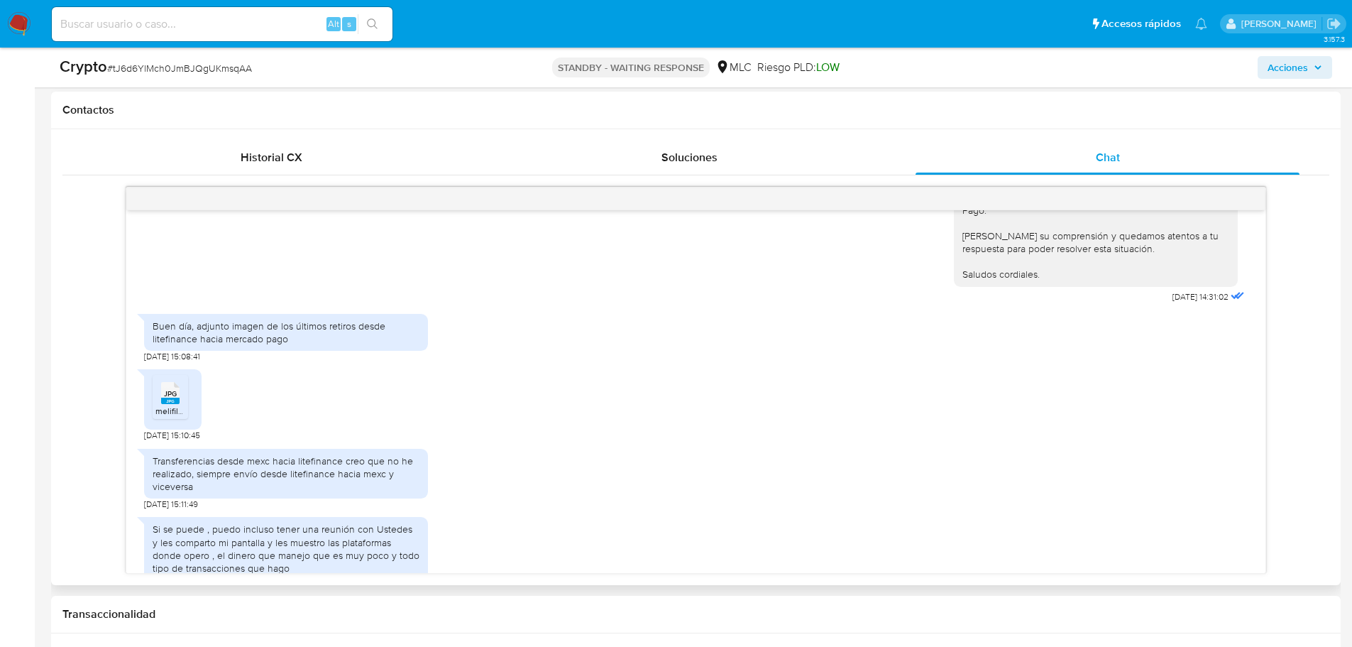
scroll to position [639, 0]
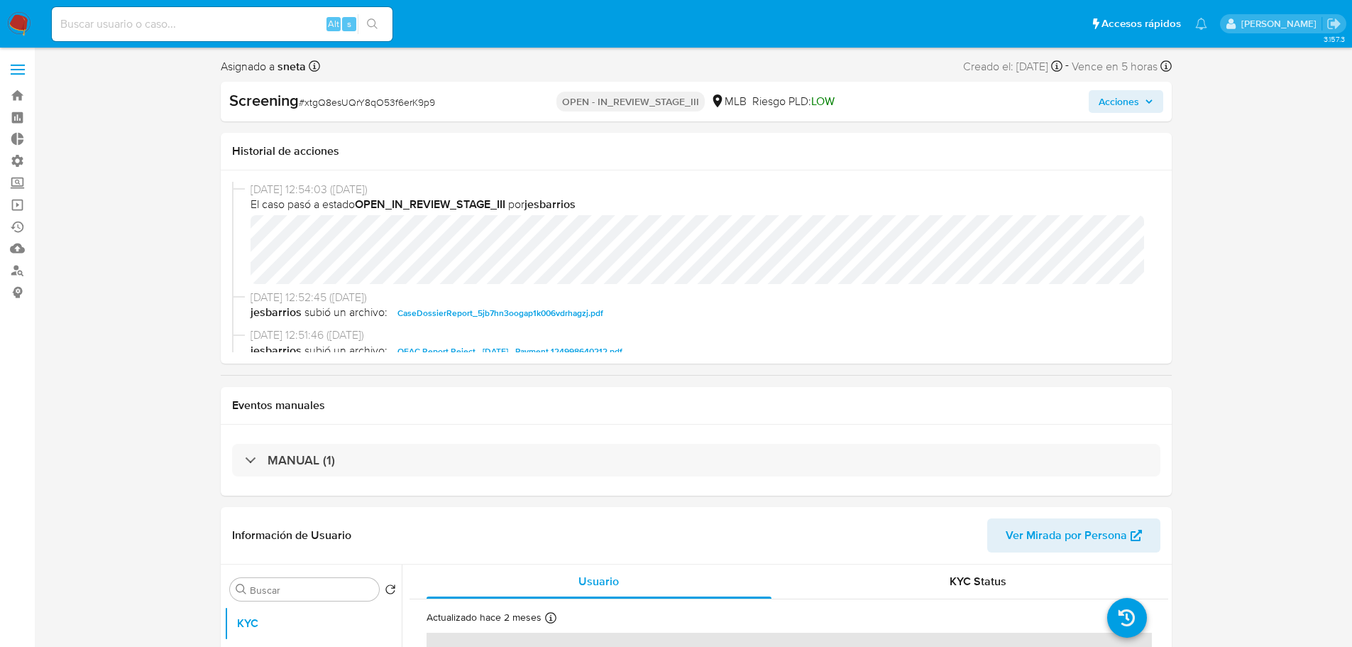
select select "10"
